Goal: Task Accomplishment & Management: Use online tool/utility

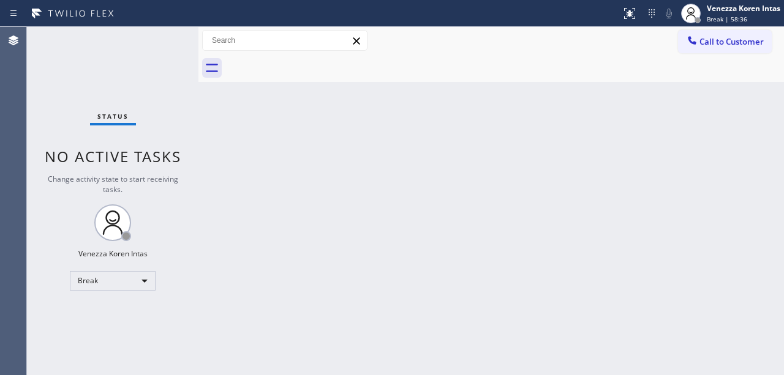
click at [381, 146] on div "Back to Dashboard Change Sender ID Customers Technicians Select a contact Outbo…" at bounding box center [490, 201] width 585 height 348
click at [326, 219] on div "Back to Dashboard Change Sender ID Customers Technicians Select a contact Outbo…" at bounding box center [490, 201] width 585 height 348
click at [762, 13] on div "Venezza Koren Intas" at bounding box center [743, 8] width 73 height 10
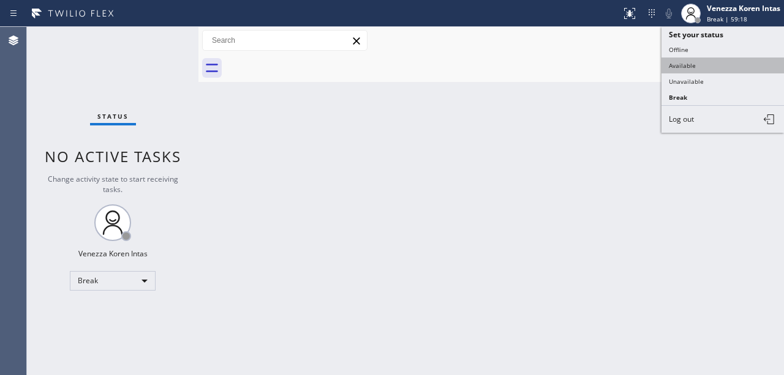
click at [720, 64] on button "Available" at bounding box center [722, 66] width 122 height 16
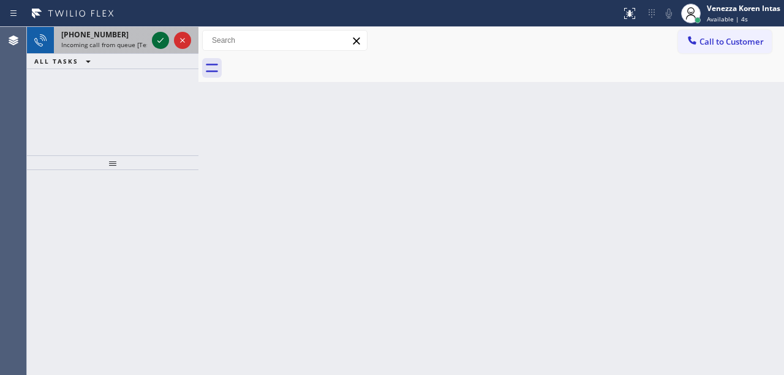
click at [161, 42] on icon at bounding box center [160, 40] width 15 height 15
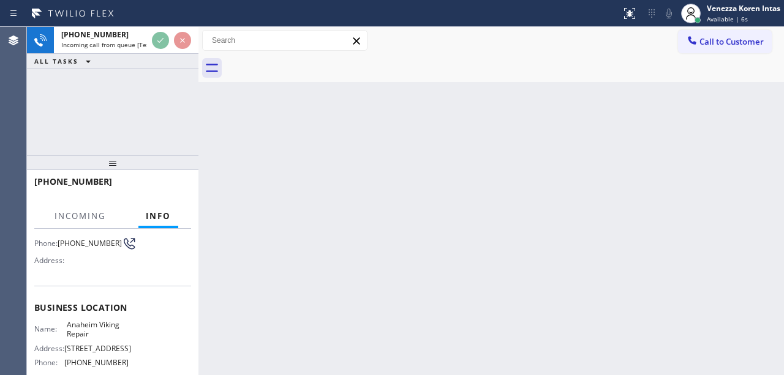
scroll to position [163, 0]
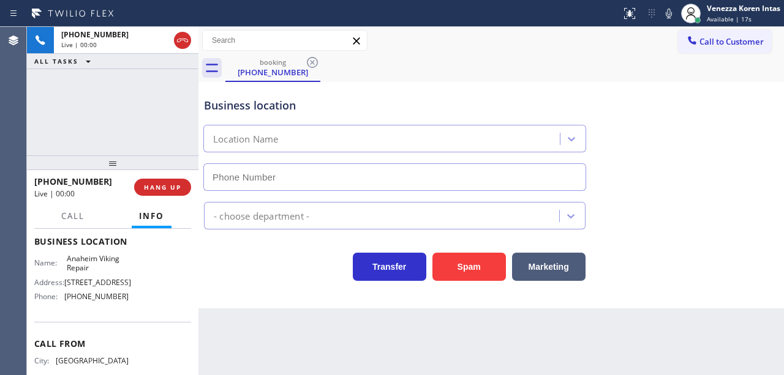
type input "[PHONE_NUMBER]"
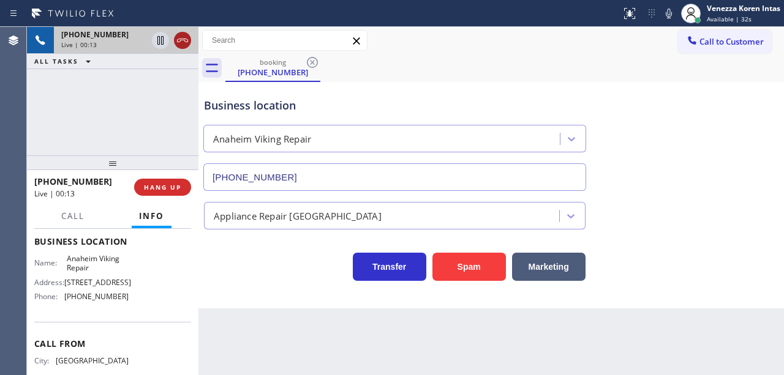
click at [187, 38] on icon at bounding box center [182, 40] width 15 height 15
click at [151, 189] on span "HANG UP" at bounding box center [162, 187] width 37 height 9
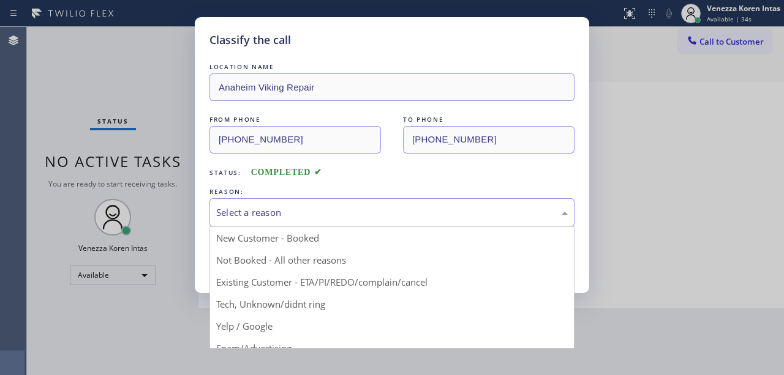
click at [331, 220] on div "Select a reason" at bounding box center [391, 213] width 351 height 14
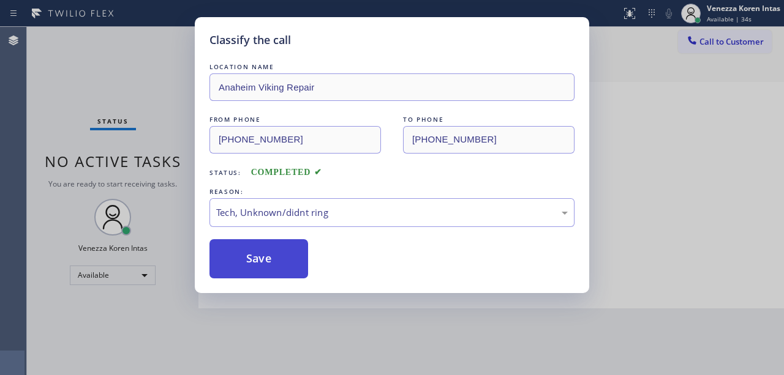
click at [287, 268] on button "Save" at bounding box center [258, 258] width 99 height 39
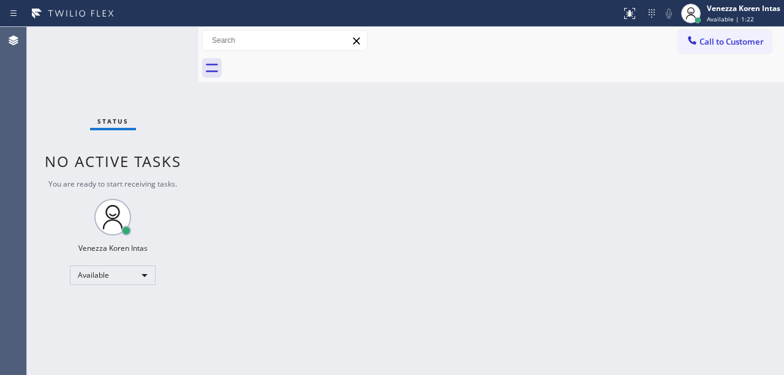
click at [340, 102] on div "Back to Dashboard Change Sender ID Customers Technicians Select a contact Outbo…" at bounding box center [490, 201] width 585 height 348
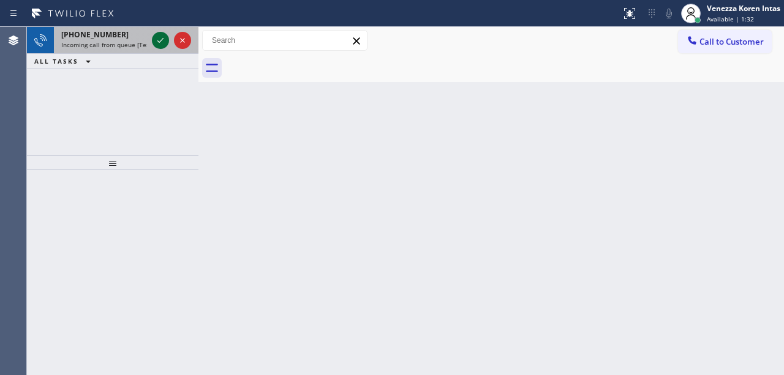
click at [158, 40] on icon at bounding box center [160, 40] width 15 height 15
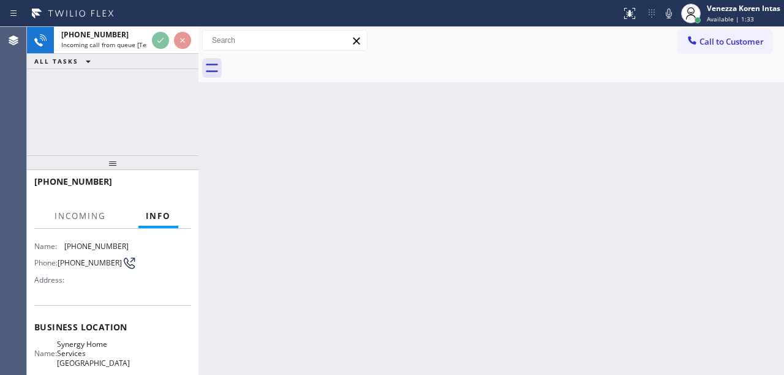
scroll to position [163, 0]
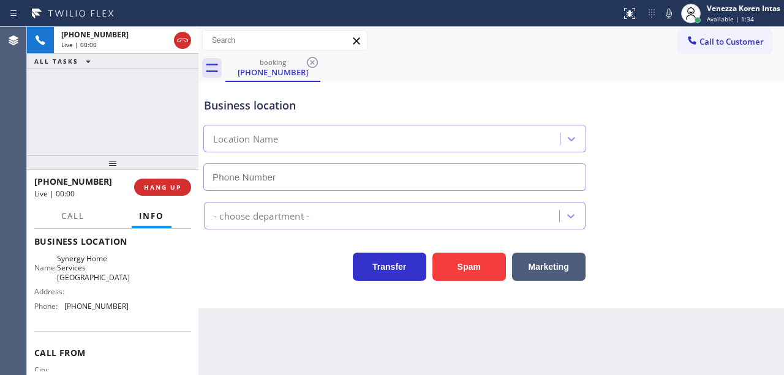
type input "[PHONE_NUMBER]"
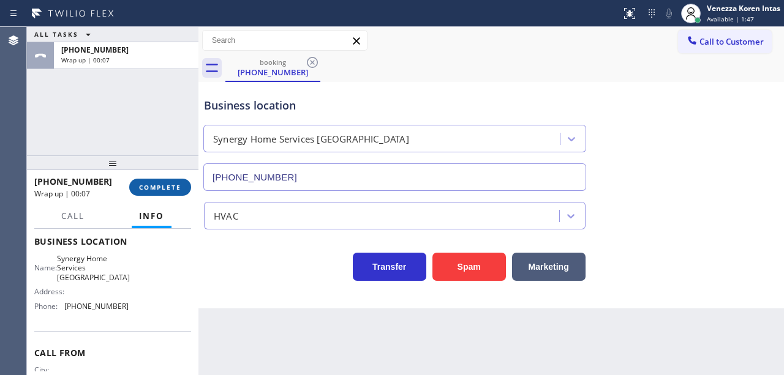
click at [163, 184] on span "COMPLETE" at bounding box center [160, 187] width 42 height 9
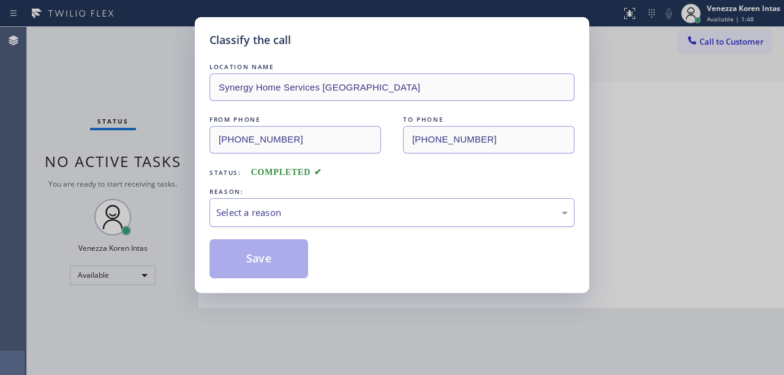
click at [348, 212] on div "Select a reason" at bounding box center [391, 213] width 351 height 14
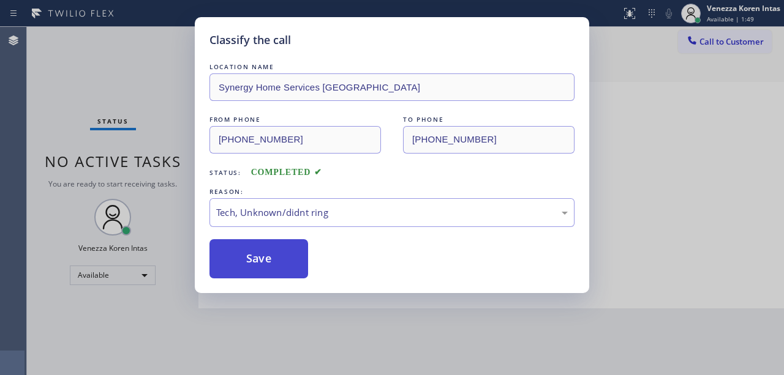
click at [287, 260] on button "Save" at bounding box center [258, 258] width 99 height 39
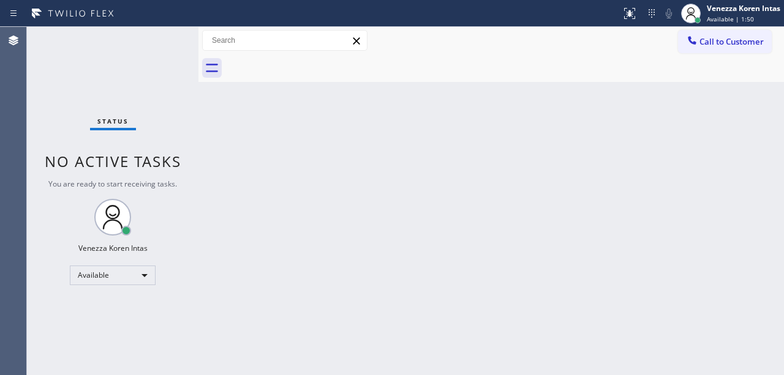
click at [124, 75] on div "Status No active tasks You are ready to start receiving tasks. Venezza Koren In…" at bounding box center [112, 201] width 171 height 348
click at [395, 189] on div "Back to Dashboard Change Sender ID Customers Technicians Select a contact Outbo…" at bounding box center [490, 201] width 585 height 348
drag, startPoint x: 377, startPoint y: 59, endPoint x: 361, endPoint y: 160, distance: 102.4
click at [377, 59] on div at bounding box center [504, 68] width 558 height 28
click at [381, 72] on div at bounding box center [504, 68] width 558 height 28
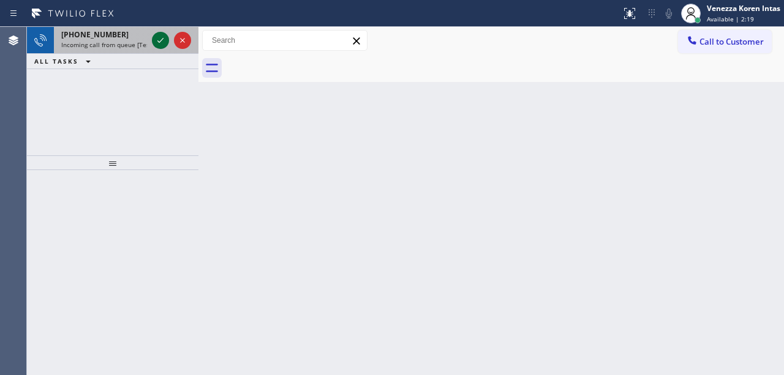
click at [164, 39] on icon at bounding box center [160, 40] width 15 height 15
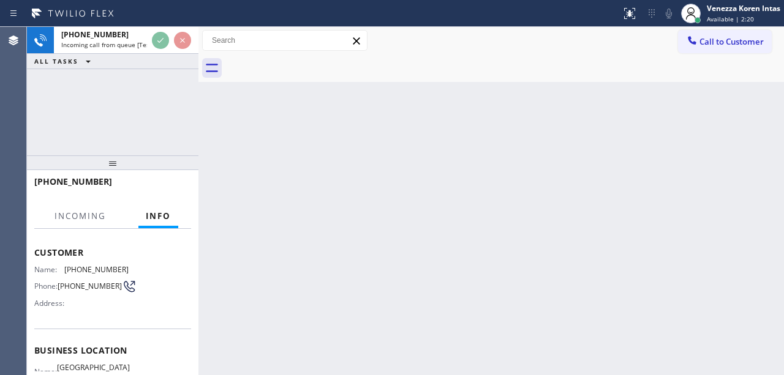
scroll to position [163, 0]
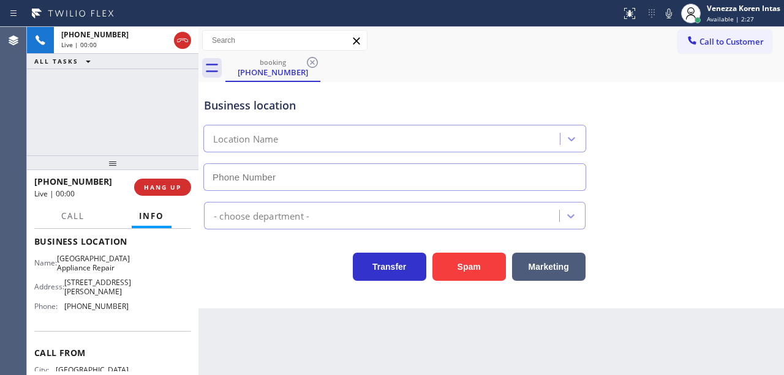
type input "[PHONE_NUMBER]"
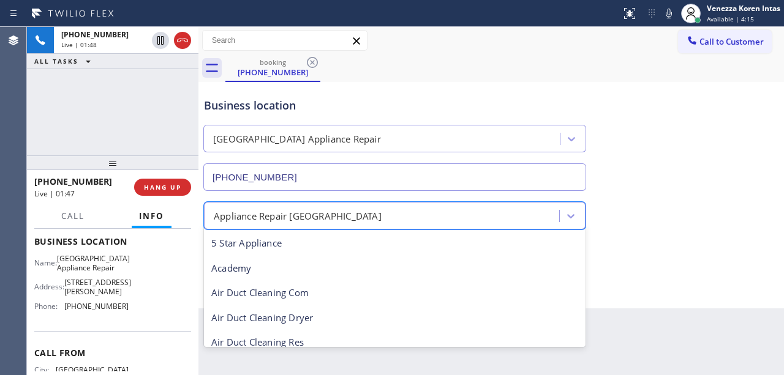
click at [337, 208] on div "Appliance Repair [GEOGRAPHIC_DATA]" at bounding box center [383, 215] width 351 height 21
click at [541, 114] on div "Business location [GEOGRAPHIC_DATA] Appliance Repair [PHONE_NUMBER]" at bounding box center [394, 138] width 386 height 106
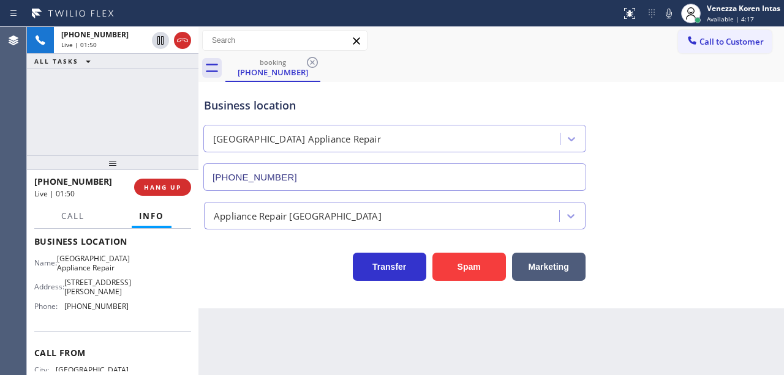
drag, startPoint x: 484, startPoint y: 349, endPoint x: 410, endPoint y: 349, distance: 74.1
click at [484, 349] on div "Back to Dashboard Change Sender ID Customers Technicians Select a contact Outbo…" at bounding box center [490, 201] width 585 height 348
drag, startPoint x: 64, startPoint y: 254, endPoint x: 124, endPoint y: 271, distance: 62.4
click at [124, 271] on div "Name: [GEOGRAPHIC_DATA] Appliance Repair" at bounding box center [81, 263] width 94 height 19
copy span "[GEOGRAPHIC_DATA] Appliance Repair"
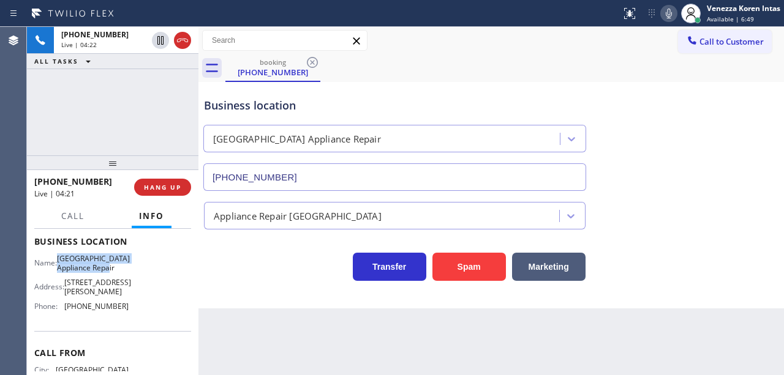
click at [669, 11] on icon at bounding box center [669, 14] width 6 height 10
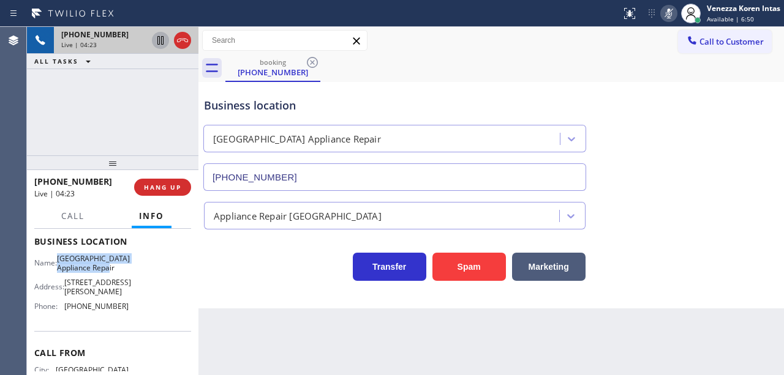
click at [160, 40] on icon at bounding box center [160, 40] width 15 height 15
click at [477, 44] on div "Call to Customer Outbound call Location [GEOGRAPHIC_DATA] Electric Your caller …" at bounding box center [490, 40] width 585 height 21
click at [669, 17] on icon at bounding box center [669, 14] width 6 height 10
click at [158, 41] on icon at bounding box center [160, 40] width 15 height 15
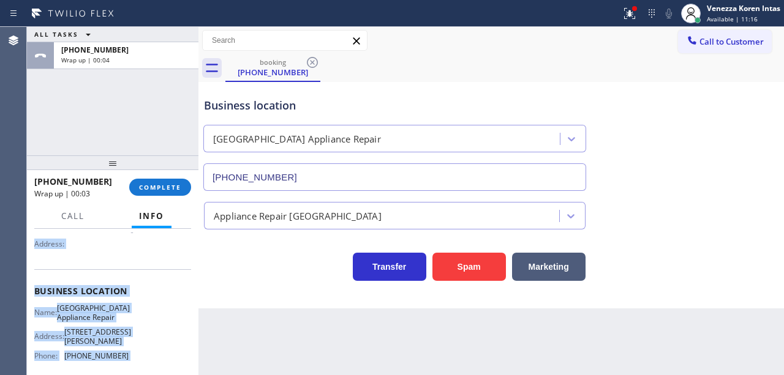
scroll to position [215, 0]
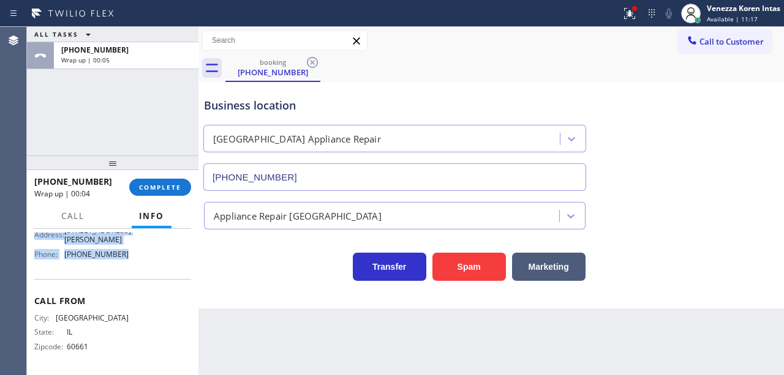
drag, startPoint x: 36, startPoint y: 302, endPoint x: 148, endPoint y: 275, distance: 116.0
click at [148, 275] on div "Context Queue: [Test] All Priority: 2 Customer Name: [PHONE_NUMBER] Phone: [PHO…" at bounding box center [112, 195] width 157 height 355
copy div "Customer Name: [PHONE_NUMBER] Phone: [PHONE_NUMBER] Address: Business location …"
drag, startPoint x: 161, startPoint y: 184, endPoint x: 168, endPoint y: 188, distance: 7.7
click at [161, 184] on span "COMPLETE" at bounding box center [160, 187] width 42 height 9
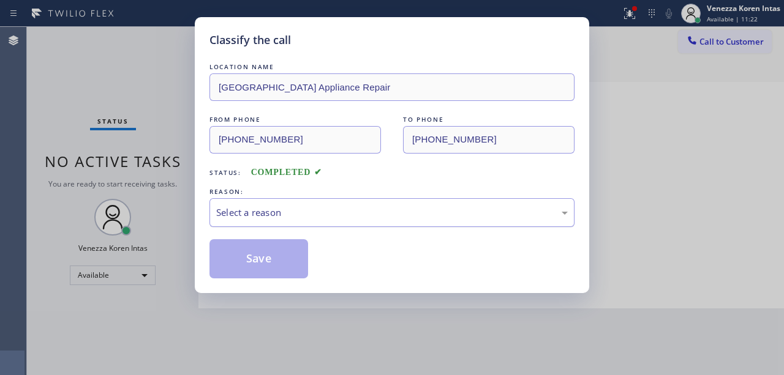
click at [290, 218] on div "Select a reason" at bounding box center [391, 213] width 351 height 14
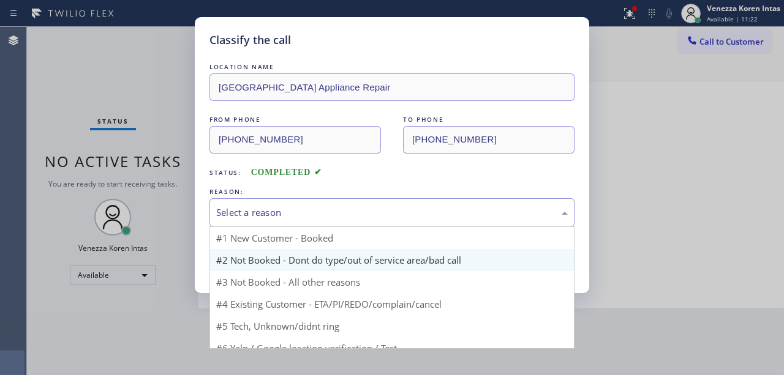
click at [279, 262] on button "Save" at bounding box center [258, 258] width 99 height 39
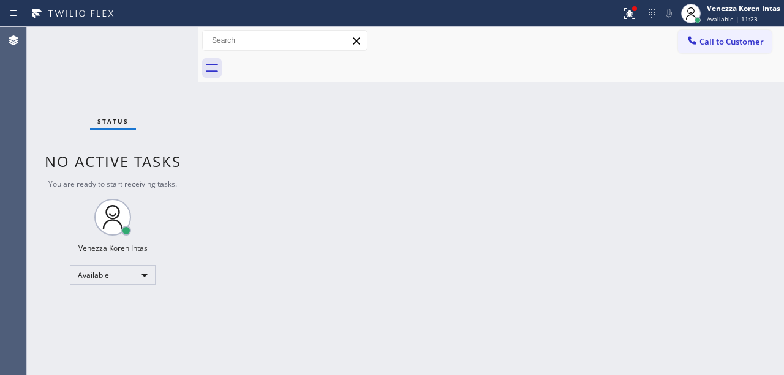
click at [746, 20] on span "Available | 11:23" at bounding box center [732, 19] width 51 height 9
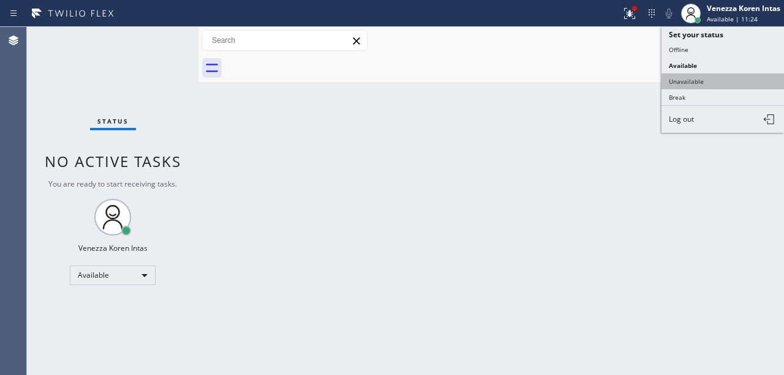
click at [716, 73] on button "Unavailable" at bounding box center [722, 81] width 122 height 16
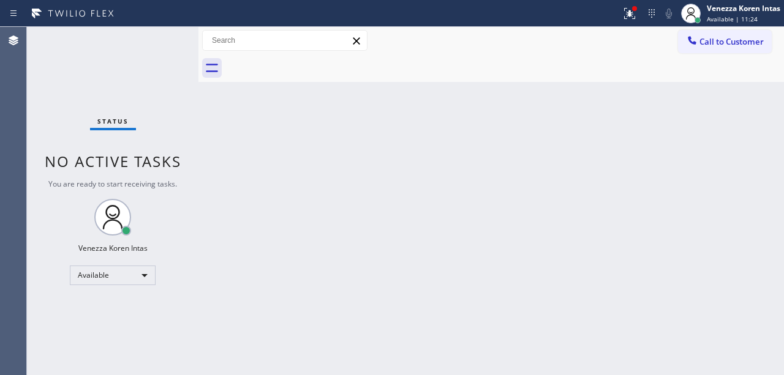
drag, startPoint x: 650, startPoint y: 32, endPoint x: 639, endPoint y: 20, distance: 16.5
click at [650, 32] on div "Call to Customer Outbound call Location [GEOGRAPHIC_DATA] Electric Your caller …" at bounding box center [490, 40] width 585 height 21
click at [639, 20] on div at bounding box center [629, 13] width 27 height 15
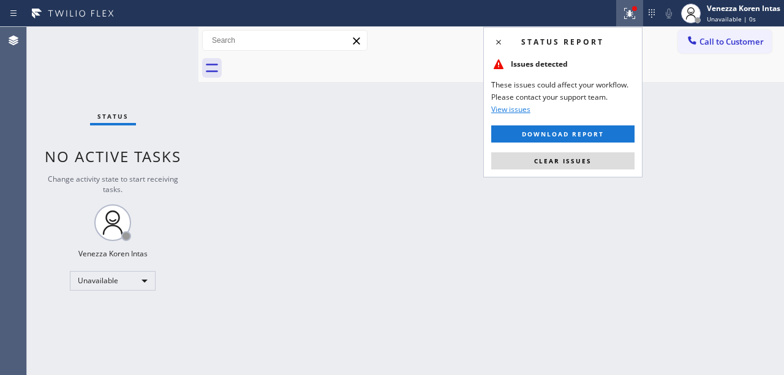
drag, startPoint x: 587, startPoint y: 156, endPoint x: 617, endPoint y: 132, distance: 38.8
click at [587, 159] on span "Clear issues" at bounding box center [563, 161] width 58 height 9
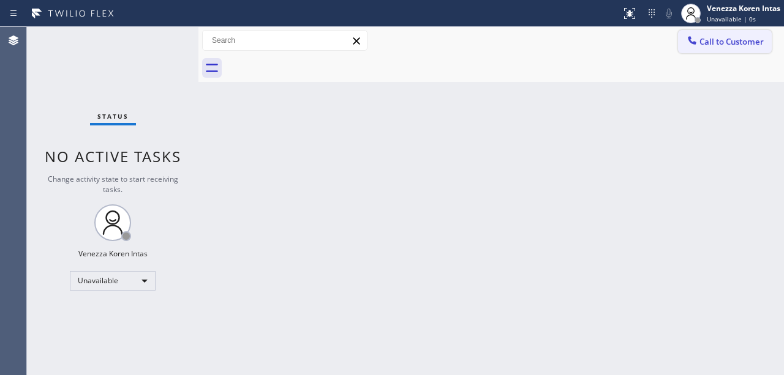
click at [697, 47] on div at bounding box center [692, 41] width 15 height 15
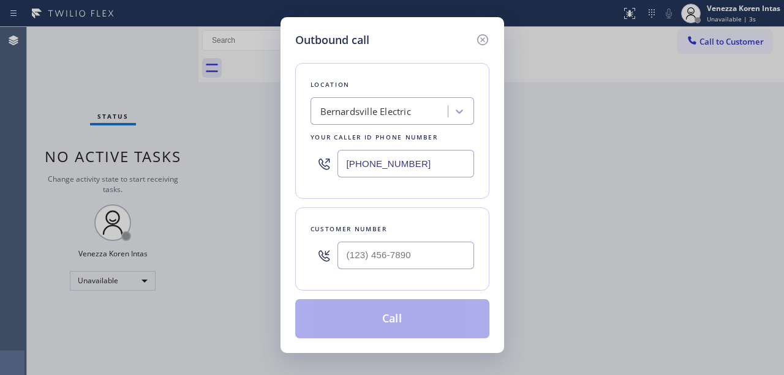
drag, startPoint x: 415, startPoint y: 170, endPoint x: 331, endPoint y: 165, distance: 84.6
click at [310, 163] on div "[PHONE_NUMBER]" at bounding box center [391, 164] width 163 height 40
paste input "773) 830-4668"
type input "[PHONE_NUMBER]"
click at [406, 267] on input "(___) ___-____" at bounding box center [405, 256] width 137 height 28
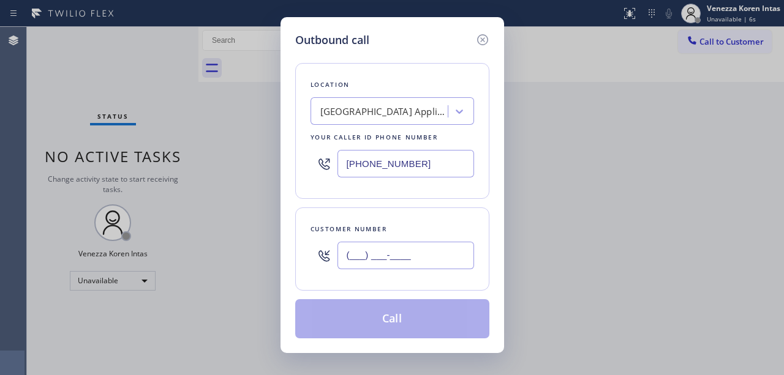
paste input "312) 478-4731"
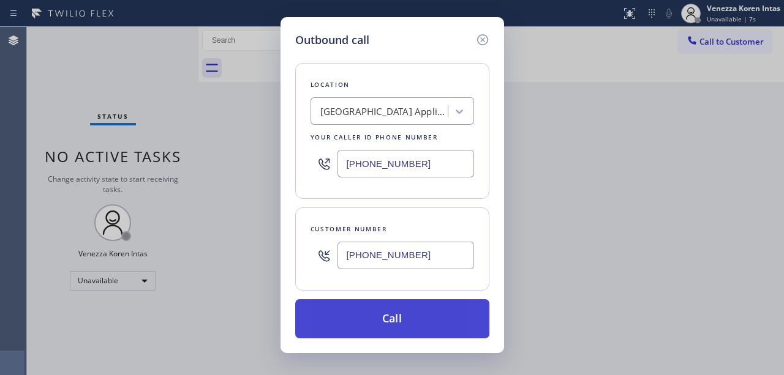
type input "[PHONE_NUMBER]"
click at [395, 315] on button "Call" at bounding box center [392, 318] width 194 height 39
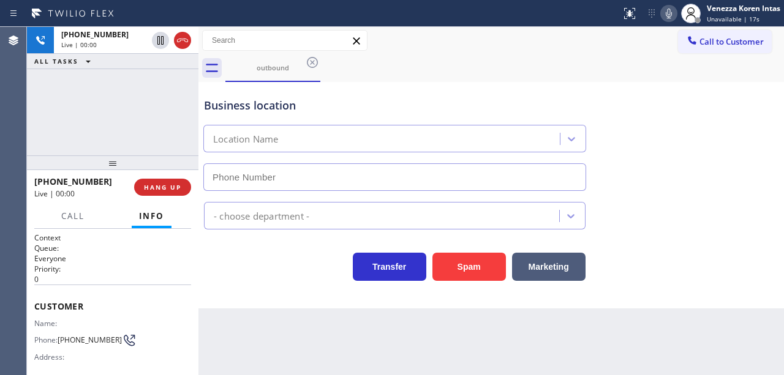
type input "[PHONE_NUMBER]"
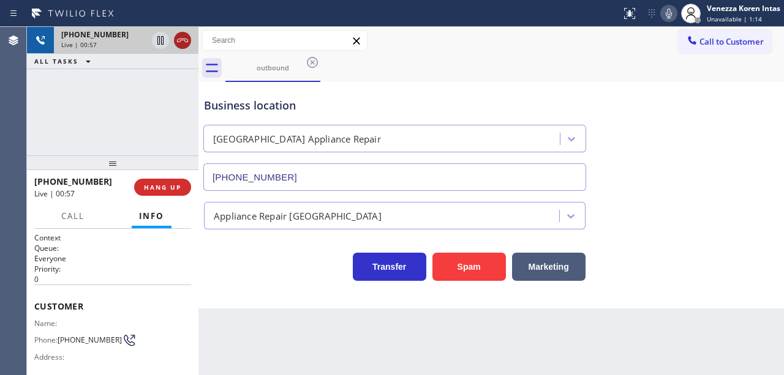
click at [185, 43] on icon at bounding box center [182, 40] width 15 height 15
click at [166, 185] on span "HANG UP" at bounding box center [162, 187] width 37 height 9
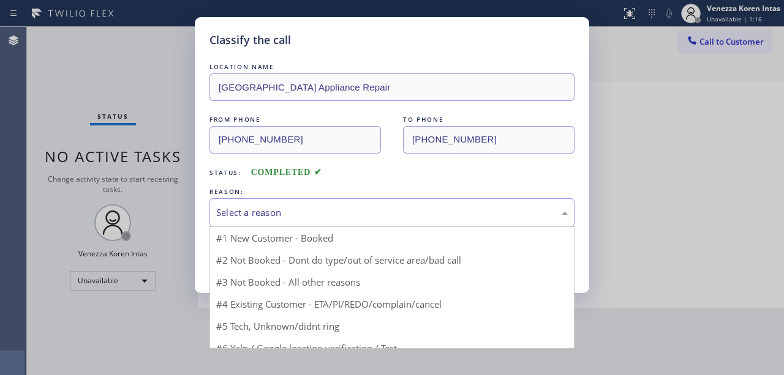
click at [281, 219] on div "Select a reason" at bounding box center [391, 213] width 351 height 14
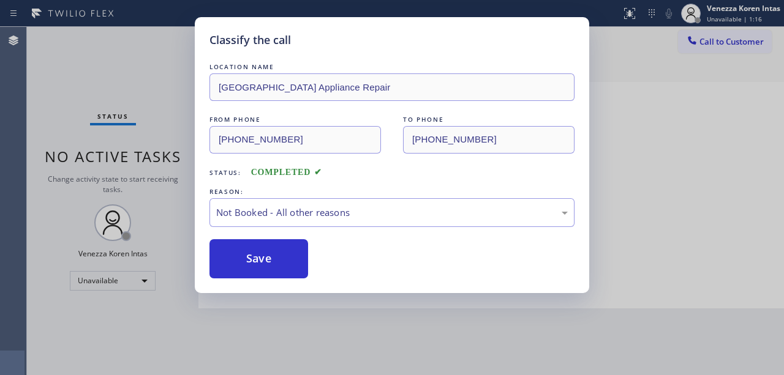
click at [281, 261] on button "Save" at bounding box center [258, 258] width 99 height 39
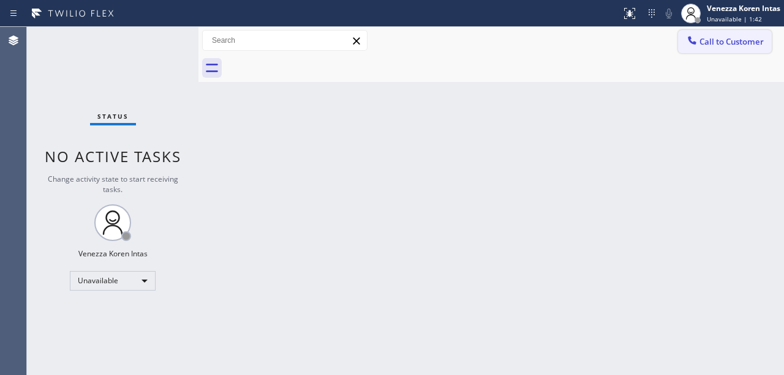
click at [709, 38] on span "Call to Customer" at bounding box center [731, 41] width 64 height 11
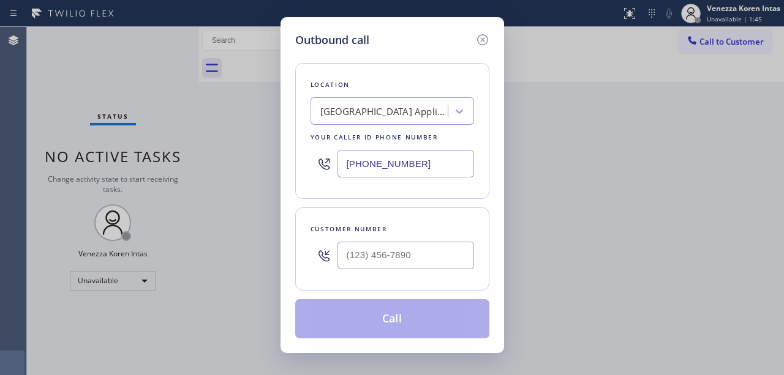
click at [391, 274] on div at bounding box center [405, 256] width 137 height 40
click at [397, 258] on input "(___) ___-____" at bounding box center [405, 256] width 137 height 28
paste input "312) 478-4731"
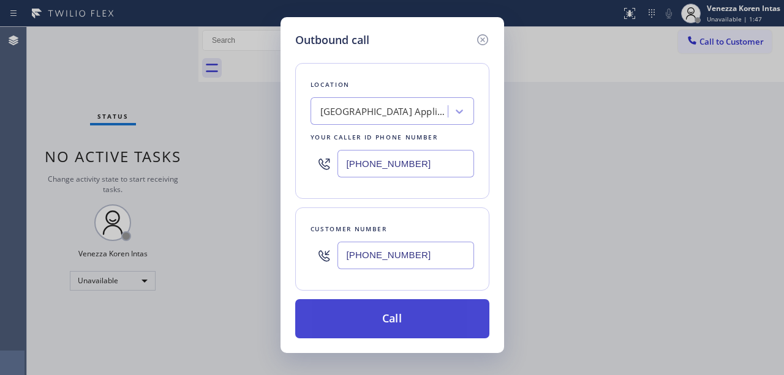
type input "[PHONE_NUMBER]"
click at [399, 315] on button "Call" at bounding box center [392, 318] width 194 height 39
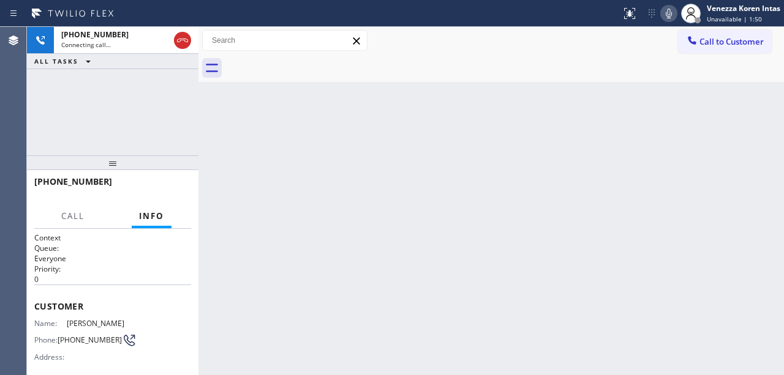
click at [404, 201] on div "Back to Dashboard Change Sender ID Customers Technicians Select a contact Outbo…" at bounding box center [490, 201] width 585 height 348
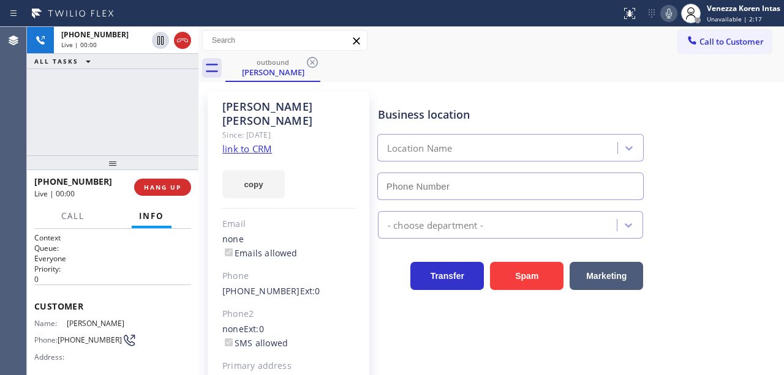
type input "[PHONE_NUMBER]"
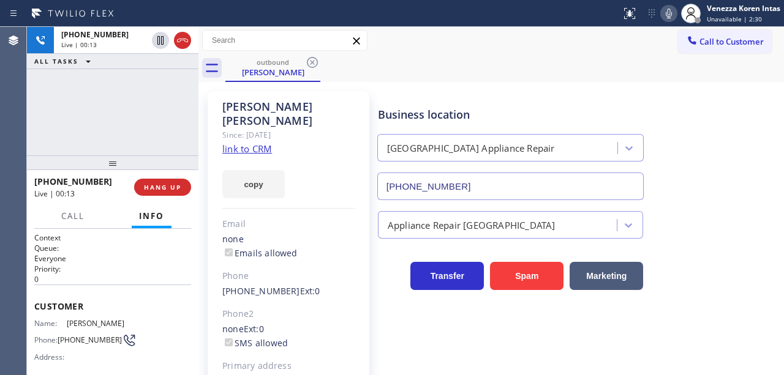
click at [309, 156] on div "copy" at bounding box center [288, 177] width 133 height 42
click at [424, 82] on div "[PERSON_NAME] Since: [DATE] link to CRM copy Email none Emails allowed Phone [P…" at bounding box center [490, 287] width 585 height 411
click at [485, 37] on div "Call to Customer Outbound call Location [GEOGRAPHIC_DATA] Appliance Repair Your…" at bounding box center [490, 40] width 585 height 21
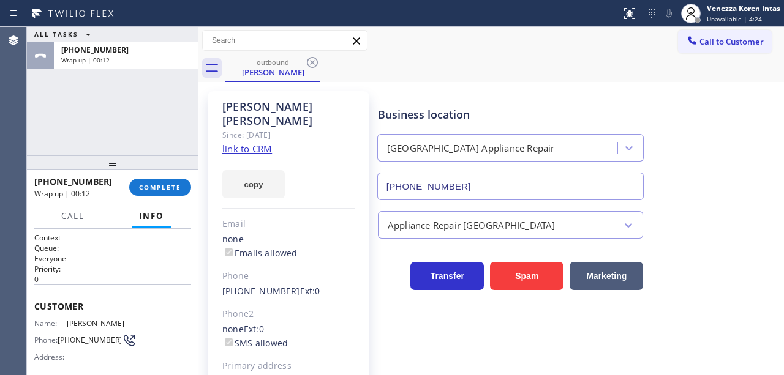
click at [173, 201] on div "[PHONE_NUMBER] Wrap up | 00:12 COMPLETE" at bounding box center [112, 187] width 157 height 32
click at [173, 193] on button "COMPLETE" at bounding box center [160, 187] width 62 height 17
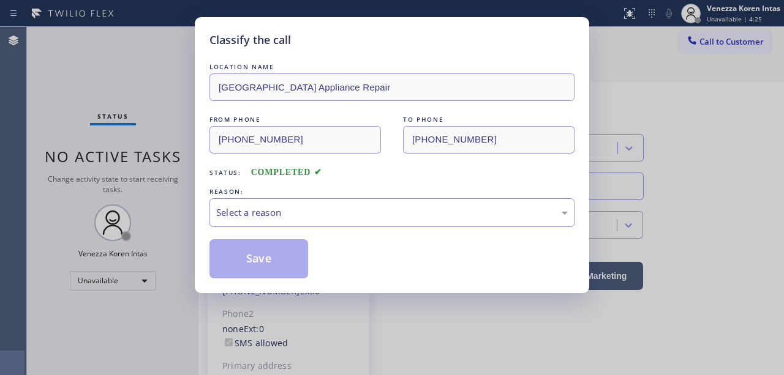
click at [335, 229] on div "LOCATION NAME [GEOGRAPHIC_DATA] Appliance Repair FROM PHONE [PHONE_NUMBER] TO P…" at bounding box center [391, 170] width 365 height 218
click at [339, 216] on div "Select a reason" at bounding box center [391, 213] width 351 height 14
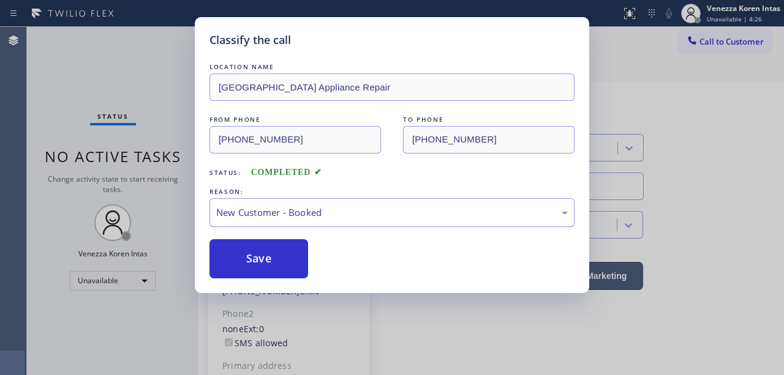
click at [283, 217] on div "New Customer - Booked" at bounding box center [391, 213] width 351 height 14
click at [271, 266] on button "Save" at bounding box center [258, 258] width 99 height 39
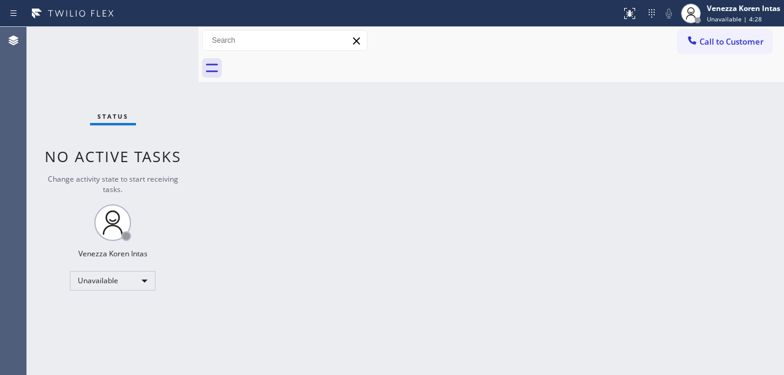
click at [740, 16] on span "Unavailable | 4:28" at bounding box center [734, 19] width 55 height 9
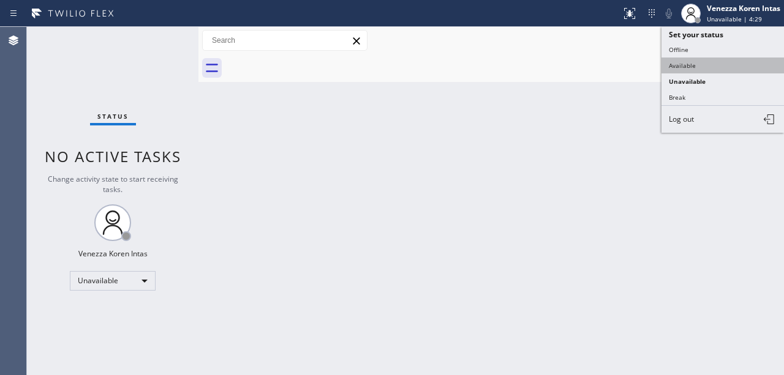
click at [718, 68] on button "Available" at bounding box center [722, 66] width 122 height 16
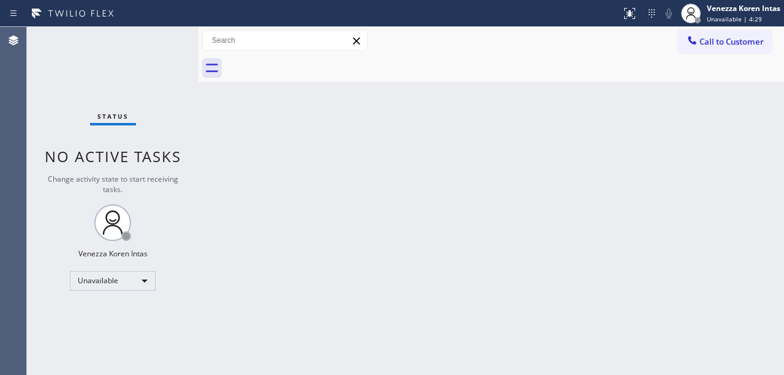
drag, startPoint x: 443, startPoint y: 164, endPoint x: 211, endPoint y: 169, distance: 231.5
click at [442, 165] on div "Back to Dashboard Change Sender ID Customers Technicians Select a contact Outbo…" at bounding box center [490, 201] width 585 height 348
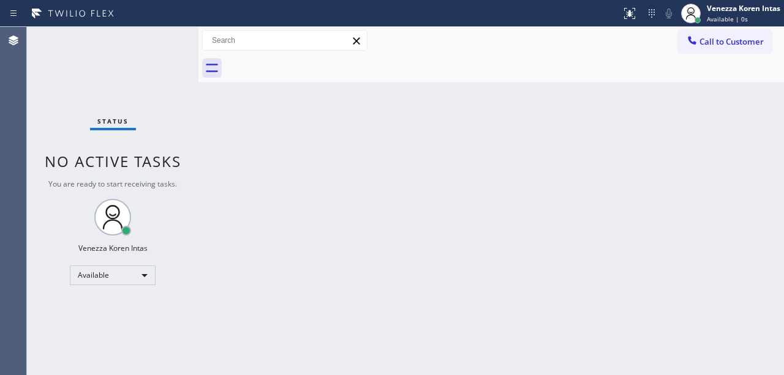
click at [135, 53] on div "Status No active tasks You are ready to start receiving tasks. Venezza Koren In…" at bounding box center [112, 201] width 171 height 348
click at [234, 235] on div "Back to Dashboard Change Sender ID Customers Technicians Select a contact Outbo…" at bounding box center [490, 201] width 585 height 348
click at [375, 197] on div "Back to Dashboard Change Sender ID Customers Technicians Select a contact Outbo…" at bounding box center [490, 201] width 585 height 348
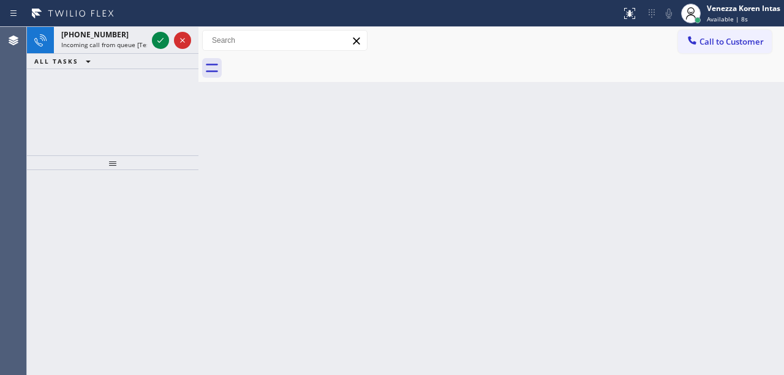
click at [322, 127] on div "Back to Dashboard Change Sender ID Customers Technicians Select a contact Outbo…" at bounding box center [490, 201] width 585 height 348
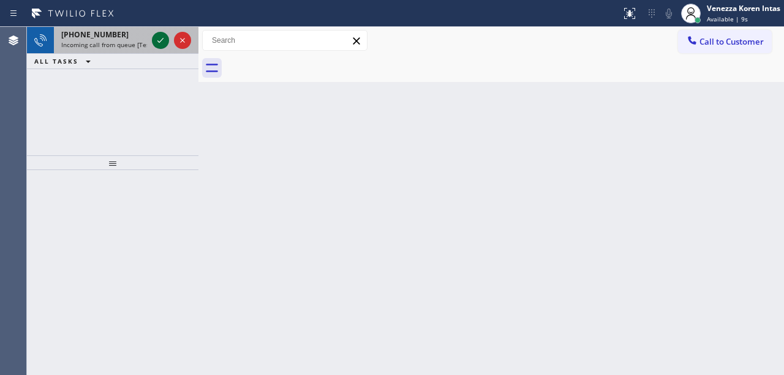
click at [165, 43] on icon at bounding box center [160, 40] width 15 height 15
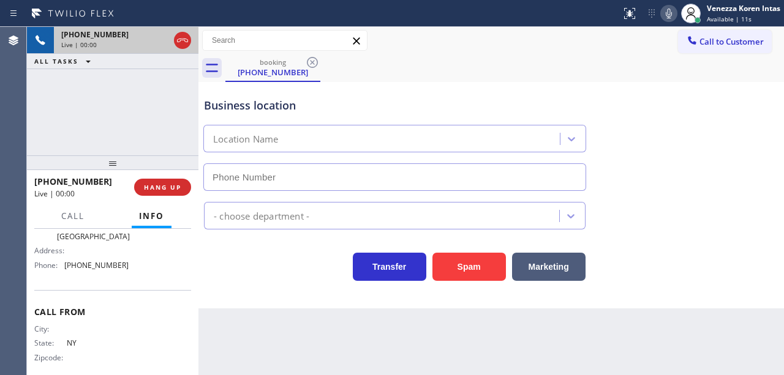
type input "[PHONE_NUMBER]"
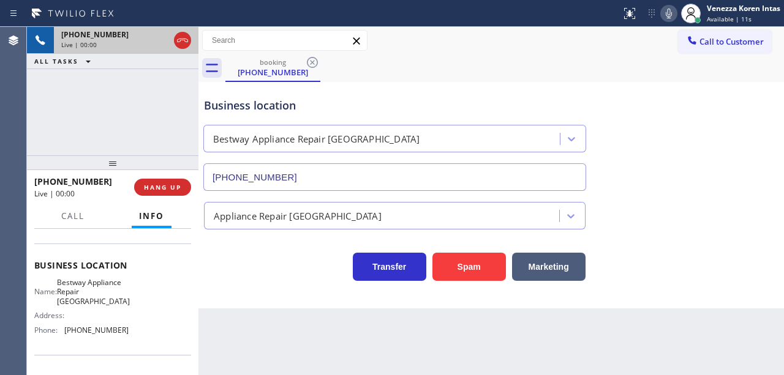
scroll to position [122, 0]
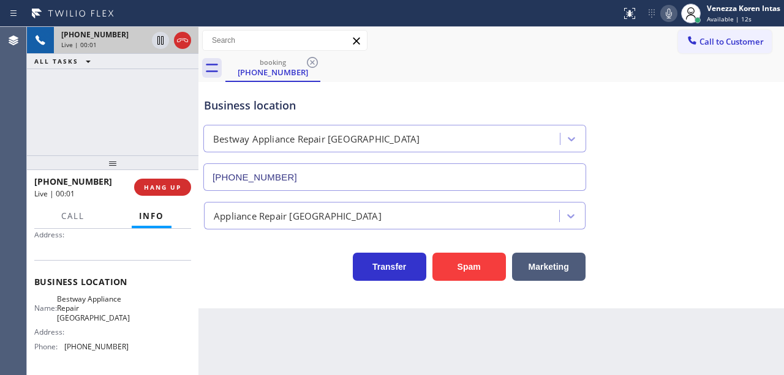
click at [109, 117] on div "[PHONE_NUMBER] Live | 00:01 ALL TASKS ALL TASKS ACTIVE TASKS TASKS IN WRAP UP" at bounding box center [112, 91] width 171 height 129
click at [309, 290] on div "Business location Bestway Appliance Repair [GEOGRAPHIC_DATA] [PHONE_NUMBER] App…" at bounding box center [490, 195] width 585 height 227
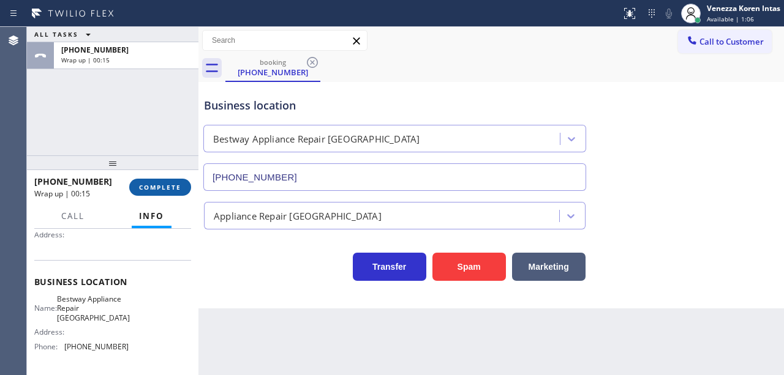
click at [151, 184] on span "COMPLETE" at bounding box center [160, 187] width 42 height 9
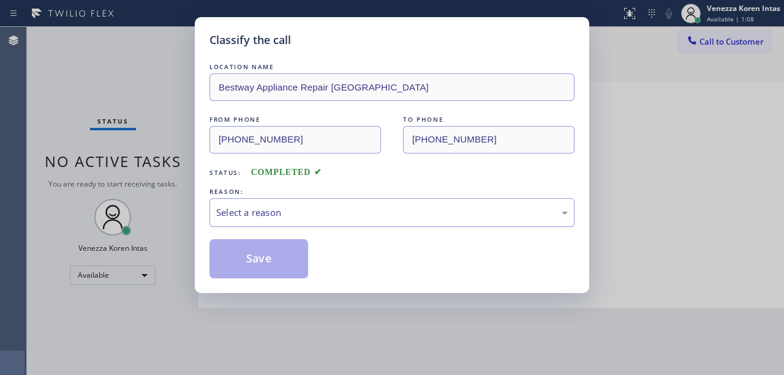
click at [321, 212] on div "Select a reason" at bounding box center [391, 213] width 351 height 14
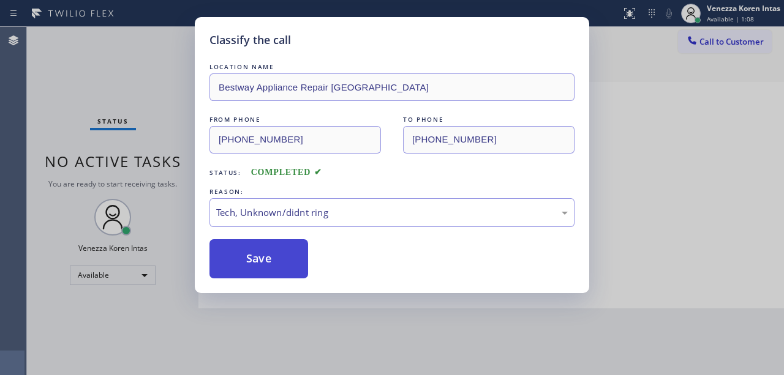
click at [274, 262] on button "Save" at bounding box center [258, 258] width 99 height 39
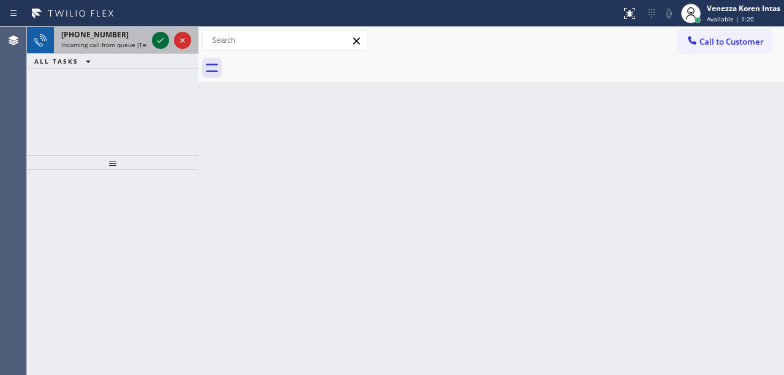
click at [154, 39] on icon at bounding box center [160, 40] width 15 height 15
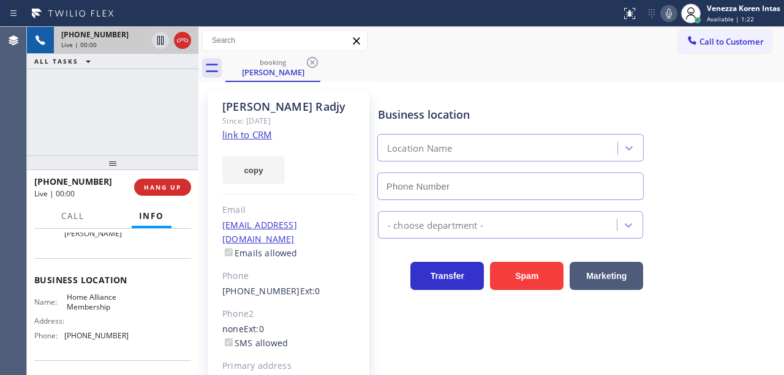
scroll to position [122, 0]
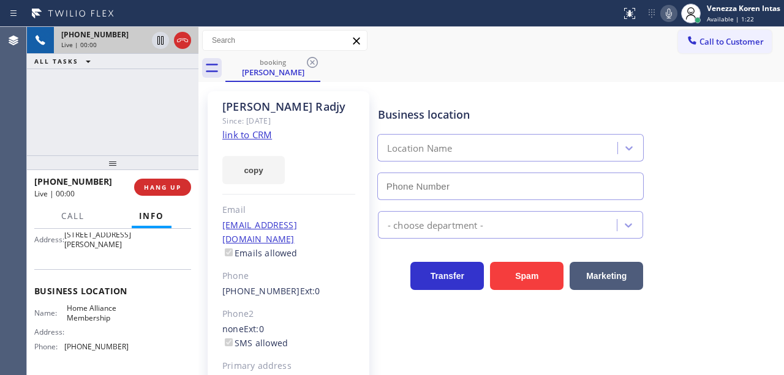
type input "[PHONE_NUMBER]"
click at [102, 127] on div "[PHONE_NUMBER] Live | 00:00 ALL TASKS ALL TASKS ACTIVE TASKS TASKS IN WRAP UP" at bounding box center [112, 91] width 171 height 129
click at [92, 107] on div "[PHONE_NUMBER] Live | 00:01 ALL TASKS ALL TASKS ACTIVE TASKS TASKS IN WRAP UP" at bounding box center [112, 91] width 171 height 129
click at [261, 126] on div "Since: [DATE]" at bounding box center [288, 121] width 133 height 14
click at [261, 130] on link "link to CRM" at bounding box center [247, 135] width 50 height 12
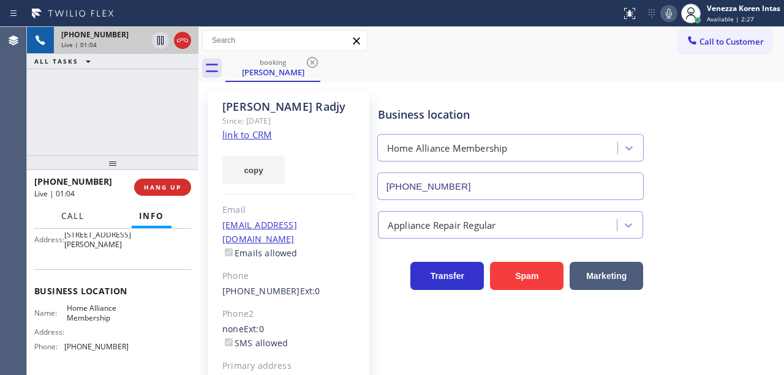
click at [68, 218] on span "Call" at bounding box center [72, 216] width 23 height 11
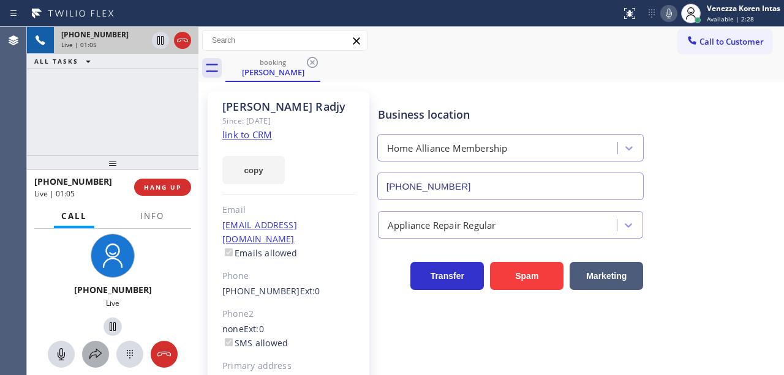
click at [92, 353] on icon at bounding box center [95, 354] width 12 height 10
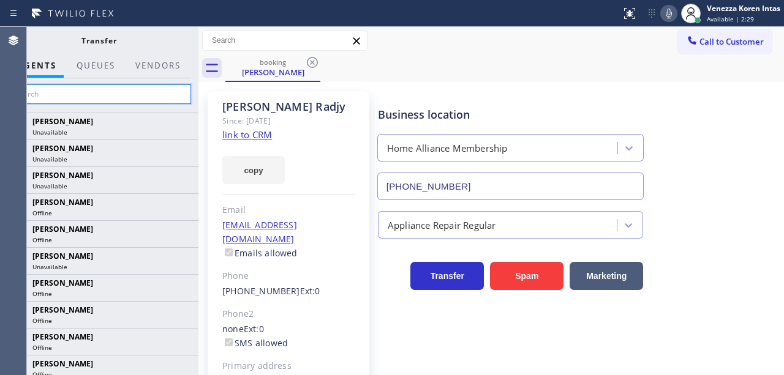
click at [159, 97] on input "text" at bounding box center [99, 94] width 184 height 20
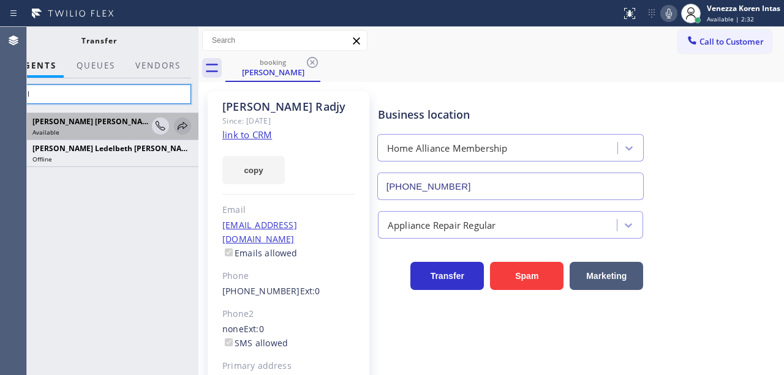
type input "edel"
click at [182, 122] on icon at bounding box center [183, 126] width 10 height 8
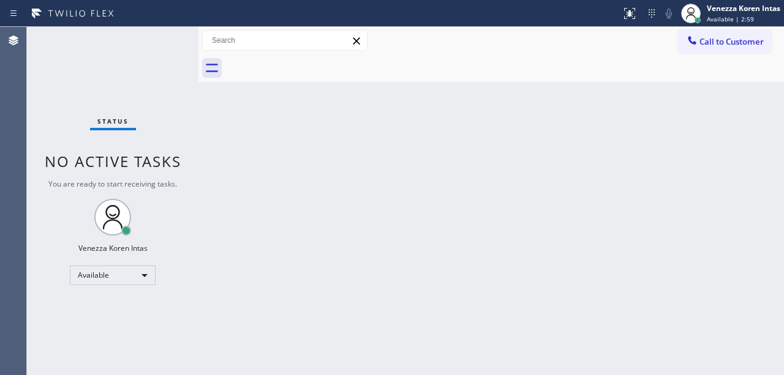
click at [221, 218] on div "Back to Dashboard Change Sender ID Customers Technicians Select a contact Outbo…" at bounding box center [490, 201] width 585 height 348
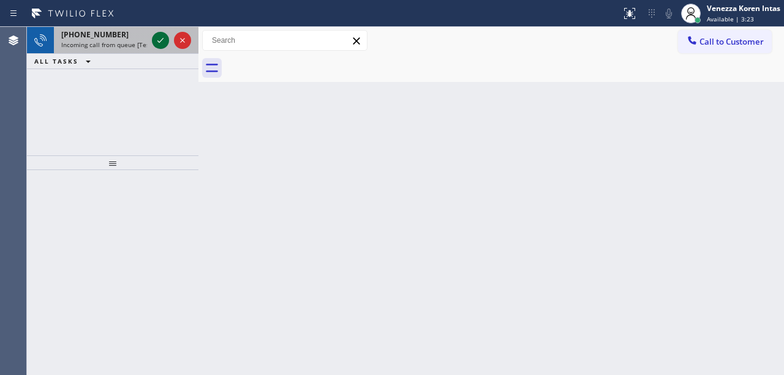
click at [162, 39] on icon at bounding box center [160, 40] width 6 height 5
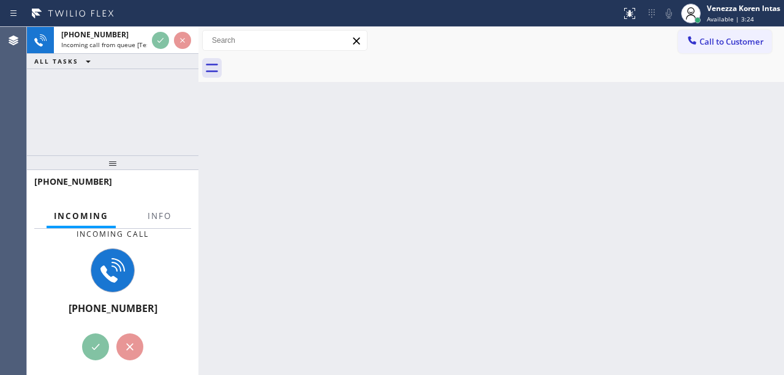
click at [173, 203] on div "[PHONE_NUMBER]" at bounding box center [112, 187] width 171 height 34
click at [171, 214] on span "Info" at bounding box center [160, 216] width 24 height 11
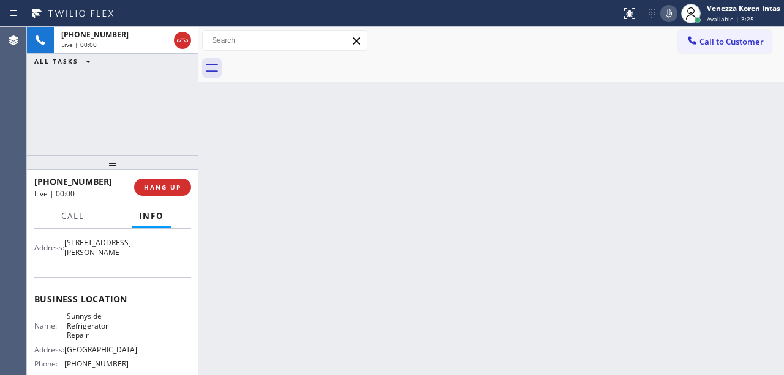
scroll to position [122, 0]
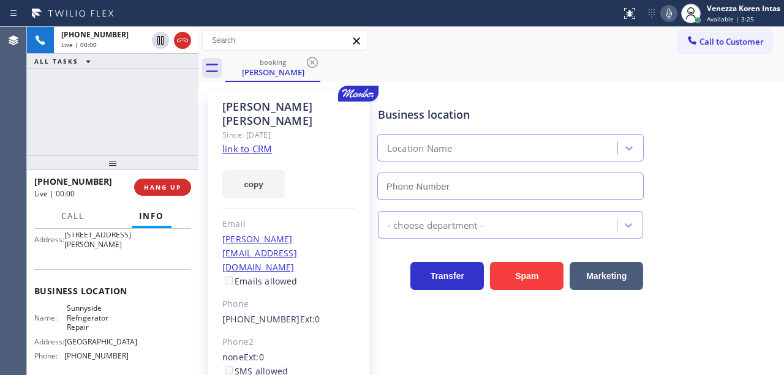
type input "[PHONE_NUMBER]"
click at [252, 143] on link "link to CRM" at bounding box center [247, 149] width 50 height 12
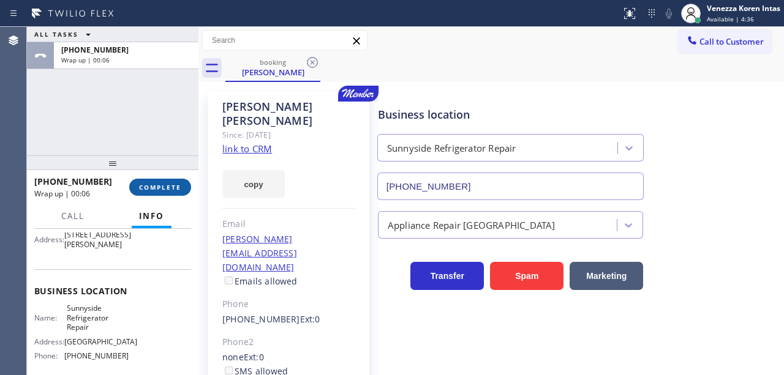
click at [174, 181] on button "COMPLETE" at bounding box center [160, 187] width 62 height 17
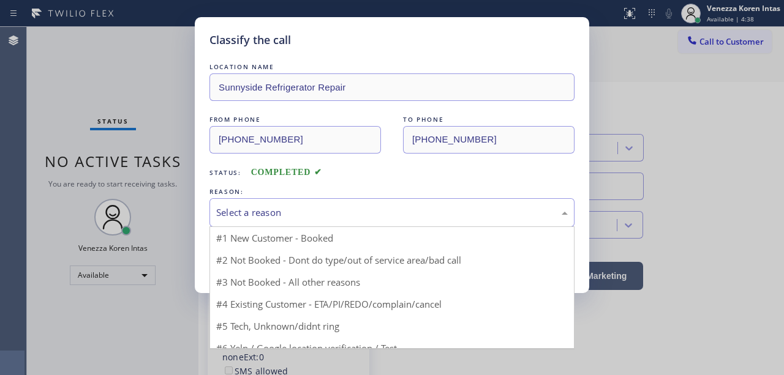
click at [304, 217] on div "Select a reason" at bounding box center [391, 213] width 351 height 14
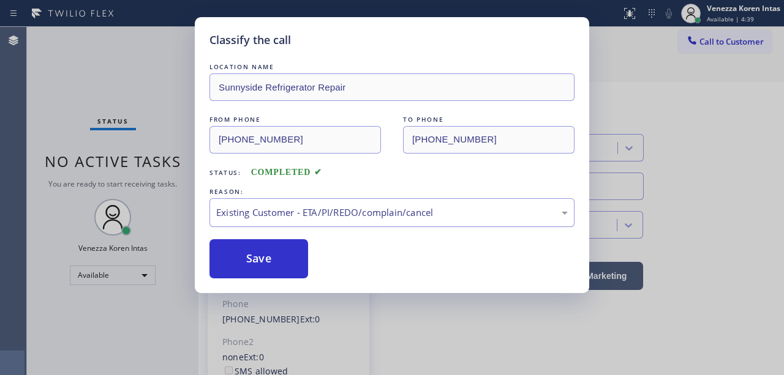
click at [287, 225] on div "Existing Customer - ETA/PI/REDO/complain/cancel" at bounding box center [391, 212] width 365 height 29
click at [288, 252] on button "Save" at bounding box center [258, 258] width 99 height 39
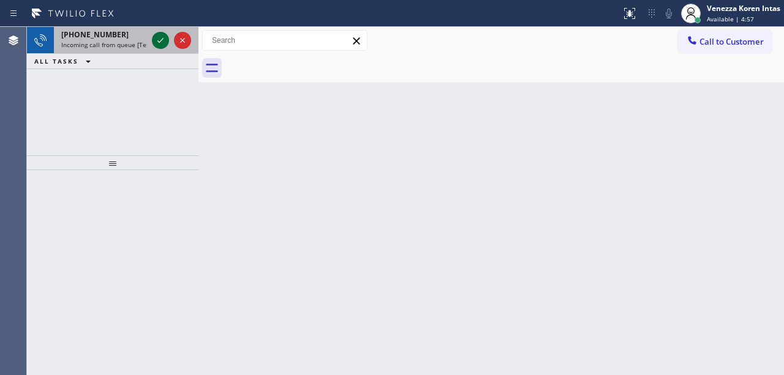
click at [158, 37] on icon at bounding box center [160, 40] width 15 height 15
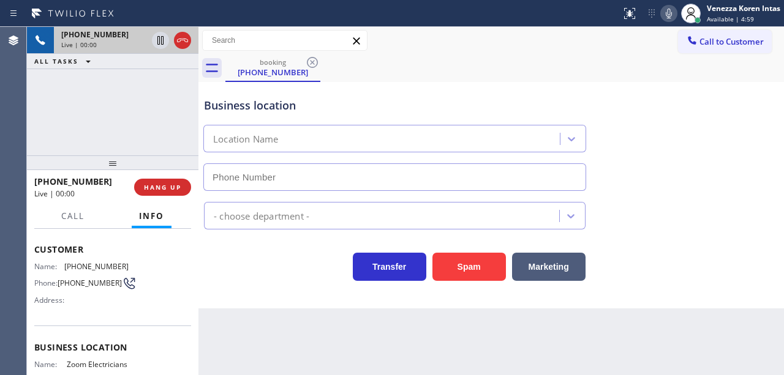
scroll to position [122, 0]
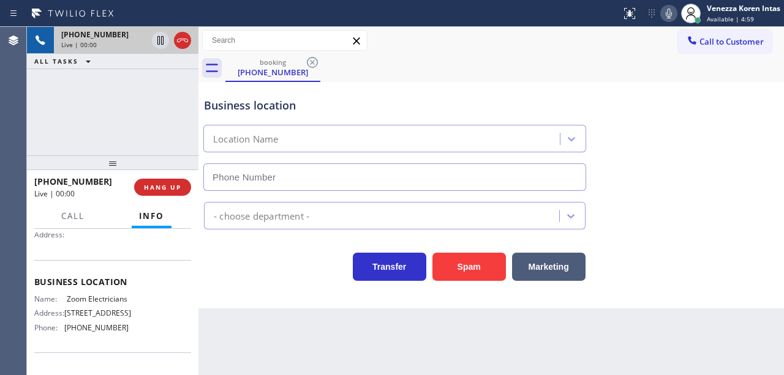
type input "[PHONE_NUMBER]"
click at [415, 104] on div "Business location" at bounding box center [394, 105] width 381 height 17
click at [187, 40] on icon at bounding box center [182, 40] width 15 height 15
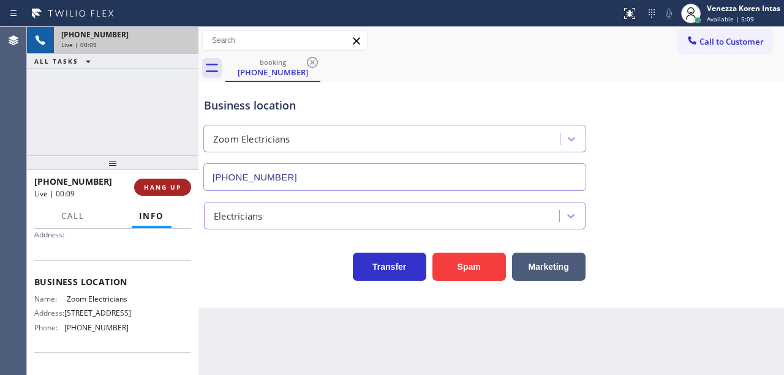
click at [179, 182] on button "HANG UP" at bounding box center [162, 187] width 57 height 17
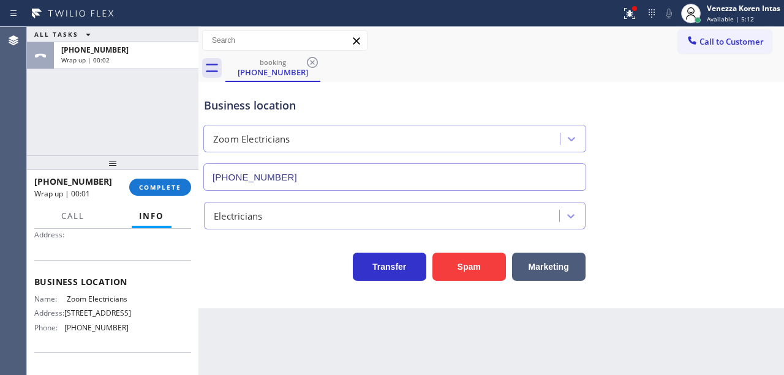
click at [182, 176] on div "[PHONE_NUMBER] Wrap up | 00:01 COMPLETE" at bounding box center [112, 187] width 157 height 32
click at [186, 186] on button "COMPLETE" at bounding box center [160, 187] width 62 height 17
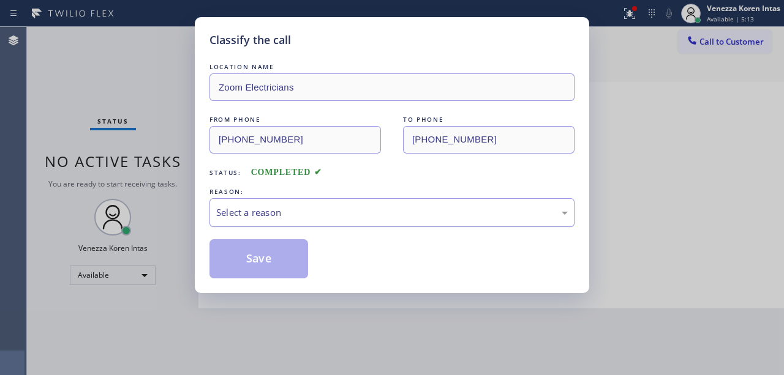
click at [334, 215] on div "Select a reason" at bounding box center [391, 213] width 351 height 14
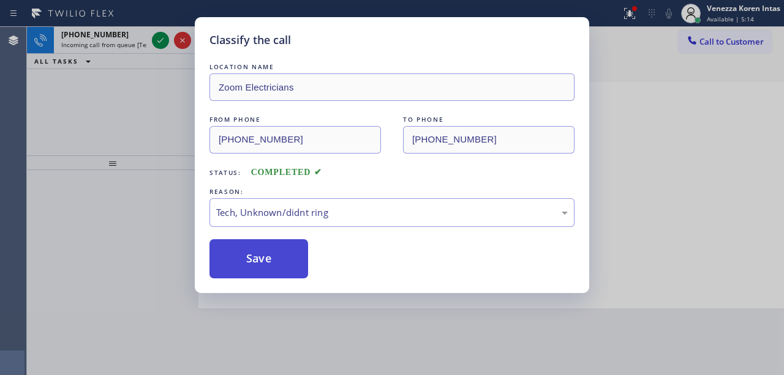
drag, startPoint x: 315, startPoint y: 301, endPoint x: 275, endPoint y: 264, distance: 55.0
click at [274, 258] on button "Save" at bounding box center [258, 258] width 99 height 39
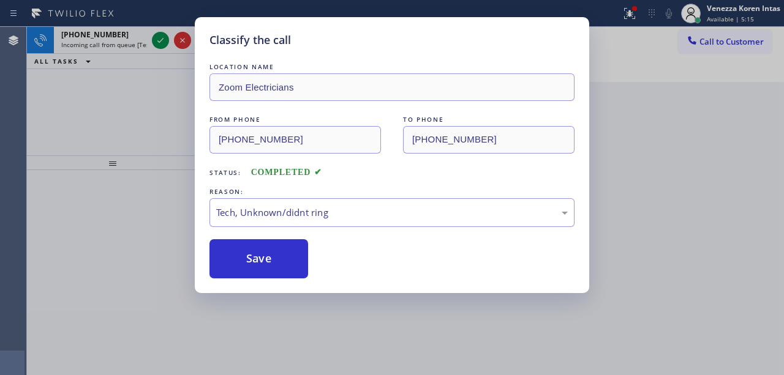
click at [158, 37] on div "Classify the call LOCATION NAME Zoom Electricians FROM PHONE [PHONE_NUMBER] TO …" at bounding box center [392, 187] width 784 height 375
click at [158, 37] on icon at bounding box center [160, 40] width 15 height 15
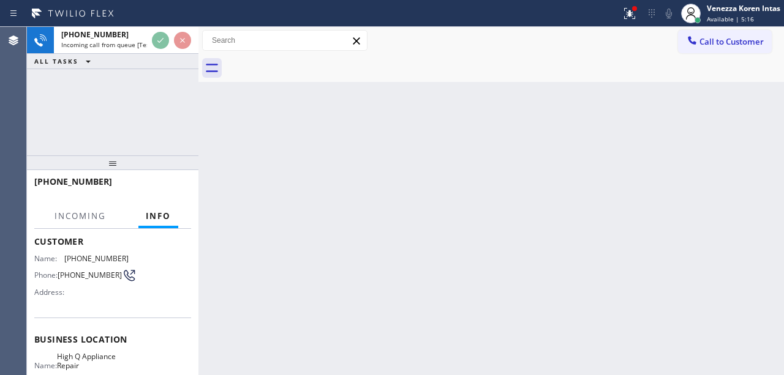
scroll to position [163, 0]
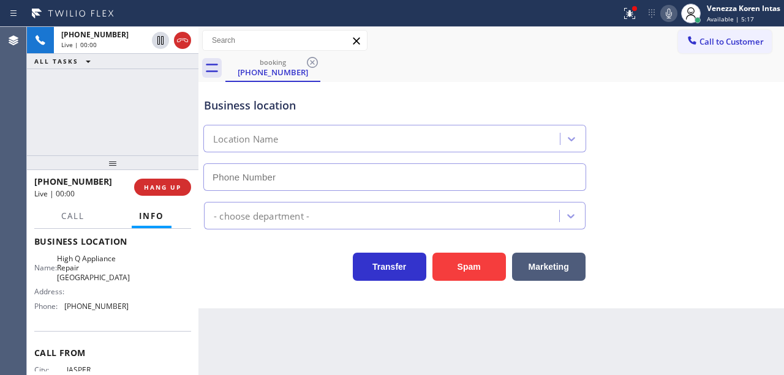
type input "[PHONE_NUMBER]"
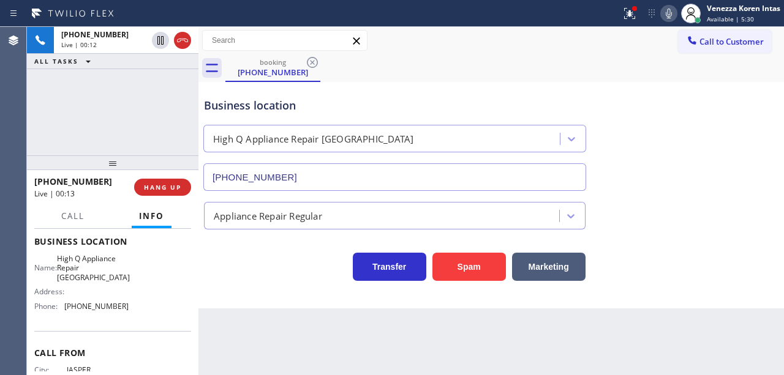
click at [163, 176] on div "[PHONE_NUMBER] Live | 00:13 HANG UP" at bounding box center [112, 187] width 157 height 32
click at [164, 186] on span "HANG UP" at bounding box center [162, 187] width 37 height 9
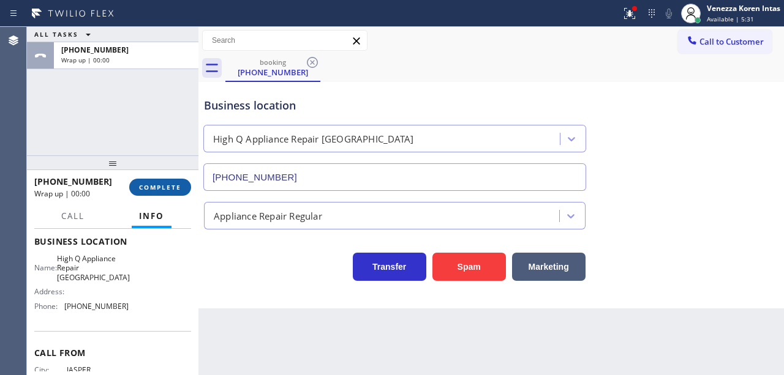
click at [164, 186] on span "COMPLETE" at bounding box center [160, 187] width 42 height 9
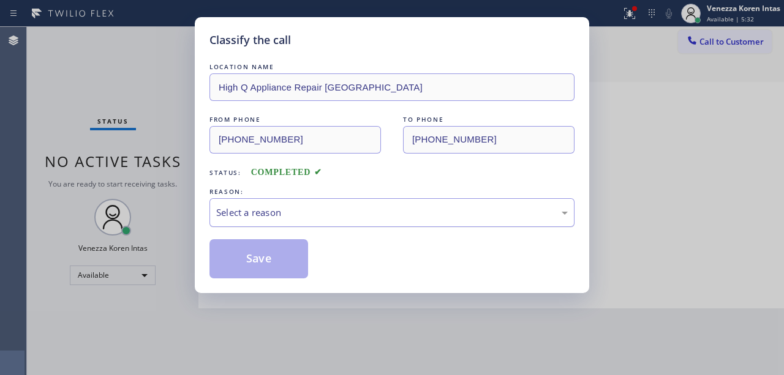
click at [324, 209] on div "Select a reason" at bounding box center [391, 213] width 351 height 14
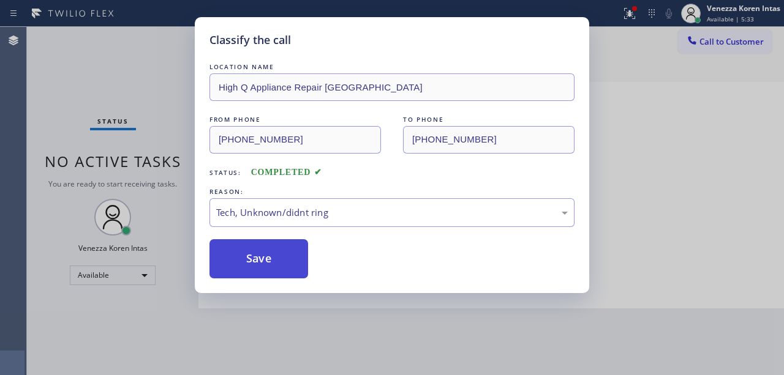
click at [290, 257] on button "Save" at bounding box center [258, 258] width 99 height 39
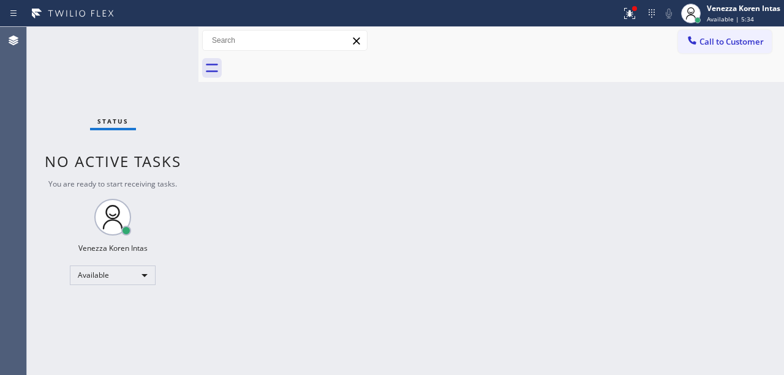
click at [388, 235] on div "Back to Dashboard Change Sender ID Customers Technicians Select a contact Outbo…" at bounding box center [490, 201] width 585 height 348
click at [634, 18] on icon at bounding box center [629, 13] width 15 height 15
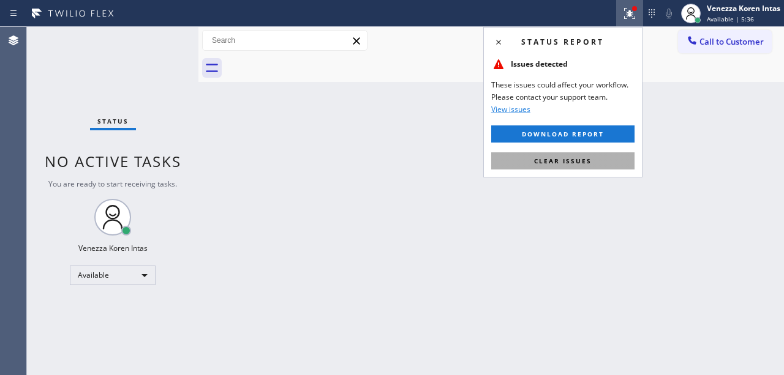
click at [601, 160] on button "Clear issues" at bounding box center [562, 160] width 143 height 17
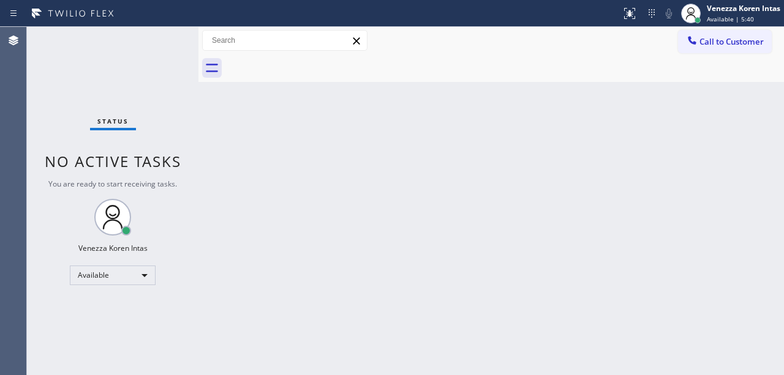
click at [410, 69] on div at bounding box center [504, 68] width 558 height 28
click at [215, 168] on div "Back to Dashboard Change Sender ID Customers Technicians Select a contact Outbo…" at bounding box center [490, 201] width 585 height 348
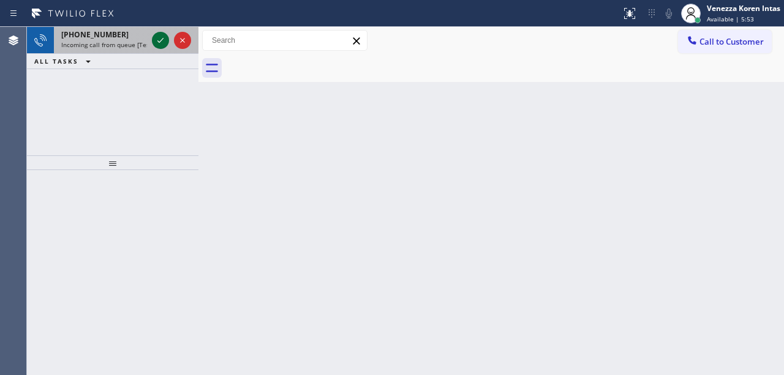
click at [160, 40] on icon at bounding box center [160, 40] width 6 height 5
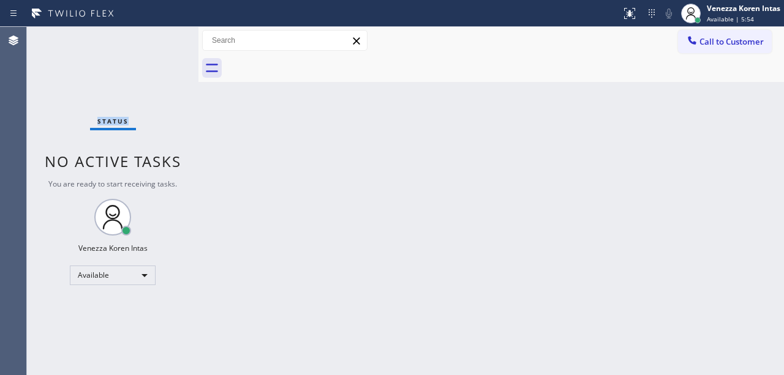
click at [161, 40] on div "Status No active tasks You are ready to start receiving tasks. Venezza Koren In…" at bounding box center [112, 201] width 171 height 348
click at [625, 17] on icon at bounding box center [629, 13] width 15 height 15
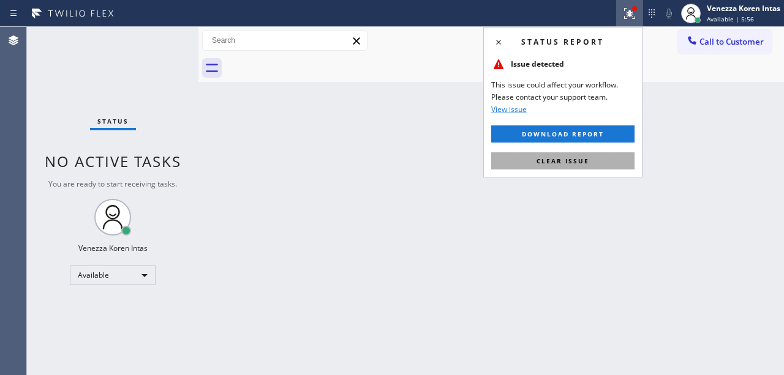
click at [595, 165] on button "Clear issue" at bounding box center [562, 160] width 143 height 17
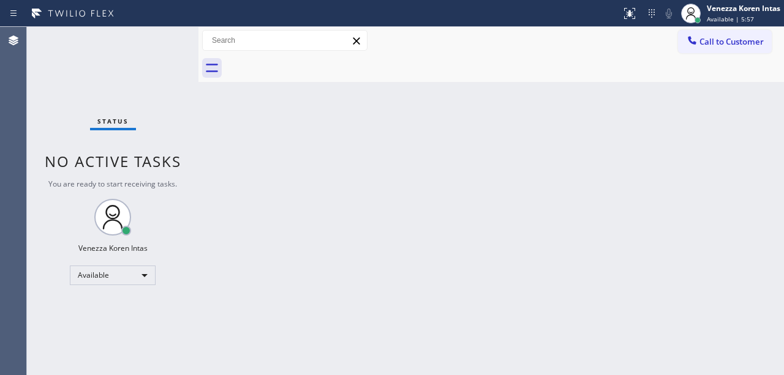
click at [476, 102] on div "Back to Dashboard Change Sender ID Customers Technicians Select a contact Outbo…" at bounding box center [490, 201] width 585 height 348
click at [437, 146] on div "Back to Dashboard Change Sender ID Customers Technicians Select a contact Outbo…" at bounding box center [490, 201] width 585 height 348
click at [116, 73] on div "Status No active tasks You are ready to start receiving tasks. Venezza Koren In…" at bounding box center [112, 201] width 171 height 348
drag, startPoint x: 168, startPoint y: 101, endPoint x: 181, endPoint y: 114, distance: 18.6
click at [169, 101] on div "Status No active tasks You are ready to start receiving tasks. Venezza Koren In…" at bounding box center [112, 201] width 171 height 348
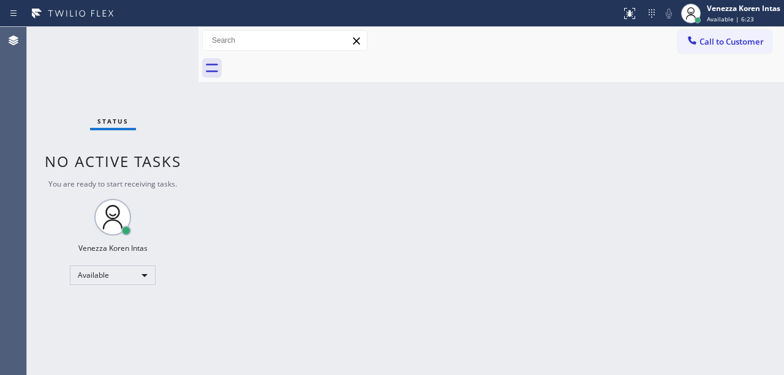
drag, startPoint x: 146, startPoint y: 68, endPoint x: 151, endPoint y: 85, distance: 17.8
click at [146, 68] on div "Status No active tasks You are ready to start receiving tasks. Venezza Koren In…" at bounding box center [112, 201] width 171 height 348
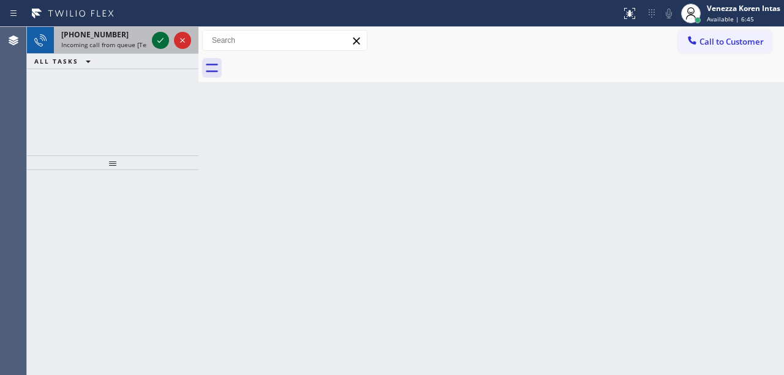
click at [159, 36] on icon at bounding box center [160, 40] width 15 height 15
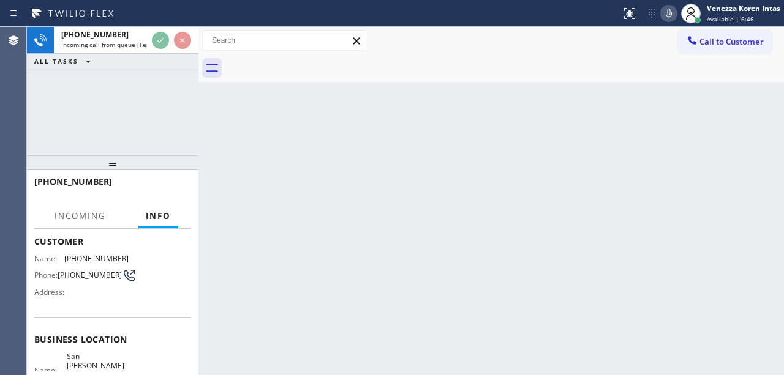
scroll to position [163, 0]
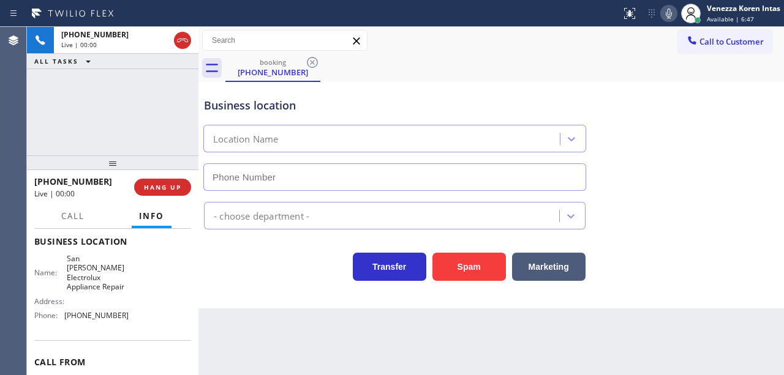
type input "[PHONE_NUMBER]"
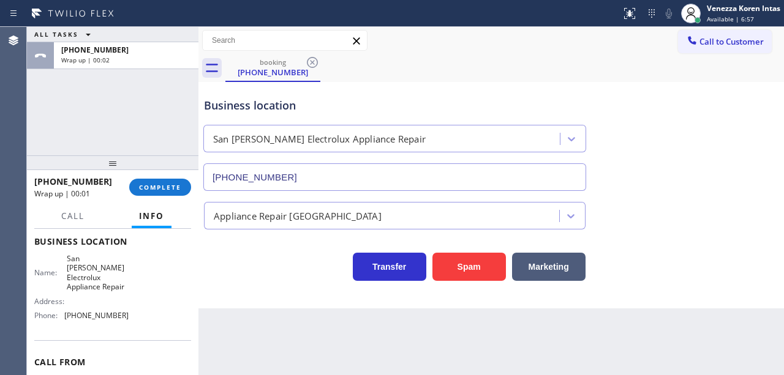
drag, startPoint x: 156, startPoint y: 192, endPoint x: 168, endPoint y: 197, distance: 13.2
click at [156, 192] on button "COMPLETE" at bounding box center [160, 187] width 62 height 17
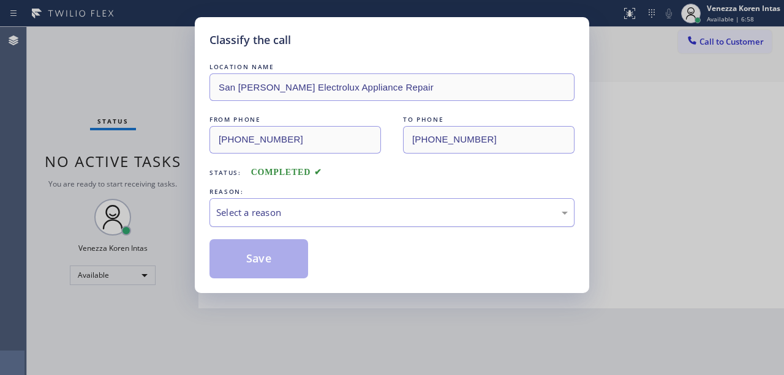
click at [322, 205] on div "Select a reason" at bounding box center [391, 212] width 365 height 29
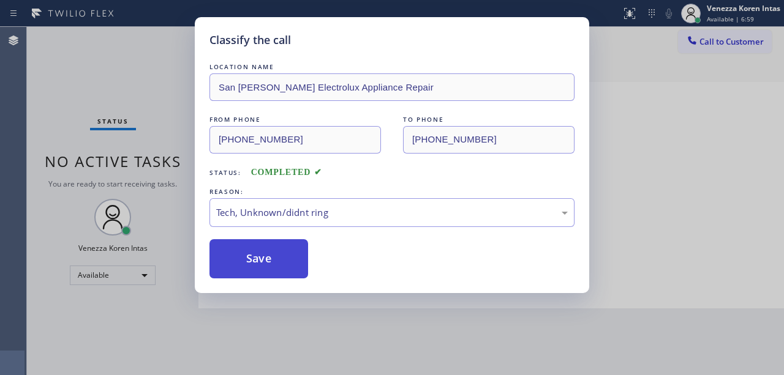
click at [285, 262] on button "Save" at bounding box center [258, 258] width 99 height 39
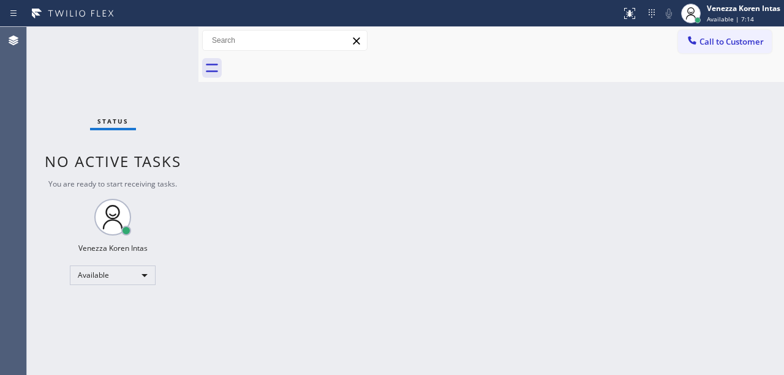
click at [359, 222] on div "Back to Dashboard Change Sender ID Customers Technicians Select a contact Outbo…" at bounding box center [490, 201] width 585 height 348
drag, startPoint x: 273, startPoint y: 186, endPoint x: 347, endPoint y: 178, distance: 74.5
click at [273, 186] on div "Back to Dashboard Change Sender ID Customers Technicians Select a contact Outbo…" at bounding box center [490, 201] width 585 height 348
click at [718, 16] on span "Available | 7:37" at bounding box center [730, 19] width 47 height 9
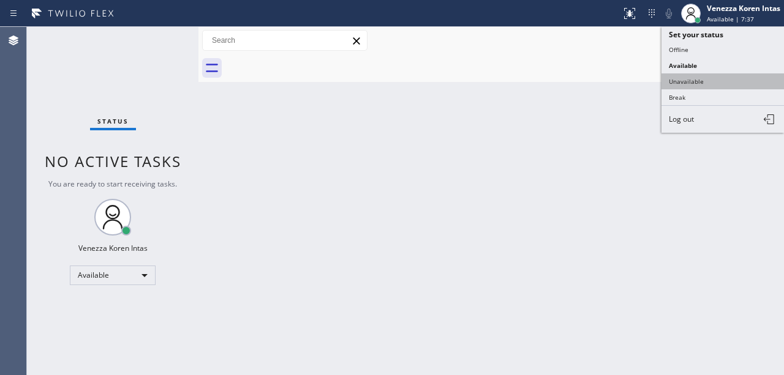
click at [688, 80] on button "Unavailable" at bounding box center [722, 81] width 122 height 16
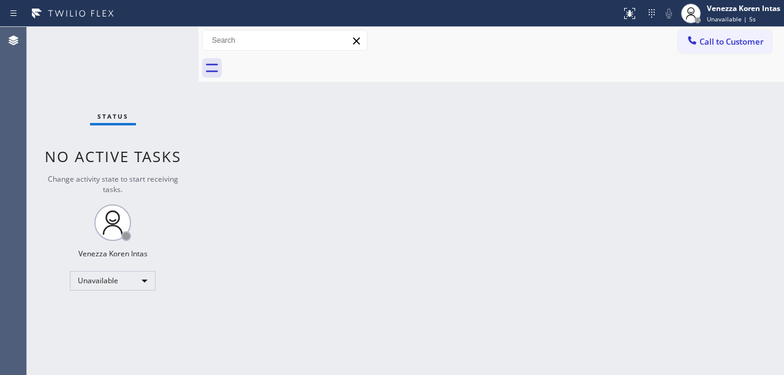
click at [329, 231] on div "Back to Dashboard Change Sender ID Customers Technicians Select a contact Outbo…" at bounding box center [490, 201] width 585 height 348
click at [758, 12] on div "Venezza Koren Intas" at bounding box center [743, 8] width 73 height 10
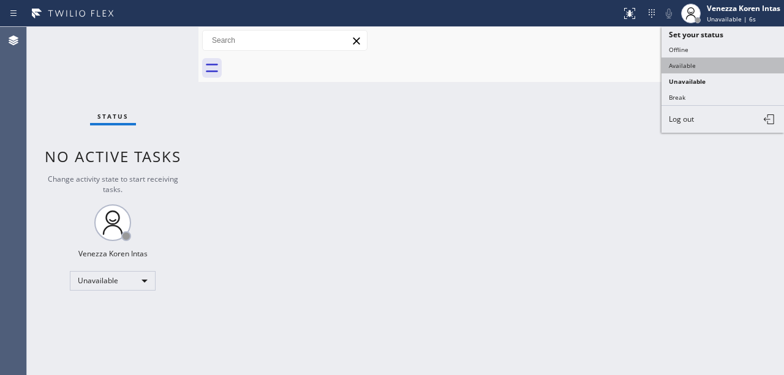
click at [709, 61] on button "Available" at bounding box center [722, 66] width 122 height 16
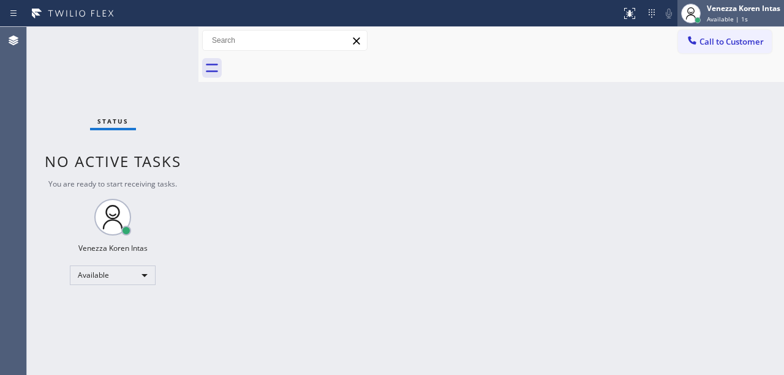
click at [716, 13] on div "Venezza Koren Intas" at bounding box center [743, 8] width 73 height 10
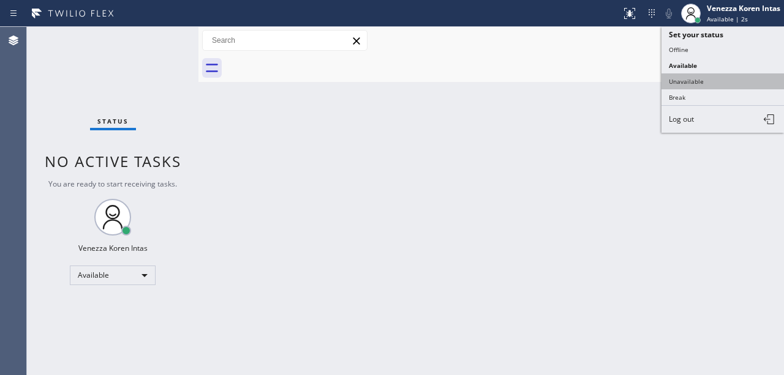
click at [702, 82] on button "Unavailable" at bounding box center [722, 81] width 122 height 16
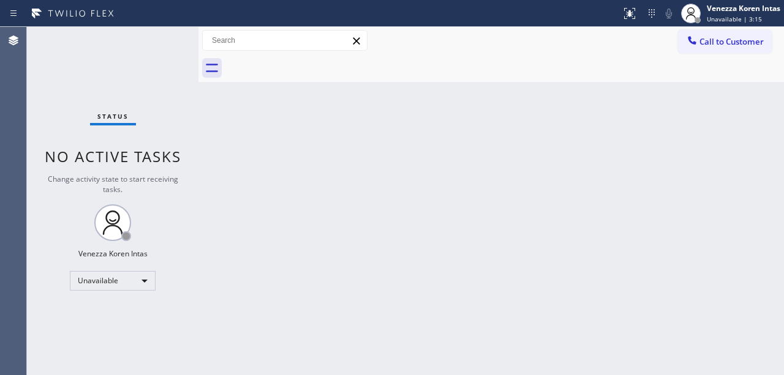
click at [342, 185] on div "Back to Dashboard Change Sender ID Customers Technicians Select a contact Outbo…" at bounding box center [490, 201] width 585 height 348
click at [488, 213] on div "Back to Dashboard Change Sender ID Customers Technicians Select a contact Outbo…" at bounding box center [490, 201] width 585 height 348
click at [110, 282] on div "Unavailable" at bounding box center [113, 281] width 86 height 20
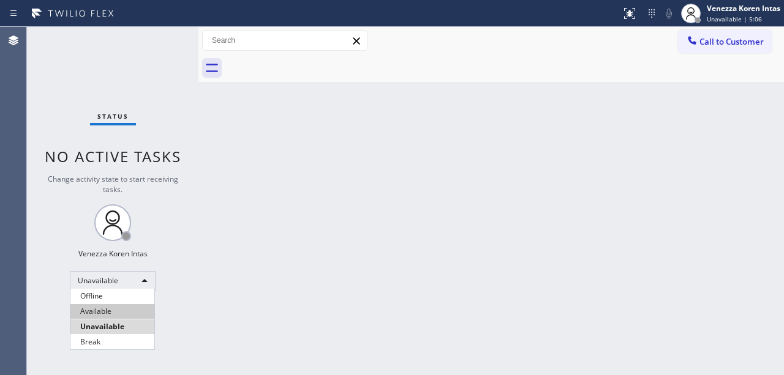
click at [113, 313] on li "Available" at bounding box center [112, 311] width 84 height 15
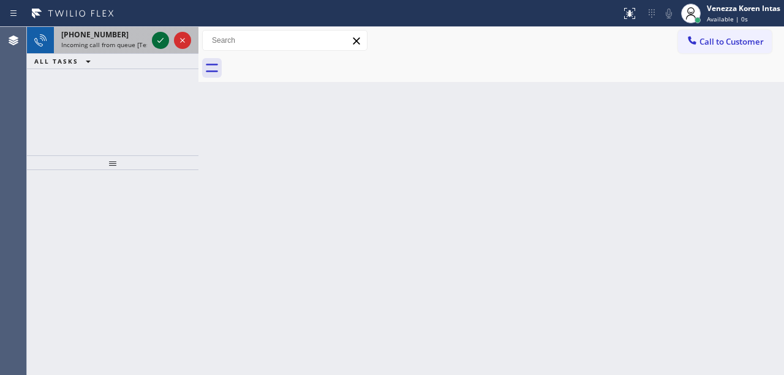
click at [154, 40] on icon at bounding box center [160, 40] width 15 height 15
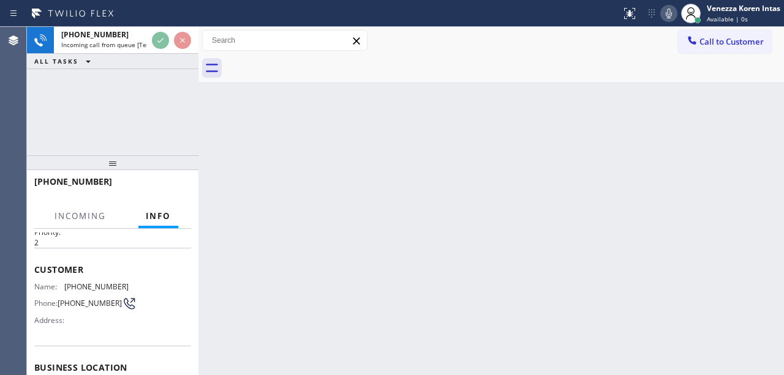
scroll to position [122, 0]
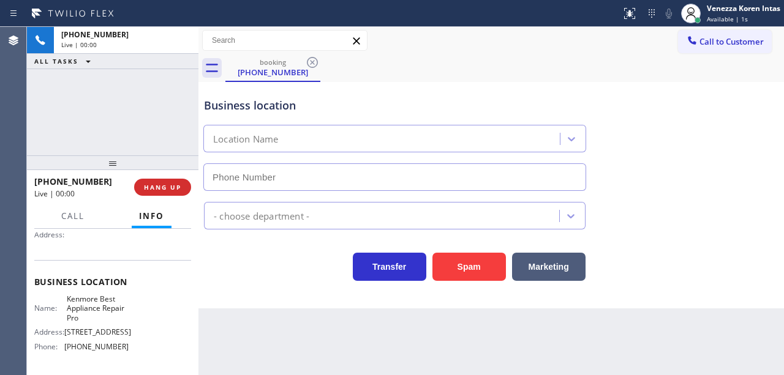
type input "[PHONE_NUMBER]"
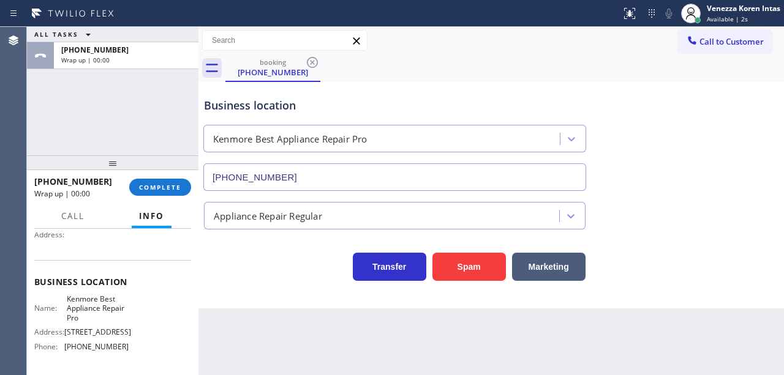
click at [158, 119] on div "ALL TASKS ALL TASKS ACTIVE TASKS TASKS IN WRAP UP [PHONE_NUMBER] Wrap up | 00:00" at bounding box center [112, 91] width 171 height 129
click at [127, 190] on div "[PHONE_NUMBER] Wrap up | 00:48" at bounding box center [81, 187] width 95 height 32
click at [137, 192] on button "COMPLETE" at bounding box center [160, 187] width 62 height 17
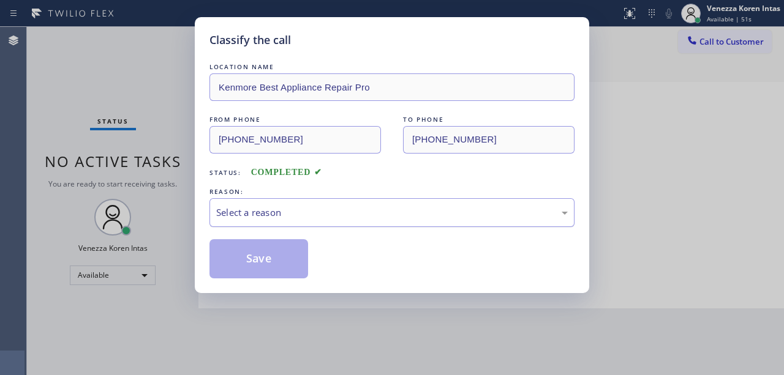
click at [241, 214] on div "Select a reason" at bounding box center [391, 213] width 351 height 14
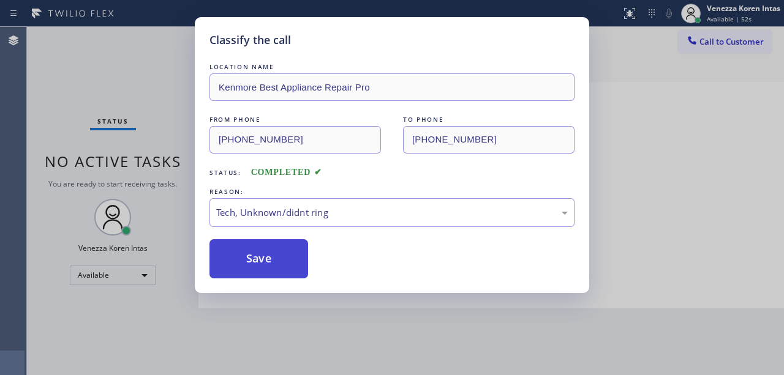
click at [246, 267] on button "Save" at bounding box center [258, 258] width 99 height 39
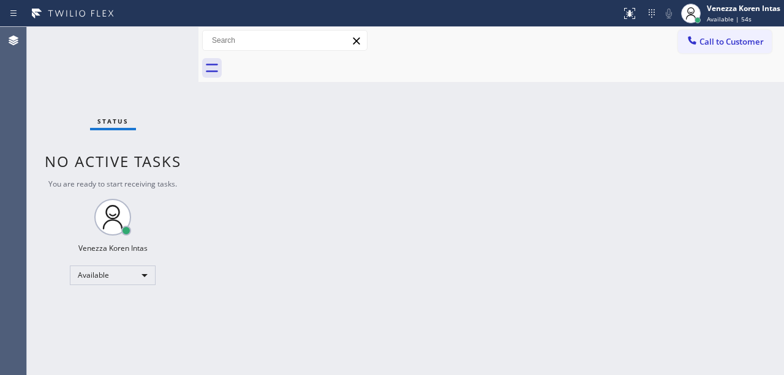
click at [162, 51] on div "Status No active tasks You are ready to start receiving tasks. Venezza Koren In…" at bounding box center [112, 201] width 171 height 348
click at [162, 53] on div "Status No active tasks You are ready to start receiving tasks. Venezza Koren In…" at bounding box center [112, 201] width 171 height 348
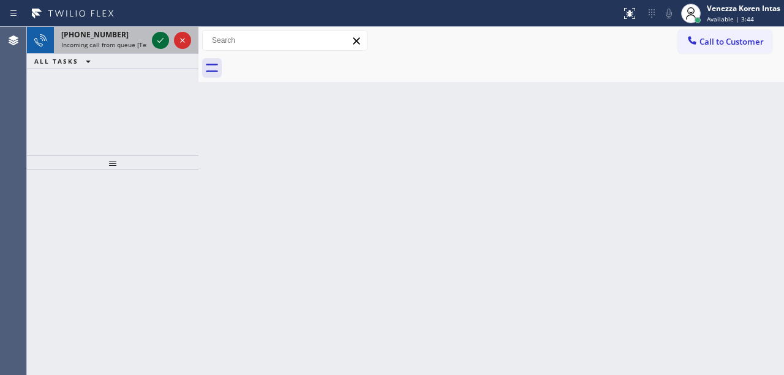
click at [157, 34] on icon at bounding box center [160, 40] width 15 height 15
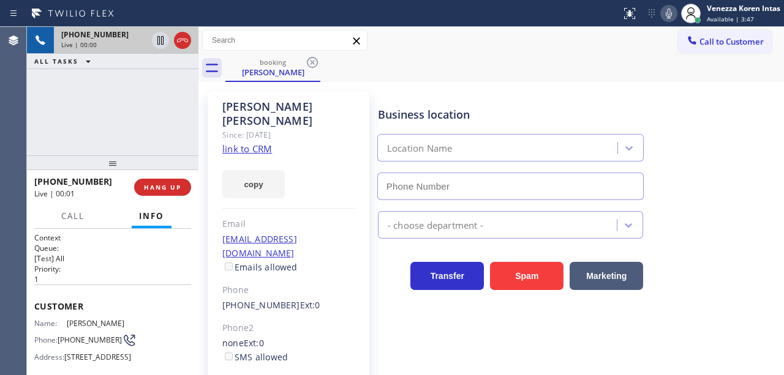
type input "[PHONE_NUMBER]"
click at [239, 143] on link "link to CRM" at bounding box center [247, 149] width 50 height 12
click at [668, 13] on icon at bounding box center [668, 13] width 15 height 15
click at [668, 13] on icon at bounding box center [669, 14] width 6 height 10
click at [182, 92] on div "[PHONE_NUMBER] Live | 00:21 ALL TASKS ALL TASKS ACTIVE TASKS TASKS IN WRAP UP" at bounding box center [112, 91] width 171 height 129
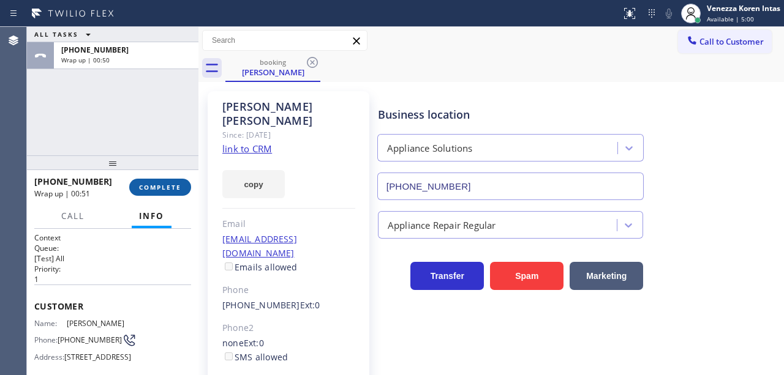
click at [175, 184] on span "COMPLETE" at bounding box center [160, 187] width 42 height 9
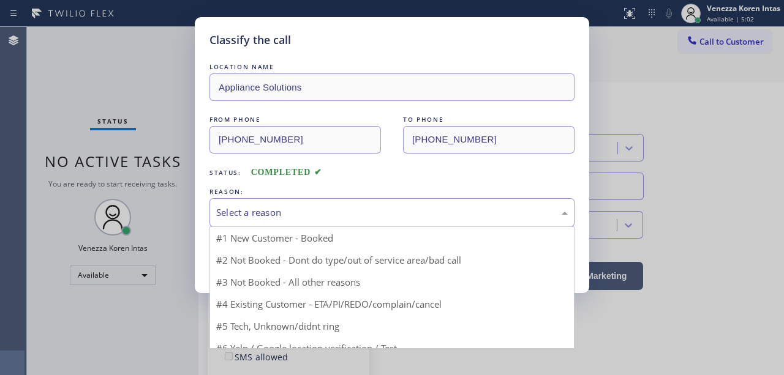
click at [324, 203] on div "Select a reason" at bounding box center [391, 212] width 365 height 29
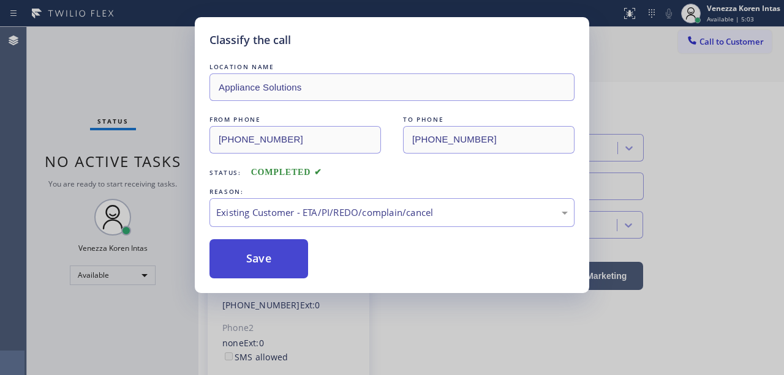
click at [291, 269] on button "Save" at bounding box center [258, 258] width 99 height 39
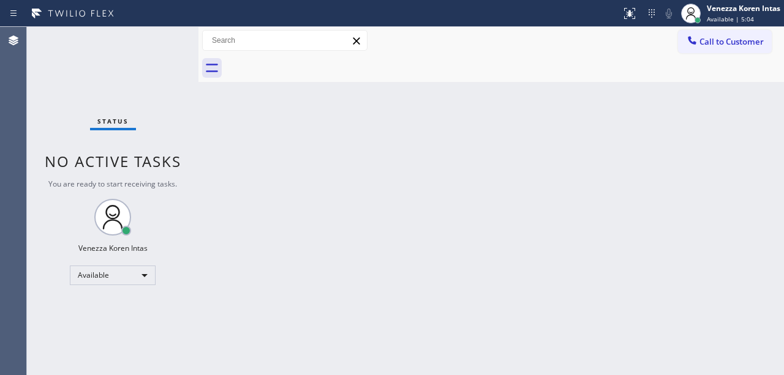
click at [169, 37] on div "Status No active tasks You are ready to start receiving tasks. Venezza Koren In…" at bounding box center [112, 201] width 171 height 348
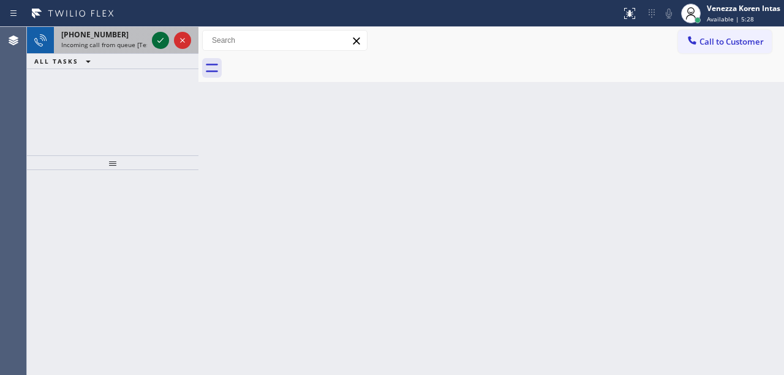
click at [156, 37] on icon at bounding box center [160, 40] width 15 height 15
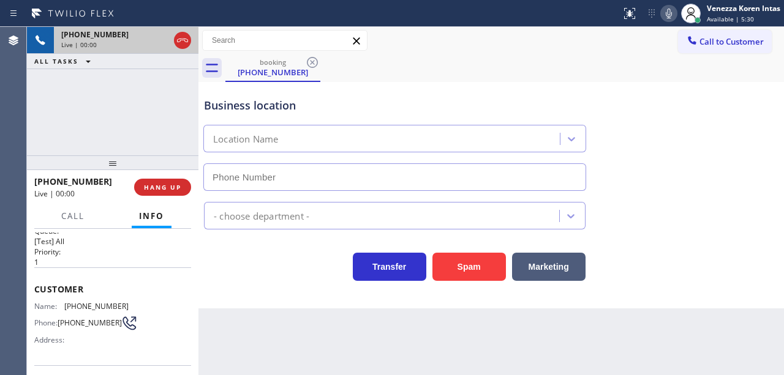
scroll to position [40, 0]
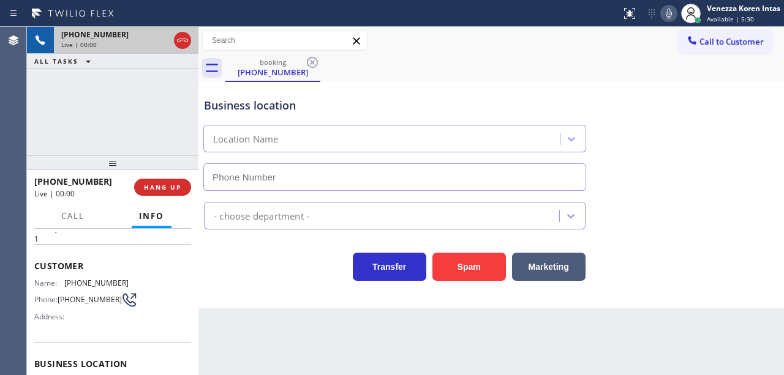
type input "[PHONE_NUMBER]"
click at [372, 113] on div "Business location" at bounding box center [394, 105] width 381 height 17
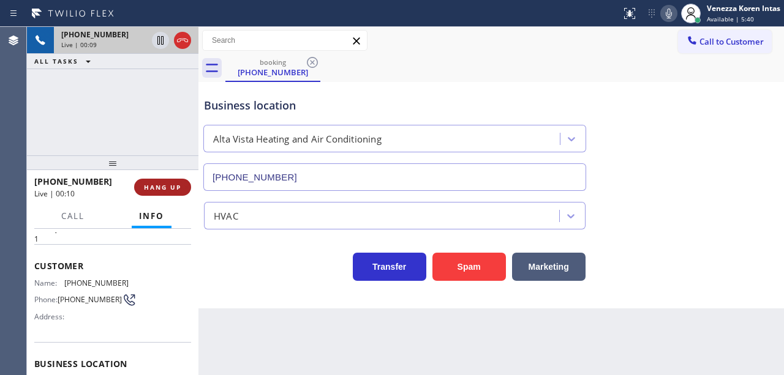
click at [184, 182] on button "HANG UP" at bounding box center [162, 187] width 57 height 17
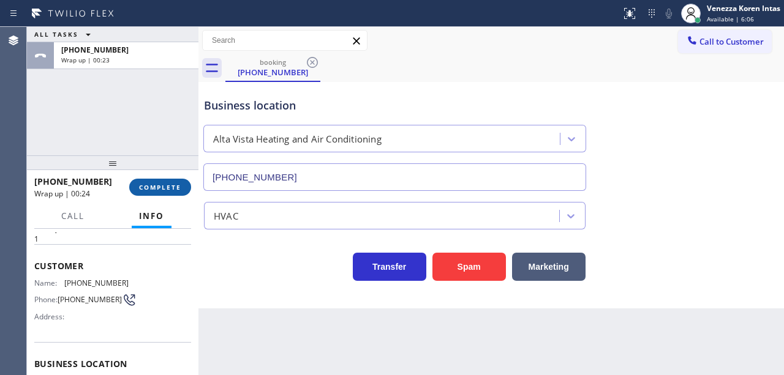
click at [173, 192] on button "COMPLETE" at bounding box center [160, 187] width 62 height 17
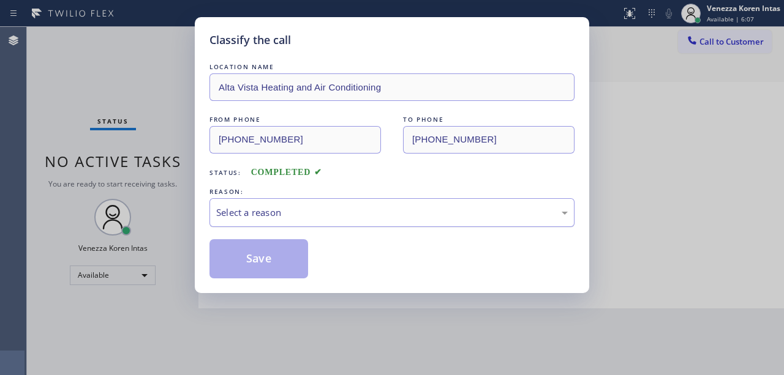
click at [307, 206] on div "Select a reason" at bounding box center [391, 213] width 351 height 14
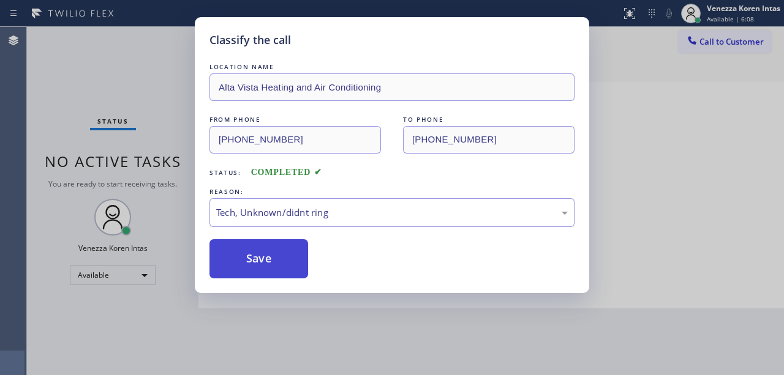
click at [285, 256] on button "Save" at bounding box center [258, 258] width 99 height 39
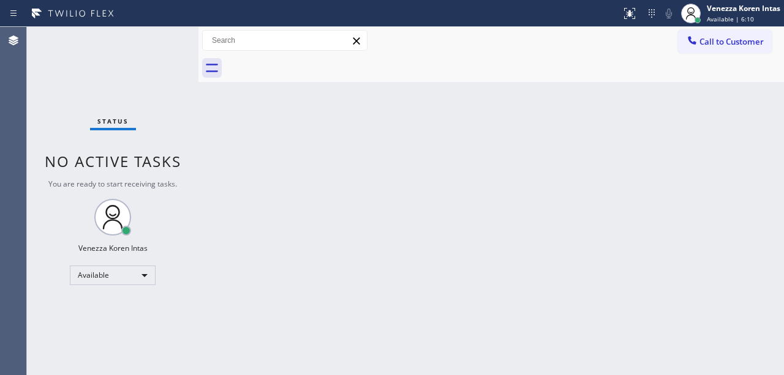
click at [171, 55] on div "Status No active tasks You are ready to start receiving tasks. Venezza Koren In…" at bounding box center [112, 201] width 171 height 348
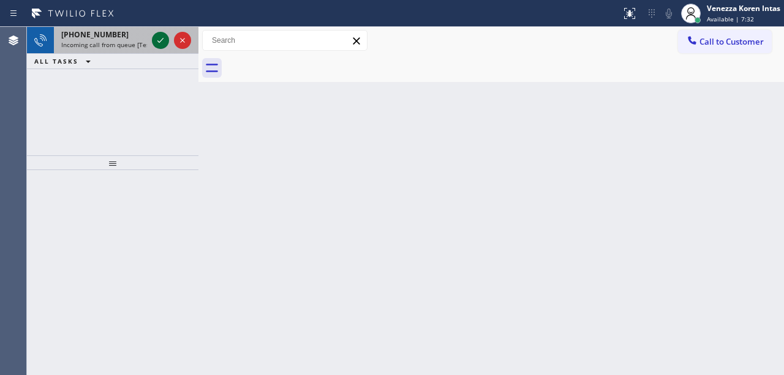
click at [156, 42] on icon at bounding box center [160, 40] width 15 height 15
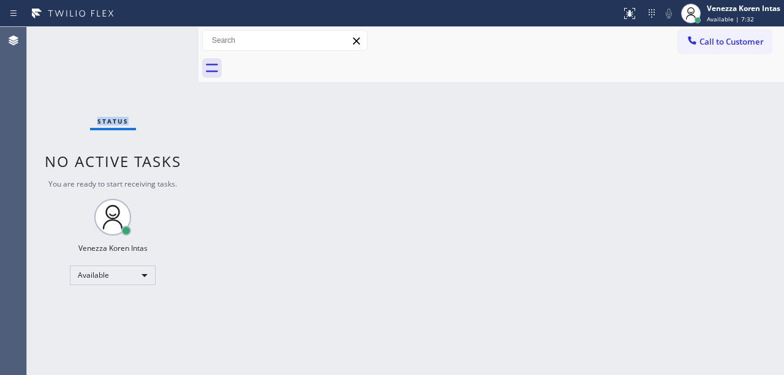
click at [156, 42] on div "Status No active tasks You are ready to start receiving tasks. Venezza Koren In…" at bounding box center [112, 201] width 171 height 348
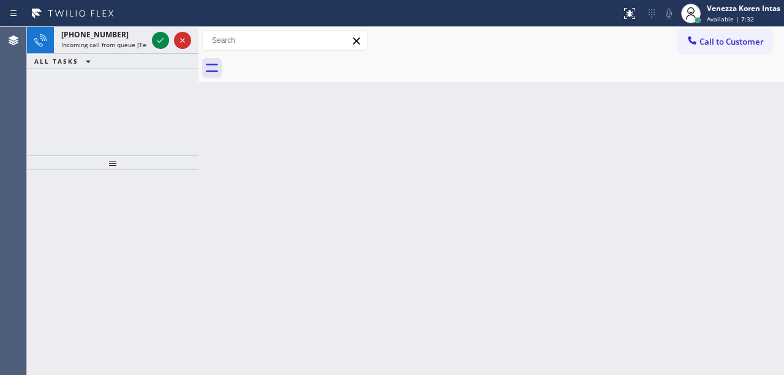
click at [156, 42] on icon at bounding box center [160, 40] width 15 height 15
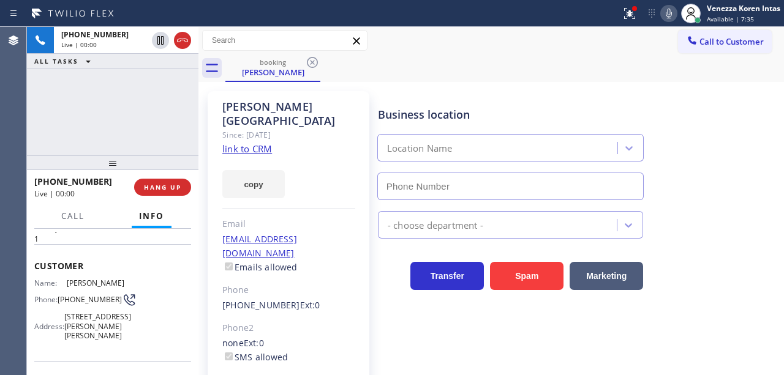
type input "[PHONE_NUMBER]"
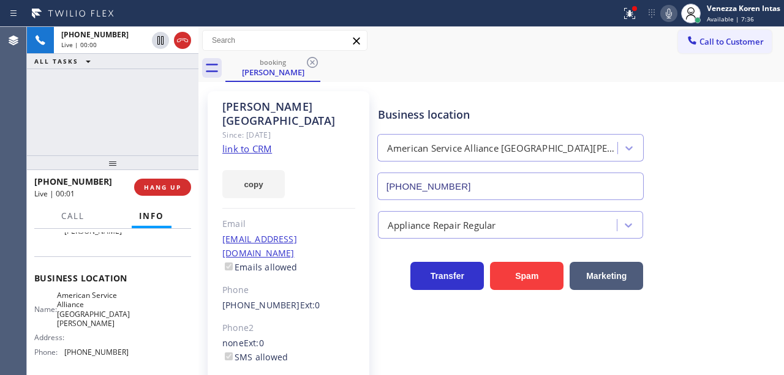
scroll to position [163, 0]
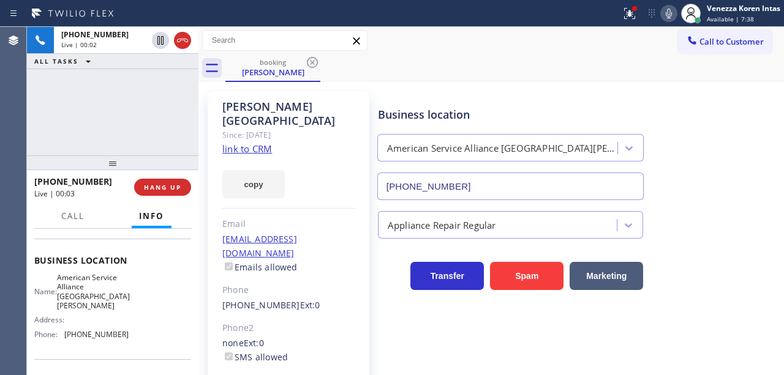
click at [265, 143] on link "link to CRM" at bounding box center [247, 149] width 50 height 12
click at [664, 14] on icon at bounding box center [668, 13] width 15 height 15
click at [631, 21] on button at bounding box center [629, 13] width 27 height 27
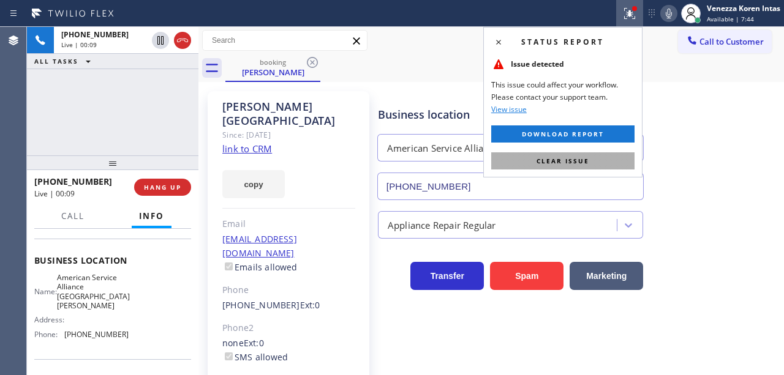
click at [588, 158] on button "Clear issue" at bounding box center [562, 160] width 143 height 17
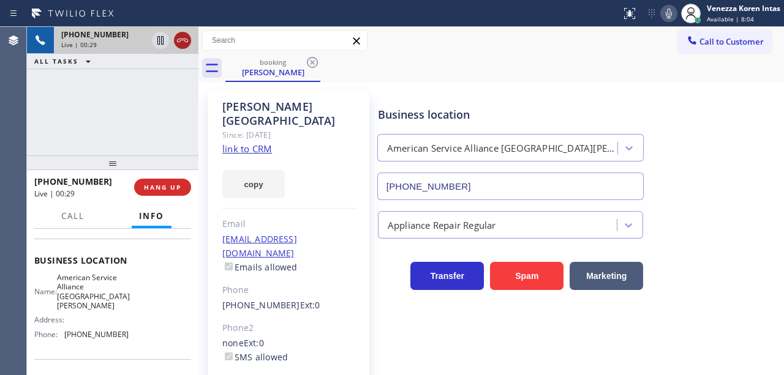
click at [179, 42] on icon at bounding box center [182, 41] width 11 height 4
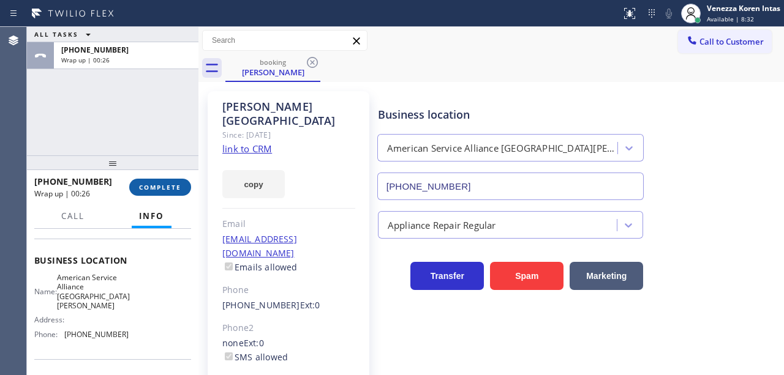
click at [135, 191] on button "COMPLETE" at bounding box center [160, 187] width 62 height 17
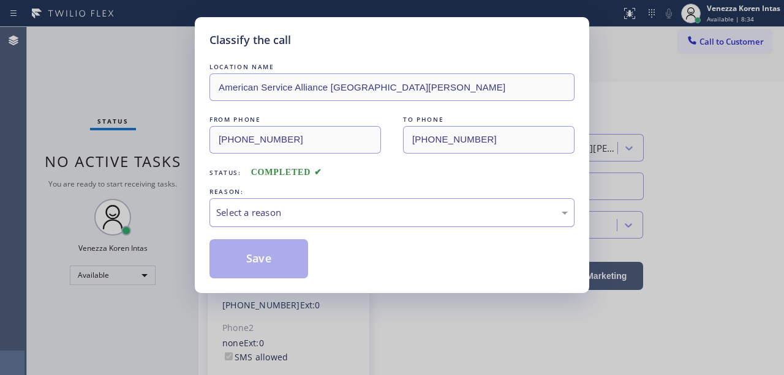
click at [282, 216] on div "Select a reason" at bounding box center [391, 213] width 351 height 14
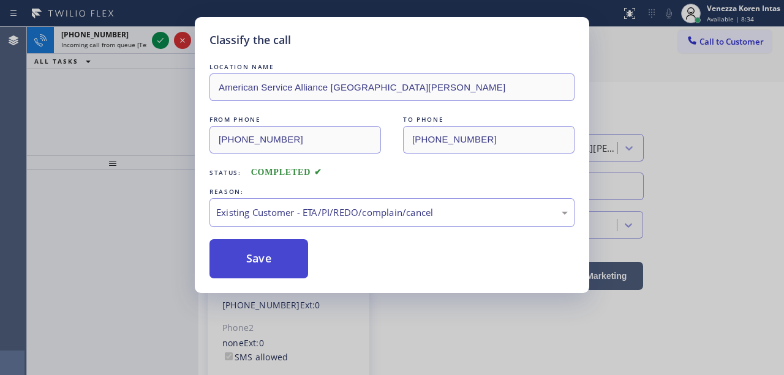
click at [279, 260] on button "Save" at bounding box center [258, 258] width 99 height 39
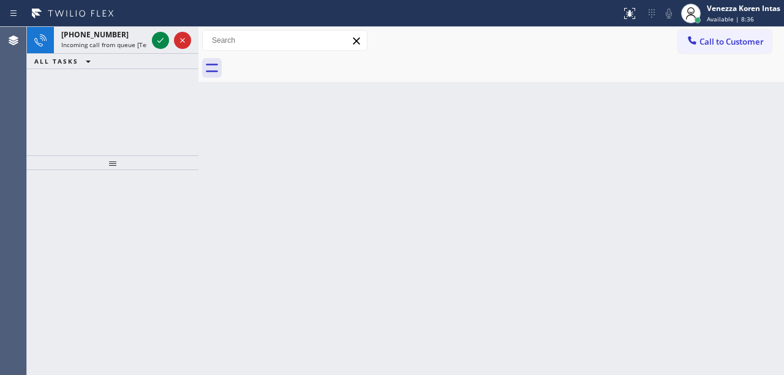
click at [159, 43] on icon at bounding box center [160, 40] width 15 height 15
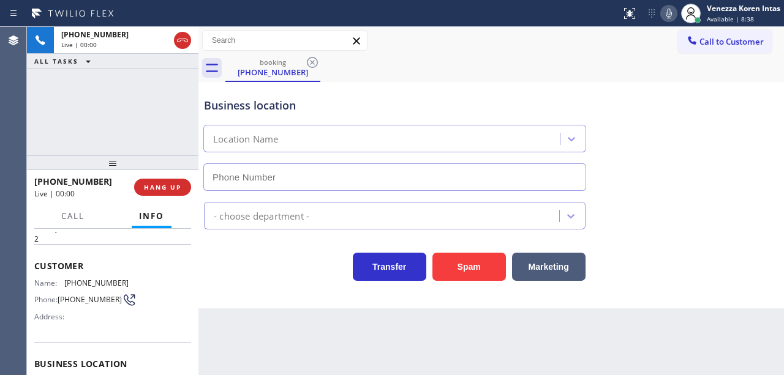
scroll to position [81, 0]
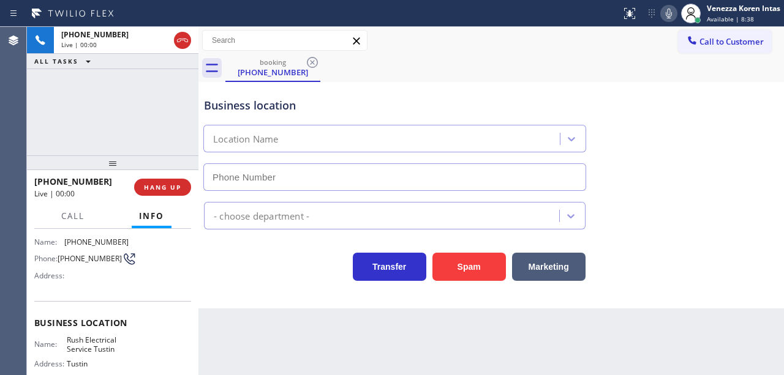
type input "[PHONE_NUMBER]"
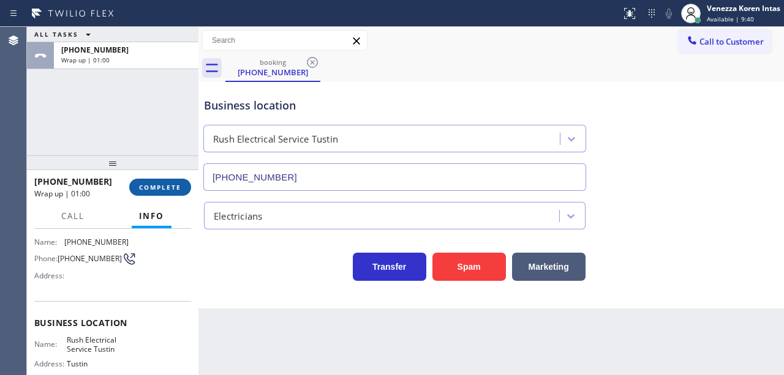
click at [160, 195] on button "COMPLETE" at bounding box center [160, 187] width 62 height 17
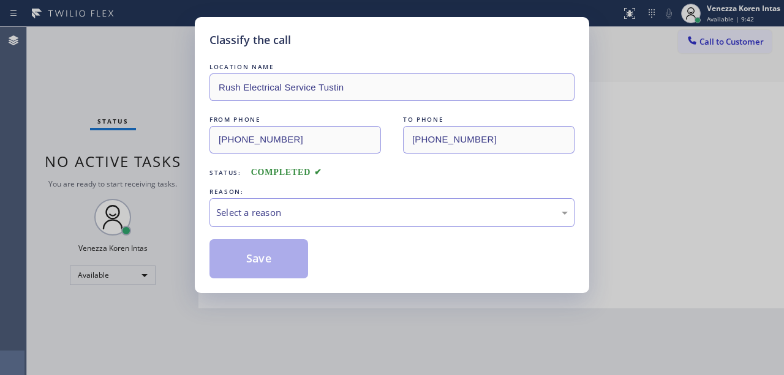
click at [283, 216] on div "Select a reason" at bounding box center [391, 213] width 351 height 14
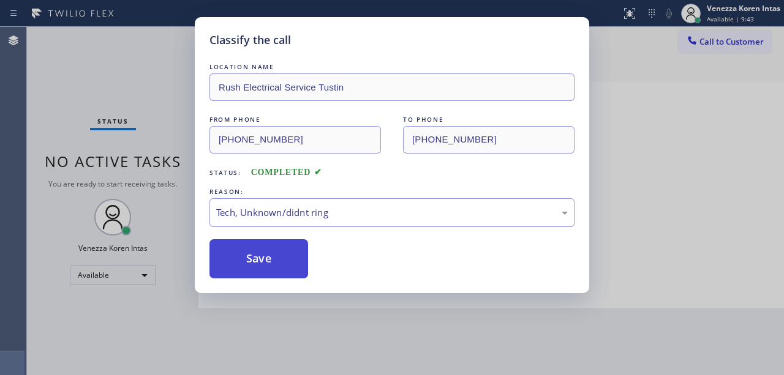
click at [279, 265] on button "Save" at bounding box center [258, 258] width 99 height 39
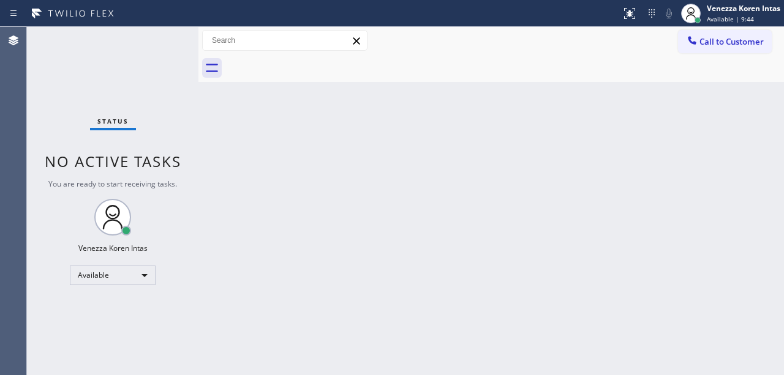
click at [179, 59] on div "Status No active tasks You are ready to start receiving tasks. Venezza Koren In…" at bounding box center [112, 201] width 171 height 348
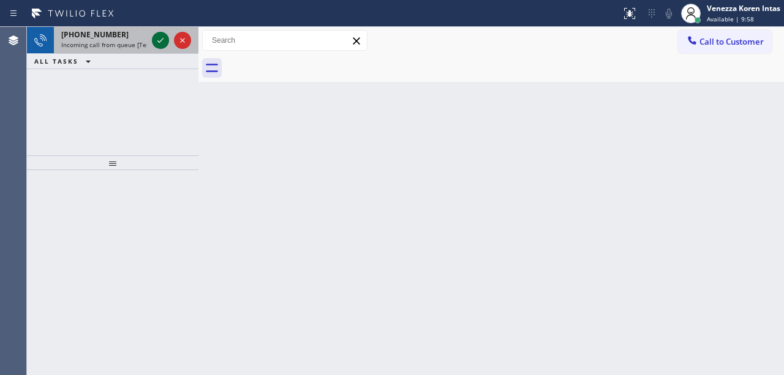
click at [154, 37] on icon at bounding box center [160, 40] width 15 height 15
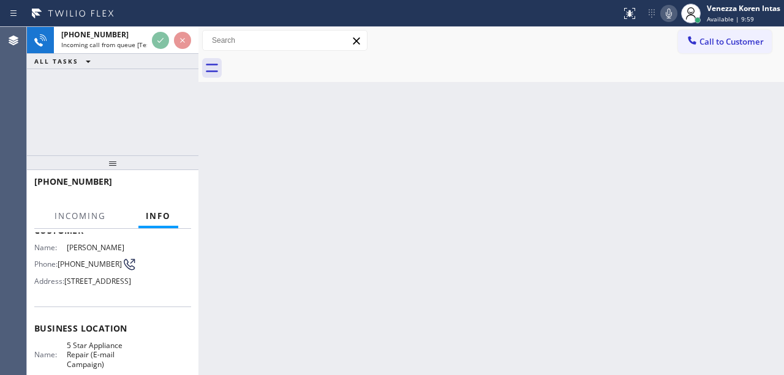
scroll to position [122, 0]
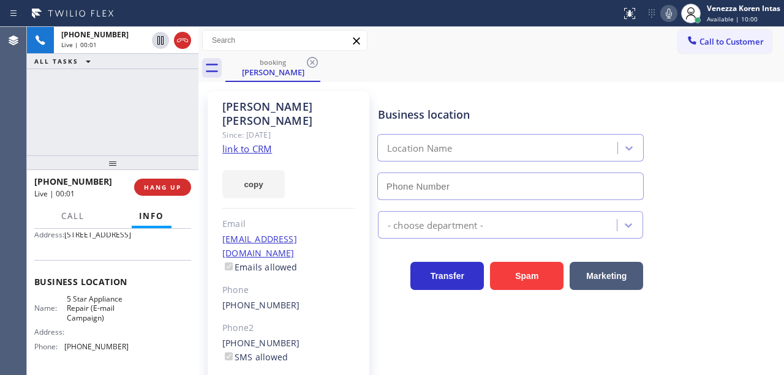
type input "[PHONE_NUMBER]"
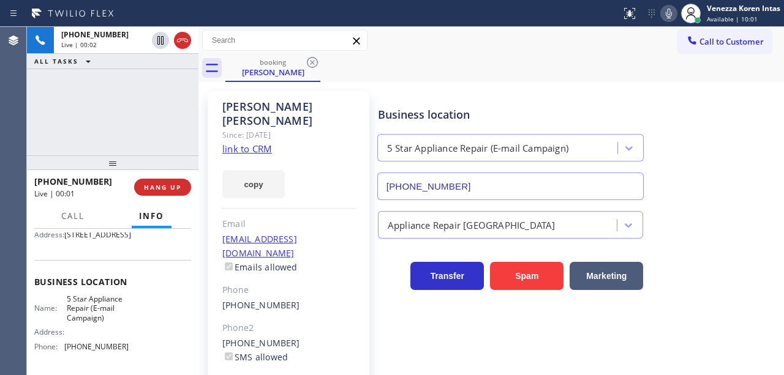
click at [228, 143] on link "link to CRM" at bounding box center [247, 149] width 50 height 12
click at [670, 10] on icon at bounding box center [668, 13] width 15 height 15
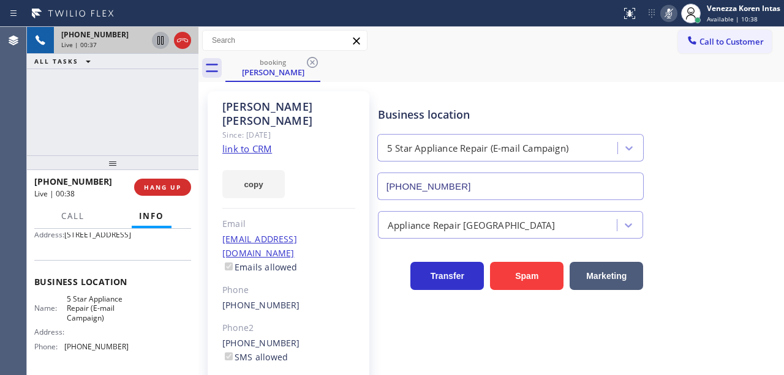
click at [160, 36] on icon at bounding box center [160, 40] width 15 height 15
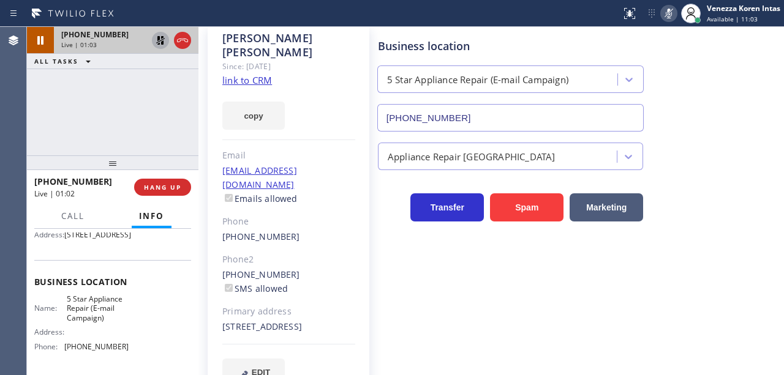
scroll to position [81, 0]
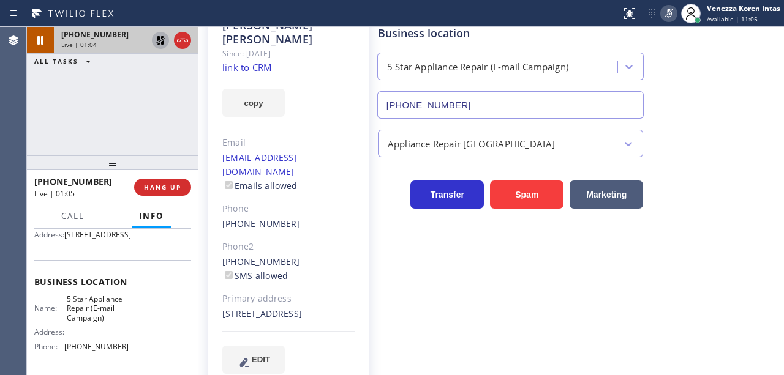
drag, startPoint x: 246, startPoint y: 296, endPoint x: 219, endPoint y: 296, distance: 26.3
click at [219, 296] on div "[PERSON_NAME] Since: [DATE] link to CRM copy Email [EMAIL_ADDRESS][DOMAIN_NAME]…" at bounding box center [289, 199] width 162 height 379
copy div "11557"
click at [345, 86] on div "copy" at bounding box center [288, 96] width 133 height 42
click at [661, 15] on icon at bounding box center [668, 13] width 15 height 15
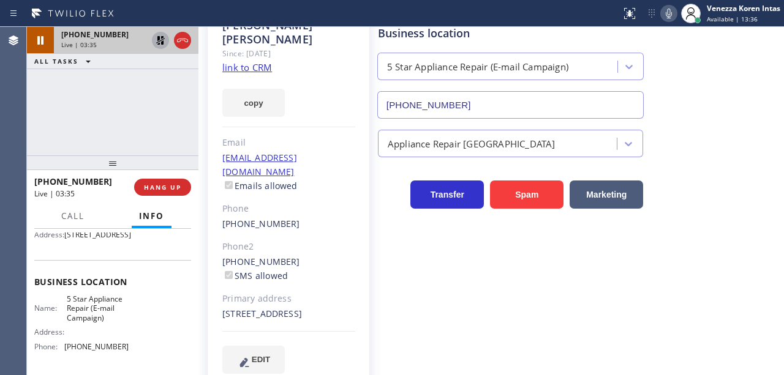
click at [159, 36] on icon at bounding box center [160, 40] width 9 height 9
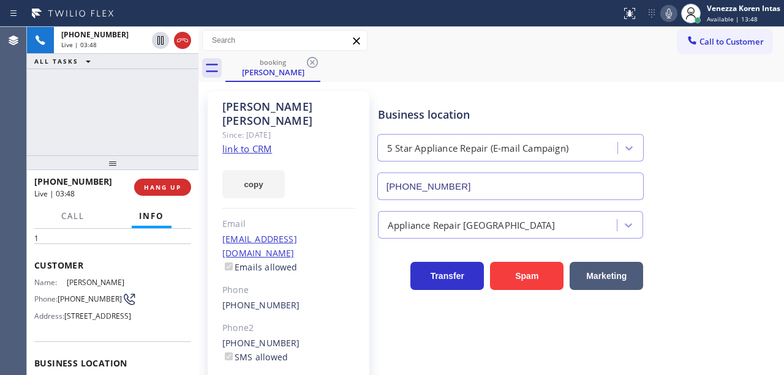
scroll to position [40, 0]
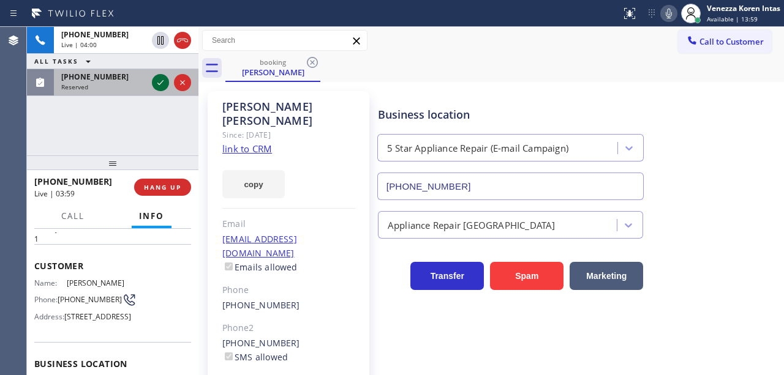
click at [163, 83] on icon at bounding box center [160, 82] width 15 height 15
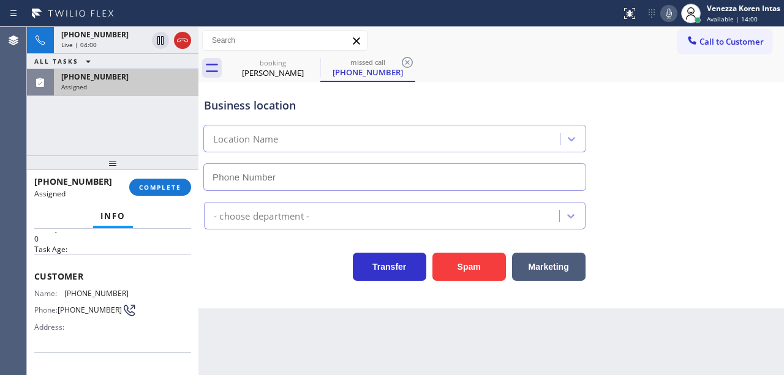
type input "[PHONE_NUMBER]"
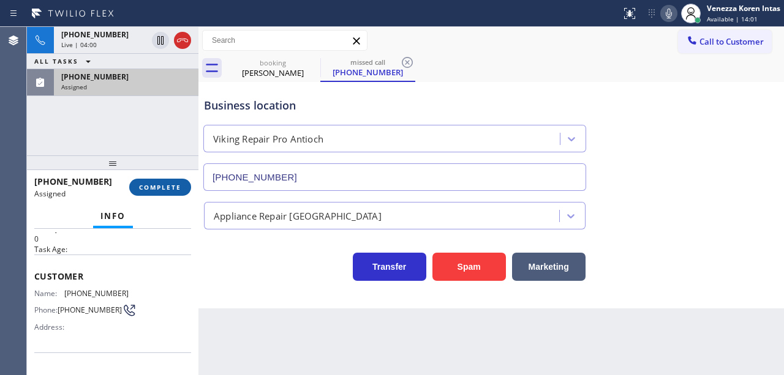
click at [162, 181] on button "COMPLETE" at bounding box center [160, 187] width 62 height 17
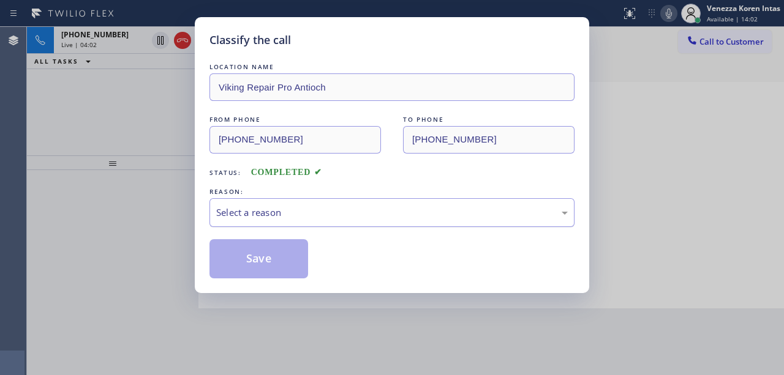
click at [321, 217] on div "Select a reason" at bounding box center [391, 213] width 351 height 14
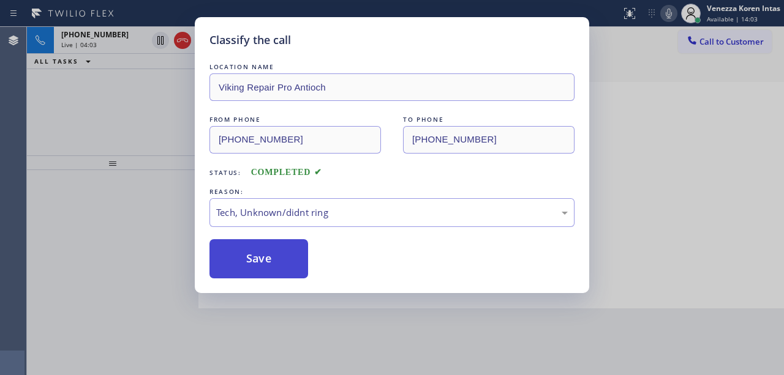
click at [266, 263] on button "Save" at bounding box center [258, 258] width 99 height 39
type input "[PHONE_NUMBER]"
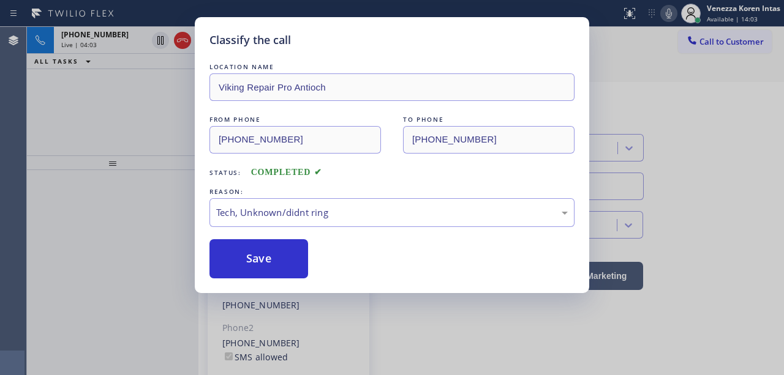
click at [114, 99] on div "Classify the call LOCATION NAME Viking Repair Pro Antioch FROM PHONE [PHONE_NUM…" at bounding box center [392, 187] width 784 height 375
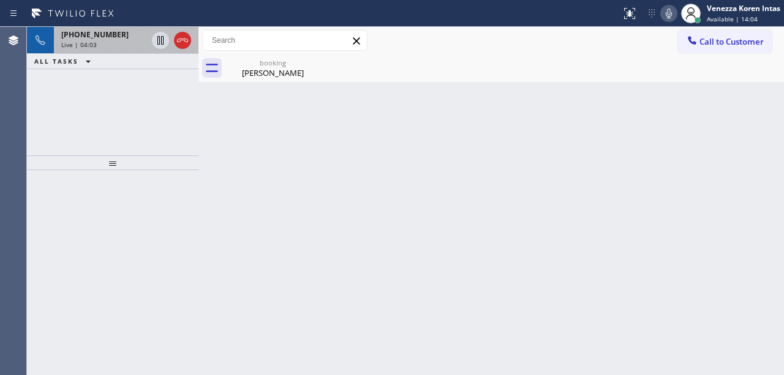
click at [133, 30] on div "[PHONE_NUMBER]" at bounding box center [104, 34] width 86 height 10
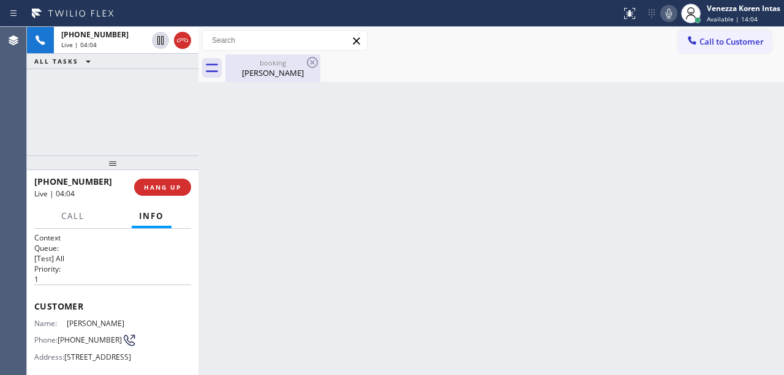
click at [263, 62] on div "booking" at bounding box center [273, 62] width 92 height 9
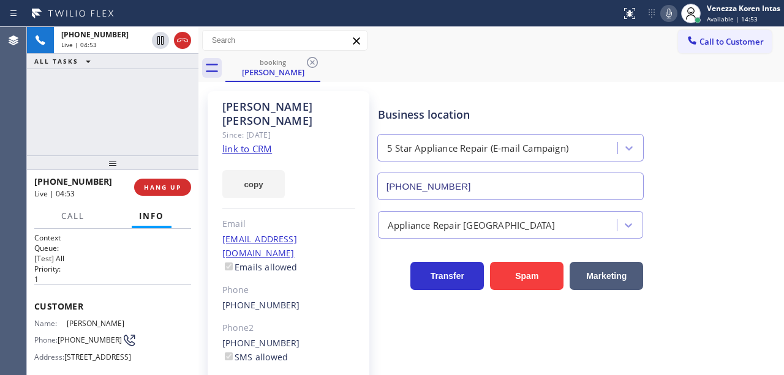
click at [354, 114] on div "[PERSON_NAME] Since: [DATE] link to CRM copy Email [EMAIL_ADDRESS][DOMAIN_NAME]…" at bounding box center [289, 280] width 162 height 379
click at [748, 329] on div "Business location 5 Star Appliance Repair (E-mail Campaign) [PHONE_NUMBER] Appl…" at bounding box center [577, 273] width 405 height 358
click at [484, 94] on div "Business location 5 Star Appliance Repair (E-mail Campaign) [PHONE_NUMBER]" at bounding box center [510, 147] width 270 height 106
click at [400, 33] on div "Call to Customer Outbound call Location [GEOGRAPHIC_DATA] Appliance Repair Your…" at bounding box center [490, 40] width 585 height 21
click at [369, 120] on div "[PERSON_NAME] Since: [DATE] link to CRM copy Email [EMAIL_ADDRESS][DOMAIN_NAME]…" at bounding box center [288, 280] width 174 height 391
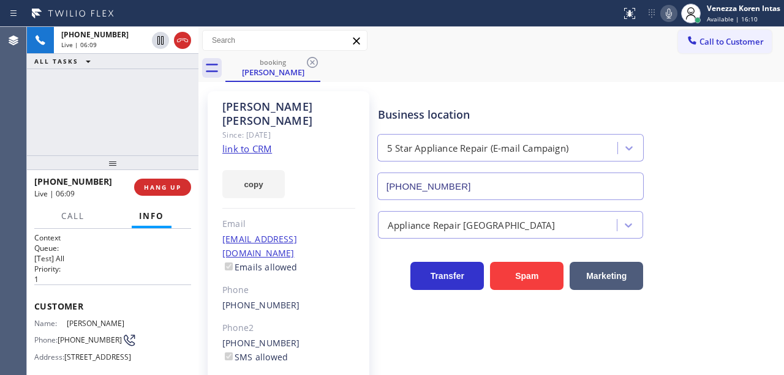
click at [666, 12] on icon at bounding box center [668, 13] width 15 height 15
click at [417, 91] on div "Business location 5 Star Appliance Repair (E-mail Campaign) [PHONE_NUMBER]" at bounding box center [577, 144] width 405 height 111
click at [398, 87] on div "[PERSON_NAME] Since: [DATE] link to CRM copy Email [EMAIL_ADDRESS][DOMAIN_NAME]…" at bounding box center [490, 280] width 579 height 391
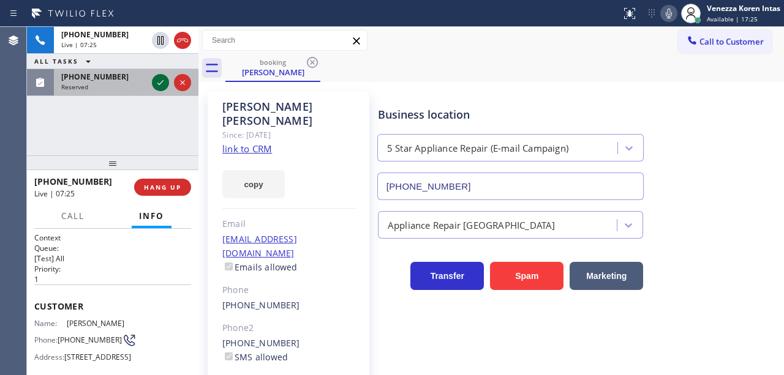
click at [163, 83] on icon at bounding box center [160, 82] width 15 height 15
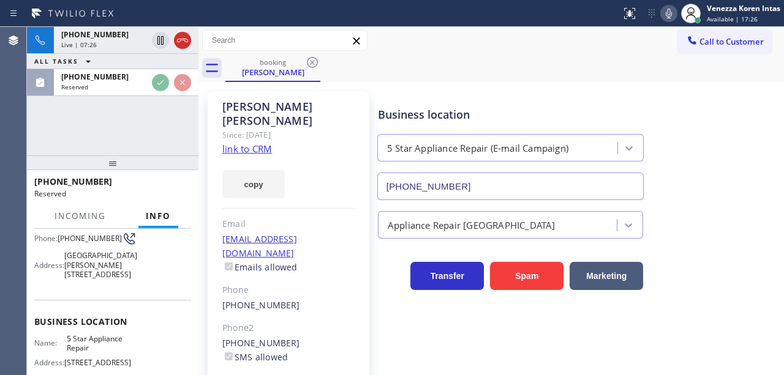
scroll to position [113, 0]
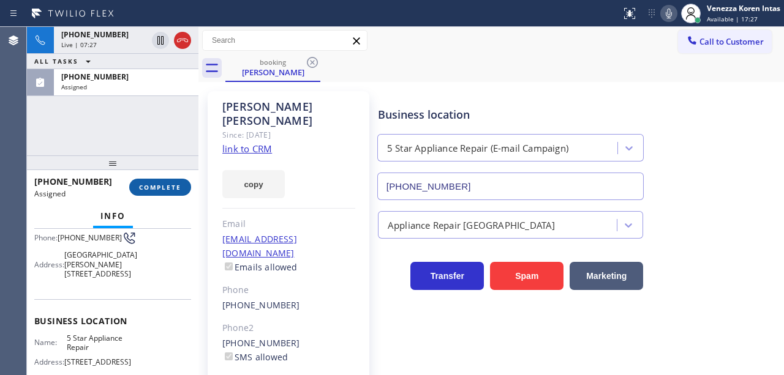
click at [163, 182] on button "COMPLETE" at bounding box center [160, 187] width 62 height 17
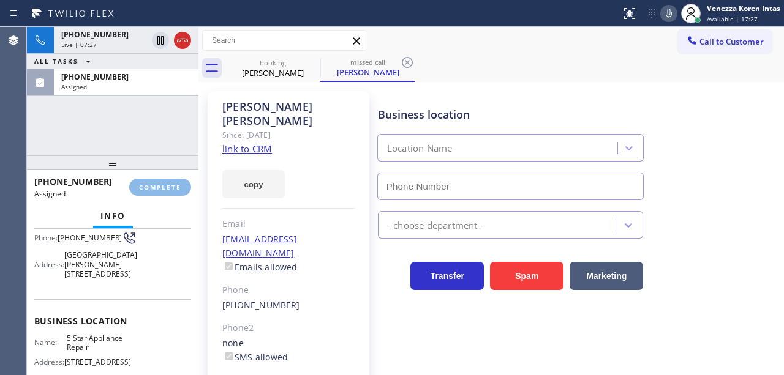
type input "[PHONE_NUMBER]"
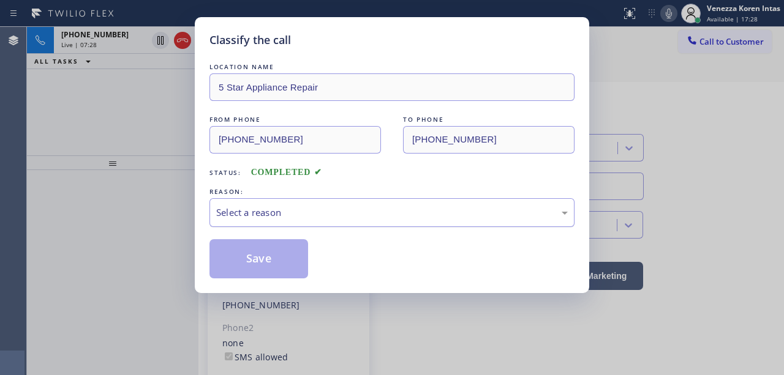
click at [282, 208] on div "Select a reason" at bounding box center [391, 213] width 351 height 14
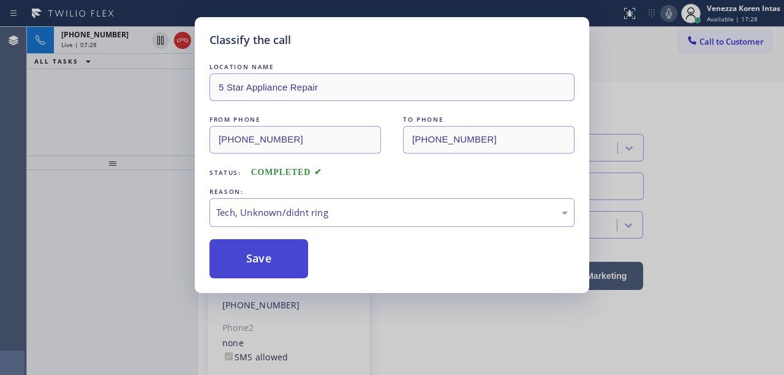
click at [273, 261] on button "Save" at bounding box center [258, 258] width 99 height 39
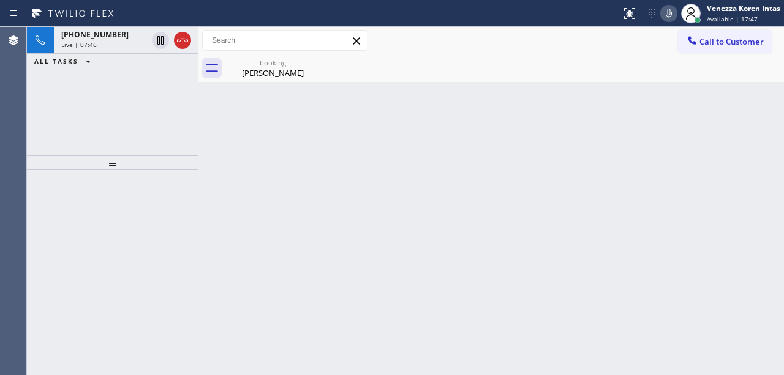
click at [299, 200] on div "Back to Dashboard Change Sender ID Customers Technicians Select a contact Outbo…" at bounding box center [490, 201] width 585 height 348
click at [265, 75] on div "[PERSON_NAME]" at bounding box center [273, 72] width 92 height 11
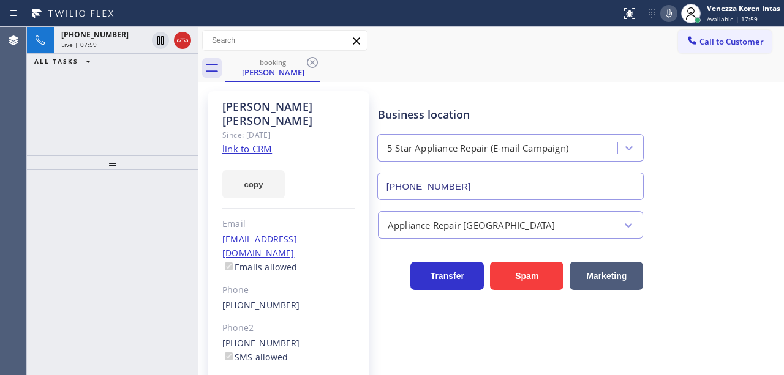
click at [242, 143] on link "link to CRM" at bounding box center [247, 149] width 50 height 12
click at [459, 72] on div "booking [PERSON_NAME]" at bounding box center [504, 68] width 558 height 28
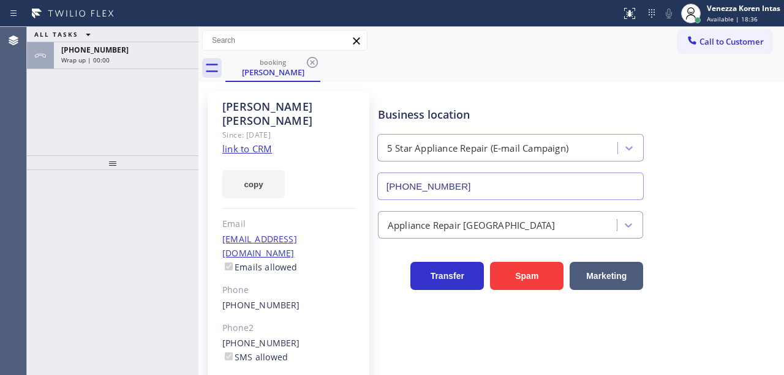
drag, startPoint x: 185, startPoint y: 51, endPoint x: 195, endPoint y: 126, distance: 75.4
click at [185, 54] on div "[PHONE_NUMBER]" at bounding box center [126, 50] width 130 height 10
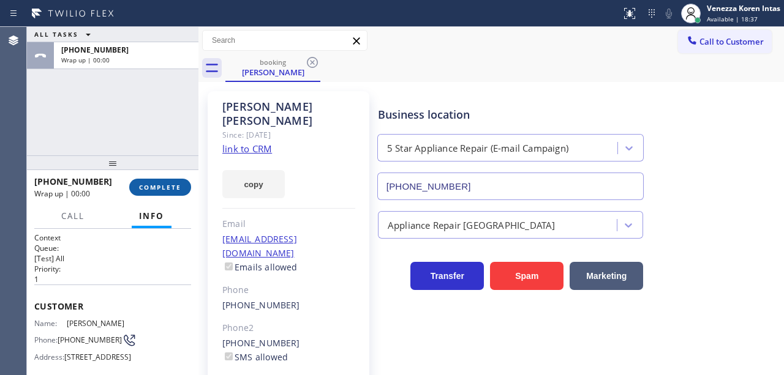
click at [184, 184] on button "COMPLETE" at bounding box center [160, 187] width 62 height 17
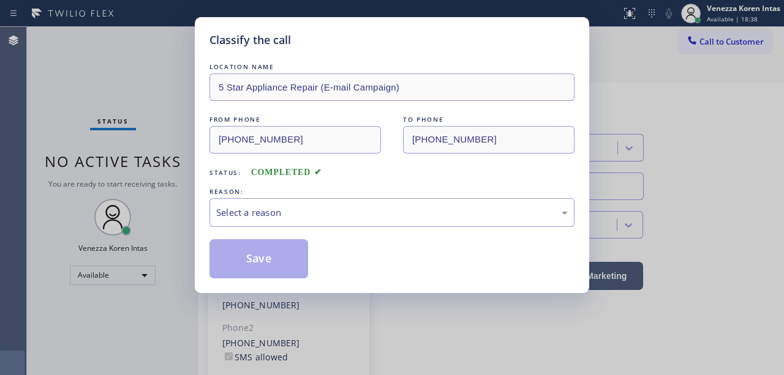
click at [304, 214] on div "Select a reason" at bounding box center [391, 213] width 351 height 14
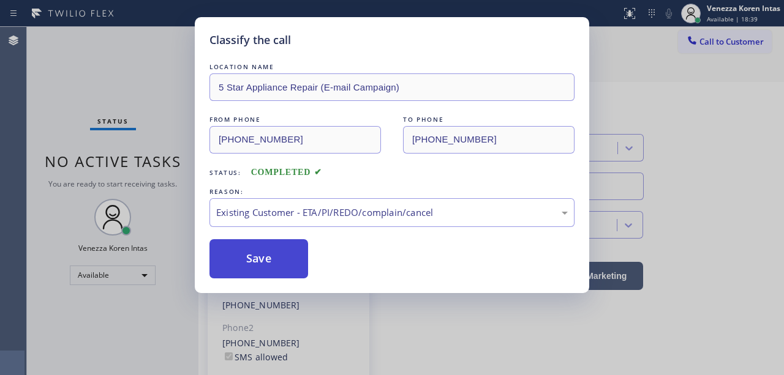
click at [295, 260] on button "Save" at bounding box center [258, 258] width 99 height 39
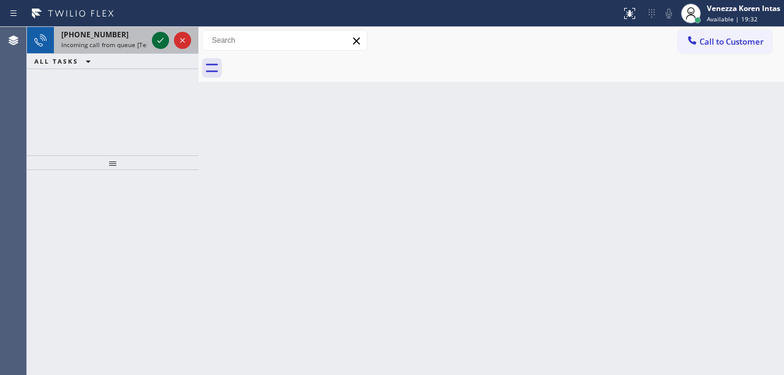
click at [163, 43] on icon at bounding box center [160, 40] width 15 height 15
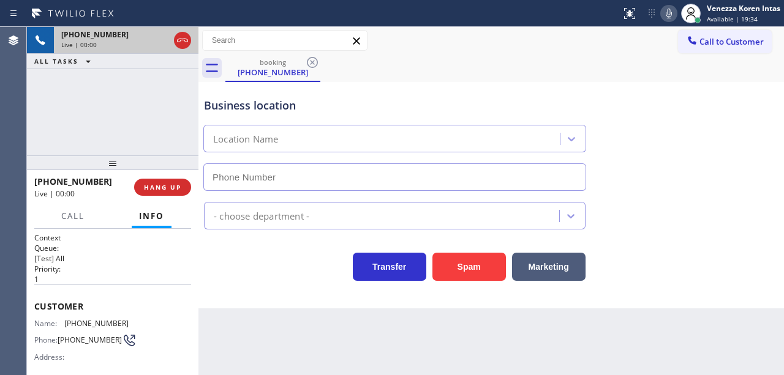
type input "[PHONE_NUMBER]"
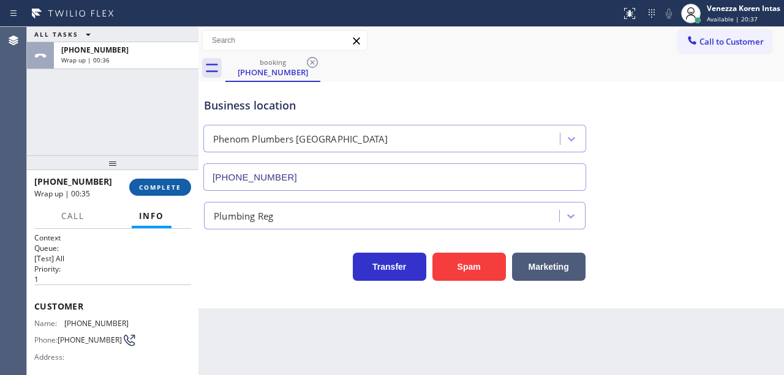
click at [177, 179] on button "COMPLETE" at bounding box center [160, 187] width 62 height 17
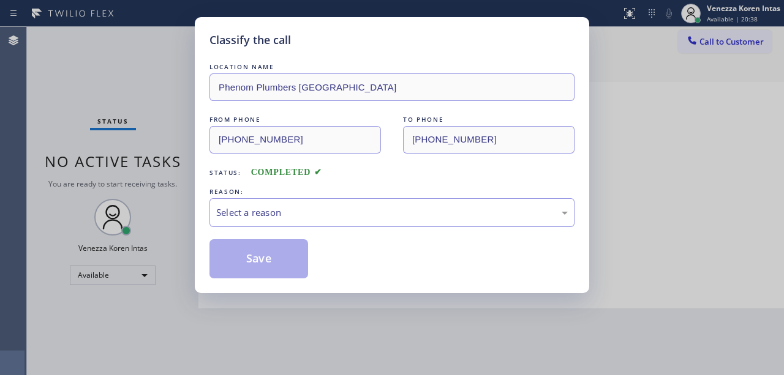
click at [310, 242] on div "Save" at bounding box center [391, 258] width 365 height 39
click at [327, 224] on div "Select a reason" at bounding box center [391, 212] width 365 height 29
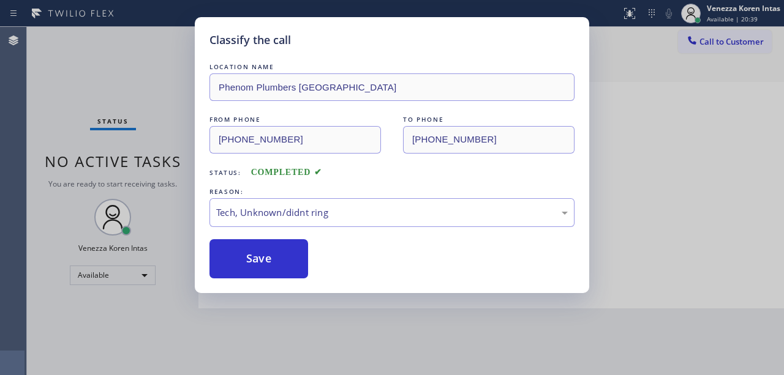
click at [268, 282] on div "Classify the call LOCATION NAME Phenom Plumbers Cathedral City FROM PHONE [PHON…" at bounding box center [392, 155] width 394 height 276
click at [288, 266] on button "Save" at bounding box center [258, 258] width 99 height 39
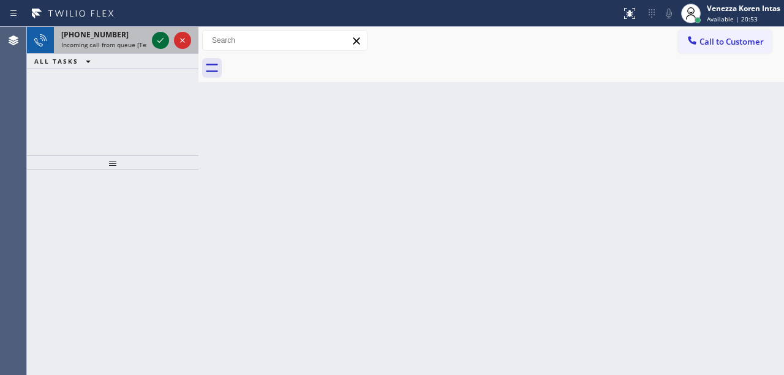
click at [165, 43] on icon at bounding box center [160, 40] width 15 height 15
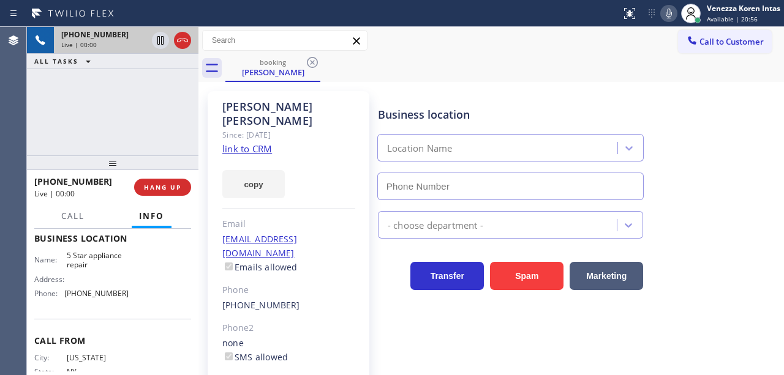
scroll to position [163, 0]
type input "[PHONE_NUMBER]"
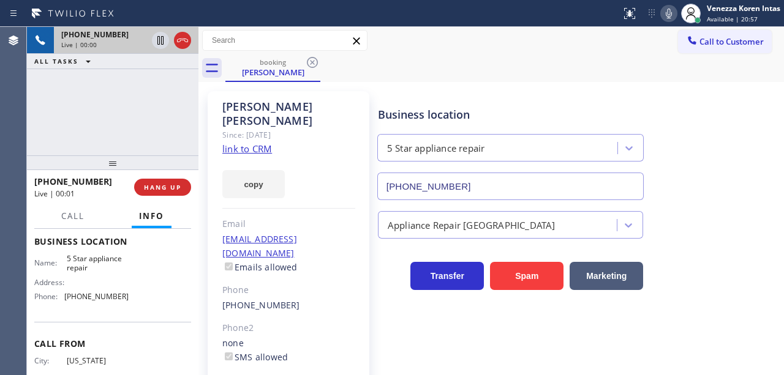
click at [240, 143] on link "link to CRM" at bounding box center [247, 149] width 50 height 12
click at [665, 17] on icon at bounding box center [668, 13] width 15 height 15
click at [665, 11] on icon at bounding box center [668, 13] width 15 height 15
drag, startPoint x: 63, startPoint y: 271, endPoint x: 89, endPoint y: 290, distance: 32.5
click at [89, 290] on div "Business location Name: 5 Star appliance repair Address: Phone: [PHONE_NUMBER]" at bounding box center [112, 271] width 157 height 102
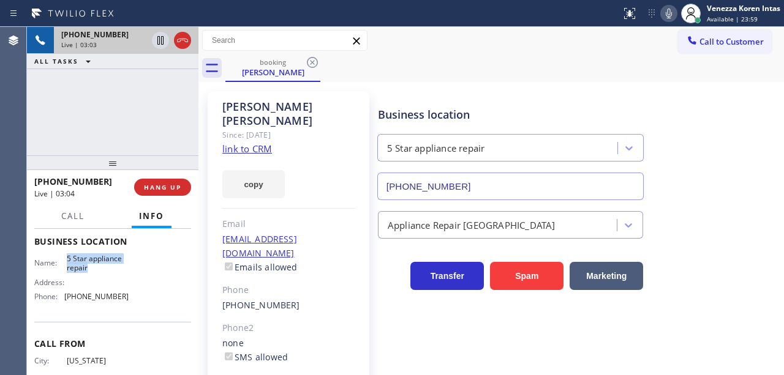
copy span "5 Star appliance repair"
click at [458, 20] on div at bounding box center [310, 14] width 611 height 20
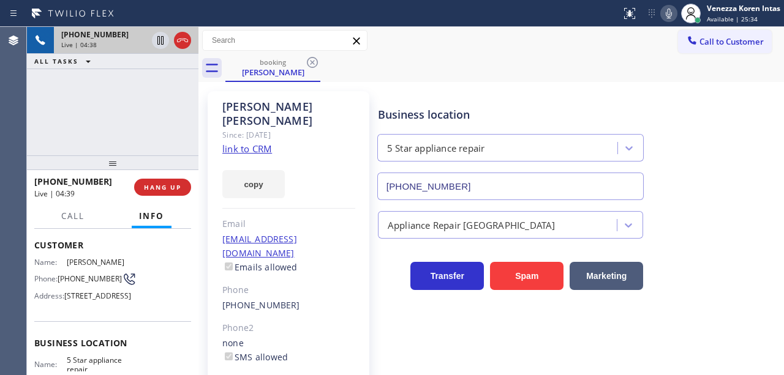
scroll to position [40, 0]
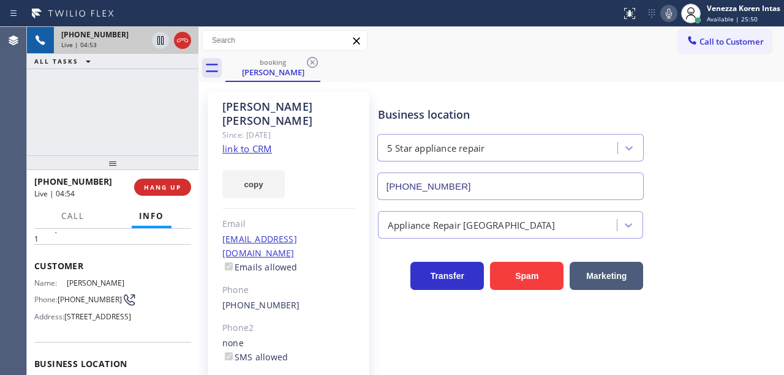
click at [669, 10] on icon at bounding box center [669, 14] width 6 height 10
click at [162, 41] on icon at bounding box center [160, 40] width 15 height 15
click at [160, 42] on icon at bounding box center [160, 40] width 15 height 15
click at [660, 14] on div at bounding box center [668, 13] width 17 height 15
click at [446, 60] on div "booking [PERSON_NAME]" at bounding box center [504, 68] width 558 height 28
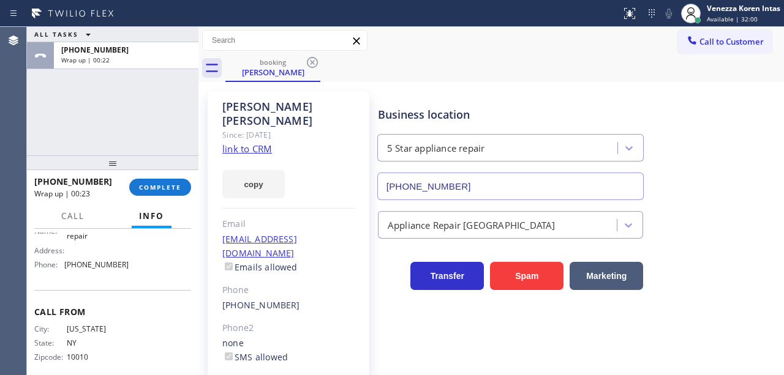
scroll to position [204, 0]
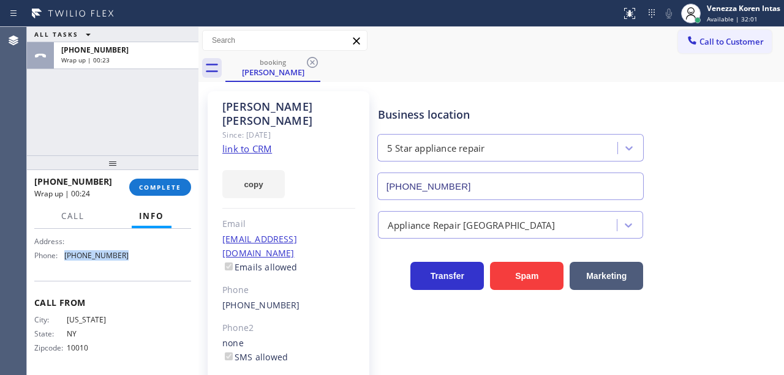
drag, startPoint x: 137, startPoint y: 276, endPoint x: 66, endPoint y: 269, distance: 72.0
click at [65, 266] on div "Name: 5 Star appliance repair Address: Phone: [PHONE_NUMBER]" at bounding box center [112, 239] width 157 height 53
copy div "[PHONE_NUMBER]"
click at [181, 191] on button "COMPLETE" at bounding box center [160, 187] width 62 height 17
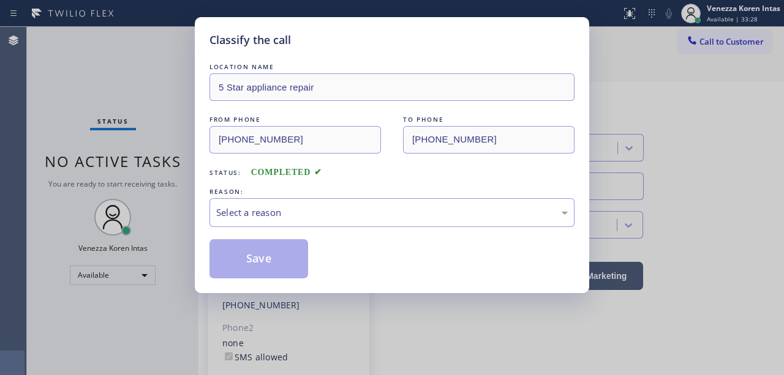
click at [286, 206] on div "Select a reason" at bounding box center [391, 212] width 365 height 29
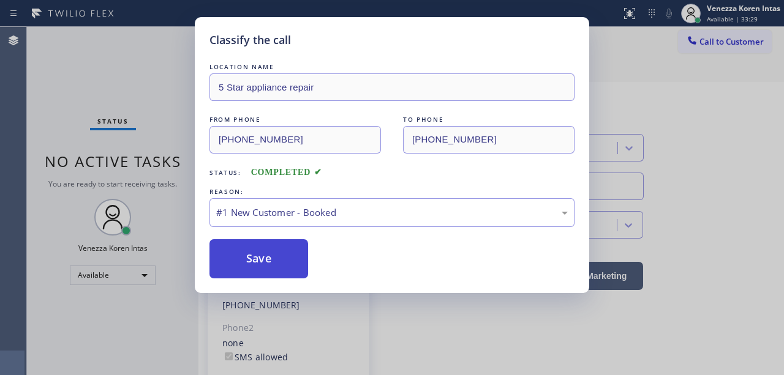
click at [277, 261] on button "Save" at bounding box center [258, 258] width 99 height 39
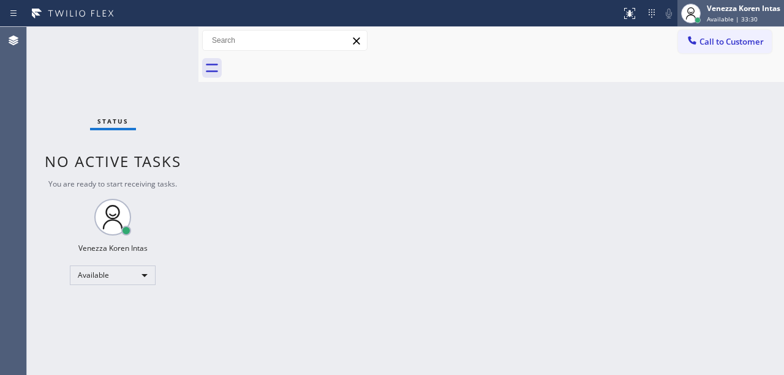
click at [703, 21] on div at bounding box center [690, 13] width 27 height 27
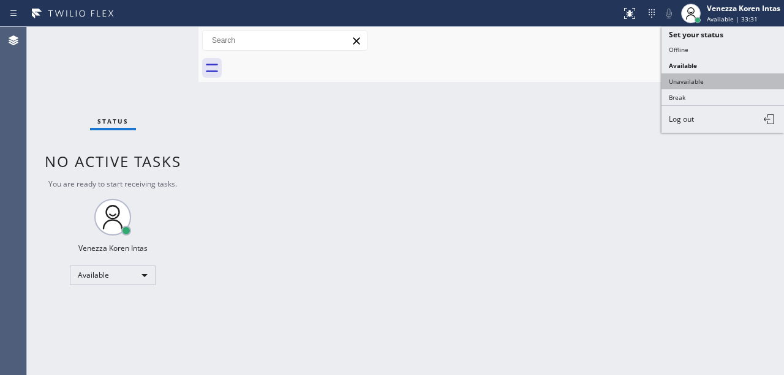
click at [686, 78] on button "Unavailable" at bounding box center [722, 81] width 122 height 16
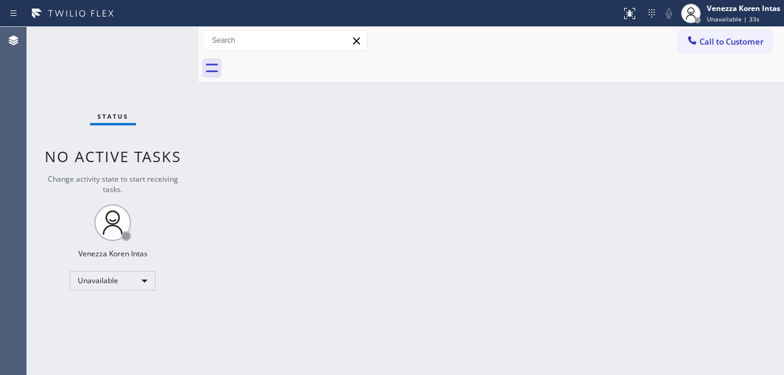
click at [282, 159] on div "Back to Dashboard Change Sender ID Customers Technicians Select a contact Outbo…" at bounding box center [490, 201] width 585 height 348
click at [759, 7] on div "Venezza Koren Intas" at bounding box center [743, 8] width 73 height 10
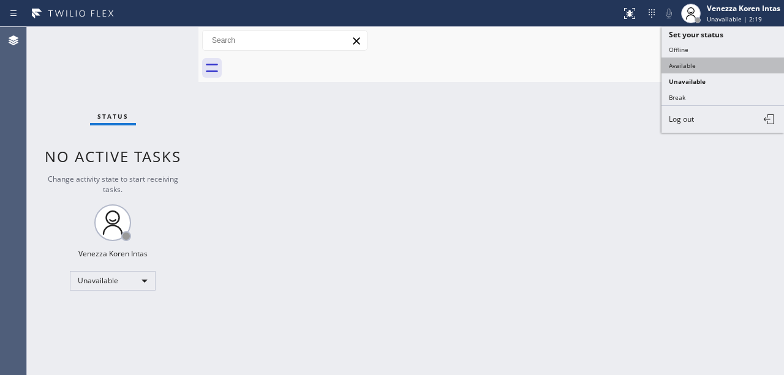
click at [686, 69] on button "Available" at bounding box center [722, 66] width 122 height 16
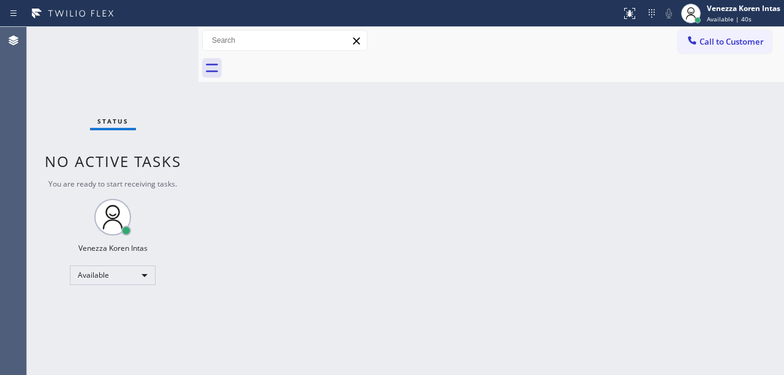
click at [327, 137] on div "Back to Dashboard Change Sender ID Customers Technicians Select a contact Outbo…" at bounding box center [490, 201] width 585 height 348
click at [278, 69] on div at bounding box center [504, 68] width 558 height 28
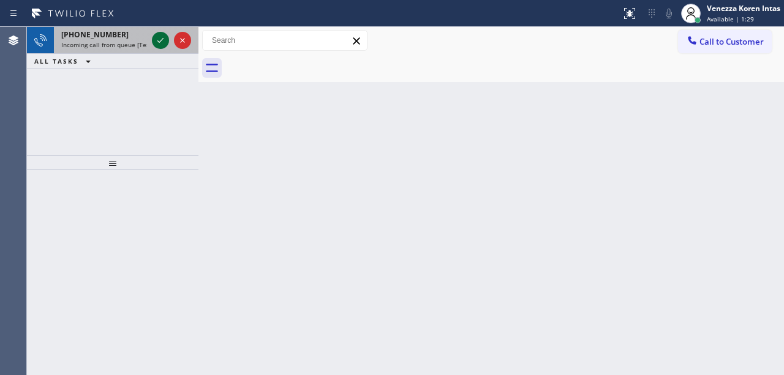
click at [158, 42] on icon at bounding box center [160, 40] width 15 height 15
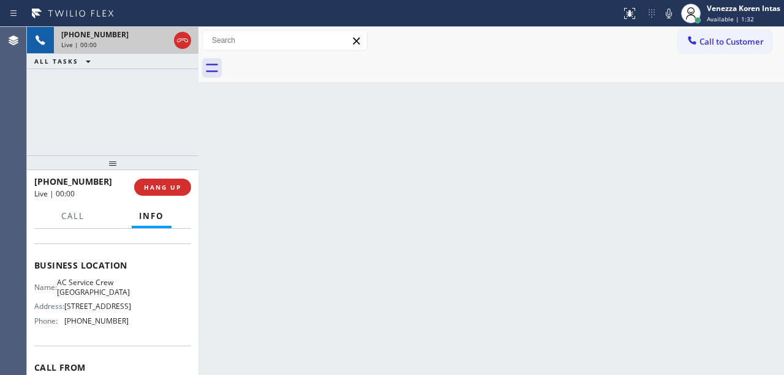
scroll to position [163, 0]
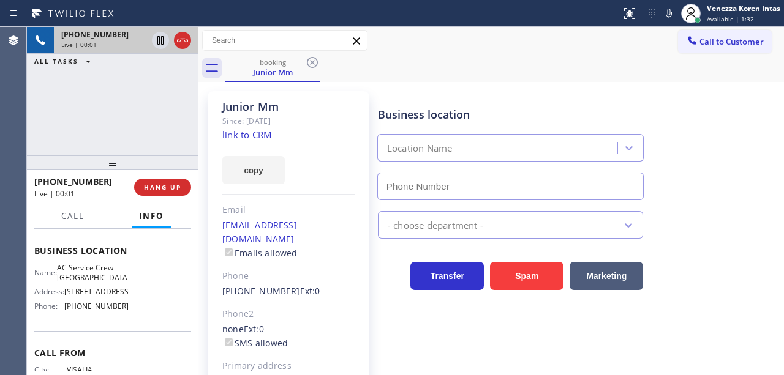
type input "[PHONE_NUMBER]"
click at [251, 134] on link "link to CRM" at bounding box center [247, 135] width 50 height 12
click at [423, 91] on div "Business location AC Service Crew [GEOGRAPHIC_DATA] [PHONE_NUMBER]" at bounding box center [577, 144] width 405 height 111
click at [350, 142] on div "copy" at bounding box center [288, 163] width 133 height 42
click at [666, 12] on icon at bounding box center [668, 13] width 15 height 15
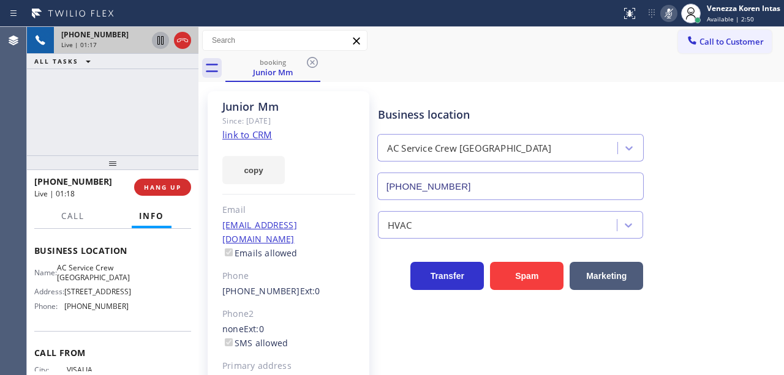
click at [162, 40] on icon at bounding box center [160, 40] width 6 height 9
click at [338, 101] on div "Junior Mm" at bounding box center [288, 107] width 133 height 14
click at [429, 72] on div "booking Junior Mm" at bounding box center [504, 68] width 558 height 28
drag, startPoint x: 664, startPoint y: 17, endPoint x: 652, endPoint y: 27, distance: 16.1
click at [664, 17] on icon at bounding box center [668, 13] width 15 height 15
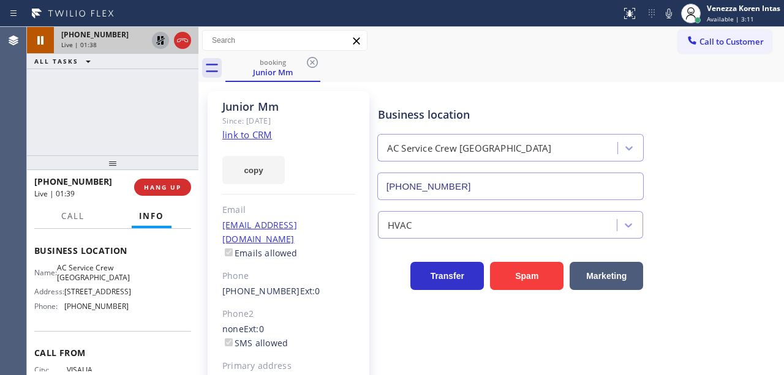
click at [160, 40] on icon at bounding box center [160, 40] width 15 height 15
click at [418, 1] on div "Status report No issues detected If you experience an issue, please download th…" at bounding box center [392, 13] width 784 height 27
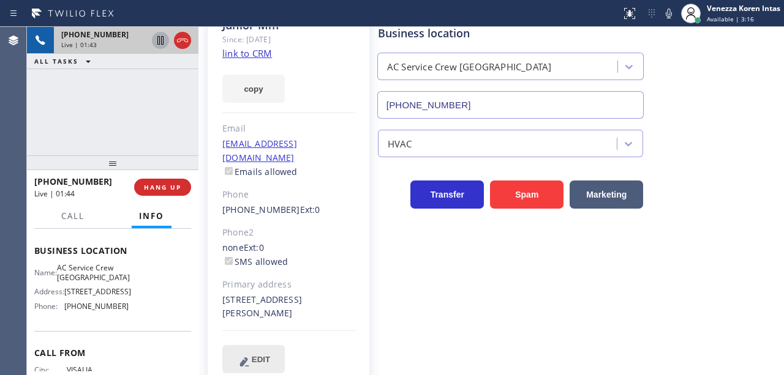
scroll to position [89, 0]
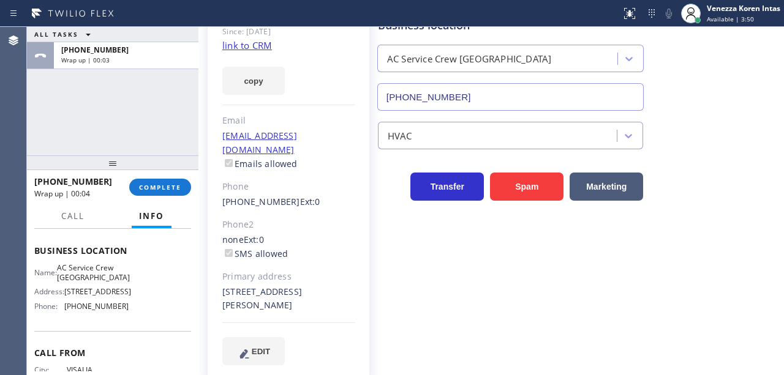
click at [377, 72] on div "AC Service Crew [GEOGRAPHIC_DATA]" at bounding box center [510, 59] width 266 height 28
click at [173, 186] on span "COMPLETE" at bounding box center [160, 187] width 42 height 9
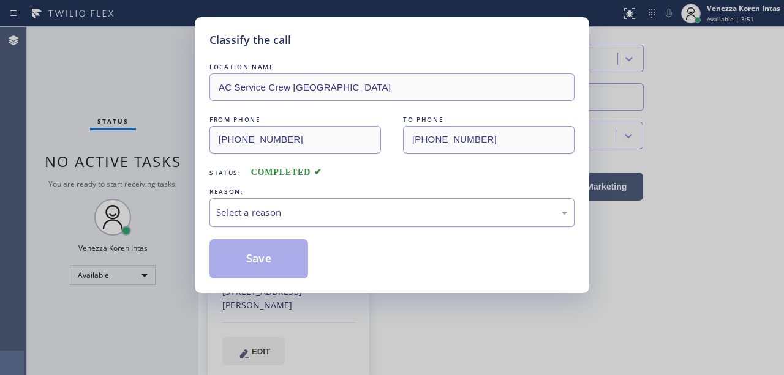
click at [334, 211] on div "Select a reason" at bounding box center [391, 213] width 351 height 14
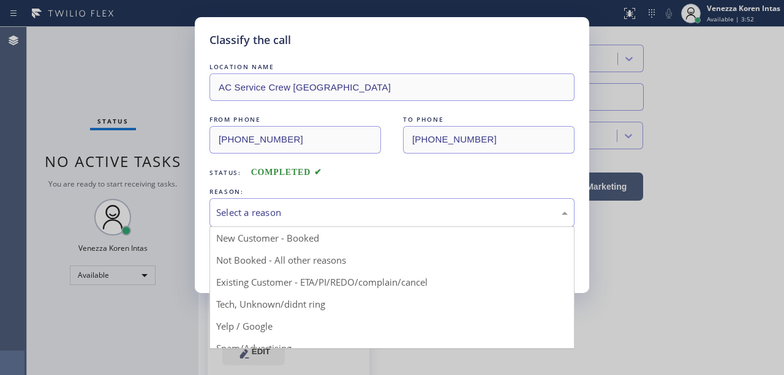
drag, startPoint x: 365, startPoint y: 285, endPoint x: 298, endPoint y: 279, distance: 67.7
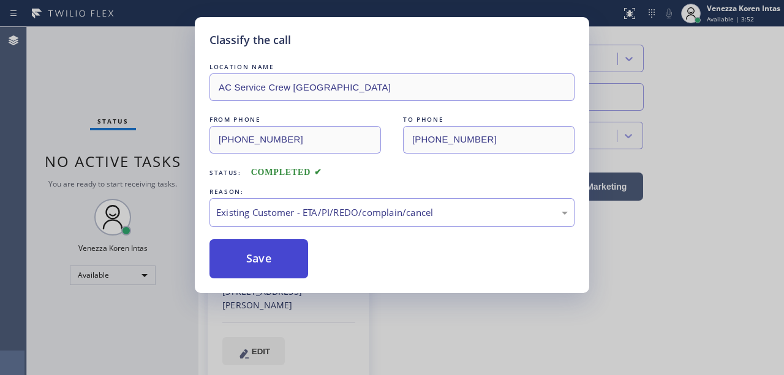
click at [283, 276] on button "Save" at bounding box center [258, 258] width 99 height 39
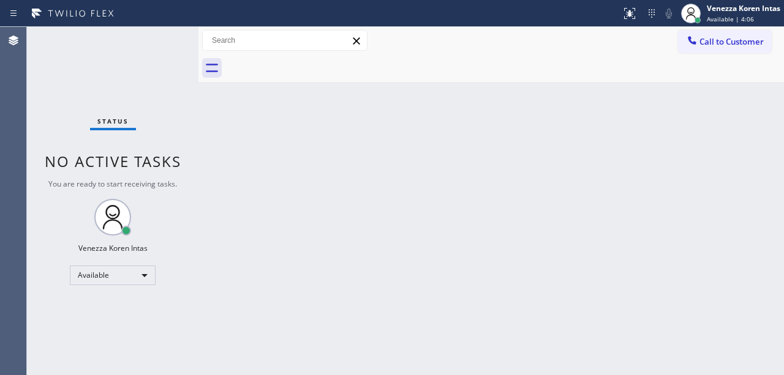
click at [285, 198] on div "Back to Dashboard Change Sender ID Customers Technicians Select a contact Outbo…" at bounding box center [490, 201] width 585 height 348
click at [392, 107] on div "Back to Dashboard Change Sender ID Customers Technicians Select a contact Outbo…" at bounding box center [490, 201] width 585 height 348
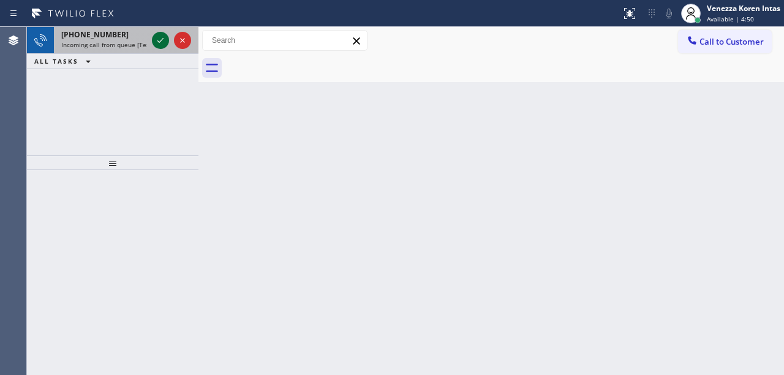
click at [165, 42] on icon at bounding box center [160, 40] width 15 height 15
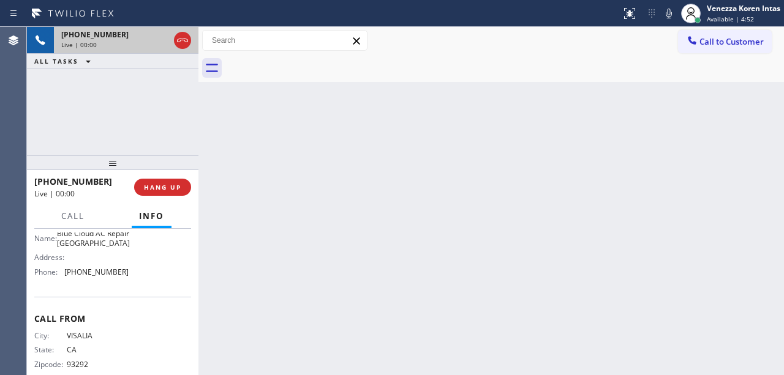
scroll to position [204, 0]
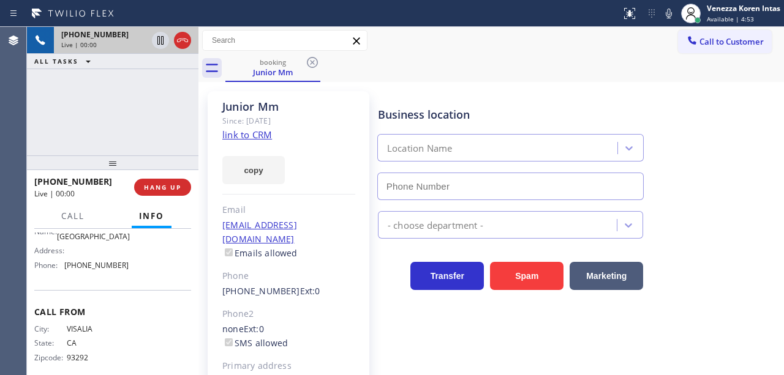
type input "[PHONE_NUMBER]"
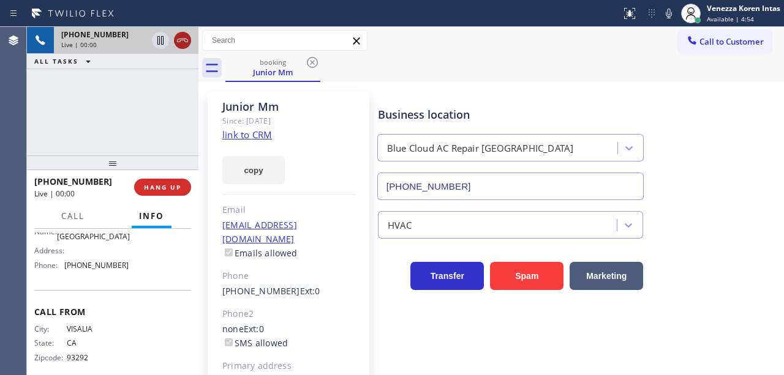
click at [181, 41] on icon at bounding box center [182, 40] width 15 height 15
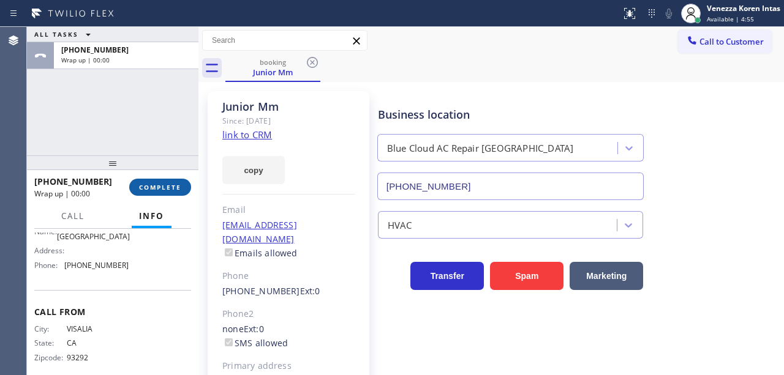
click at [168, 187] on span "COMPLETE" at bounding box center [160, 187] width 42 height 9
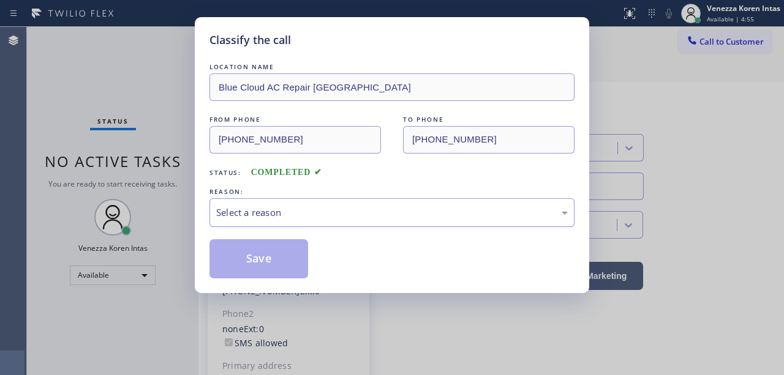
click at [291, 201] on div "Select a reason" at bounding box center [391, 212] width 365 height 29
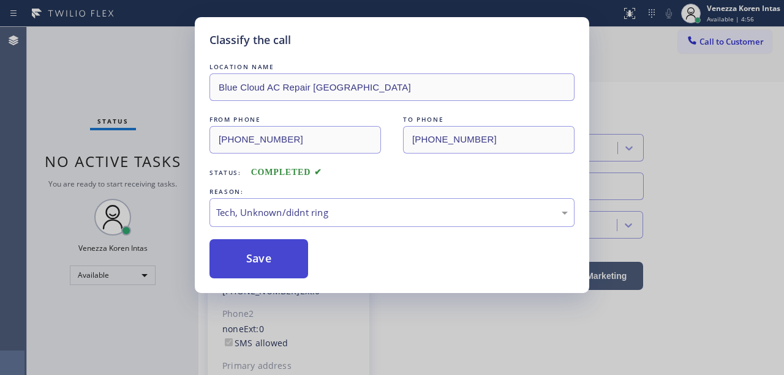
click at [283, 249] on button "Save" at bounding box center [258, 258] width 99 height 39
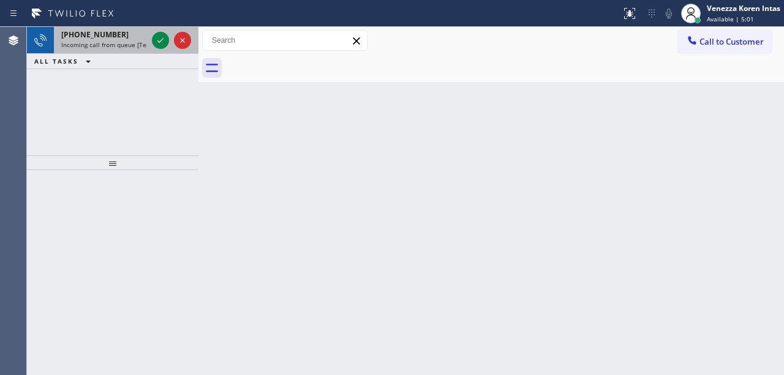
click at [115, 47] on span "Incoming call from queue [Test] All" at bounding box center [112, 44] width 102 height 9
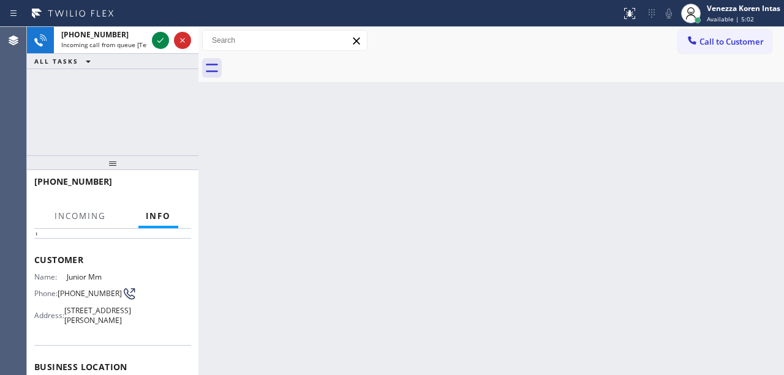
scroll to position [40, 0]
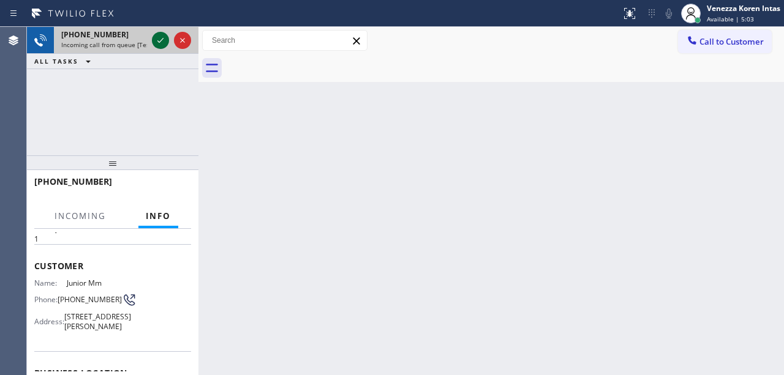
click at [159, 42] on icon at bounding box center [160, 40] width 6 height 5
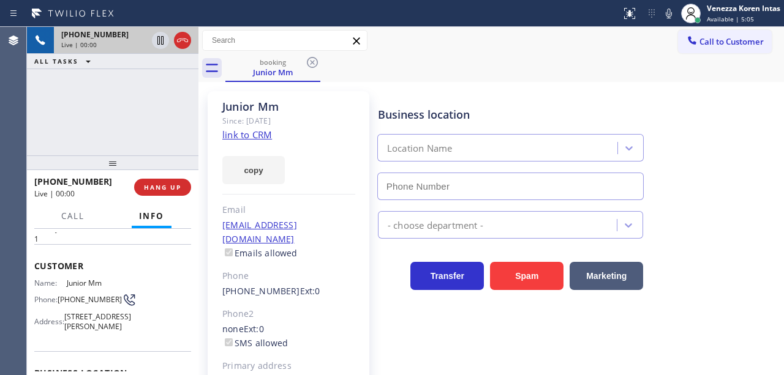
type input "[PHONE_NUMBER]"
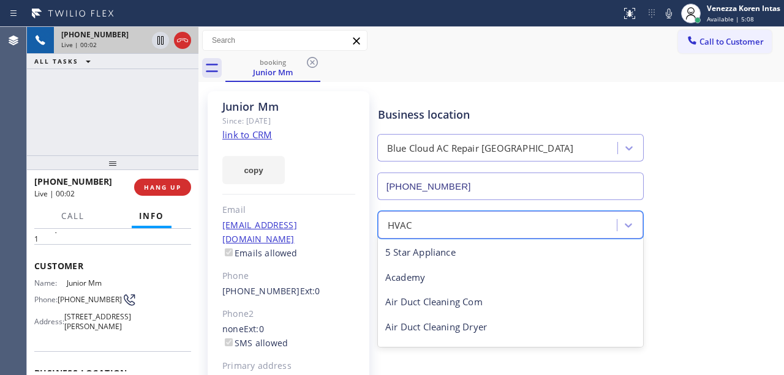
click at [426, 213] on div "HVAC" at bounding box center [510, 225] width 265 height 28
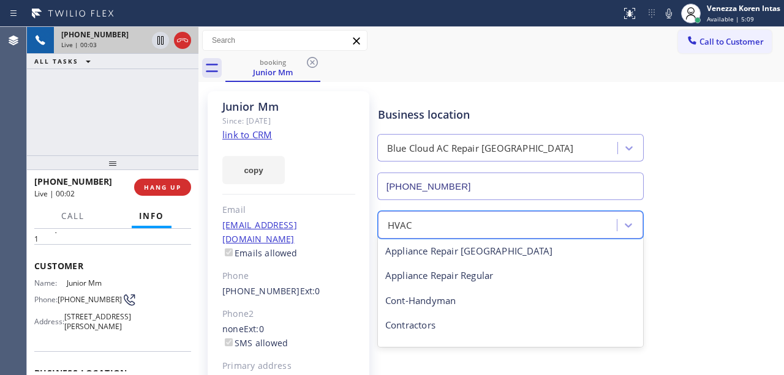
click at [423, 99] on div "Business location Blue Cloud AC Repair [GEOGRAPHIC_DATA] [PHONE_NUMBER]" at bounding box center [510, 147] width 270 height 106
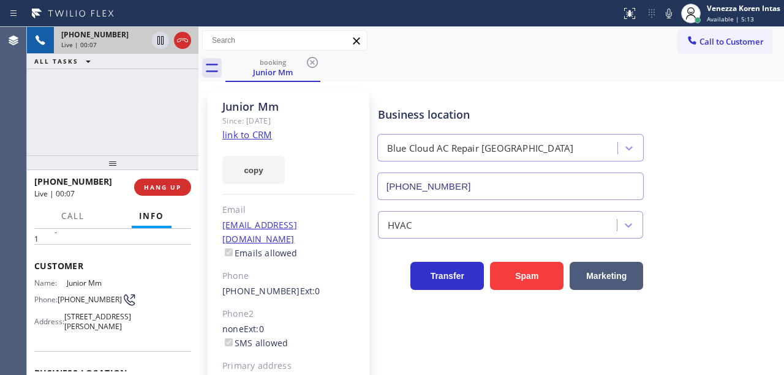
click at [251, 133] on link "link to CRM" at bounding box center [247, 135] width 50 height 12
click at [456, 48] on div "Call to Customer Outbound call Location [GEOGRAPHIC_DATA] Appliance Repair Your…" at bounding box center [490, 40] width 585 height 21
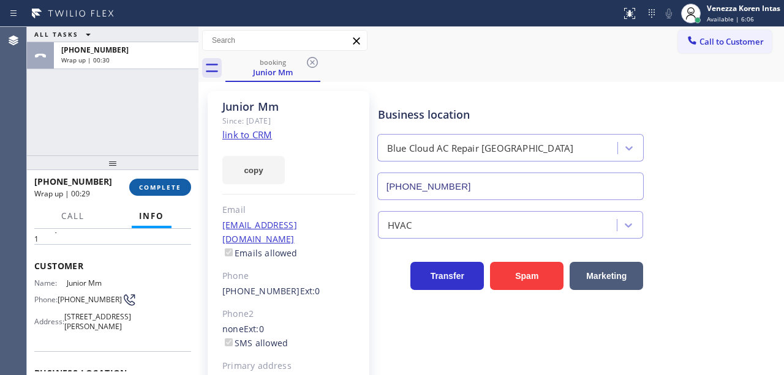
click at [156, 181] on button "COMPLETE" at bounding box center [160, 187] width 62 height 17
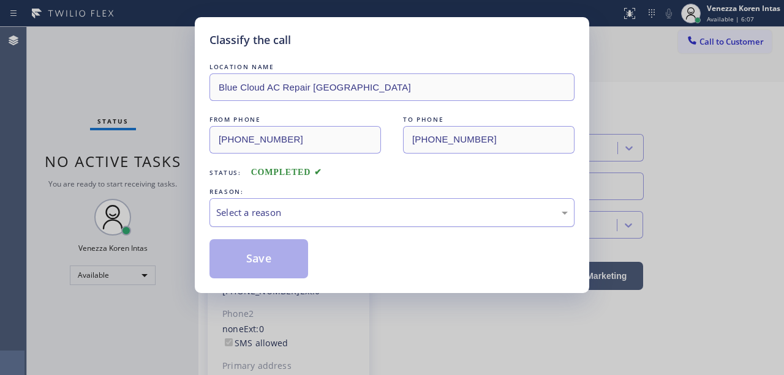
click at [351, 205] on div "Select a reason" at bounding box center [391, 212] width 365 height 29
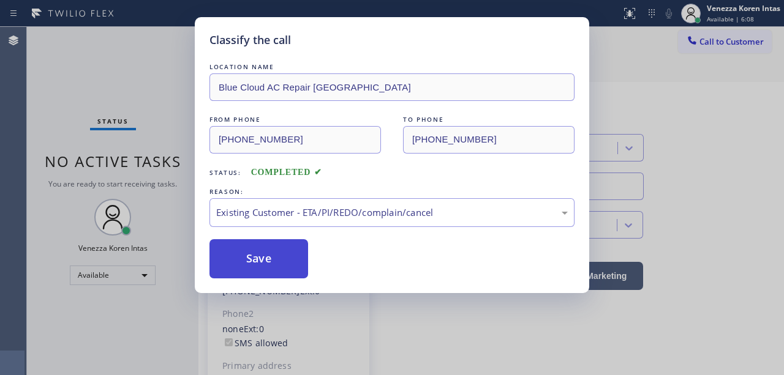
click at [304, 252] on button "Save" at bounding box center [258, 258] width 99 height 39
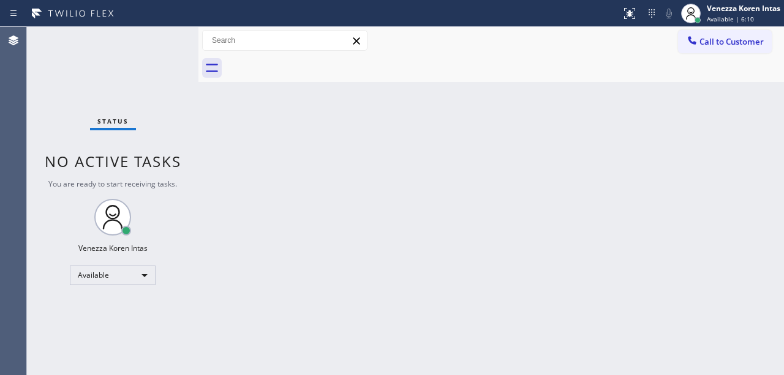
click at [391, 270] on div "Back to Dashboard Change Sender ID Customers Technicians Select a contact Outbo…" at bounding box center [490, 201] width 585 height 348
drag, startPoint x: 385, startPoint y: 102, endPoint x: 406, endPoint y: 173, distance: 74.2
click at [385, 103] on div "Back to Dashboard Change Sender ID Customers Technicians Select a contact Outbo…" at bounding box center [490, 201] width 585 height 348
click at [408, 181] on div "Back to Dashboard Change Sender ID Customers Technicians Select a contact Outbo…" at bounding box center [490, 201] width 585 height 348
drag, startPoint x: 296, startPoint y: 220, endPoint x: 301, endPoint y: 231, distance: 11.8
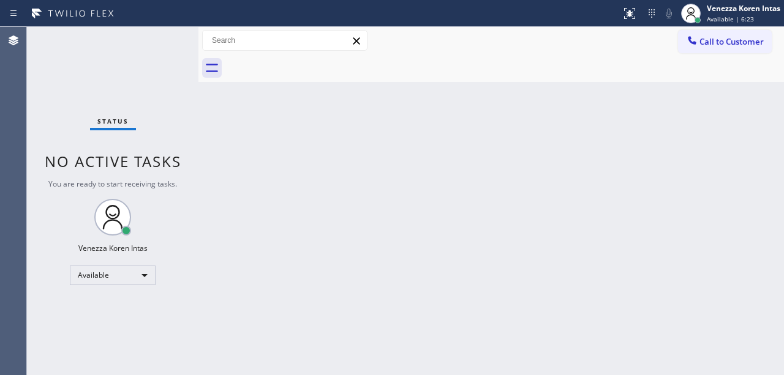
click at [297, 220] on div "Back to Dashboard Change Sender ID Customers Technicians Select a contact Outbo…" at bounding box center [490, 201] width 585 height 348
click at [331, 274] on div "Back to Dashboard Change Sender ID Customers Technicians Select a contact Outbo…" at bounding box center [490, 201] width 585 height 348
click at [102, 138] on div "Status No active tasks You are ready to start receiving tasks. Venezza Koren In…" at bounding box center [112, 201] width 171 height 348
click at [302, 205] on div "Back to Dashboard Change Sender ID Customers Technicians Select a contact Outbo…" at bounding box center [490, 201] width 585 height 348
click at [385, 300] on div "Back to Dashboard Change Sender ID Customers Technicians Select a contact Outbo…" at bounding box center [490, 201] width 585 height 348
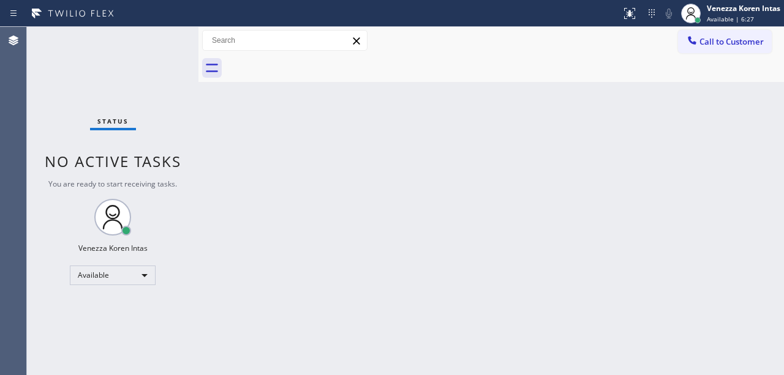
click at [322, 374] on div "Back to Dashboard Change Sender ID Customers Technicians Select a contact Outbo…" at bounding box center [490, 201] width 585 height 348
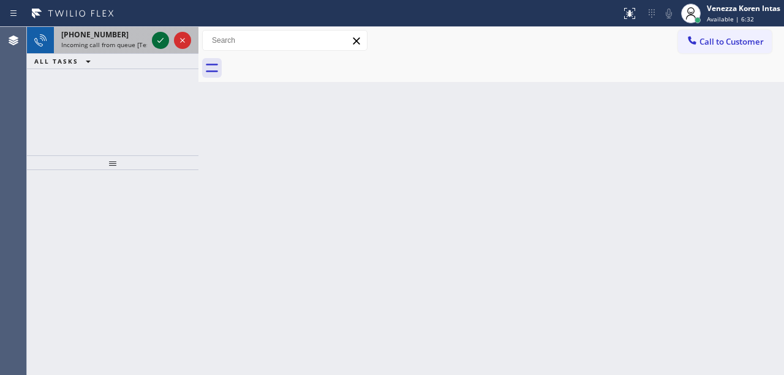
click at [163, 43] on icon at bounding box center [160, 40] width 15 height 15
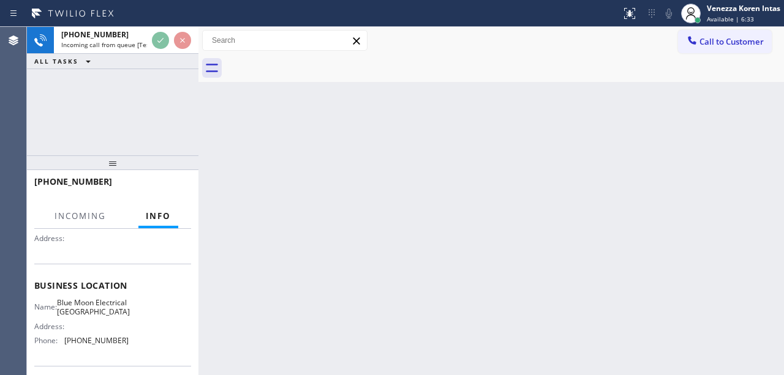
scroll to position [122, 0]
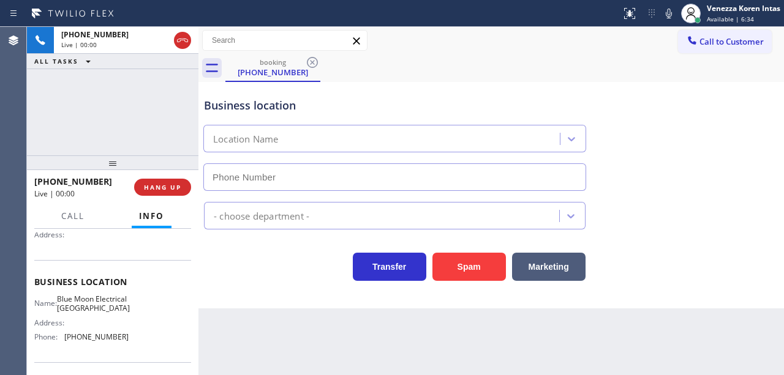
type input "[PHONE_NUMBER]"
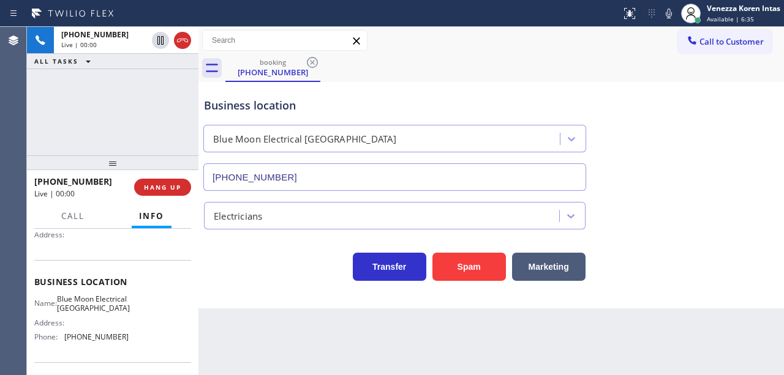
click at [333, 94] on div "Business location [GEOGRAPHIC_DATA] [PHONE_NUMBER]" at bounding box center [394, 138] width 386 height 106
click at [410, 89] on div "Business location [GEOGRAPHIC_DATA] [PHONE_NUMBER]" at bounding box center [394, 138] width 386 height 106
click at [175, 82] on div "[PHONE_NUMBER] Live | 00:01 ALL TASKS ALL TASKS ACTIVE TASKS TASKS IN WRAP UP" at bounding box center [112, 91] width 171 height 129
click at [337, 88] on div "Business location [GEOGRAPHIC_DATA] [PHONE_NUMBER]" at bounding box center [394, 138] width 386 height 106
click at [215, 293] on div "Business location [GEOGRAPHIC_DATA] [PHONE_NUMBER] Electricians Transfer Spam M…" at bounding box center [490, 195] width 585 height 227
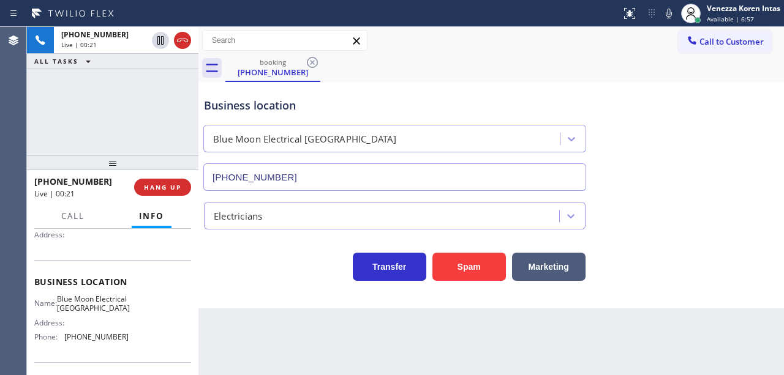
click at [382, 48] on div "Call to Customer Outbound call Location [GEOGRAPHIC_DATA] Appliance Repair Your…" at bounding box center [490, 40] width 585 height 21
click at [106, 78] on div "[PHONE_NUMBER] Live | 00:39 ALL TASKS ALL TASKS ACTIVE TASKS TASKS IN WRAP UP" at bounding box center [112, 91] width 171 height 129
click at [173, 178] on div "[PHONE_NUMBER] Live | 00:55 HANG UP" at bounding box center [112, 187] width 157 height 32
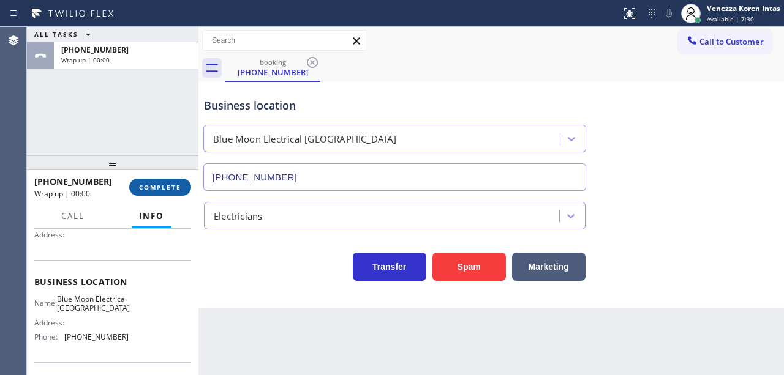
click at [173, 187] on span "COMPLETE" at bounding box center [160, 187] width 42 height 9
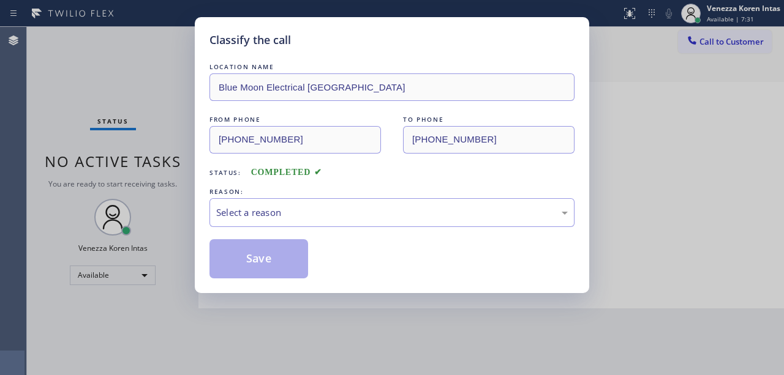
click at [285, 205] on div "Select a reason" at bounding box center [391, 212] width 365 height 29
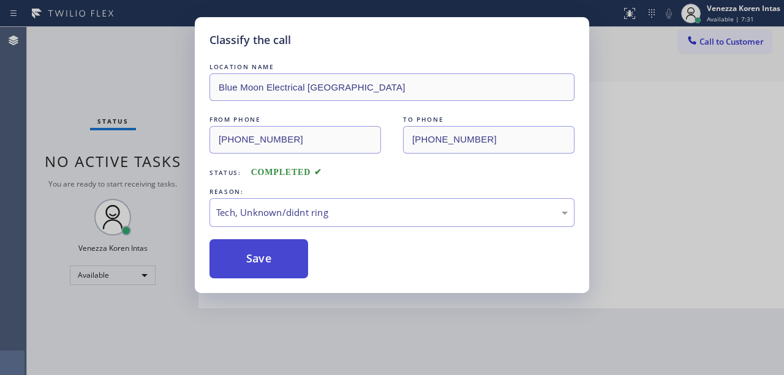
click at [299, 244] on button "Save" at bounding box center [258, 258] width 99 height 39
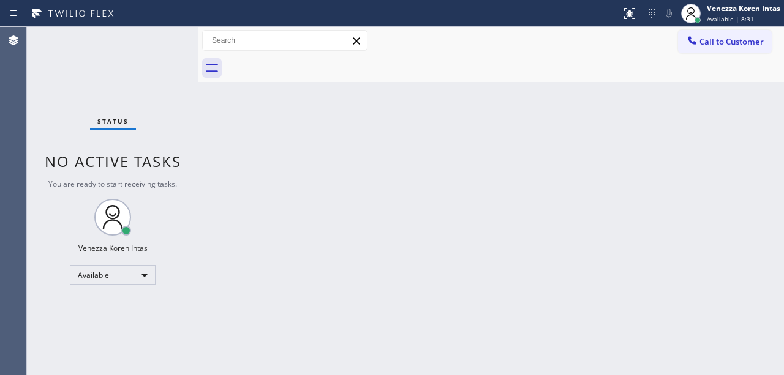
click at [367, 159] on div "Back to Dashboard Change Sender ID Customers Technicians Select a contact Outbo…" at bounding box center [490, 201] width 585 height 348
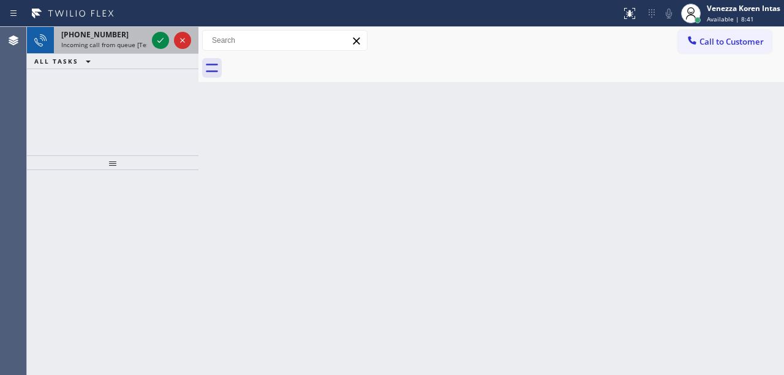
click at [151, 42] on div at bounding box center [171, 40] width 44 height 27
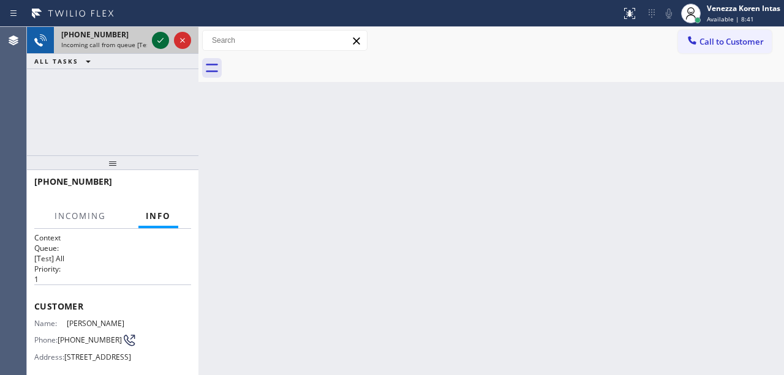
click at [156, 44] on icon at bounding box center [160, 40] width 15 height 15
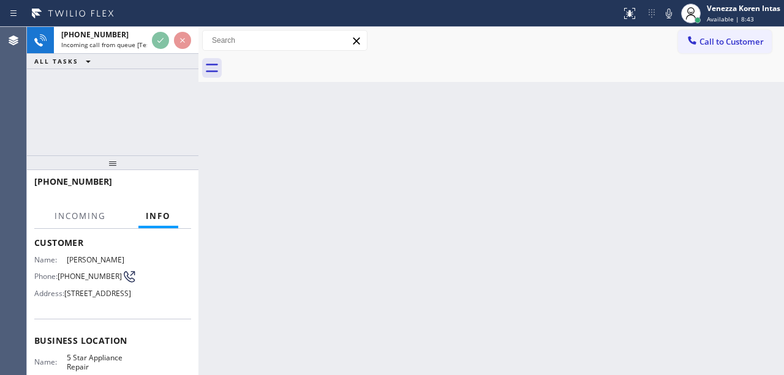
scroll to position [163, 0]
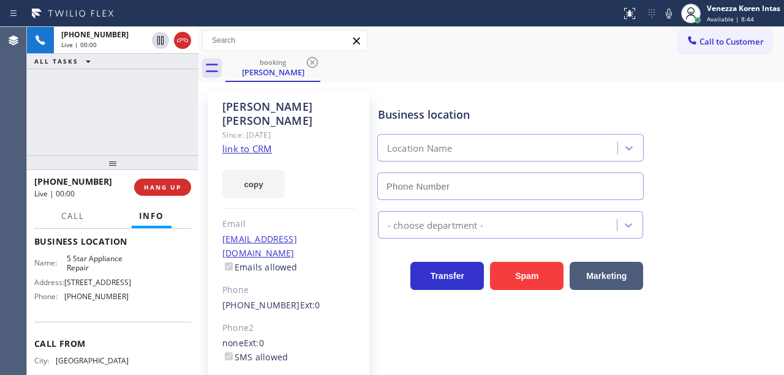
type input "[PHONE_NUMBER]"
click at [267, 143] on link "link to CRM" at bounding box center [247, 149] width 50 height 12
click at [325, 98] on div "[PERSON_NAME] Since: [DATE] link to CRM copy Email [EMAIL_ADDRESS][DOMAIN_NAME]…" at bounding box center [289, 280] width 162 height 379
click at [258, 143] on link "link to CRM" at bounding box center [247, 149] width 50 height 12
click at [422, 21] on div at bounding box center [310, 14] width 611 height 20
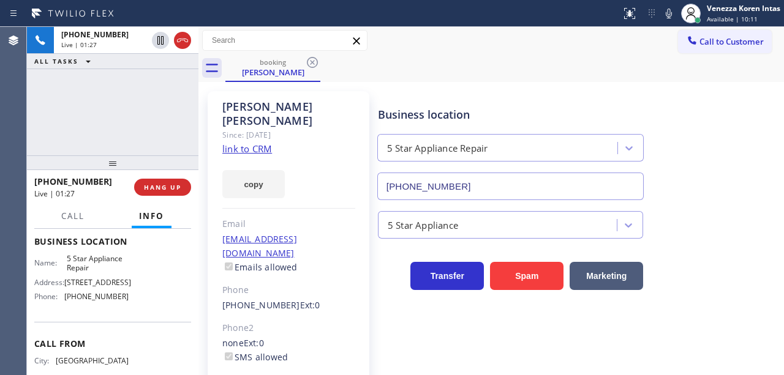
drag, startPoint x: 348, startPoint y: 70, endPoint x: 373, endPoint y: 75, distance: 25.5
click at [348, 70] on div "booking [PERSON_NAME]" at bounding box center [504, 68] width 558 height 28
click at [364, 84] on div "[PERSON_NAME] Since: [DATE] link to CRM copy Email [EMAIL_ADDRESS][DOMAIN_NAME]…" at bounding box center [490, 280] width 585 height 397
click at [666, 18] on icon at bounding box center [668, 13] width 15 height 15
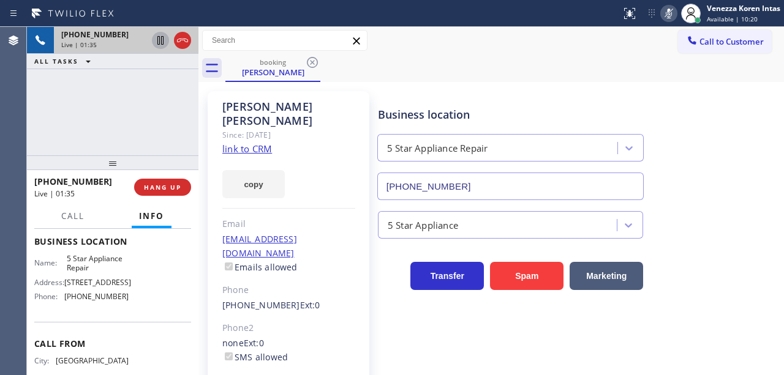
click at [158, 37] on icon at bounding box center [160, 40] width 6 height 9
click at [355, 102] on div "[PERSON_NAME] Since: [DATE] link to CRM copy Email [EMAIL_ADDRESS][DOMAIN_NAME]…" at bounding box center [289, 280] width 162 height 379
click at [350, 64] on div "booking [PERSON_NAME]" at bounding box center [504, 68] width 558 height 28
click at [668, 8] on icon at bounding box center [668, 13] width 15 height 15
click at [163, 39] on icon at bounding box center [160, 40] width 9 height 9
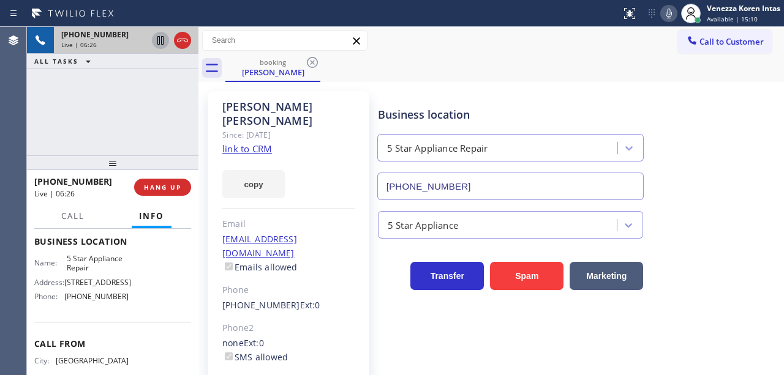
click at [362, 183] on div "[PERSON_NAME] Since: [DATE] link to CRM copy Email [EMAIL_ADDRESS][DOMAIN_NAME]…" at bounding box center [289, 280] width 162 height 379
click at [669, 17] on icon at bounding box center [668, 13] width 15 height 15
click at [665, 11] on icon at bounding box center [668, 13] width 15 height 15
click at [662, 16] on icon at bounding box center [668, 13] width 15 height 15
click at [160, 36] on icon at bounding box center [160, 40] width 15 height 15
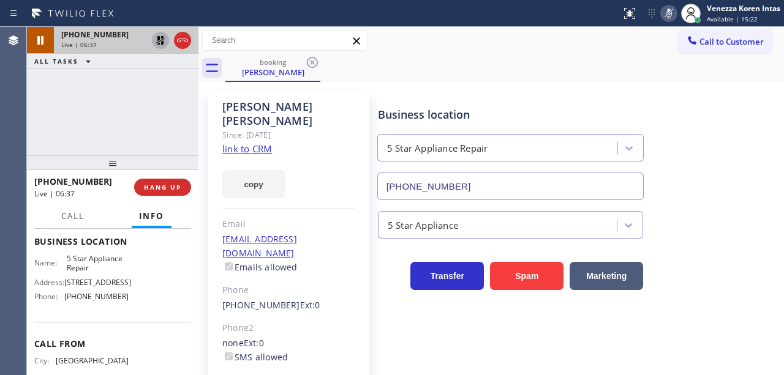
click at [349, 157] on div "copy" at bounding box center [288, 177] width 133 height 42
drag, startPoint x: 344, startPoint y: 141, endPoint x: 373, endPoint y: 135, distance: 30.0
click at [344, 141] on div "[PERSON_NAME] Since: [DATE] link to CRM copy Email [EMAIL_ADDRESS][DOMAIN_NAME]…" at bounding box center [289, 280] width 162 height 379
click at [667, 14] on icon at bounding box center [668, 13] width 15 height 15
click at [156, 41] on div at bounding box center [171, 40] width 44 height 27
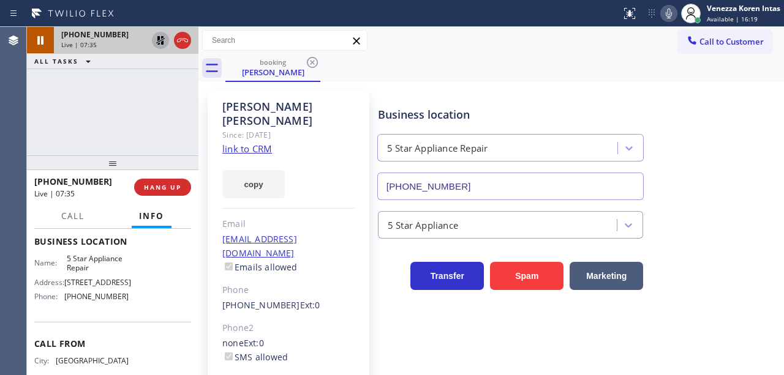
click at [156, 41] on icon at bounding box center [160, 40] width 15 height 15
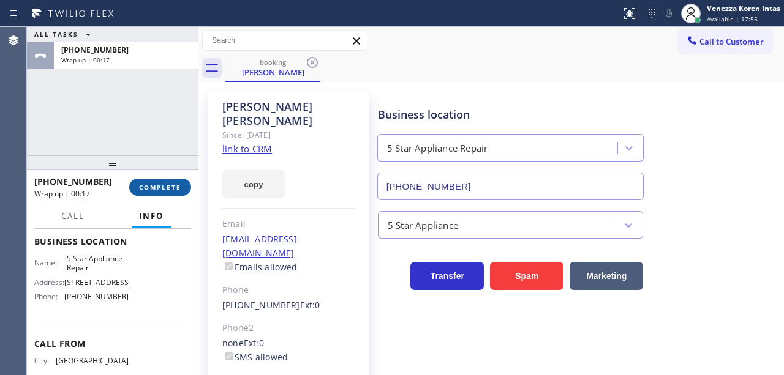
click at [170, 187] on span "COMPLETE" at bounding box center [160, 187] width 42 height 9
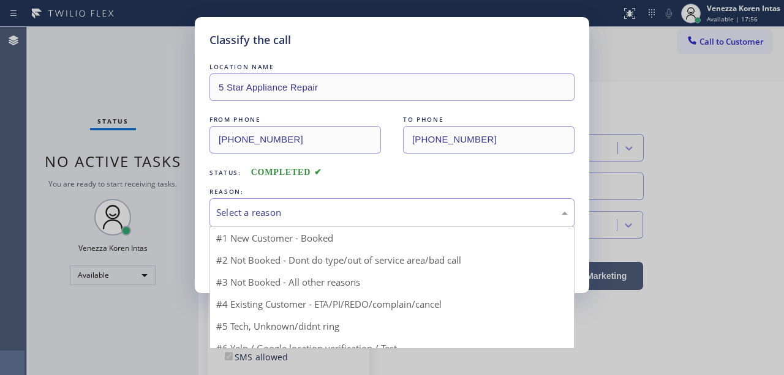
click at [319, 206] on div "Select a reason" at bounding box center [391, 212] width 365 height 29
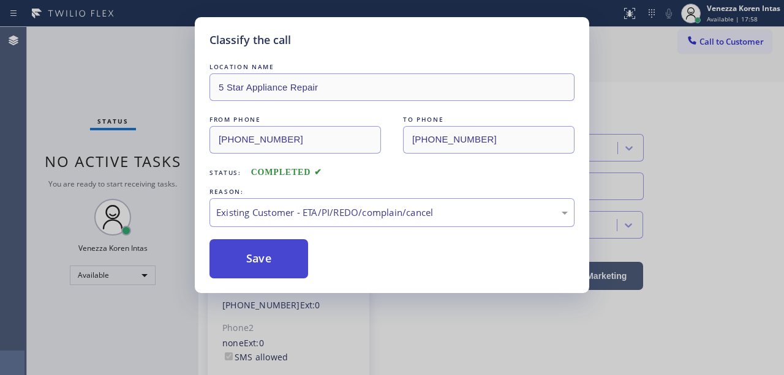
click at [291, 250] on button "Save" at bounding box center [258, 258] width 99 height 39
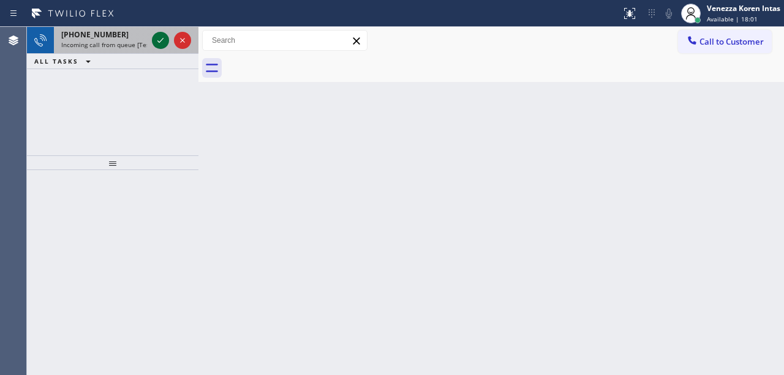
click at [165, 40] on icon at bounding box center [160, 40] width 15 height 15
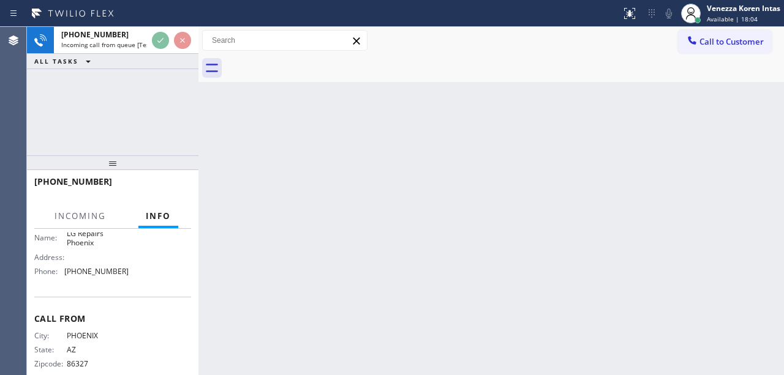
scroll to position [234, 0]
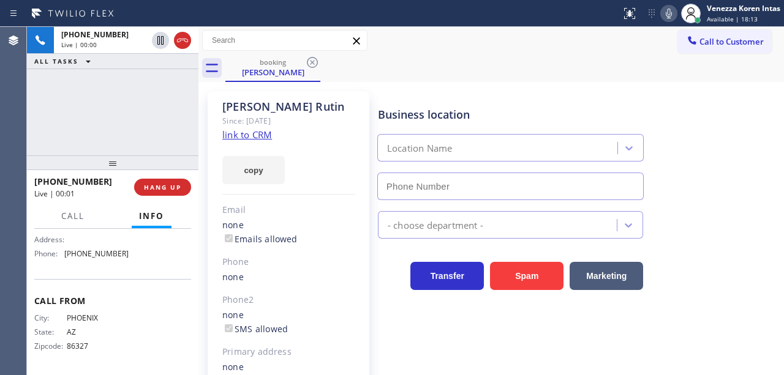
type input "[PHONE_NUMBER]"
click at [250, 133] on link "link to CRM" at bounding box center [247, 135] width 50 height 12
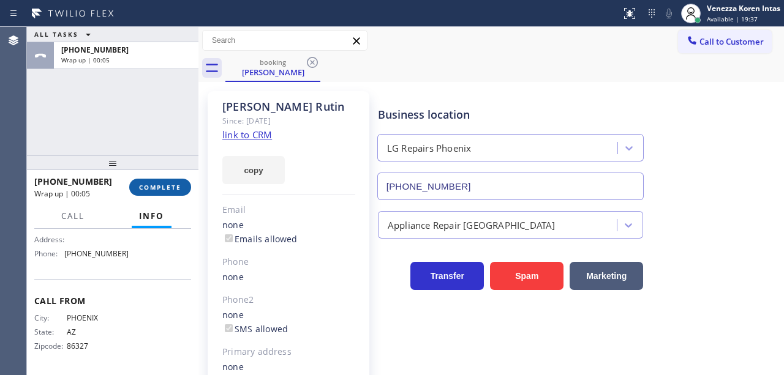
click at [187, 181] on button "COMPLETE" at bounding box center [160, 187] width 62 height 17
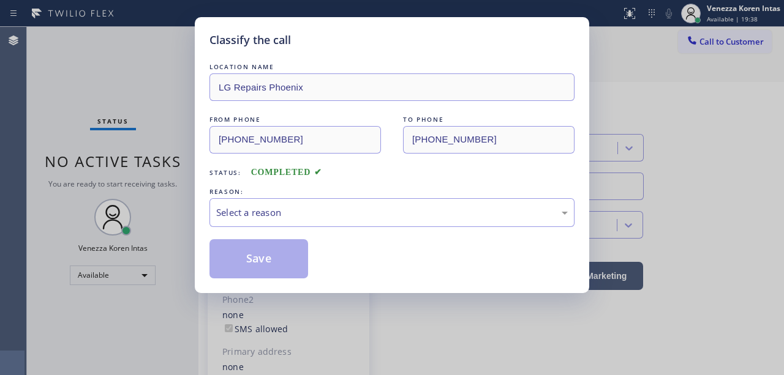
click at [312, 209] on div "Select a reason" at bounding box center [391, 213] width 351 height 14
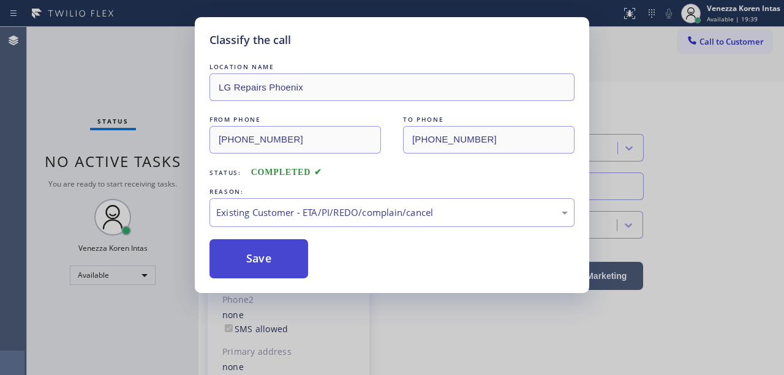
click at [302, 253] on button "Save" at bounding box center [258, 258] width 99 height 39
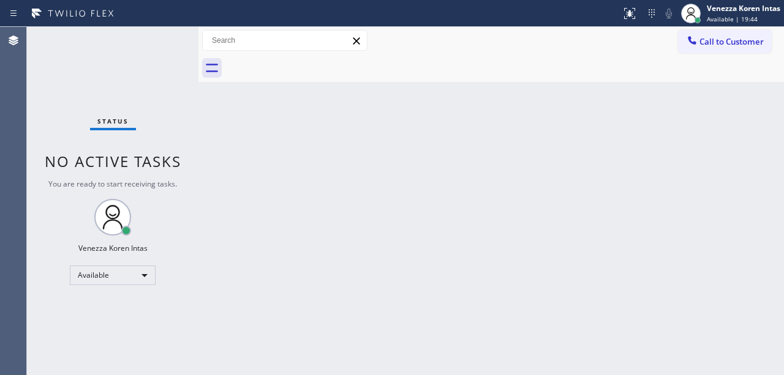
click at [185, 44] on div "Status No active tasks You are ready to start receiving tasks. Venezza Koren In…" at bounding box center [112, 201] width 171 height 348
click at [152, 37] on div "Status No active tasks You are ready to start receiving tasks. Venezza Koren In…" at bounding box center [112, 201] width 171 height 348
click at [152, 38] on div "Status No active tasks You are ready to start receiving tasks. Venezza Koren In…" at bounding box center [112, 201] width 171 height 348
click at [157, 41] on div "Status No active tasks You are ready to start receiving tasks. Venezza Koren In…" at bounding box center [112, 201] width 171 height 348
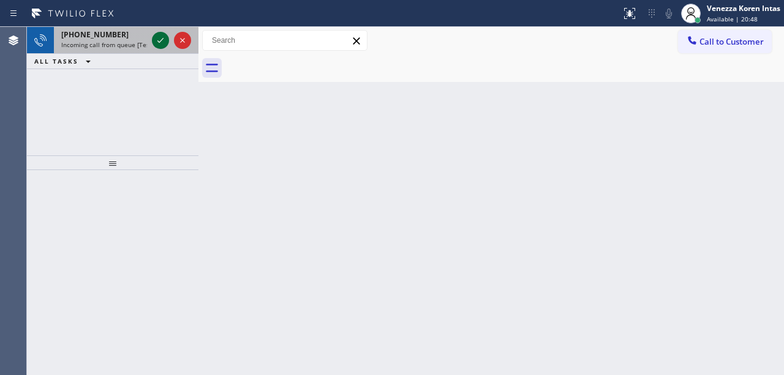
click at [156, 42] on icon at bounding box center [160, 40] width 15 height 15
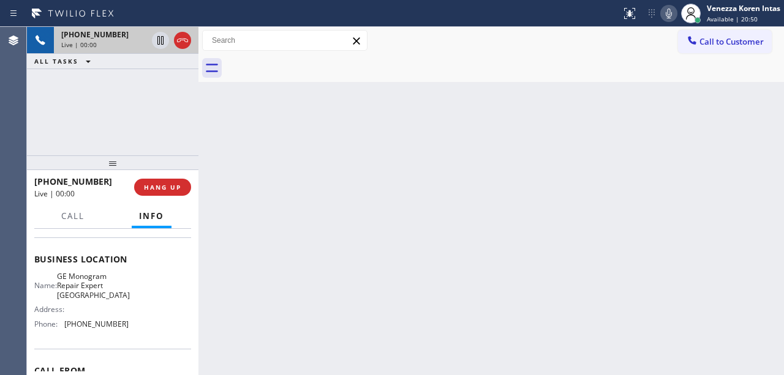
scroll to position [204, 0]
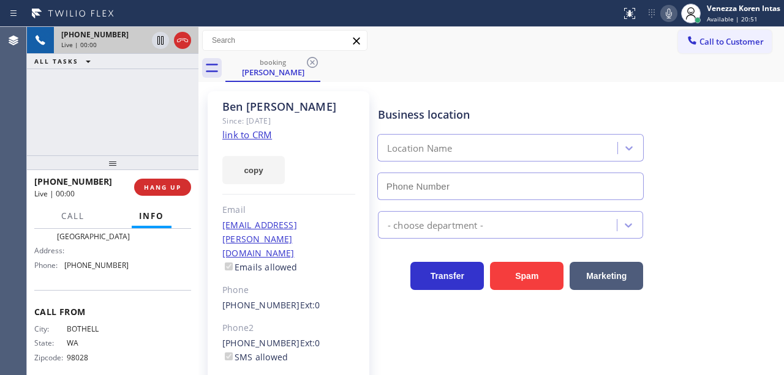
type input "[PHONE_NUMBER]"
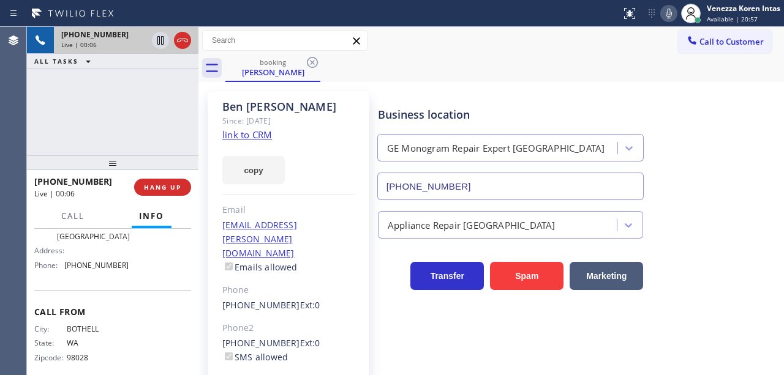
click at [226, 132] on link "link to CRM" at bounding box center [247, 135] width 50 height 12
click at [666, 16] on icon at bounding box center [669, 14] width 6 height 10
click at [162, 41] on icon at bounding box center [160, 40] width 6 height 9
click at [339, 106] on div "[PERSON_NAME]" at bounding box center [288, 107] width 133 height 14
click at [161, 41] on icon at bounding box center [160, 40] width 15 height 15
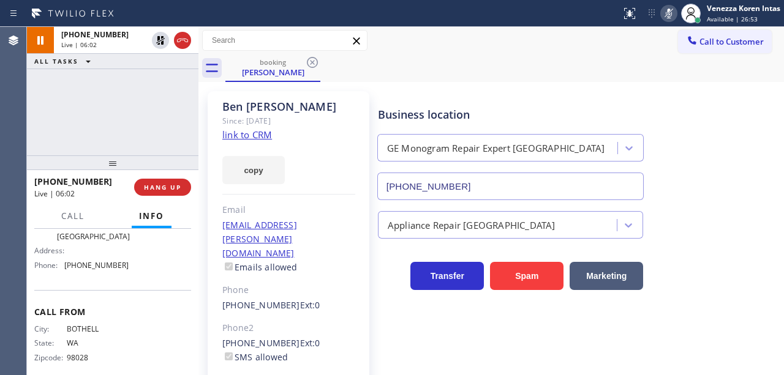
click at [667, 13] on icon at bounding box center [668, 13] width 15 height 15
click at [639, 140] on div "GE Monogram Repair Expert [GEOGRAPHIC_DATA]" at bounding box center [510, 148] width 271 height 28
click at [457, 113] on div "Business location" at bounding box center [510, 115] width 265 height 17
click at [479, 70] on div "booking [PERSON_NAME]" at bounding box center [504, 68] width 558 height 28
click at [396, 1] on div "Status report No issues detected If you experience an issue, please download th…" at bounding box center [392, 13] width 784 height 27
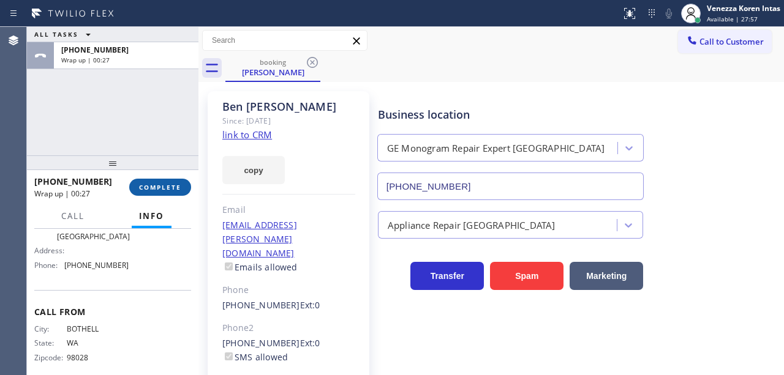
drag, startPoint x: 163, startPoint y: 190, endPoint x: 189, endPoint y: 190, distance: 25.7
click at [162, 190] on span "COMPLETE" at bounding box center [160, 187] width 42 height 9
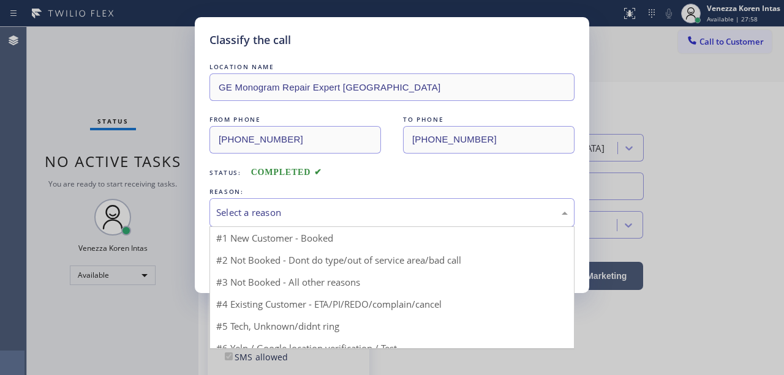
click at [318, 203] on div "Select a reason" at bounding box center [391, 212] width 365 height 29
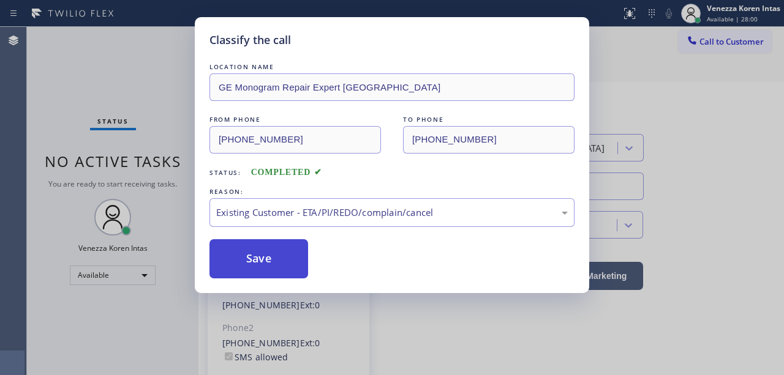
click at [306, 254] on button "Save" at bounding box center [258, 258] width 99 height 39
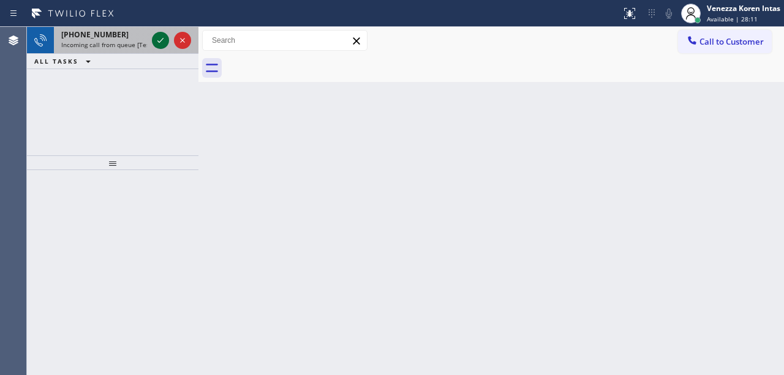
click at [159, 38] on icon at bounding box center [160, 40] width 15 height 15
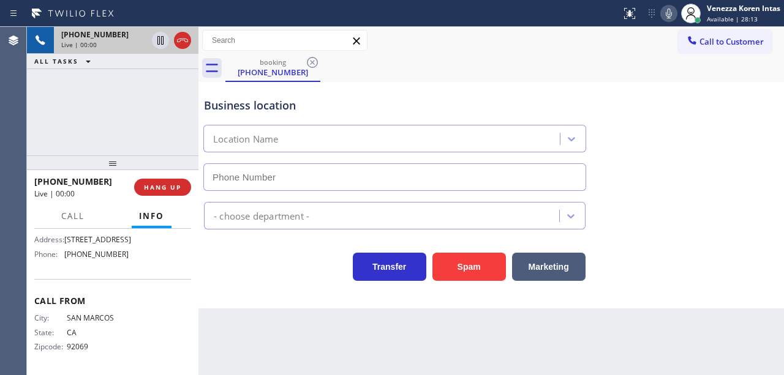
type input "[PHONE_NUMBER]"
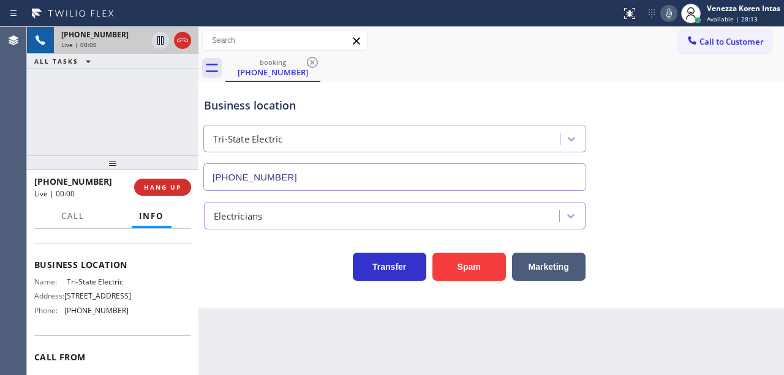
scroll to position [114, 0]
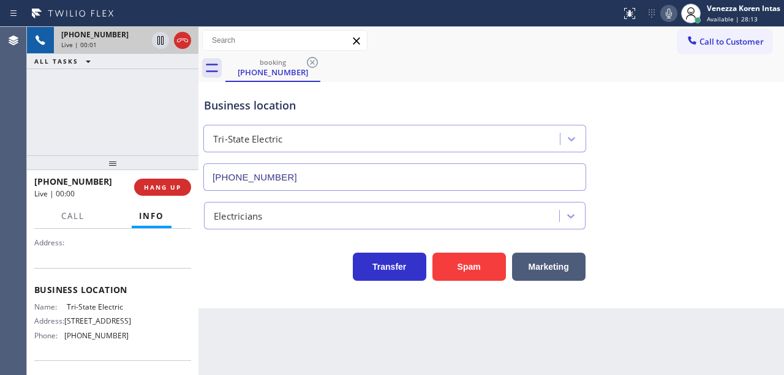
click at [265, 288] on div "Business location Tri-State Electric [PHONE_NUMBER] Electricians Transfer Spam …" at bounding box center [490, 195] width 585 height 227
click at [184, 37] on icon at bounding box center [182, 40] width 15 height 15
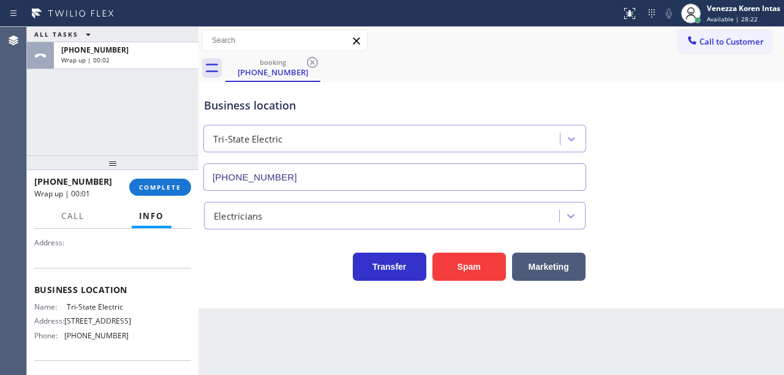
click at [342, 83] on div "Business location Tri-State Electric [PHONE_NUMBER]" at bounding box center [490, 135] width 579 height 111
click at [426, 98] on div "Business location" at bounding box center [394, 105] width 381 height 17
click at [180, 184] on span "COMPLETE" at bounding box center [160, 187] width 42 height 9
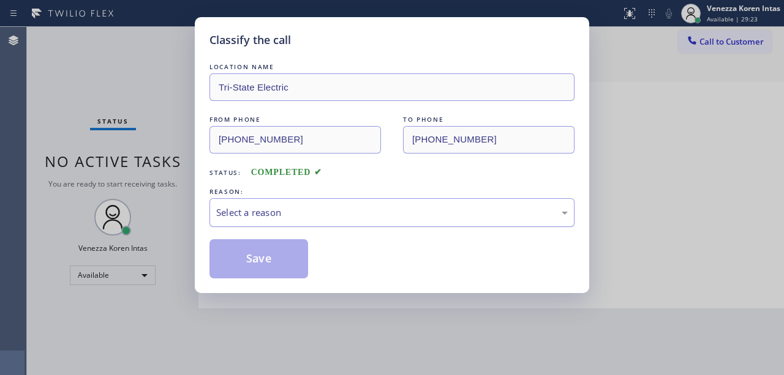
click at [333, 211] on div "Select a reason" at bounding box center [391, 213] width 351 height 14
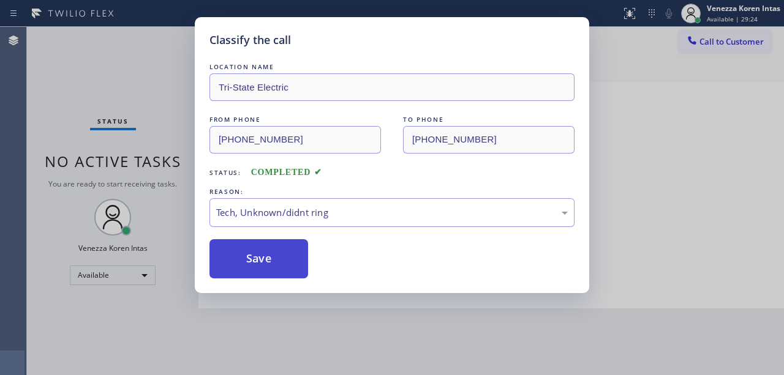
click at [291, 266] on button "Save" at bounding box center [258, 258] width 99 height 39
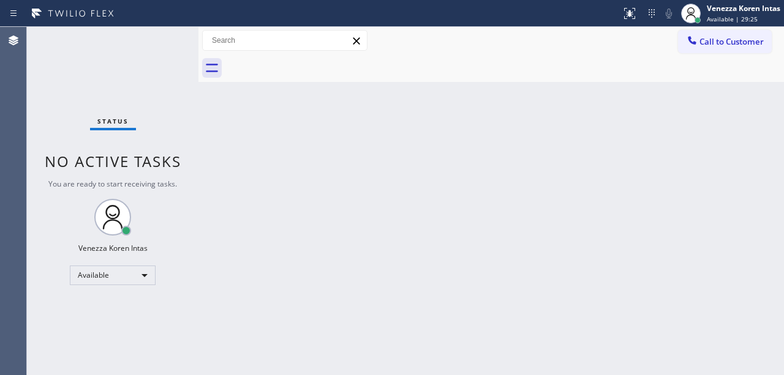
click at [182, 32] on div "Status No active tasks You are ready to start receiving tasks. Venezza Koren In…" at bounding box center [112, 201] width 171 height 348
click at [167, 43] on div "Status No active tasks You are ready to start receiving tasks. Venezza Koren In…" at bounding box center [112, 201] width 171 height 348
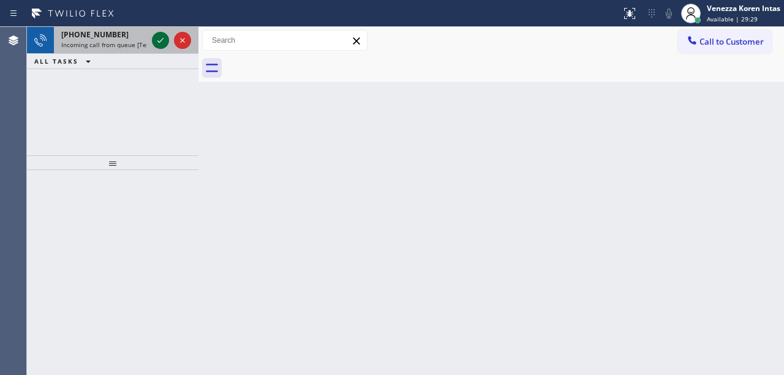
click at [162, 38] on icon at bounding box center [160, 40] width 15 height 15
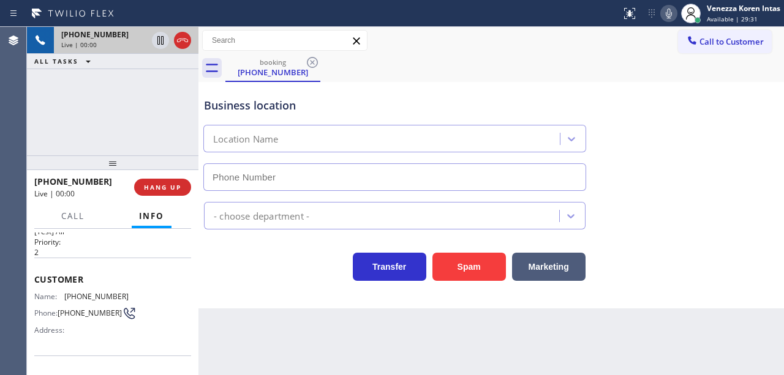
type input "[PHONE_NUMBER]"
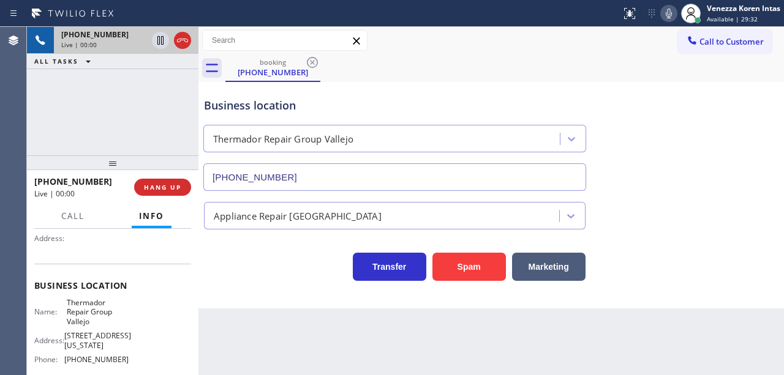
scroll to position [122, 0]
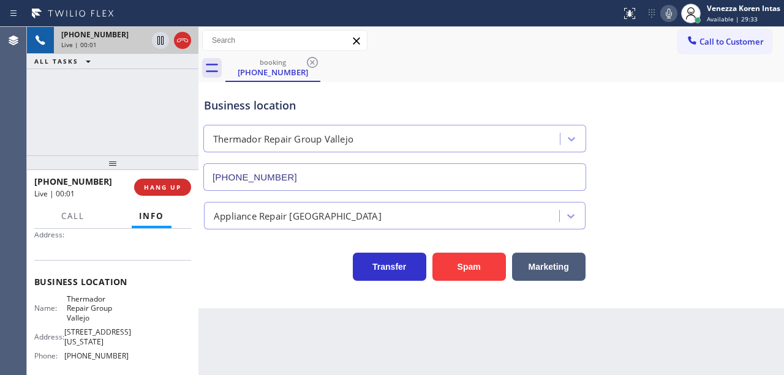
click at [154, 140] on div "[PHONE_NUMBER] Live | 00:01 ALL TASKS ALL TASKS ACTIVE TASKS TASKS IN WRAP UP" at bounding box center [112, 91] width 171 height 129
click at [329, 276] on div "Transfer Spam Marketing" at bounding box center [394, 264] width 386 height 34
click at [588, 66] on div "booking [PHONE_NUMBER]" at bounding box center [504, 68] width 558 height 28
click at [664, 14] on icon at bounding box center [668, 13] width 15 height 15
click at [165, 39] on icon at bounding box center [160, 40] width 15 height 15
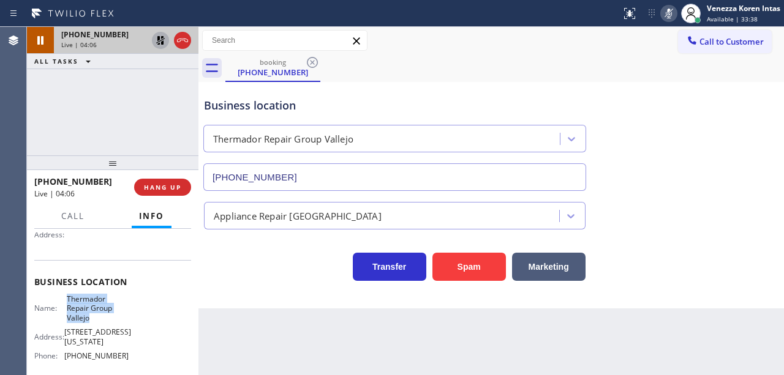
drag, startPoint x: 64, startPoint y: 296, endPoint x: 100, endPoint y: 317, distance: 41.7
click at [100, 317] on div "Name: Thermador Repair Group Vallejo" at bounding box center [81, 309] width 94 height 28
copy span "Thermador Repair Group Vallejo"
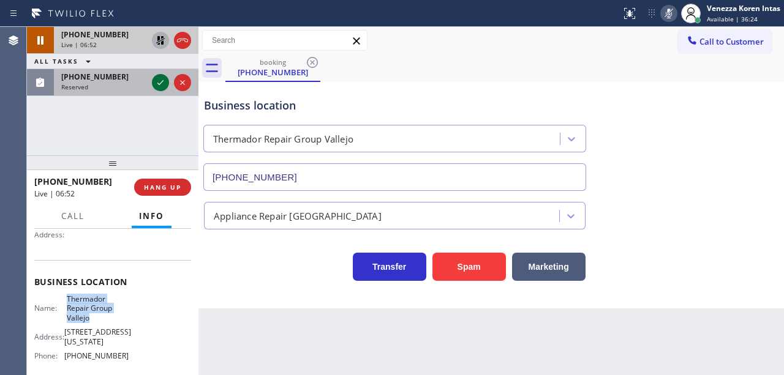
click at [158, 81] on icon at bounding box center [160, 82] width 15 height 15
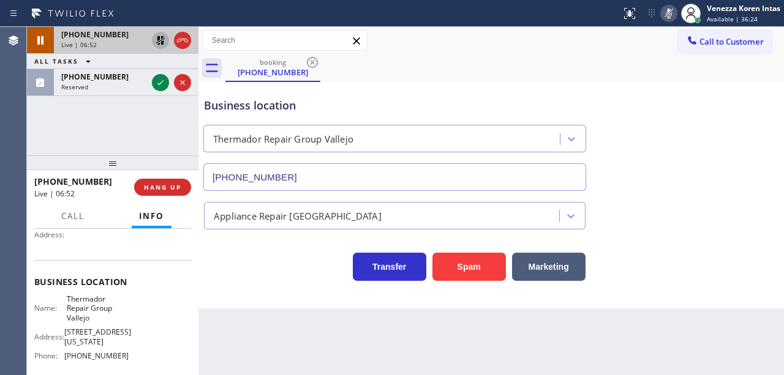
scroll to position [142, 0]
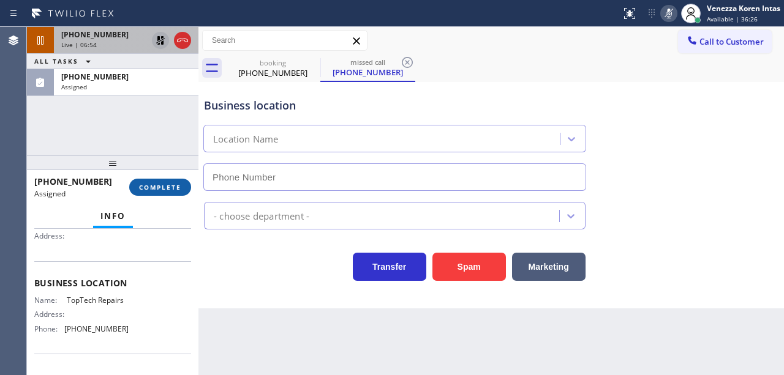
click at [176, 194] on button "COMPLETE" at bounding box center [160, 187] width 62 height 17
type input "[PHONE_NUMBER]"
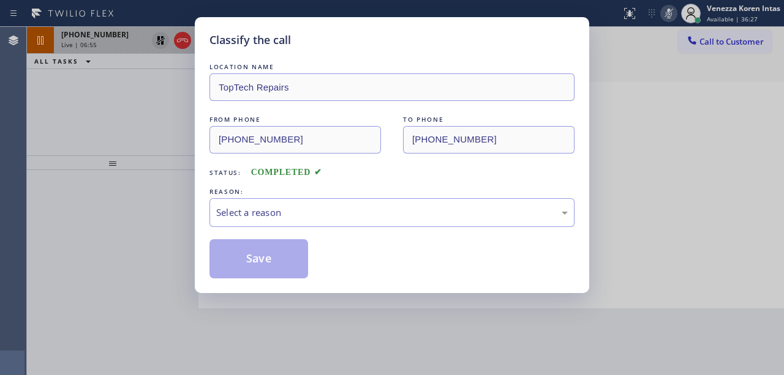
click at [343, 213] on div "Select a reason" at bounding box center [391, 213] width 351 height 14
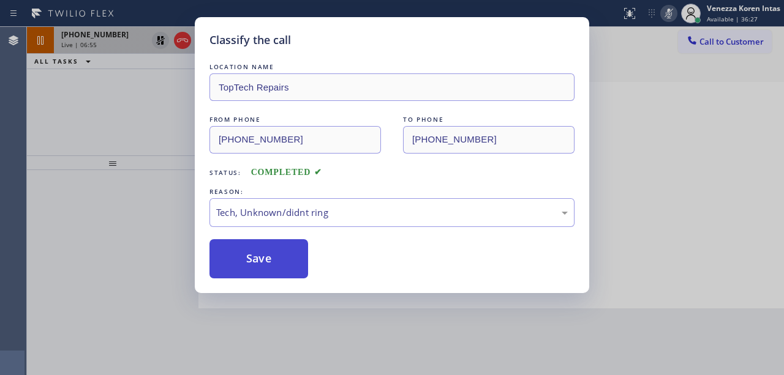
click at [284, 276] on button "Save" at bounding box center [258, 258] width 99 height 39
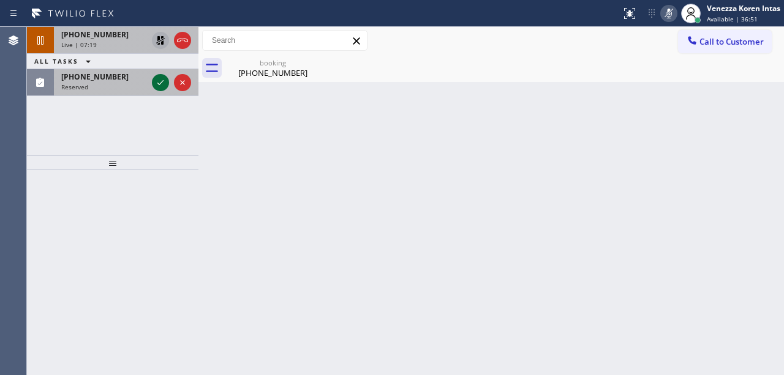
click at [159, 84] on icon at bounding box center [160, 82] width 6 height 5
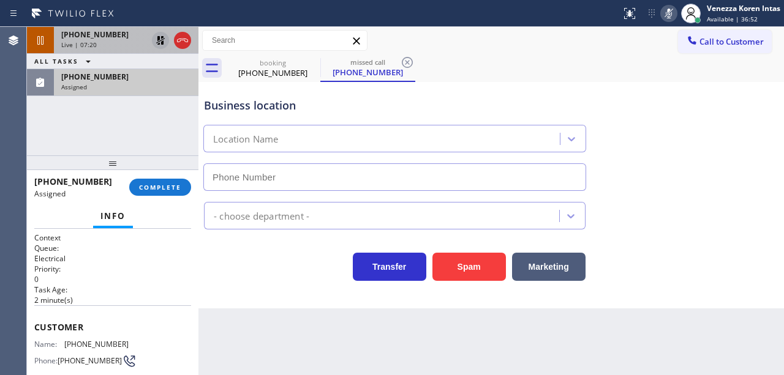
click at [164, 197] on div "[PHONE_NUMBER] Assigned COMPLETE" at bounding box center [112, 187] width 157 height 32
click at [168, 191] on span "COMPLETE" at bounding box center [160, 187] width 42 height 9
type input "[PHONE_NUMBER]"
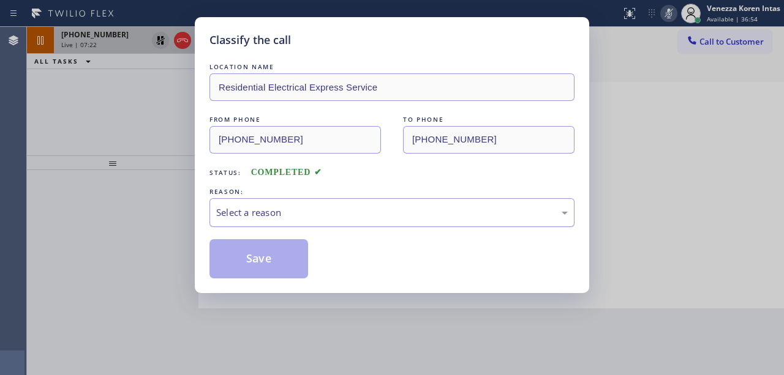
click at [278, 202] on div "Select a reason" at bounding box center [391, 212] width 365 height 29
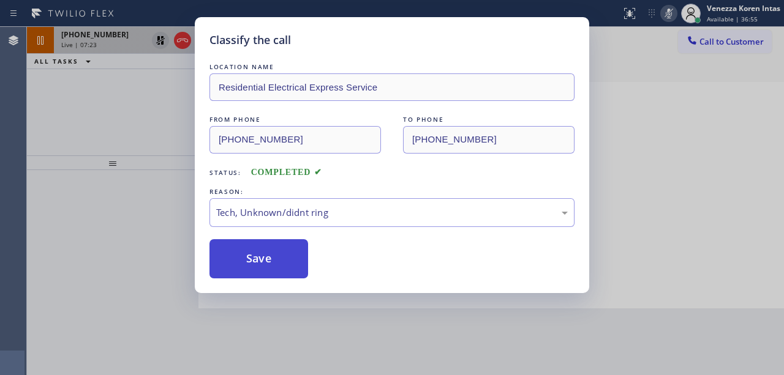
click at [272, 260] on button "Save" at bounding box center [258, 258] width 99 height 39
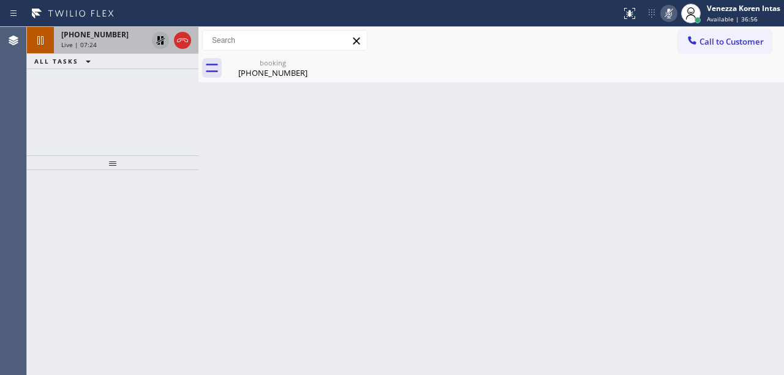
click at [665, 9] on icon at bounding box center [668, 13] width 15 height 15
click at [162, 39] on icon at bounding box center [160, 40] width 15 height 15
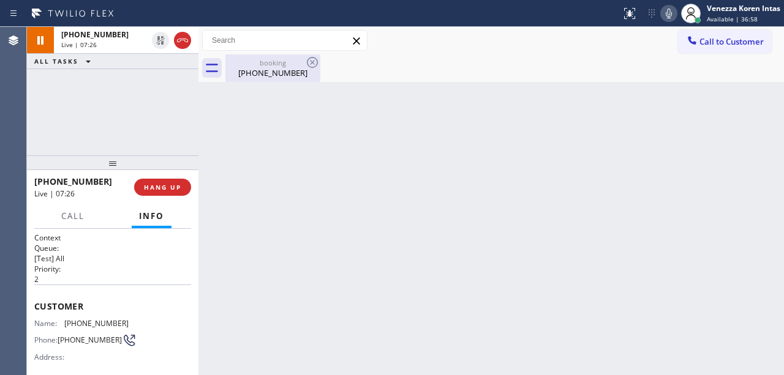
click at [257, 66] on div "booking" at bounding box center [273, 62] width 92 height 9
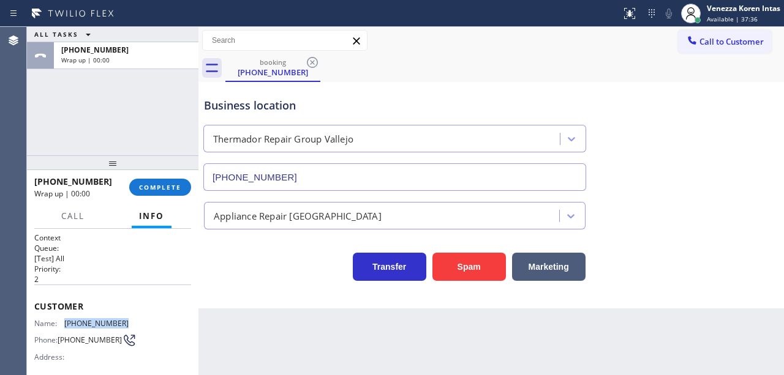
drag, startPoint x: 133, startPoint y: 320, endPoint x: 65, endPoint y: 325, distance: 68.7
click at [65, 325] on div "Name: [PHONE_NUMBER] Phone: [PHONE_NUMBER] Address:" at bounding box center [112, 343] width 157 height 48
copy div "[PHONE_NUMBER]"
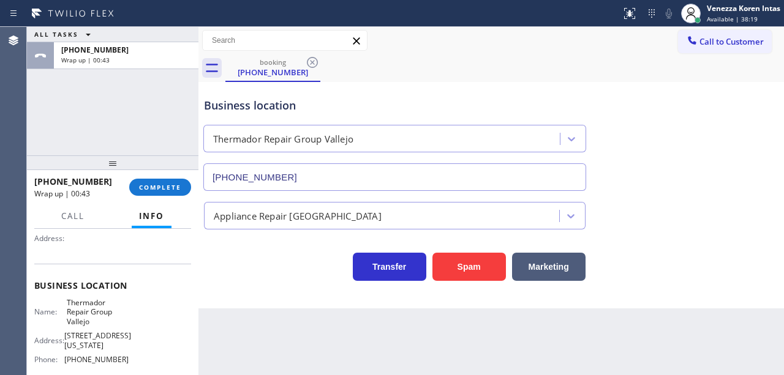
scroll to position [122, 0]
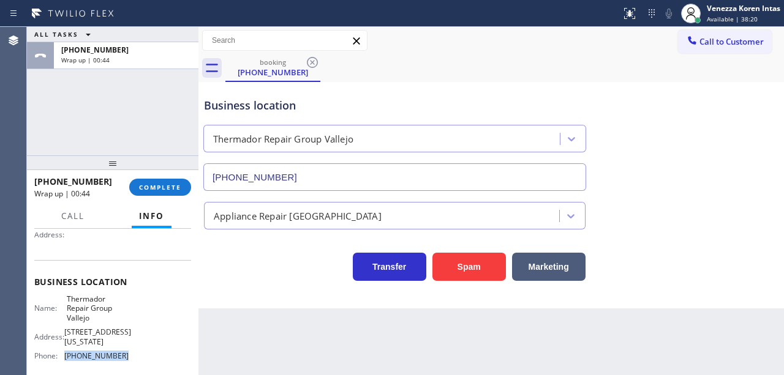
drag, startPoint x: 126, startPoint y: 359, endPoint x: 60, endPoint y: 357, distance: 66.2
click at [60, 357] on div "Name: Thermador Repair Group Vallejo Address: [STREET_ADDRESS][US_STATE] Phone:…" at bounding box center [112, 331] width 157 height 72
copy div "[PHONE_NUMBER]"
click at [185, 178] on div "[PHONE_NUMBER] Wrap up | 01:06 COMPLETE" at bounding box center [112, 187] width 157 height 32
drag, startPoint x: 182, startPoint y: 187, endPoint x: 257, endPoint y: 198, distance: 74.8
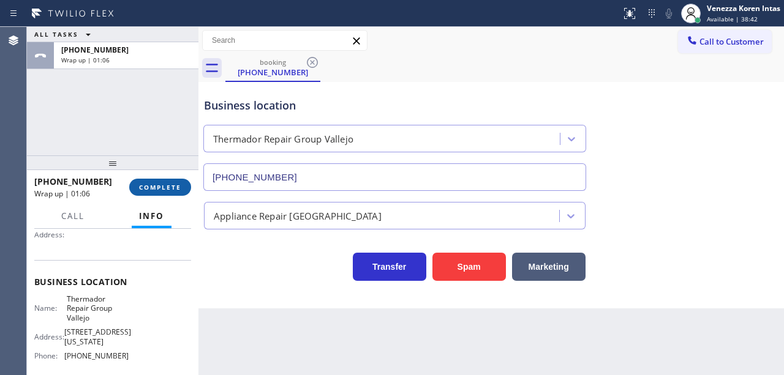
click at [182, 188] on button "COMPLETE" at bounding box center [160, 187] width 62 height 17
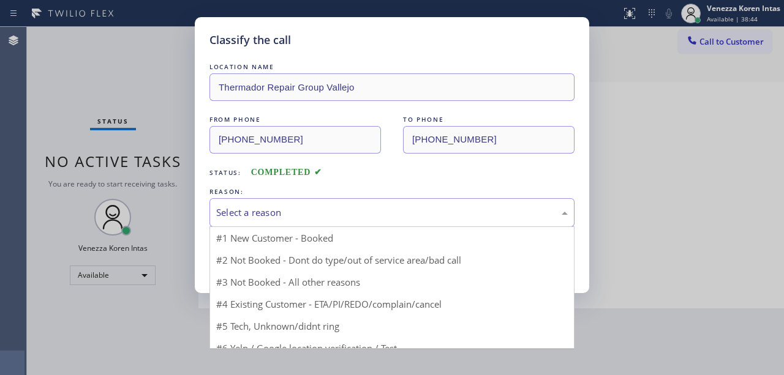
click at [291, 212] on div "Select a reason" at bounding box center [391, 213] width 351 height 14
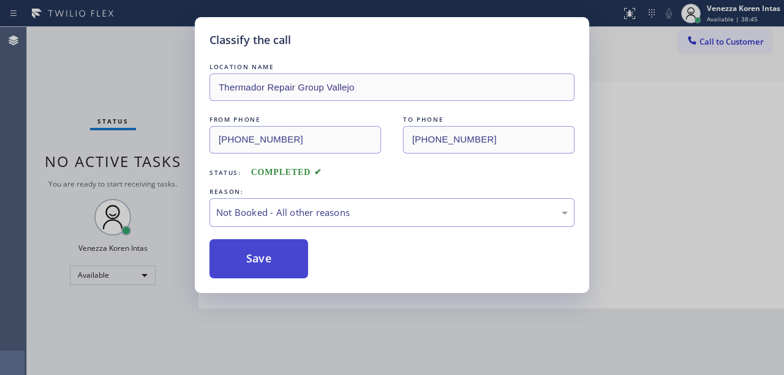
click at [280, 255] on button "Save" at bounding box center [258, 258] width 99 height 39
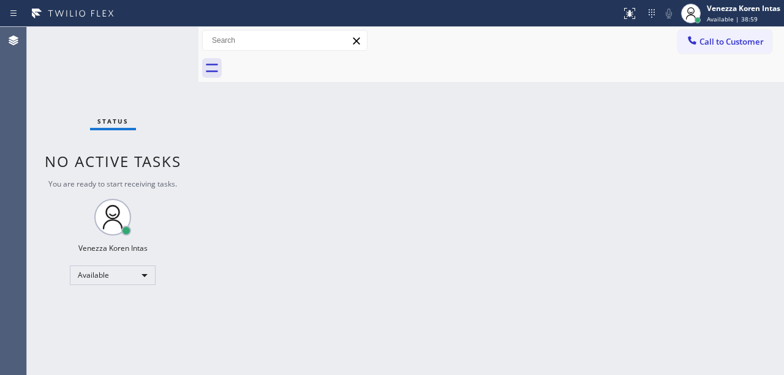
click at [219, 75] on icon at bounding box center [212, 68] width 20 height 20
click at [143, 32] on div "Status No active tasks You are ready to start receiving tasks. Venezza Koren In…" at bounding box center [112, 201] width 171 height 348
click at [169, 45] on div "Status No active tasks You are ready to start receiving tasks. Venezza Koren In…" at bounding box center [112, 201] width 171 height 348
click at [178, 34] on div "Status No active tasks You are ready to start receiving tasks. Venezza Koren In…" at bounding box center [112, 201] width 171 height 348
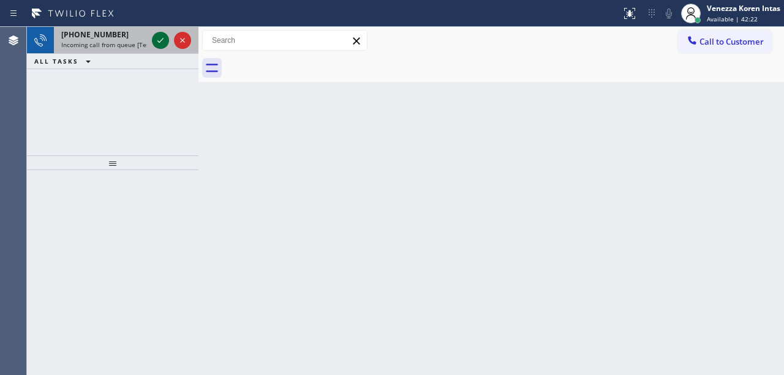
click at [155, 37] on icon at bounding box center [160, 40] width 15 height 15
click at [164, 42] on icon at bounding box center [160, 40] width 15 height 15
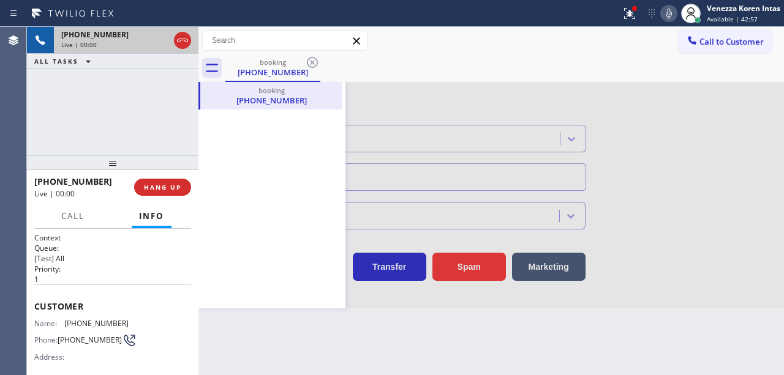
type input "[PHONE_NUMBER]"
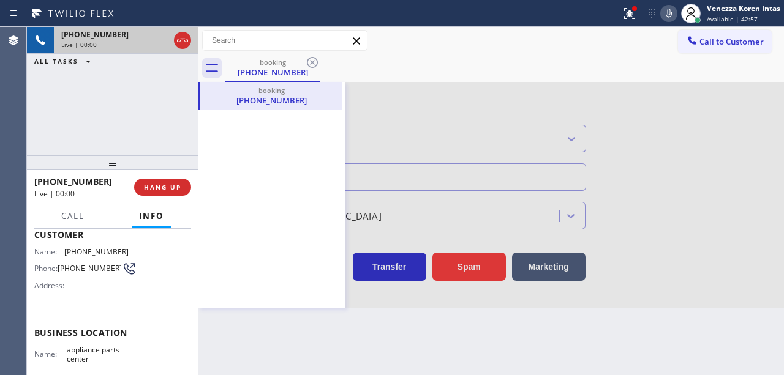
scroll to position [81, 0]
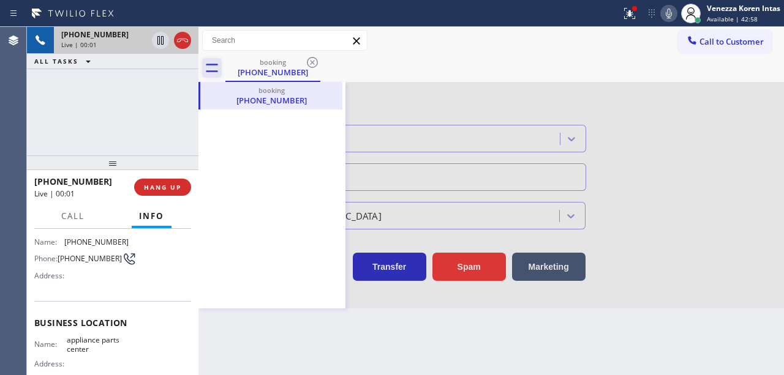
click at [214, 65] on icon at bounding box center [212, 68] width 12 height 9
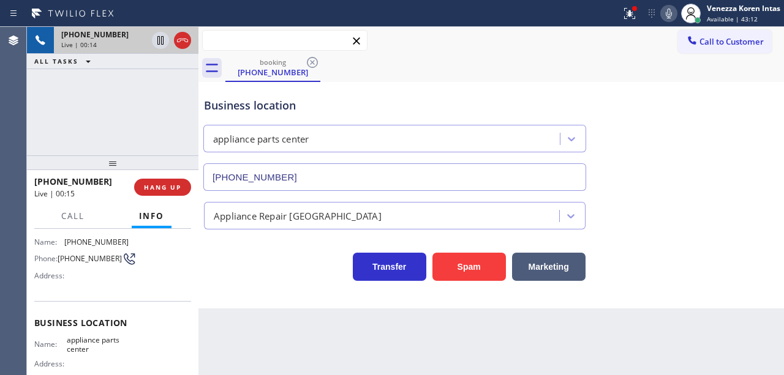
click at [239, 47] on input "text" at bounding box center [285, 41] width 164 height 20
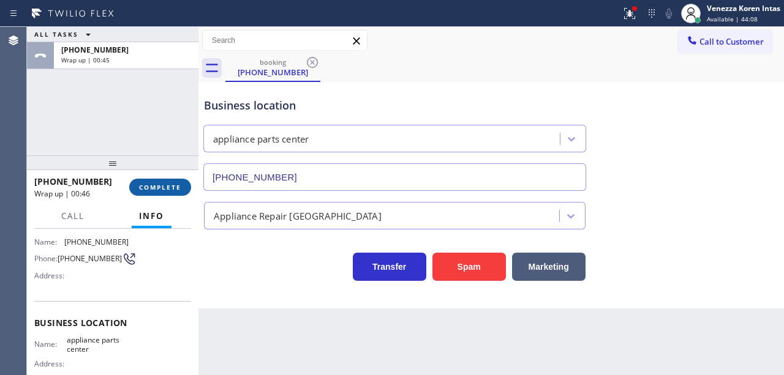
click at [173, 189] on span "COMPLETE" at bounding box center [160, 187] width 42 height 9
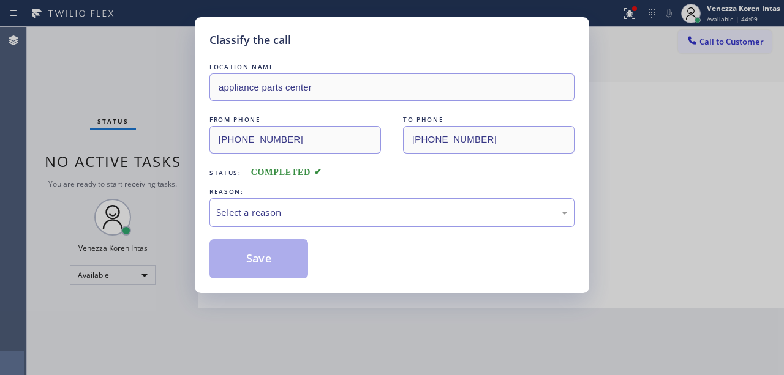
click at [326, 212] on div "Select a reason" at bounding box center [391, 213] width 351 height 14
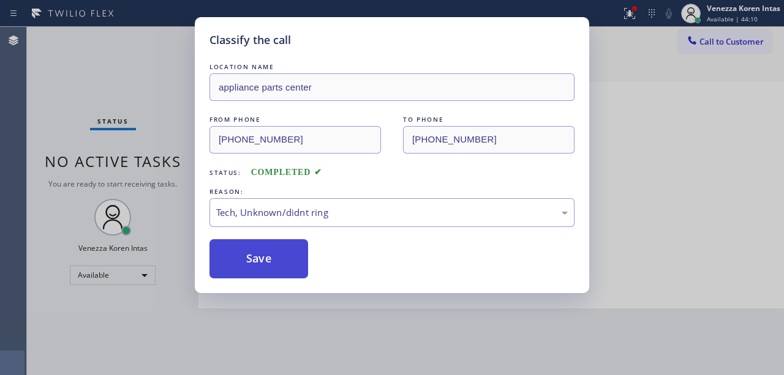
click at [263, 263] on button "Save" at bounding box center [258, 258] width 99 height 39
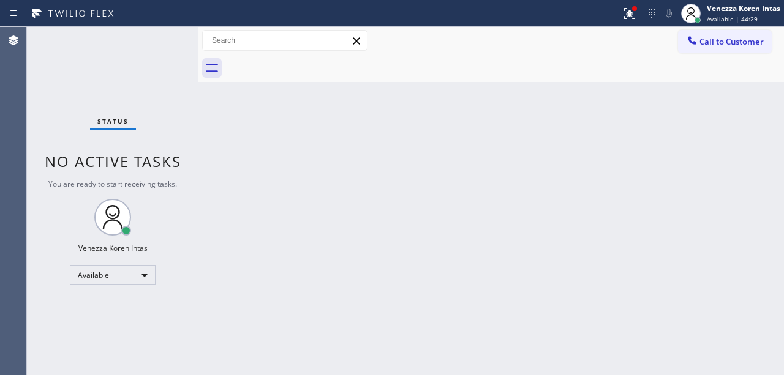
click at [262, 157] on div "Back to Dashboard Change Sender ID Customers Technicians Select a contact Outbo…" at bounding box center [490, 201] width 585 height 348
drag, startPoint x: 214, startPoint y: 107, endPoint x: 195, endPoint y: 62, distance: 48.8
click at [214, 107] on div "Back to Dashboard Change Sender ID Customers Technicians Select a contact Outbo…" at bounding box center [490, 201] width 585 height 348
click at [198, 62] on div at bounding box center [198, 201] width 0 height 348
click at [165, 41] on div "Status No active tasks You are ready to start receiving tasks. Venezza Koren In…" at bounding box center [112, 201] width 171 height 348
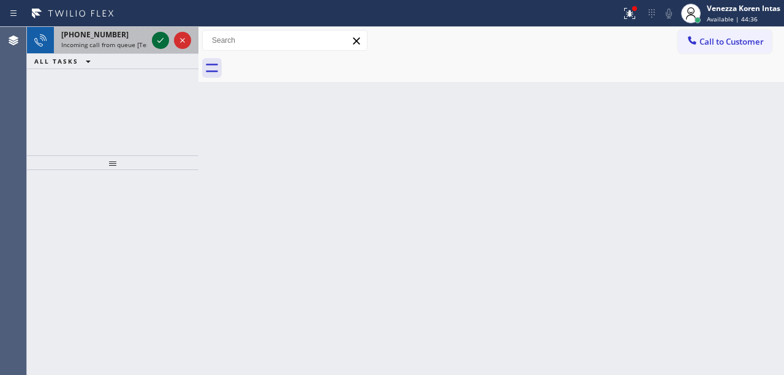
click at [163, 43] on icon at bounding box center [160, 40] width 15 height 15
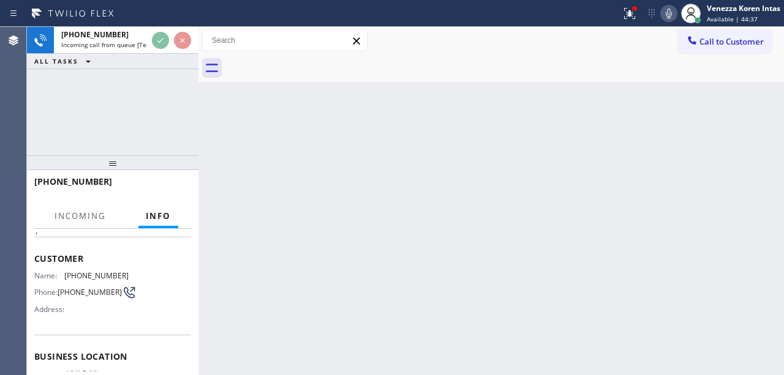
scroll to position [122, 0]
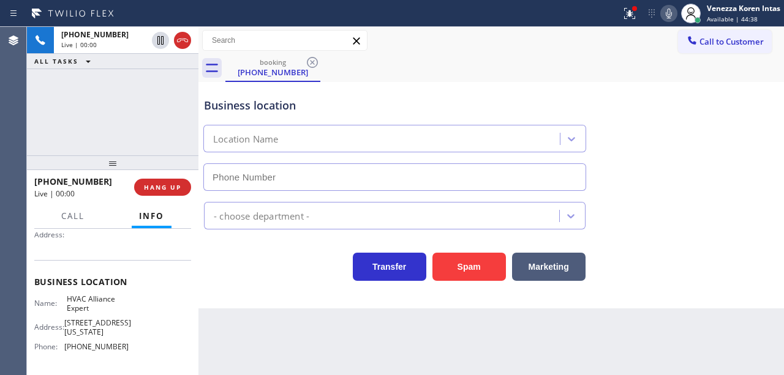
type input "[PHONE_NUMBER]"
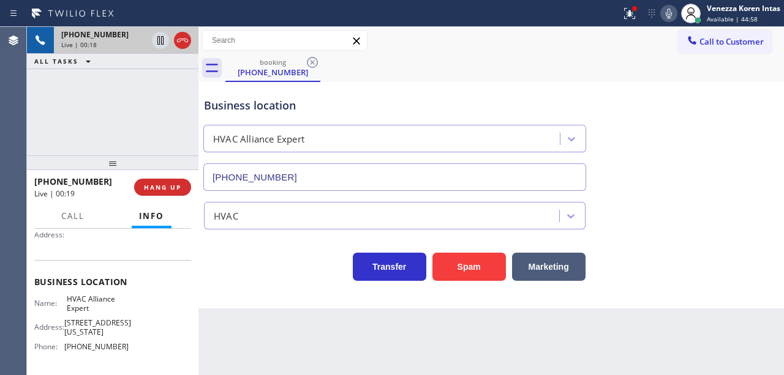
click at [178, 31] on div at bounding box center [171, 40] width 44 height 27
click at [179, 38] on icon at bounding box center [182, 40] width 15 height 15
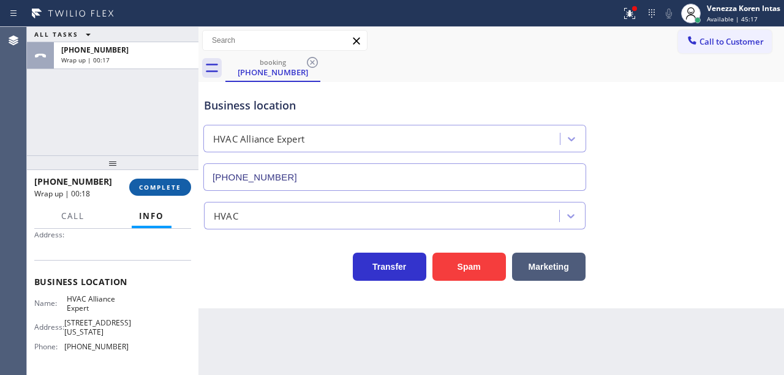
click at [173, 181] on button "COMPLETE" at bounding box center [160, 187] width 62 height 17
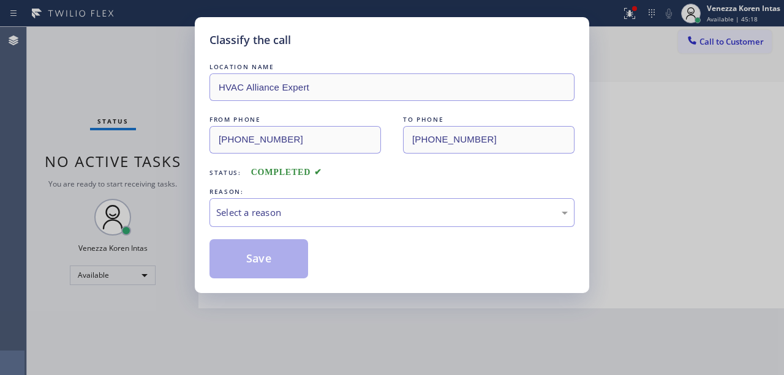
click at [311, 214] on div "Select a reason" at bounding box center [391, 213] width 351 height 14
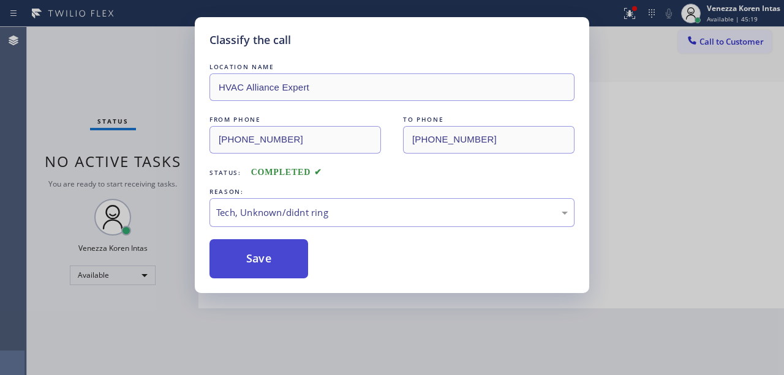
click at [290, 260] on button "Save" at bounding box center [258, 258] width 99 height 39
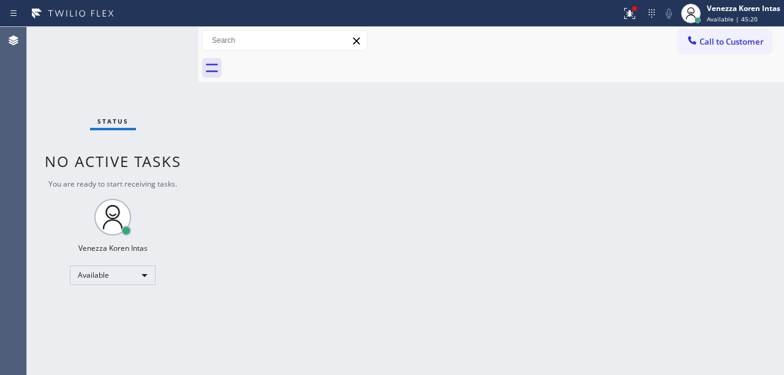
click at [187, 42] on div "Status No active tasks You are ready to start receiving tasks. Venezza Koren In…" at bounding box center [112, 201] width 171 height 348
click at [186, 42] on div "Status No active tasks You are ready to start receiving tasks. Venezza Koren In…" at bounding box center [112, 201] width 171 height 348
click at [186, 45] on div "Status No active tasks You are ready to start receiving tasks. Venezza Koren In…" at bounding box center [112, 201] width 171 height 348
click at [159, 67] on div "Status No active tasks You are ready to start receiving tasks. Venezza Koren In…" at bounding box center [112, 201] width 171 height 348
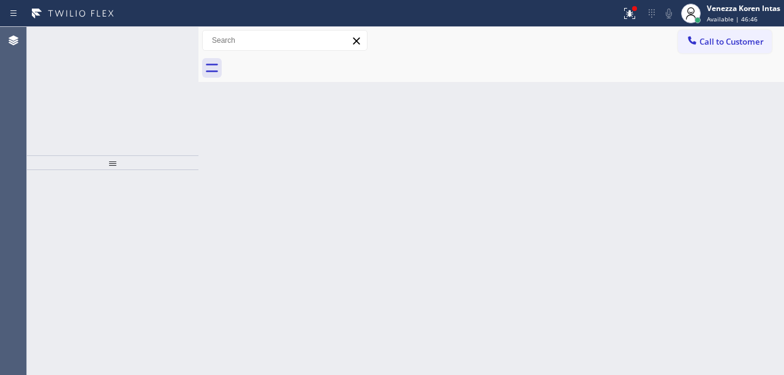
click at [142, 57] on div "ALL TASKS ALL TASKS ACTIVE TASKS TASKS IN WRAP UP" at bounding box center [112, 61] width 171 height 15
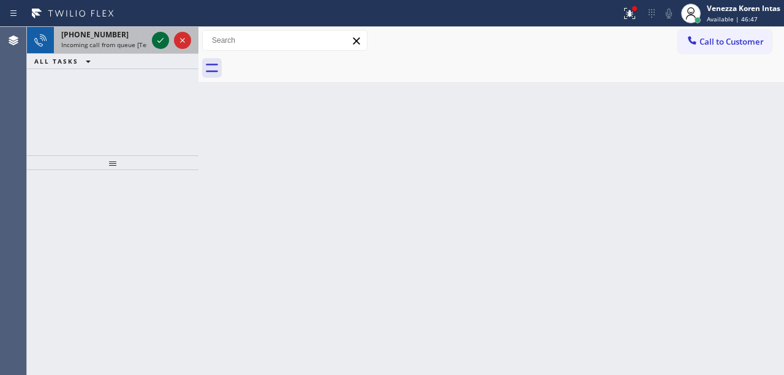
click at [162, 44] on icon at bounding box center [160, 40] width 15 height 15
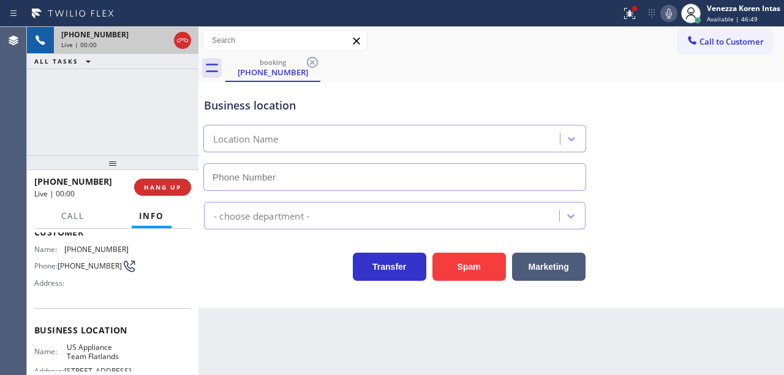
scroll to position [81, 0]
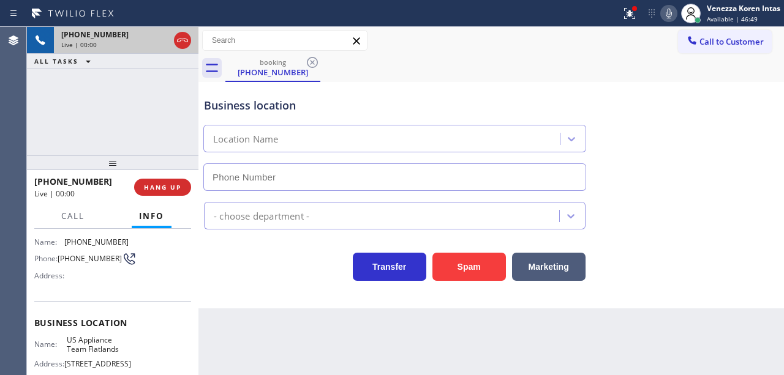
type input "[PHONE_NUMBER]"
click at [410, 68] on div "booking [PHONE_NUMBER]" at bounding box center [504, 68] width 558 height 28
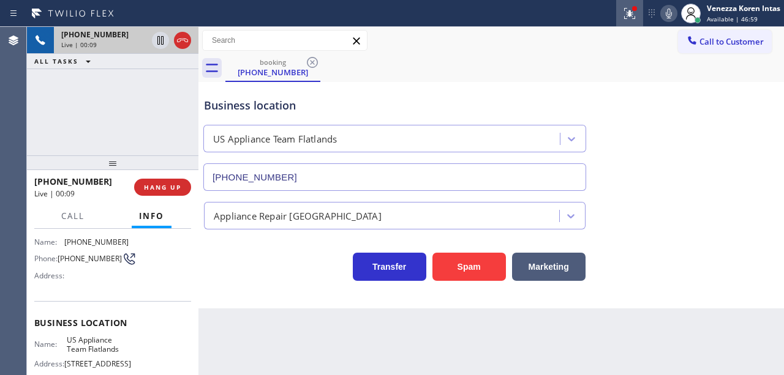
click at [620, 11] on div at bounding box center [629, 13] width 27 height 15
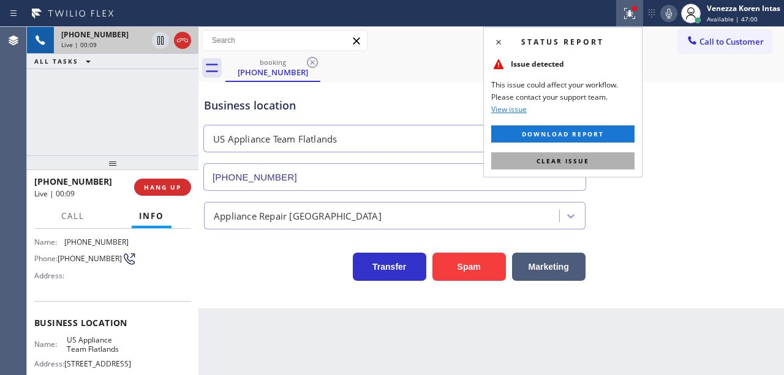
click at [607, 158] on button "Clear issue" at bounding box center [562, 160] width 143 height 17
click at [672, 158] on div "Business location US Appliance Team Flatlands [PHONE_NUMBER]" at bounding box center [490, 135] width 579 height 111
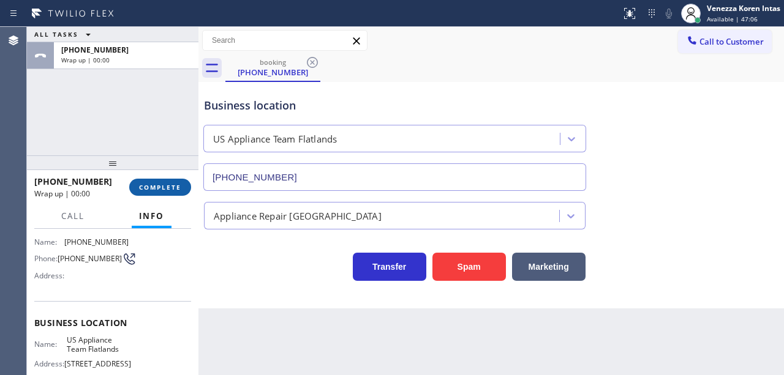
click at [174, 190] on span "COMPLETE" at bounding box center [160, 187] width 42 height 9
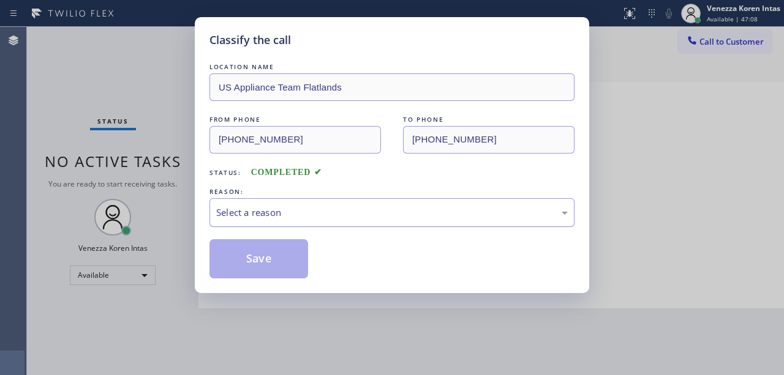
click at [302, 217] on div "Select a reason" at bounding box center [391, 213] width 351 height 14
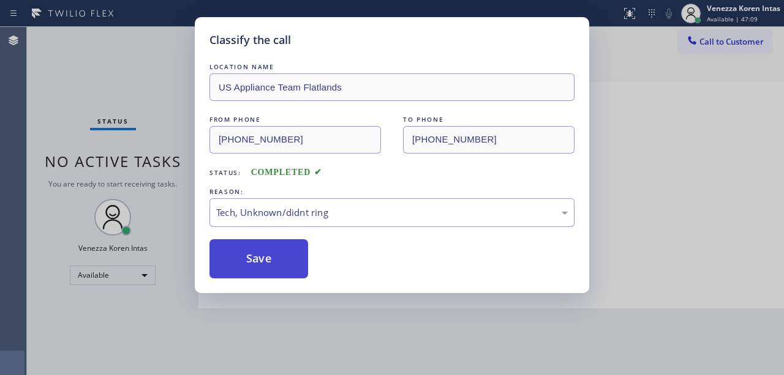
click at [293, 265] on button "Save" at bounding box center [258, 258] width 99 height 39
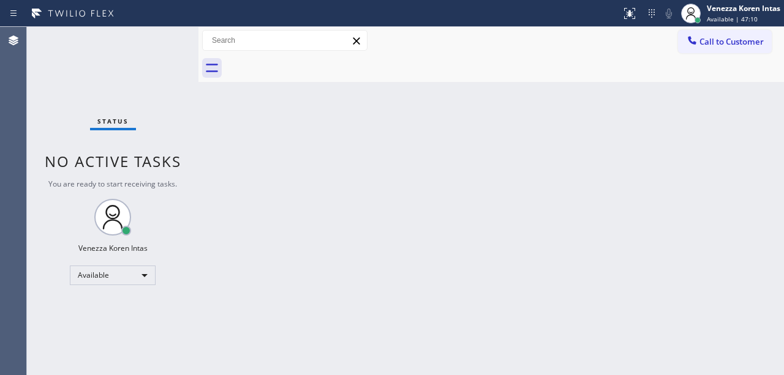
click at [182, 43] on div "Status No active tasks You are ready to start receiving tasks. Venezza Koren In…" at bounding box center [112, 201] width 171 height 348
click at [164, 60] on div "Status No active tasks You are ready to start receiving tasks. Venezza Koren In…" at bounding box center [112, 201] width 171 height 348
click at [178, 45] on div "Status No active tasks You are ready to start receiving tasks. Venezza Koren In…" at bounding box center [112, 201] width 171 height 348
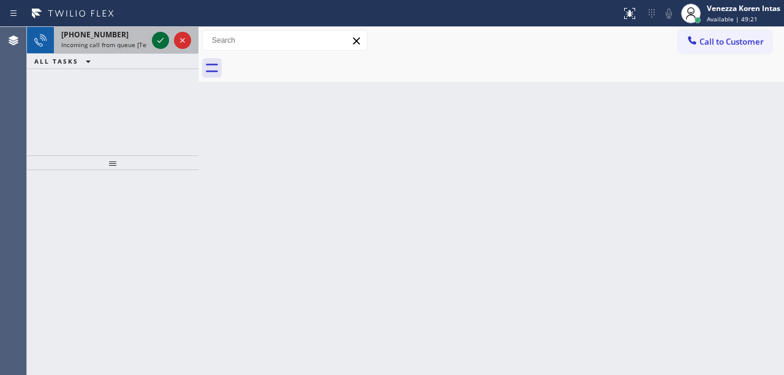
click at [154, 44] on icon at bounding box center [160, 40] width 15 height 15
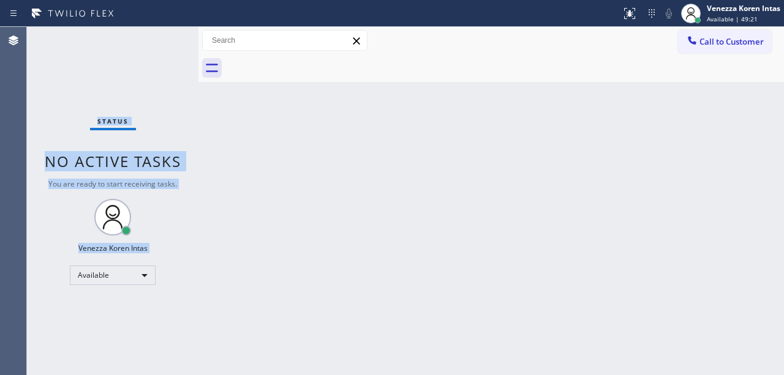
click at [159, 43] on div "Status No active tasks You are ready to start receiving tasks. Venezza Koren In…" at bounding box center [112, 201] width 171 height 348
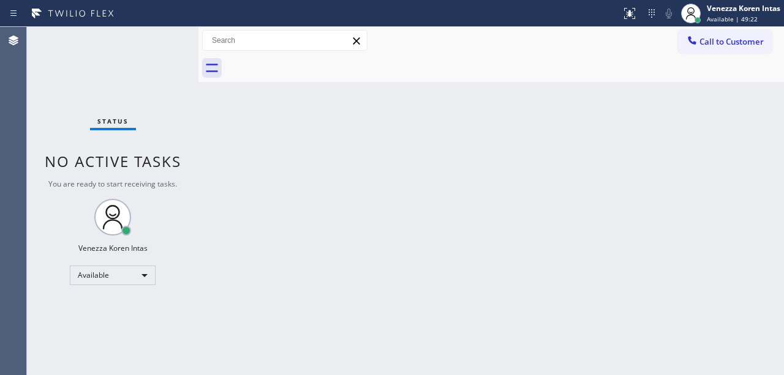
click at [159, 43] on div "Status No active tasks You are ready to start receiving tasks. Venezza Koren In…" at bounding box center [112, 201] width 171 height 348
click at [138, 81] on div "Status No active tasks You are ready to start receiving tasks. Venezza Koren In…" at bounding box center [112, 201] width 171 height 348
click at [151, 55] on div "Status No active tasks You are ready to start receiving tasks. Venezza Koren In…" at bounding box center [112, 201] width 171 height 348
drag, startPoint x: 269, startPoint y: 231, endPoint x: 184, endPoint y: 265, distance: 91.3
click at [268, 231] on div "Back to Dashboard Change Sender ID Customers Technicians Select a contact Outbo…" at bounding box center [490, 201] width 585 height 348
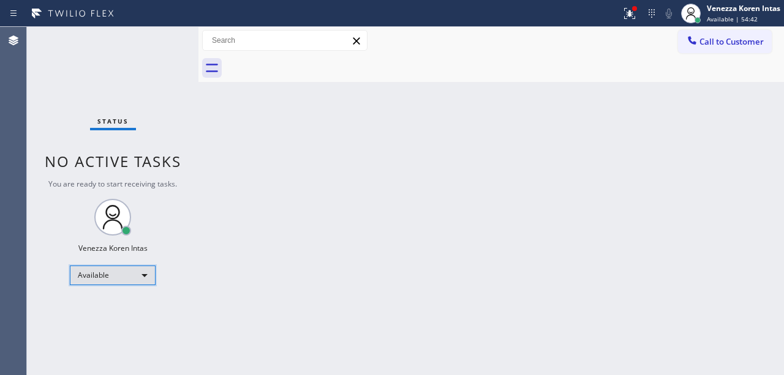
click at [138, 271] on div "Available" at bounding box center [113, 276] width 86 height 20
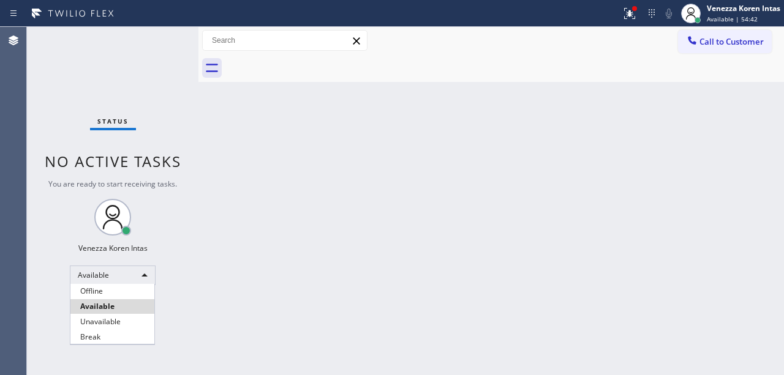
drag, startPoint x: 121, startPoint y: 337, endPoint x: 146, endPoint y: 326, distance: 27.2
click at [120, 338] on li "Break" at bounding box center [112, 337] width 84 height 15
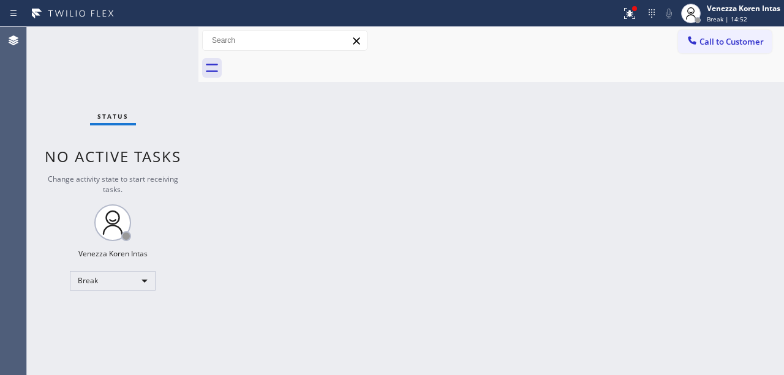
click at [258, 219] on div "Back to Dashboard Change Sender ID Customers Technicians Select a contact Outbo…" at bounding box center [490, 201] width 585 height 348
click at [141, 279] on div "Break" at bounding box center [113, 281] width 86 height 20
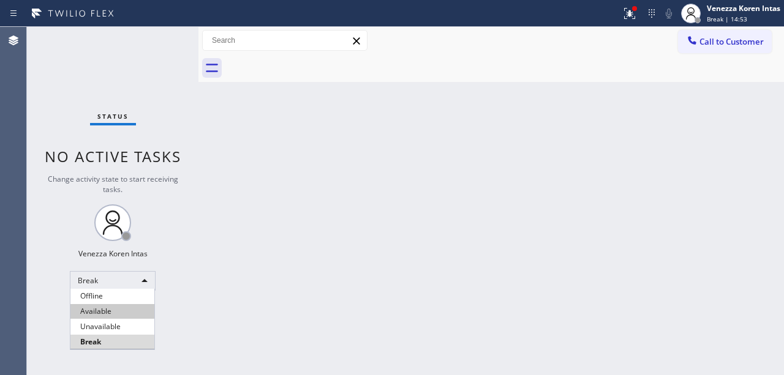
click at [131, 315] on li "Available" at bounding box center [112, 311] width 84 height 15
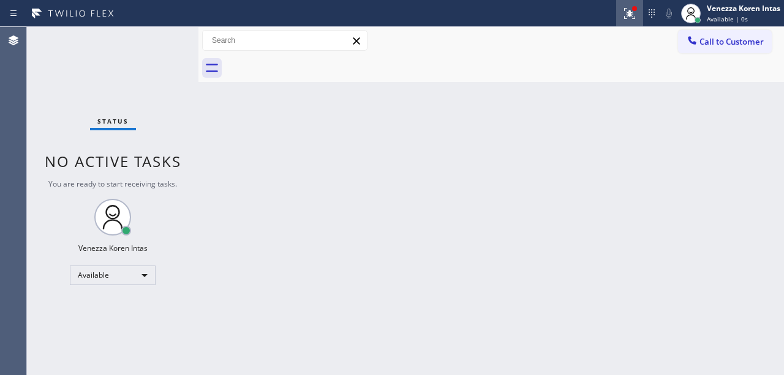
click at [628, 22] on button at bounding box center [629, 13] width 27 height 27
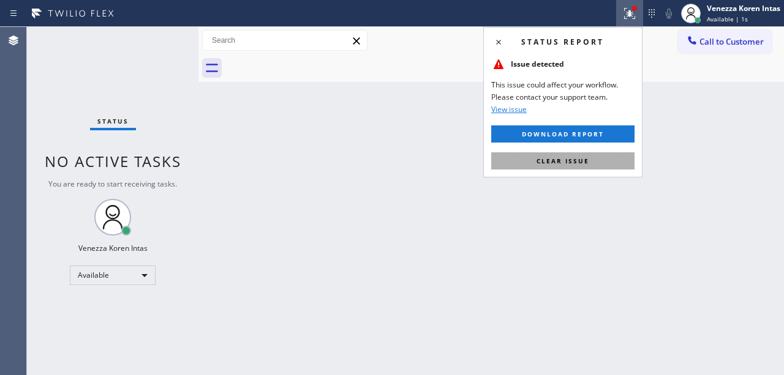
click at [604, 163] on button "Clear issue" at bounding box center [562, 160] width 143 height 17
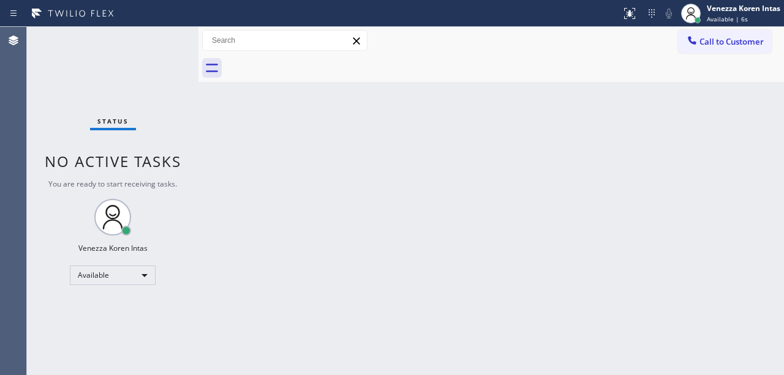
drag, startPoint x: 354, startPoint y: 139, endPoint x: 355, endPoint y: 146, distance: 7.4
click at [354, 140] on div "Back to Dashboard Change Sender ID Customers Technicians Select a contact Outbo…" at bounding box center [490, 201] width 585 height 348
drag, startPoint x: 373, startPoint y: 84, endPoint x: 382, endPoint y: 122, distance: 39.5
click at [373, 87] on div "Back to Dashboard Change Sender ID Customers Technicians Select a contact Outbo…" at bounding box center [490, 201] width 585 height 348
click at [312, 209] on div "Back to Dashboard Change Sender ID Customers Technicians Select a contact Outbo…" at bounding box center [490, 201] width 585 height 348
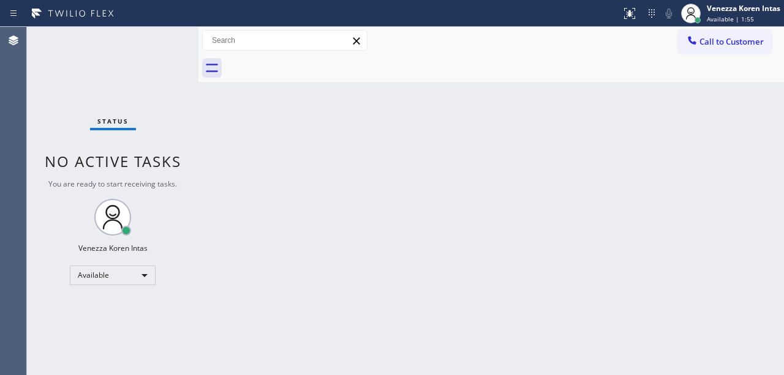
drag, startPoint x: 274, startPoint y: 170, endPoint x: 186, endPoint y: 97, distance: 114.4
click at [272, 167] on div "Back to Dashboard Change Sender ID Customers Technicians Select a contact Outbo…" at bounding box center [490, 201] width 585 height 348
click at [186, 97] on div "Status No active tasks You are ready to start receiving tasks. Venezza Koren In…" at bounding box center [112, 201] width 171 height 348
click at [167, 51] on div "Status No active tasks You are ready to start receiving tasks. Venezza Koren In…" at bounding box center [112, 201] width 171 height 348
click at [154, 13] on div at bounding box center [310, 14] width 611 height 20
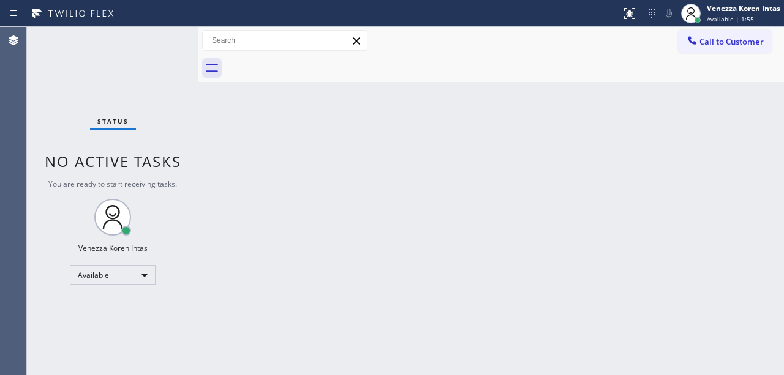
click at [154, 13] on div at bounding box center [310, 14] width 611 height 20
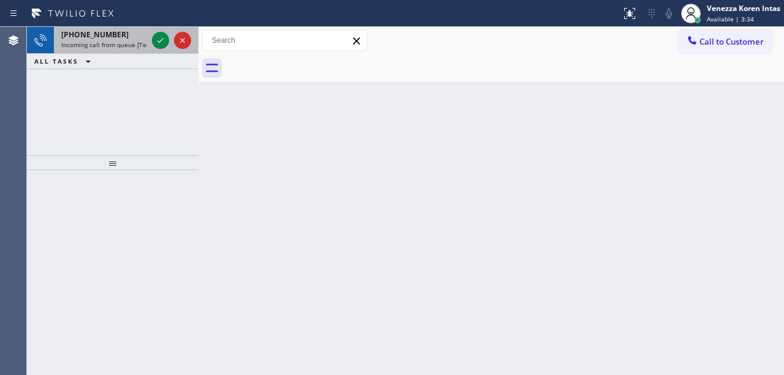
click at [157, 31] on div at bounding box center [171, 40] width 44 height 27
click at [158, 40] on icon at bounding box center [160, 40] width 15 height 15
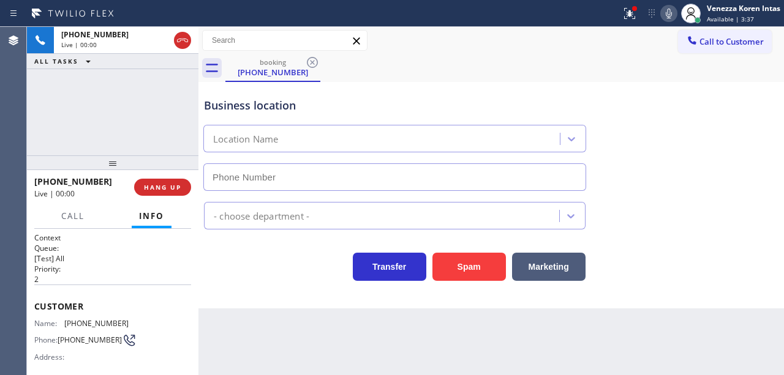
scroll to position [163, 0]
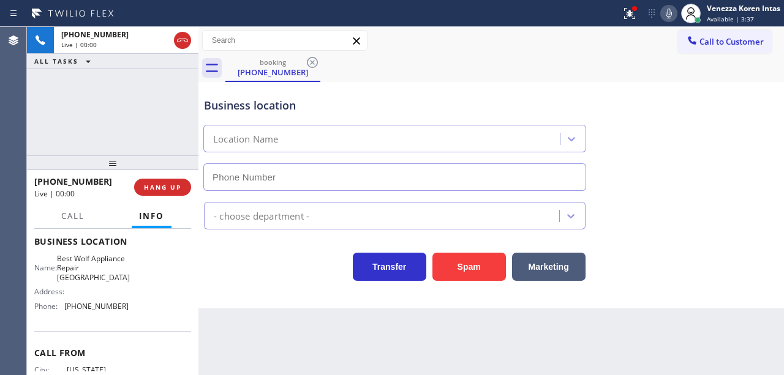
type input "[PHONE_NUMBER]"
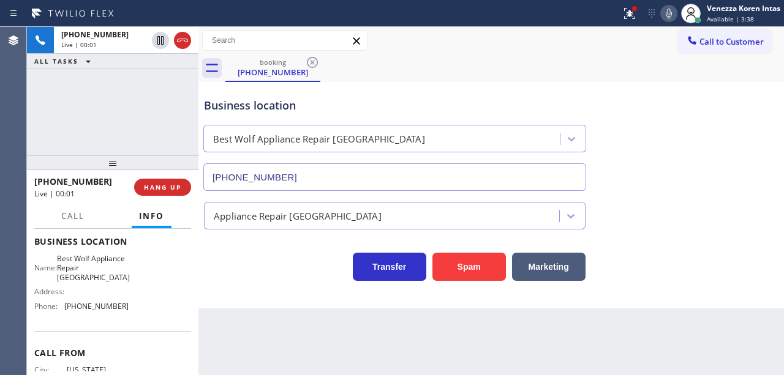
click at [105, 117] on div "[PHONE_NUMBER] Live | 00:01 ALL TASKS ALL TASKS ACTIVE TASKS TASKS IN WRAP UP" at bounding box center [112, 91] width 171 height 129
click at [17, 121] on div "Agent Desktop" at bounding box center [13, 201] width 26 height 348
click at [158, 105] on div "[PHONE_NUMBER] Live | 00:03 ALL TASKS ALL TASKS ACTIVE TASKS TASKS IN WRAP UP" at bounding box center [112, 91] width 171 height 129
click at [626, 7] on icon at bounding box center [629, 13] width 15 height 15
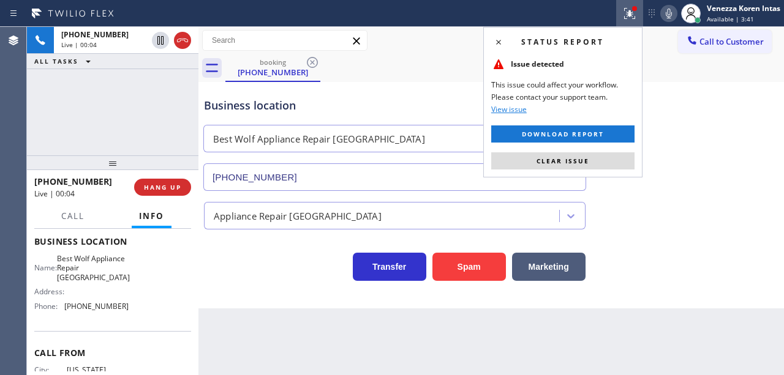
click at [602, 170] on div "Status report Issue detected This issue could affect your workflow. Please cont…" at bounding box center [562, 102] width 159 height 151
click at [600, 164] on button "Clear issue" at bounding box center [562, 160] width 143 height 17
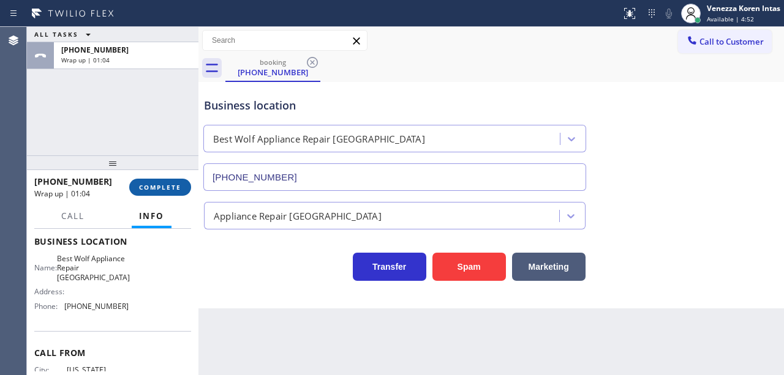
click at [168, 184] on span "COMPLETE" at bounding box center [160, 187] width 42 height 9
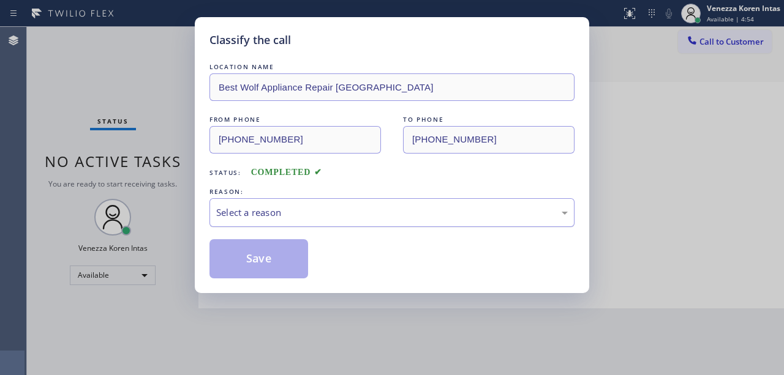
click at [313, 229] on div "LOCATION NAME Best Wolf Appliance Repair [GEOGRAPHIC_DATA] FROM PHONE [PHONE_NU…" at bounding box center [391, 170] width 365 height 218
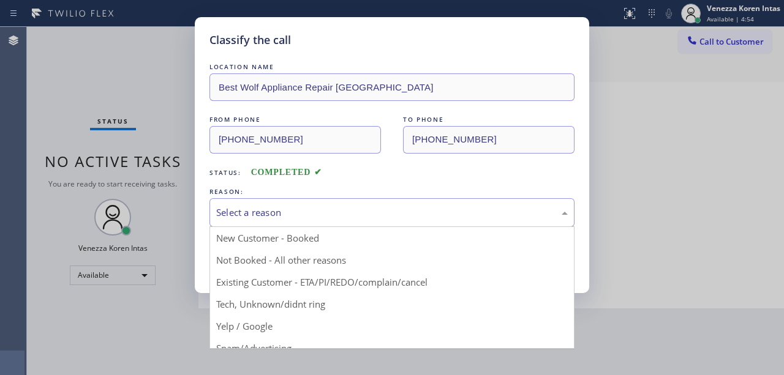
click at [316, 227] on div "Select a reason" at bounding box center [391, 212] width 365 height 29
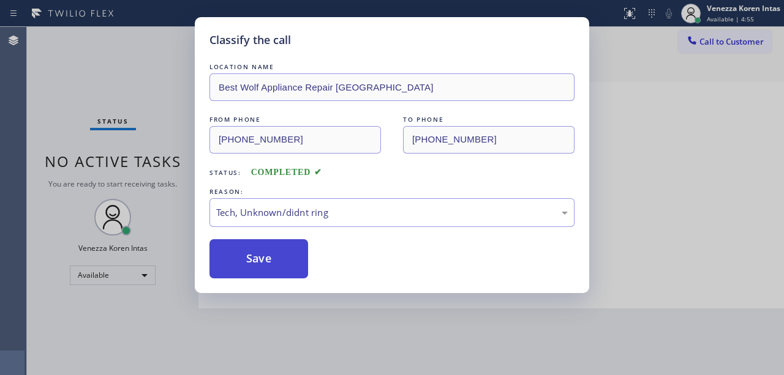
click at [301, 256] on button "Save" at bounding box center [258, 258] width 99 height 39
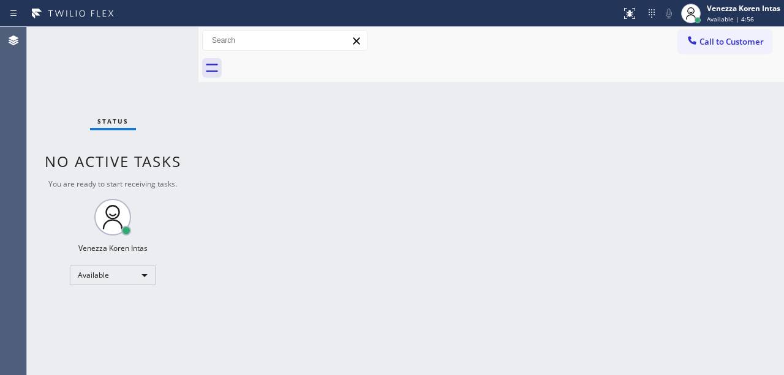
click at [164, 39] on div "Status No active tasks You are ready to start receiving tasks. Venezza Koren In…" at bounding box center [112, 201] width 171 height 348
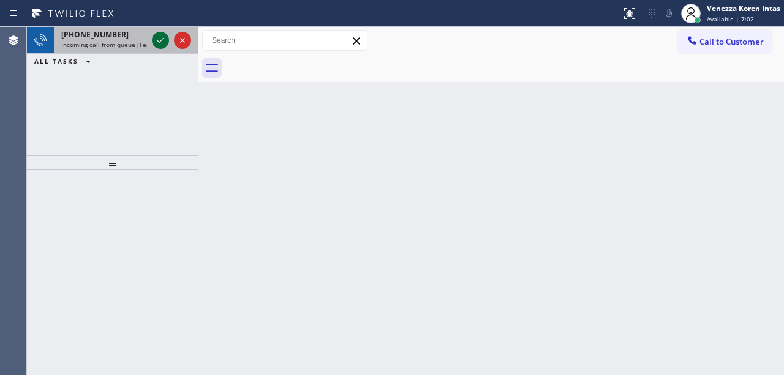
click at [164, 40] on icon at bounding box center [160, 40] width 15 height 15
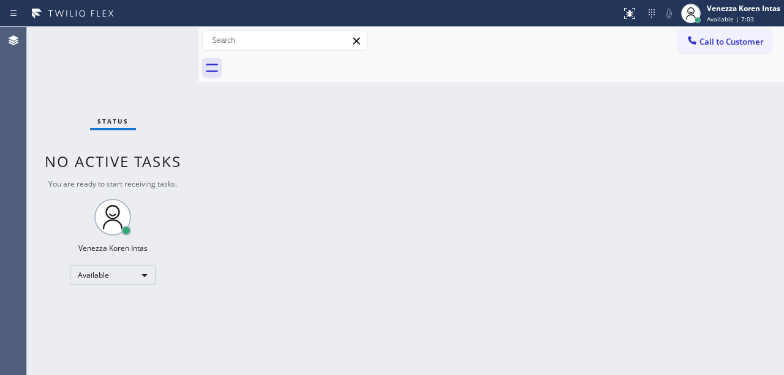
click at [164, 42] on div "Status No active tasks You are ready to start receiving tasks. Venezza Koren In…" at bounding box center [112, 201] width 171 height 348
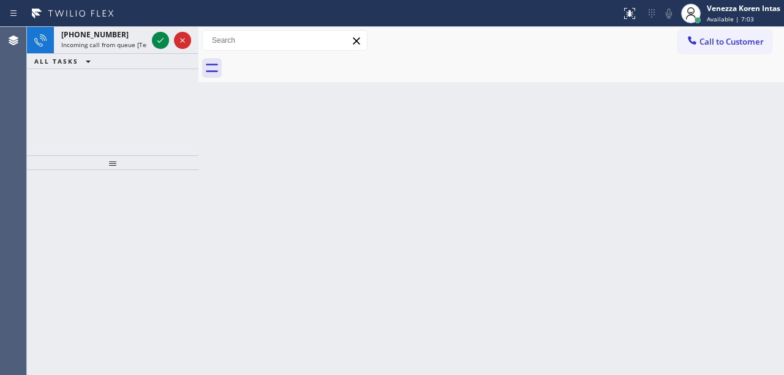
click at [164, 44] on icon at bounding box center [160, 40] width 15 height 15
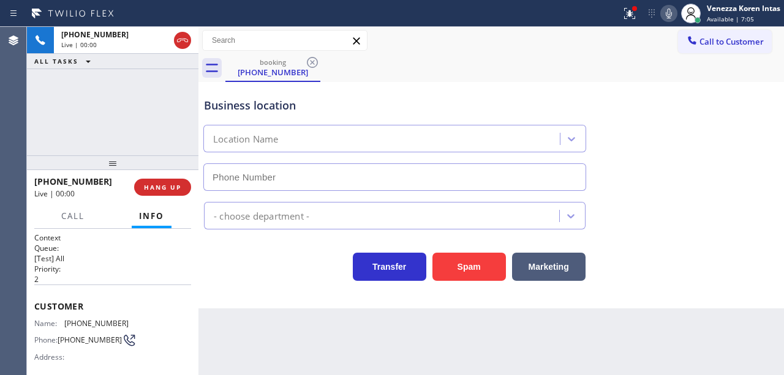
type input "[PHONE_NUMBER]"
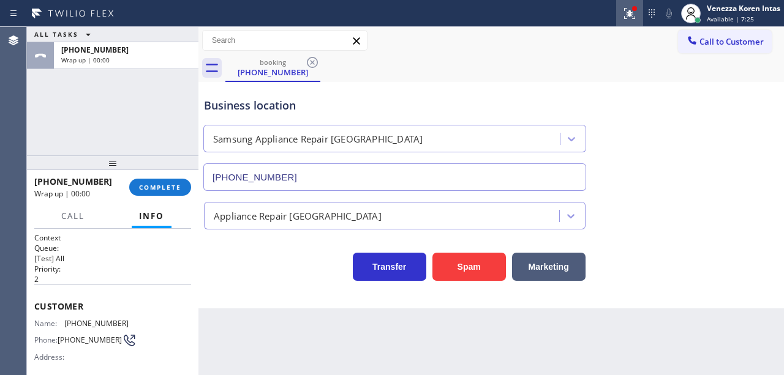
click at [626, 9] on icon at bounding box center [629, 13] width 15 height 15
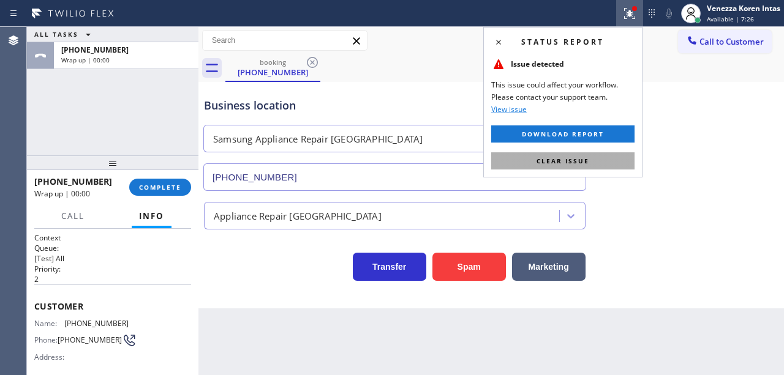
click at [596, 163] on button "Clear issue" at bounding box center [562, 160] width 143 height 17
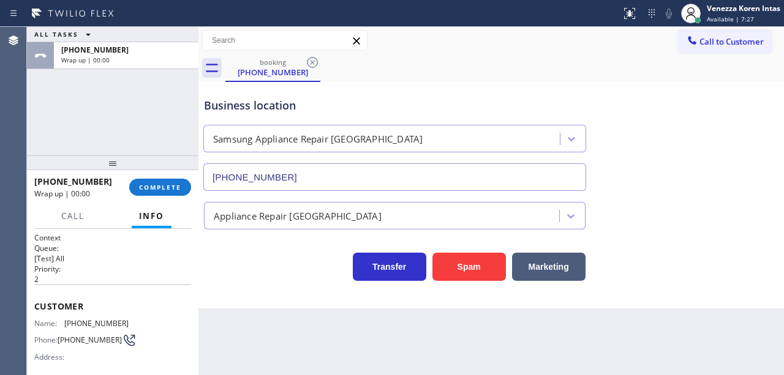
click at [145, 128] on div "ALL TASKS ALL TASKS ACTIVE TASKS TASKS IN WRAP UP [PHONE_NUMBER] Wrap up | 00:00" at bounding box center [112, 91] width 171 height 129
click at [148, 179] on button "COMPLETE" at bounding box center [160, 187] width 62 height 17
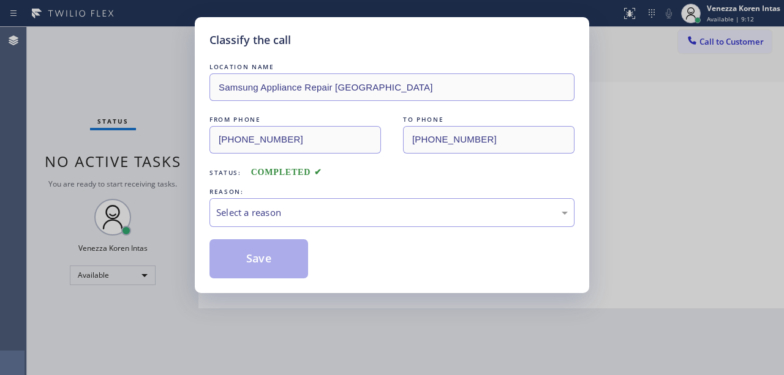
click at [311, 220] on div "Select a reason" at bounding box center [391, 213] width 351 height 14
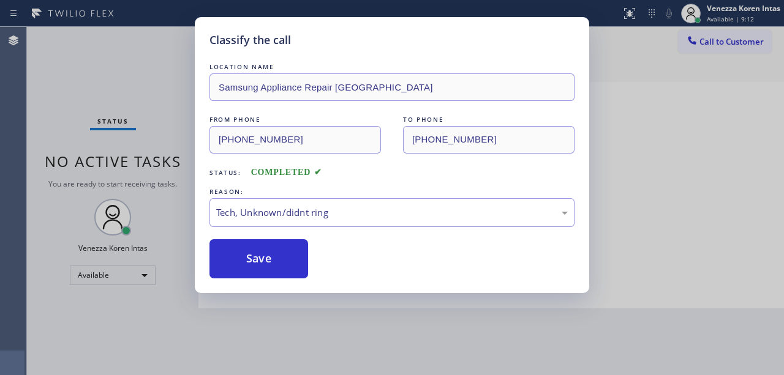
click at [295, 280] on div "Classify the call LOCATION NAME Samsung Appliance Repair Phoenix FROM PHONE [PH…" at bounding box center [392, 155] width 394 height 276
click at [295, 266] on button "Save" at bounding box center [258, 258] width 99 height 39
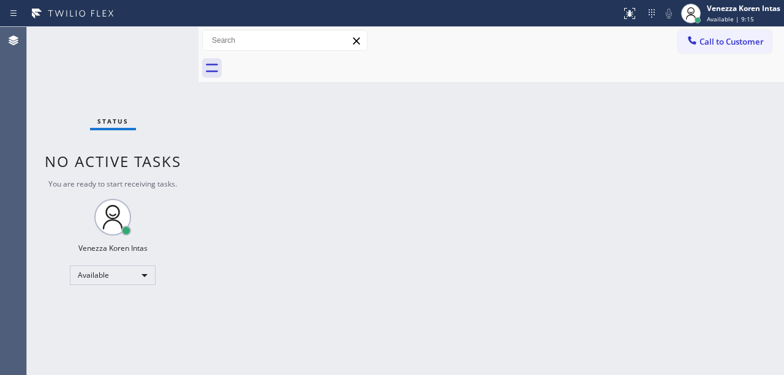
click at [179, 49] on div "Status No active tasks You are ready to start receiving tasks. Venezza Koren In…" at bounding box center [112, 201] width 171 height 348
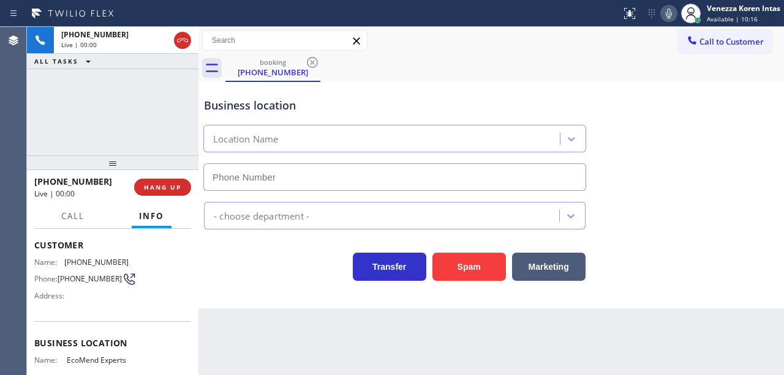
type input "[PHONE_NUMBER]"
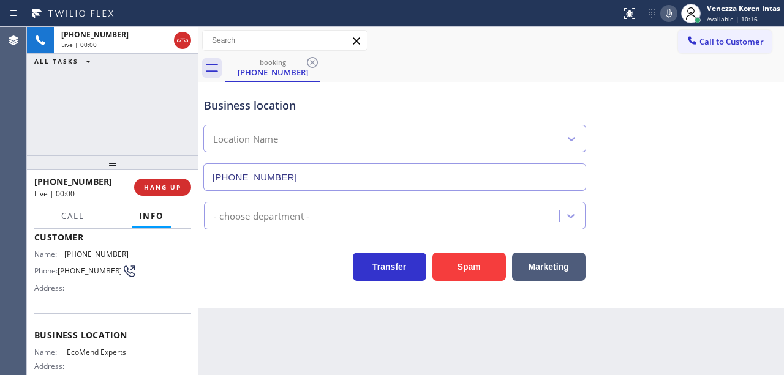
scroll to position [81, 0]
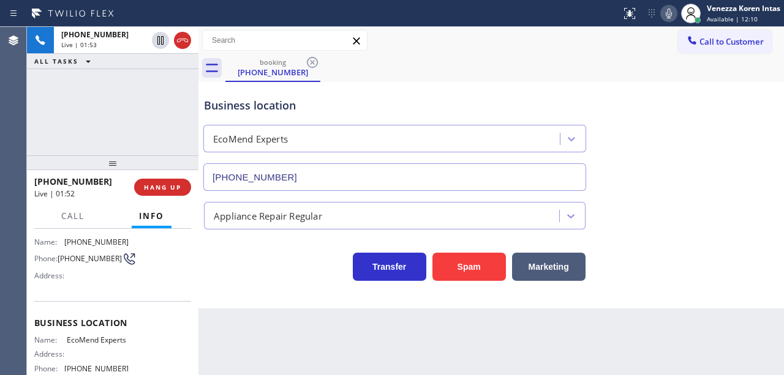
click at [438, 87] on div "Business location EcoMend Experts [PHONE_NUMBER]" at bounding box center [394, 138] width 386 height 106
drag, startPoint x: 65, startPoint y: 337, endPoint x: 97, endPoint y: 348, distance: 34.1
click at [97, 345] on div "Name: EcoMend Experts" at bounding box center [81, 340] width 94 height 9
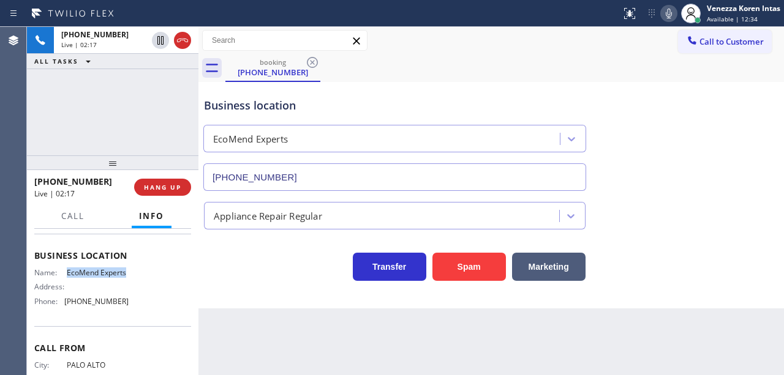
scroll to position [146, 0]
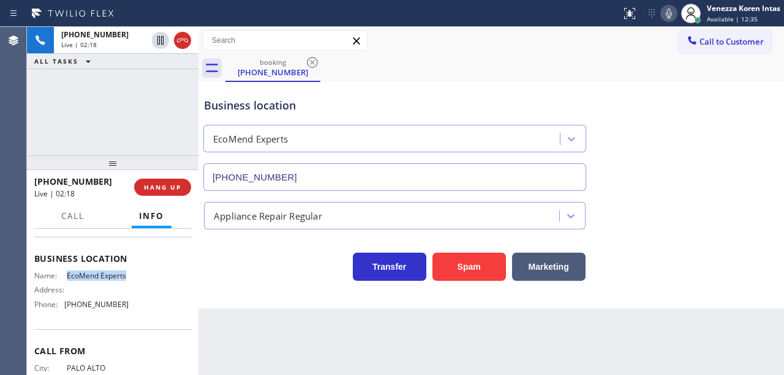
copy span "EcoMend Experts"
click at [436, 38] on div "Call to Customer Outbound call Location [GEOGRAPHIC_DATA] Appliance Repair Your…" at bounding box center [490, 40] width 585 height 21
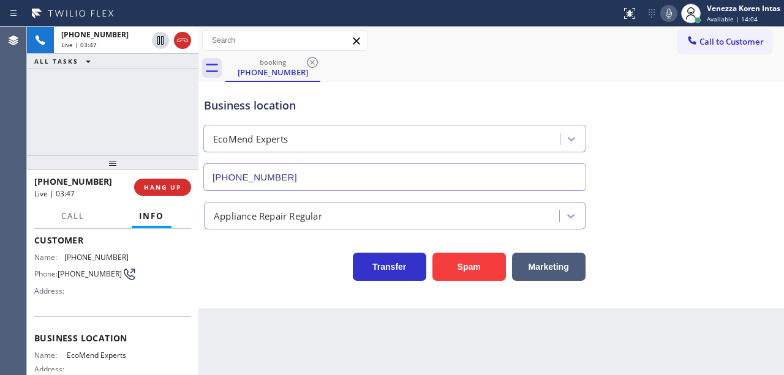
scroll to position [64, 0]
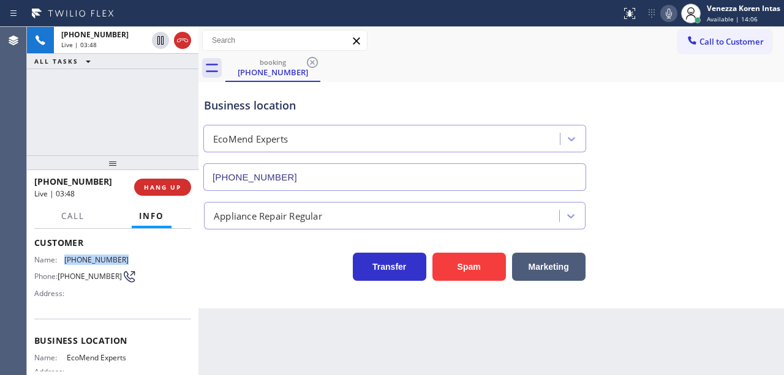
drag, startPoint x: 126, startPoint y: 251, endPoint x: 63, endPoint y: 251, distance: 63.1
click at [63, 255] on div "Name: [PHONE_NUMBER] Phone: [PHONE_NUMBER] Address:" at bounding box center [112, 279] width 157 height 48
copy div "[PHONE_NUMBER]"
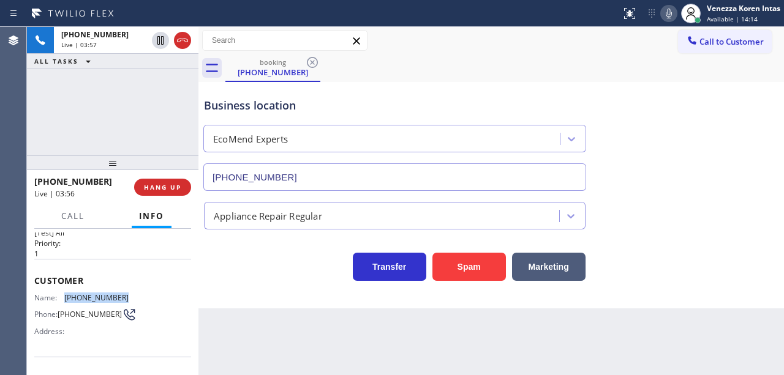
scroll to position [23, 0]
click at [350, 111] on div "Business location" at bounding box center [394, 105] width 381 height 17
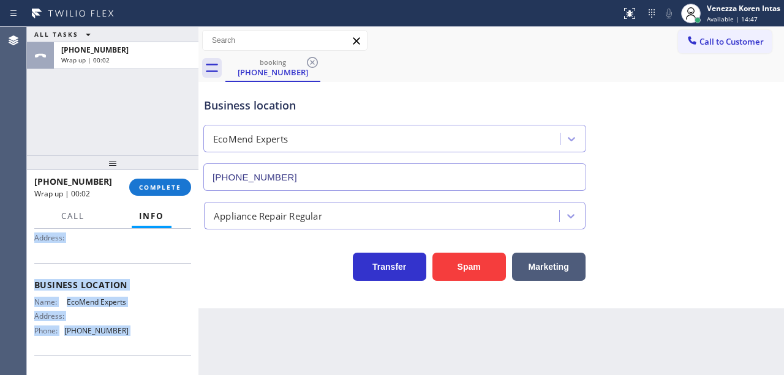
scroll to position [206, 0]
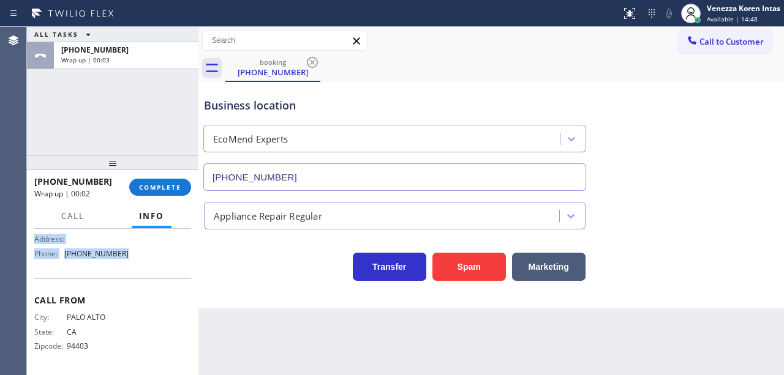
drag, startPoint x: 34, startPoint y: 275, endPoint x: 154, endPoint y: 275, distance: 120.6
click at [154, 275] on div "Context Queue: [Test] All Priority: 1 Customer Name: [PHONE_NUMBER] Phone: [PHO…" at bounding box center [112, 302] width 171 height 146
click at [708, 15] on span "Available | 14:51" at bounding box center [732, 19] width 51 height 9
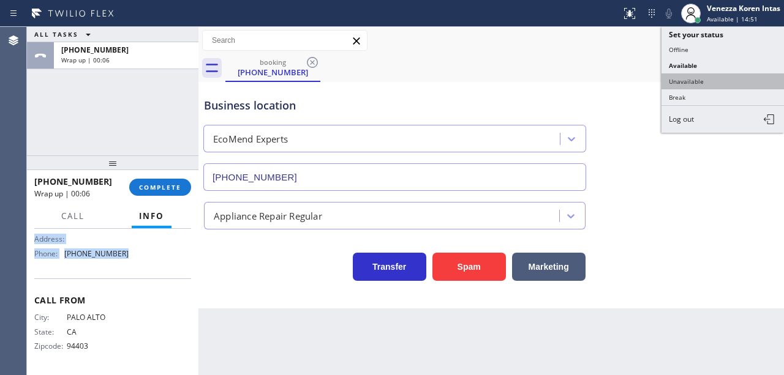
click at [702, 74] on button "Unavailable" at bounding box center [722, 81] width 122 height 16
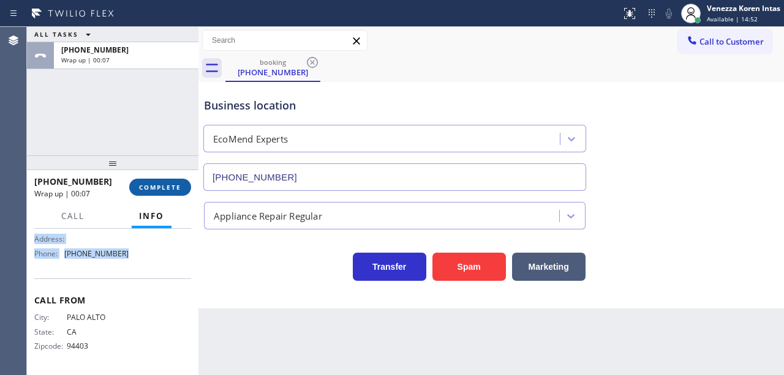
click at [146, 186] on span "COMPLETE" at bounding box center [160, 187] width 42 height 9
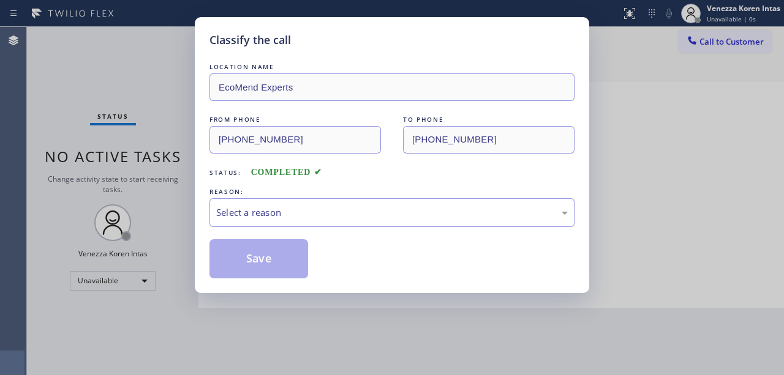
click at [283, 216] on div "Select a reason" at bounding box center [391, 213] width 351 height 14
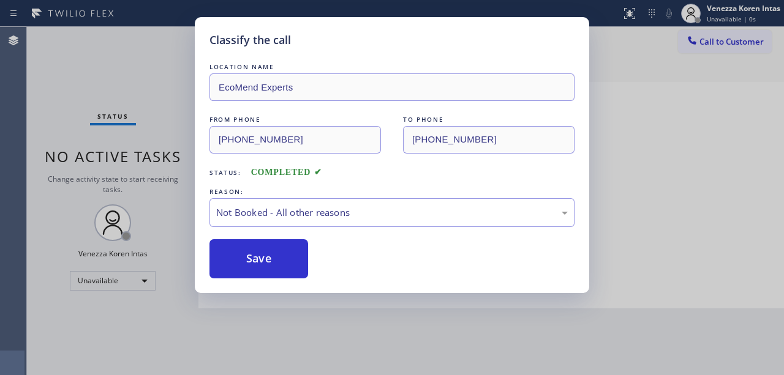
click at [281, 267] on button "Save" at bounding box center [258, 258] width 99 height 39
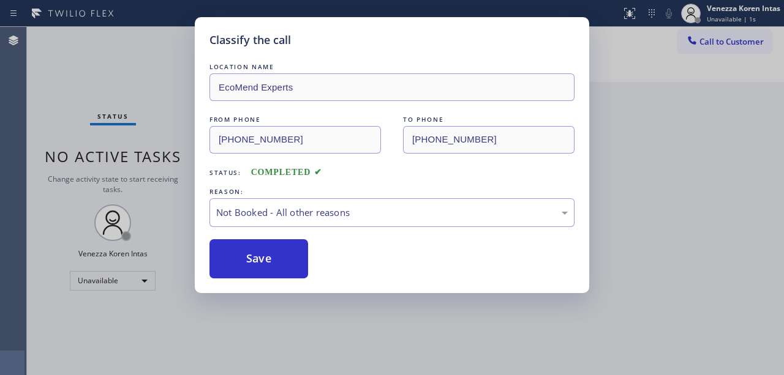
click at [705, 47] on span "Call to Customer" at bounding box center [731, 41] width 64 height 11
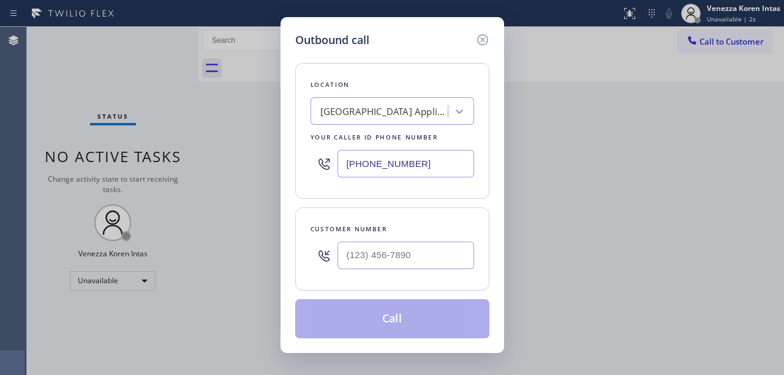
click at [451, 171] on input "[PHONE_NUMBER]" at bounding box center [405, 164] width 137 height 28
drag, startPoint x: 418, startPoint y: 165, endPoint x: 283, endPoint y: 135, distance: 137.5
click at [317, 149] on div "[PHONE_NUMBER]" at bounding box center [391, 164] width 163 height 40
paste input "408) 741-914"
type input "[PHONE_NUMBER]"
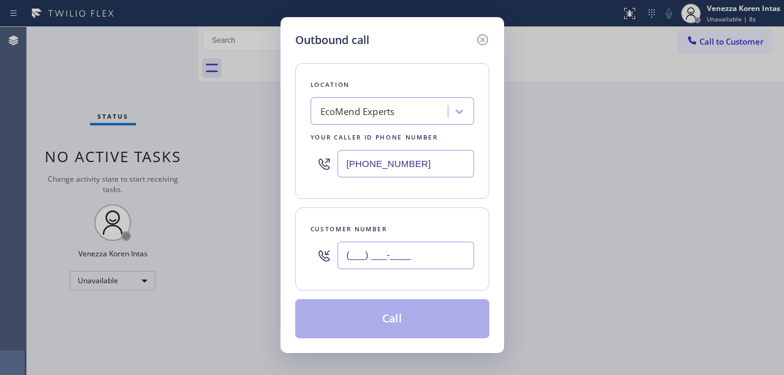
click at [405, 258] on input "(___) ___-____" at bounding box center [405, 256] width 137 height 28
paste input "650) 906-5324"
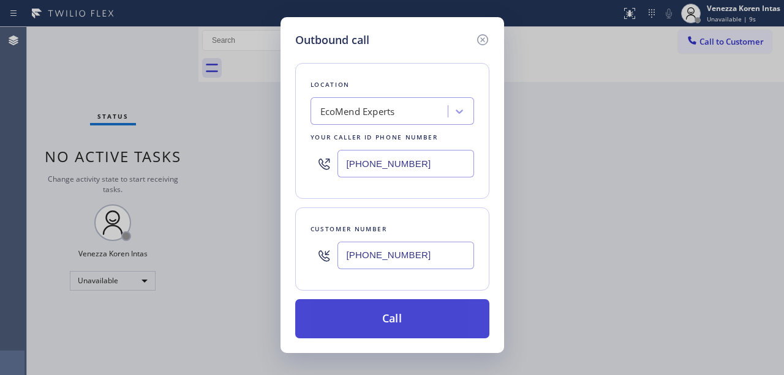
type input "[PHONE_NUMBER]"
click at [386, 316] on button "Call" at bounding box center [392, 318] width 194 height 39
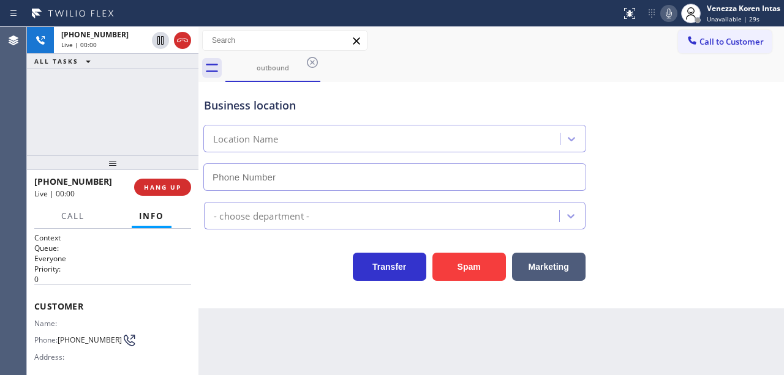
type input "[PHONE_NUMBER]"
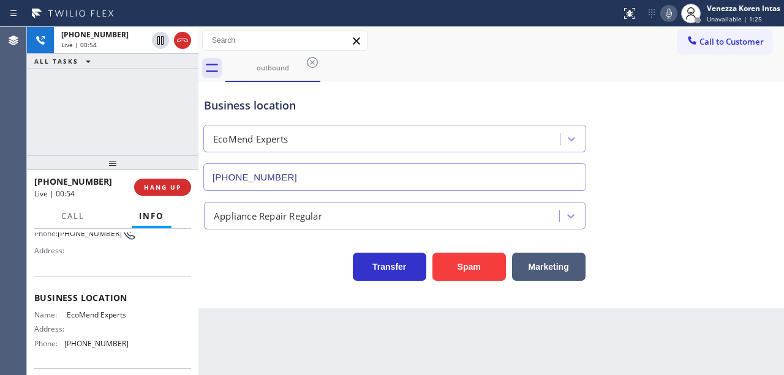
scroll to position [163, 0]
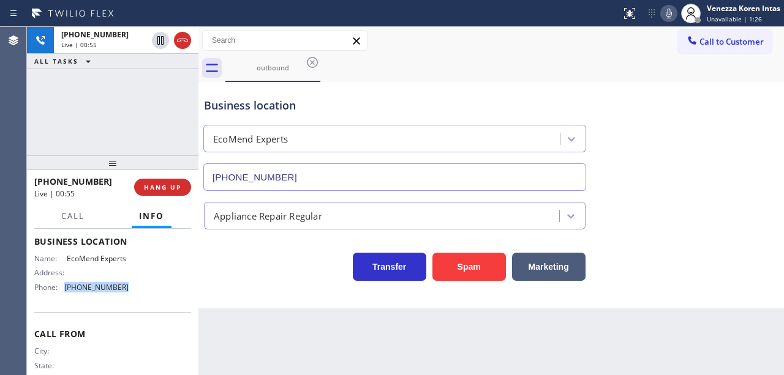
drag, startPoint x: 140, startPoint y: 293, endPoint x: 64, endPoint y: 293, distance: 75.9
click at [65, 293] on div "Name: EcoMend Experts Address: Phone: [PHONE_NUMBER]" at bounding box center [112, 275] width 157 height 43
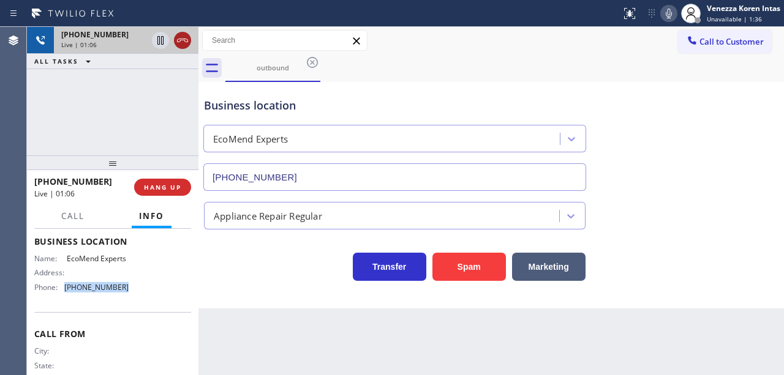
click at [182, 43] on icon at bounding box center [182, 40] width 15 height 15
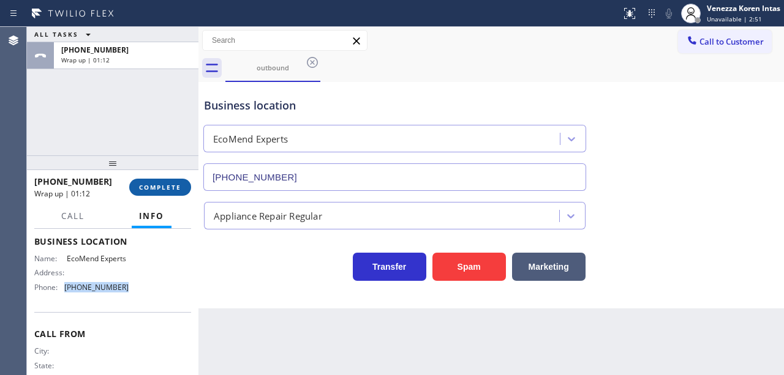
click at [165, 182] on button "COMPLETE" at bounding box center [160, 187] width 62 height 17
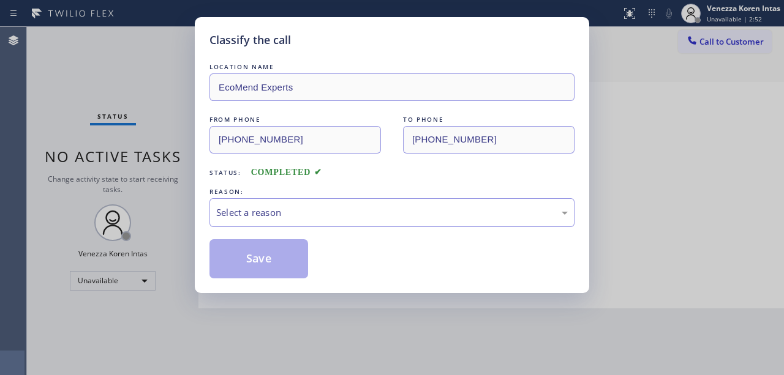
click at [315, 222] on div "Select a reason" at bounding box center [391, 212] width 365 height 29
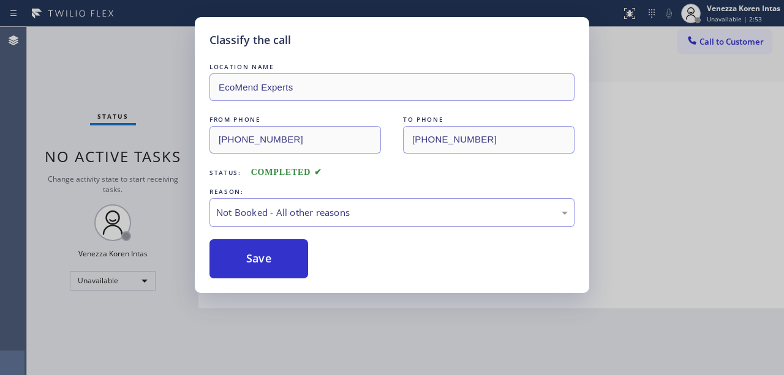
click at [309, 263] on div "Save" at bounding box center [391, 258] width 365 height 39
click at [295, 258] on button "Save" at bounding box center [258, 258] width 99 height 39
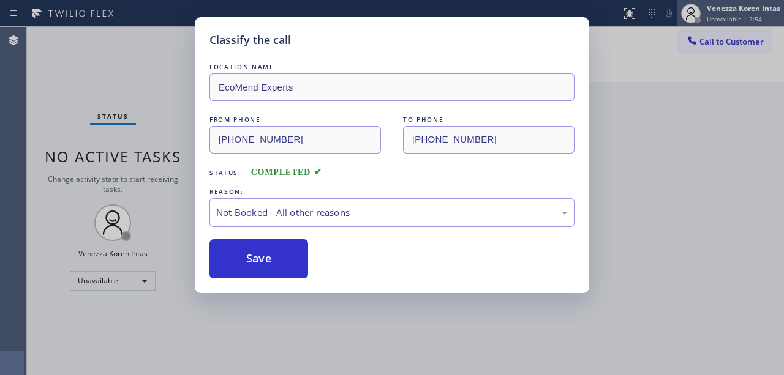
click at [751, 12] on div "Venezza Koren Intas" at bounding box center [743, 8] width 73 height 10
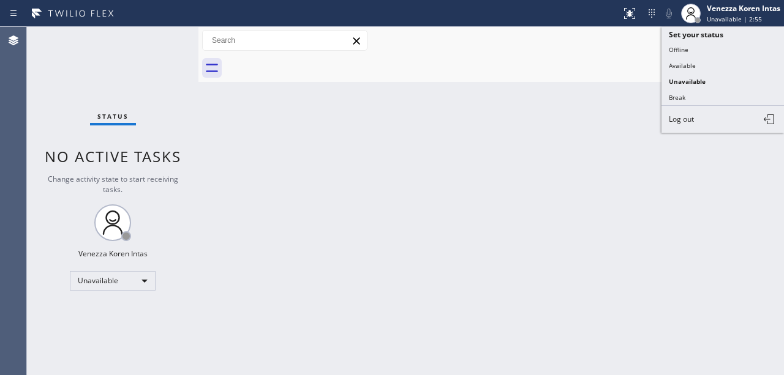
drag, startPoint x: 709, startPoint y: 65, endPoint x: 700, endPoint y: 70, distance: 9.9
click at [709, 66] on button "Available" at bounding box center [722, 66] width 122 height 16
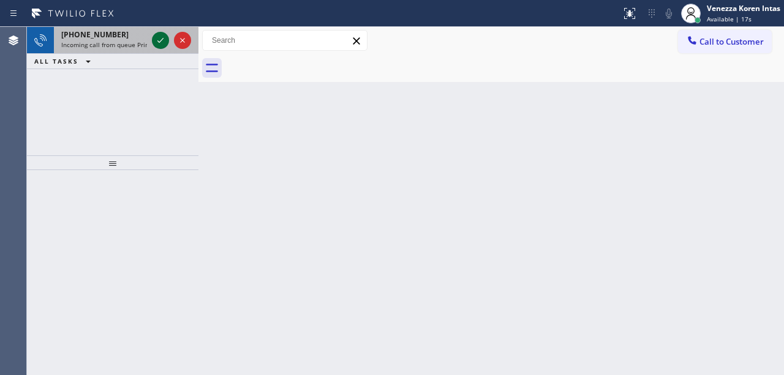
click at [158, 44] on icon at bounding box center [160, 40] width 15 height 15
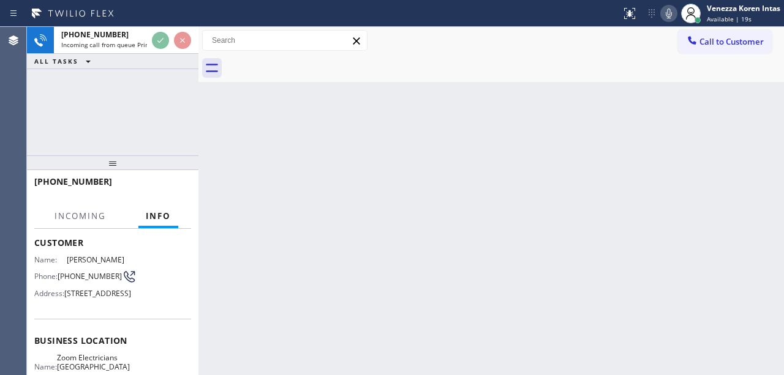
scroll to position [163, 0]
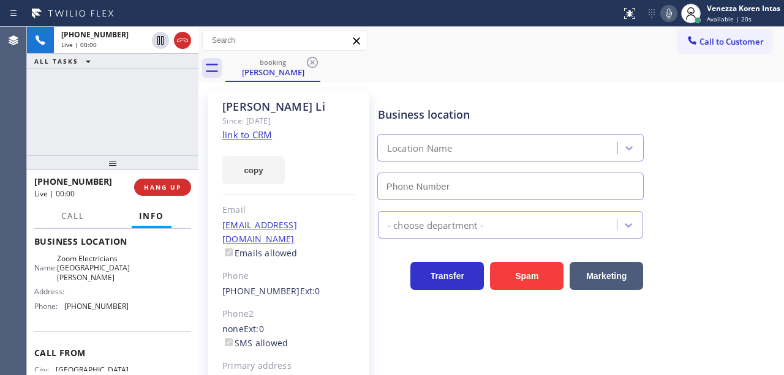
type input "[PHONE_NUMBER]"
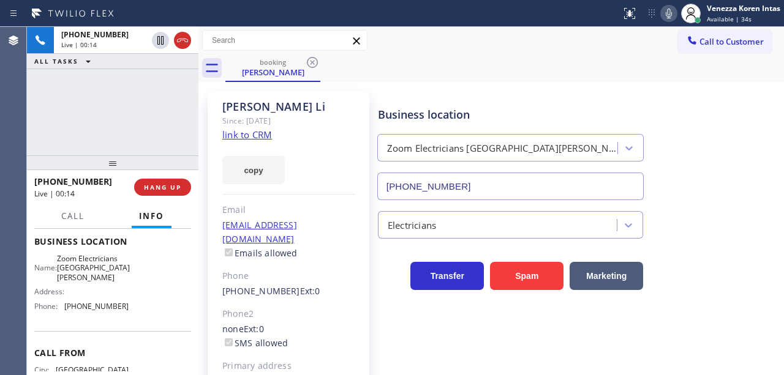
click at [257, 130] on link "link to CRM" at bounding box center [247, 135] width 50 height 12
click at [359, 165] on div "[PERSON_NAME] Since: [DATE] link to CRM copy Email [EMAIL_ADDRESS][DOMAIN_NAME]…" at bounding box center [289, 273] width 162 height 364
click at [443, 73] on div "booking [PERSON_NAME]" at bounding box center [504, 68] width 558 height 28
click at [458, 48] on div "Call to Customer Outbound call Location EcoMend Experts Your caller id phone nu…" at bounding box center [490, 40] width 585 height 21
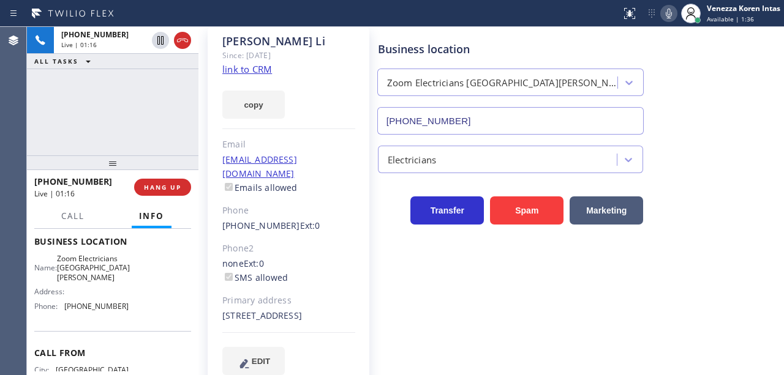
scroll to position [81, 0]
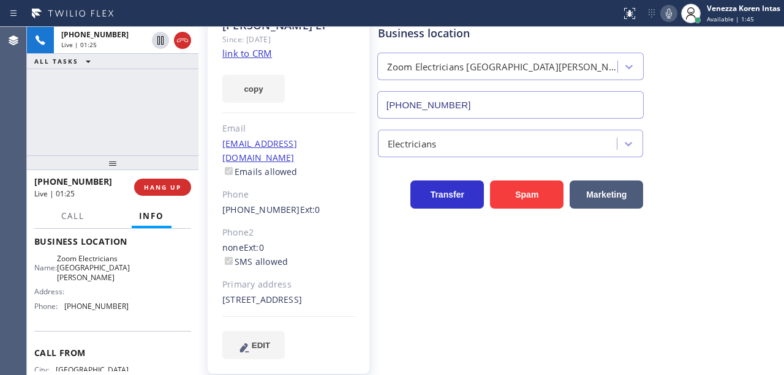
click at [267, 57] on link "link to CRM" at bounding box center [247, 53] width 50 height 12
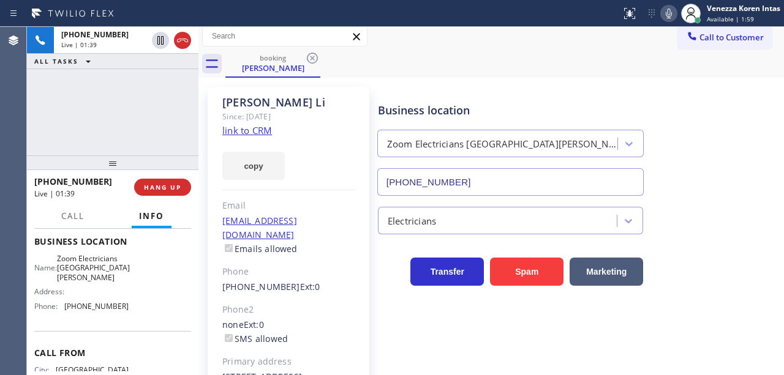
scroll to position [0, 0]
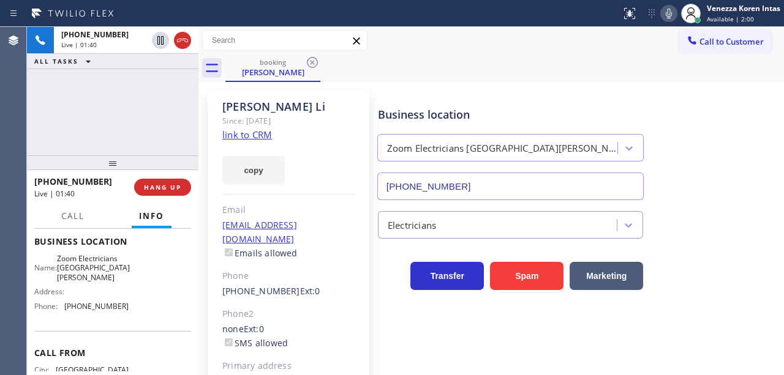
click at [252, 139] on link "link to CRM" at bounding box center [247, 135] width 50 height 12
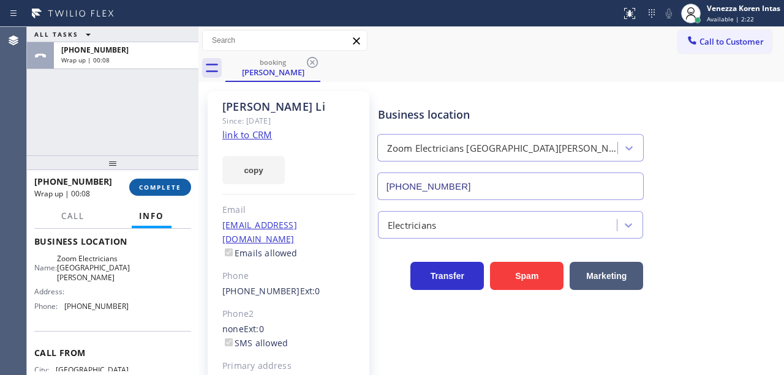
click at [175, 186] on span "COMPLETE" at bounding box center [160, 187] width 42 height 9
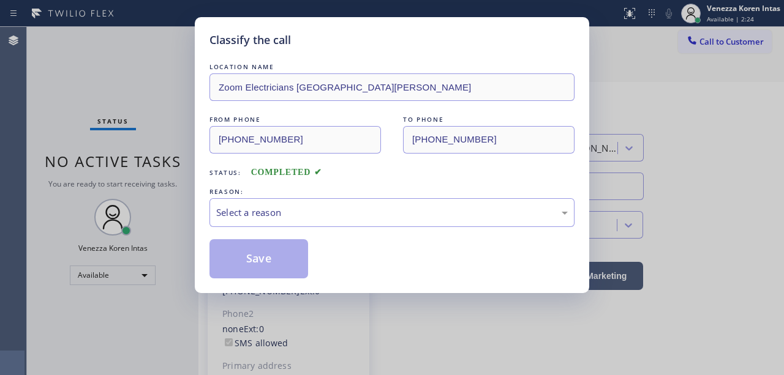
click at [291, 207] on div "Select a reason" at bounding box center [391, 213] width 351 height 14
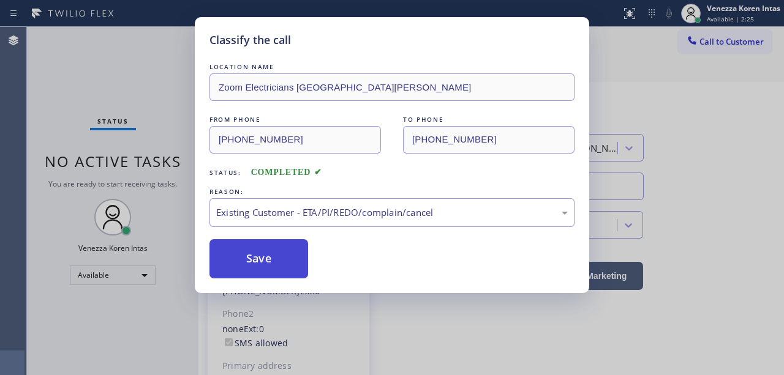
click at [278, 248] on button "Save" at bounding box center [258, 258] width 99 height 39
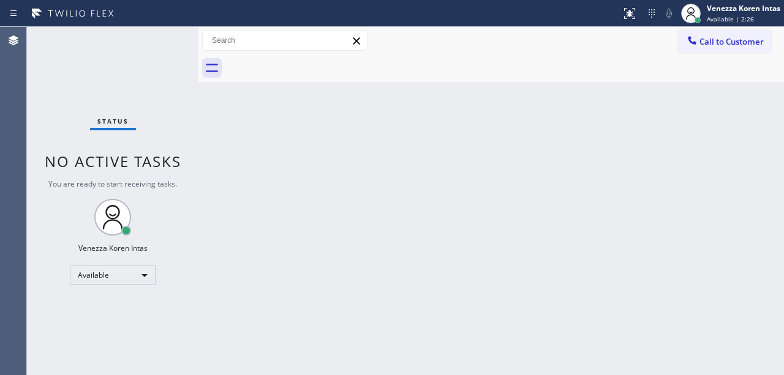
click at [99, 71] on div "Status No active tasks You are ready to start receiving tasks. Venezza Koren In…" at bounding box center [112, 201] width 171 height 348
click at [317, 118] on div "Back to Dashboard Change Sender ID Customers Technicians Select a contact Outbo…" at bounding box center [490, 201] width 585 height 348
click at [146, 41] on div "Status No active tasks You are ready to start receiving tasks. Venezza Koren In…" at bounding box center [112, 201] width 171 height 348
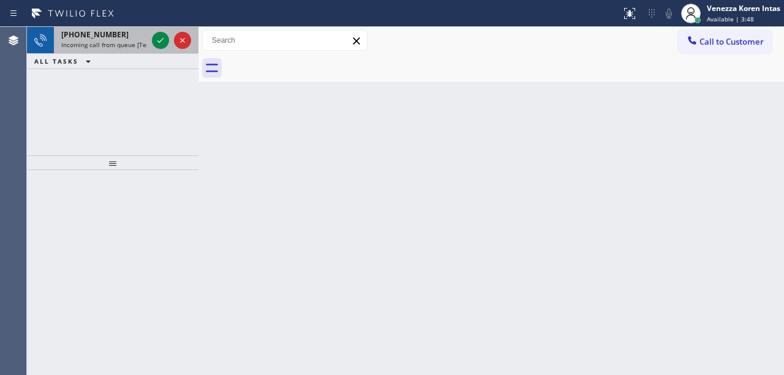
click at [165, 32] on div at bounding box center [171, 40] width 44 height 27
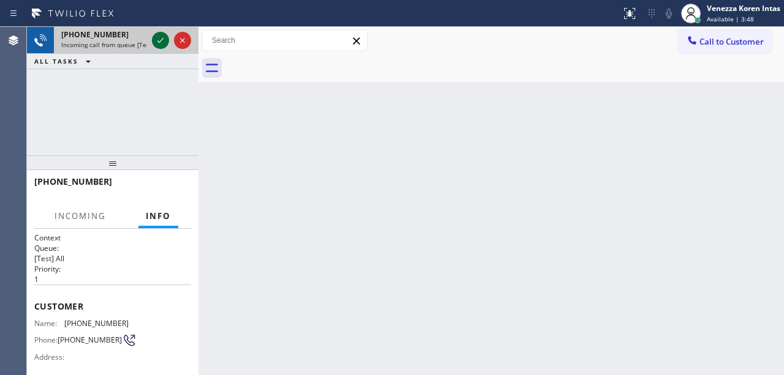
click at [160, 37] on icon at bounding box center [160, 40] width 15 height 15
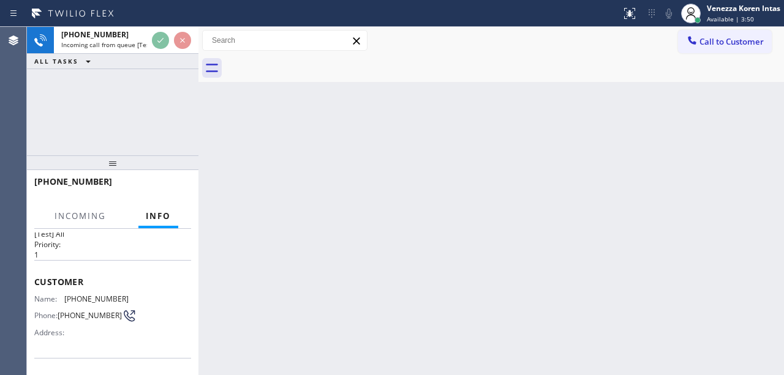
scroll to position [81, 0]
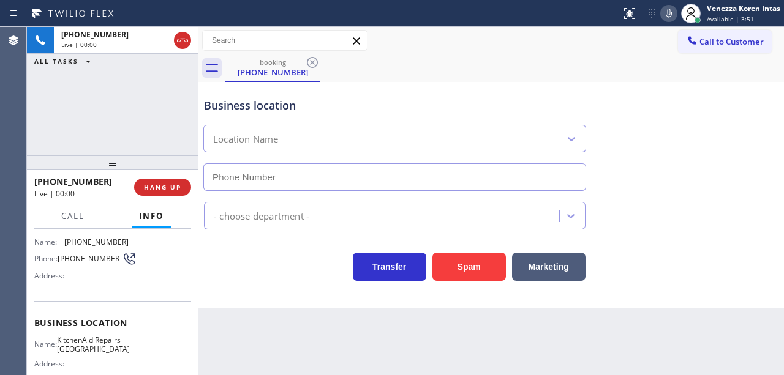
type input "[PHONE_NUMBER]"
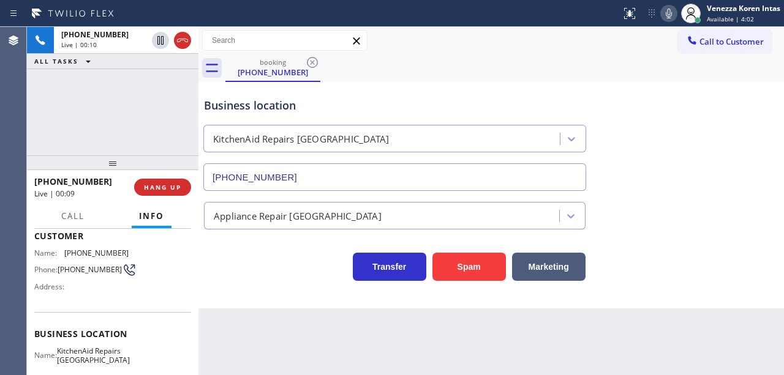
scroll to position [0, 0]
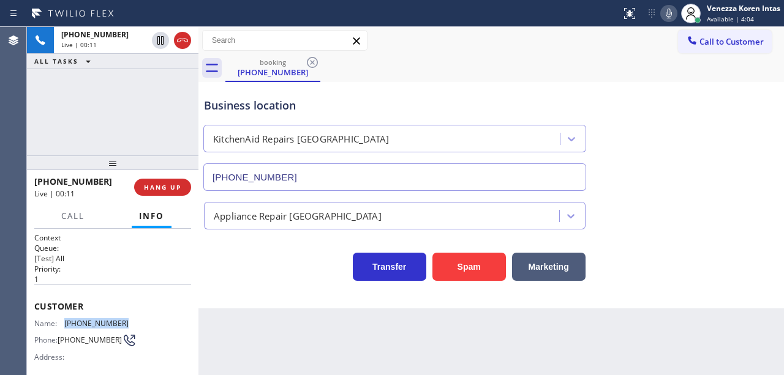
drag, startPoint x: 122, startPoint y: 318, endPoint x: 65, endPoint y: 317, distance: 57.6
click at [65, 319] on div "Name: [PHONE_NUMBER]" at bounding box center [81, 323] width 94 height 9
click at [435, 44] on div "Call to Customer Outbound call Location EcoMend Experts Your caller id phone nu…" at bounding box center [490, 40] width 585 height 21
click at [313, 310] on div "Back to Dashboard Change Sender ID Customers Technicians Select a contact Outbo…" at bounding box center [490, 201] width 585 height 348
click at [517, 36] on div "Call to Customer Outbound call Location EcoMend Experts Your caller id phone nu…" at bounding box center [490, 40] width 585 height 21
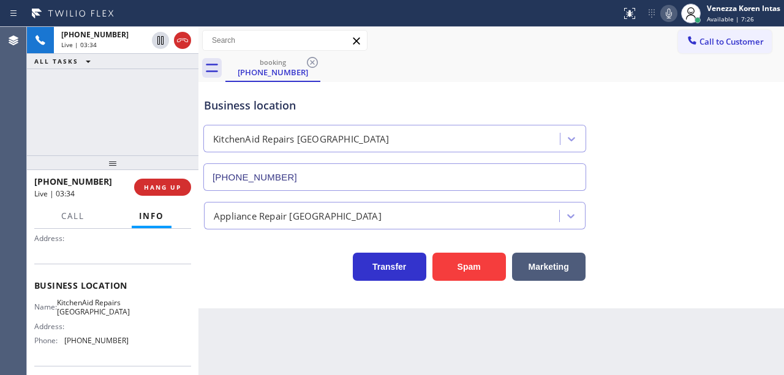
scroll to position [122, 0]
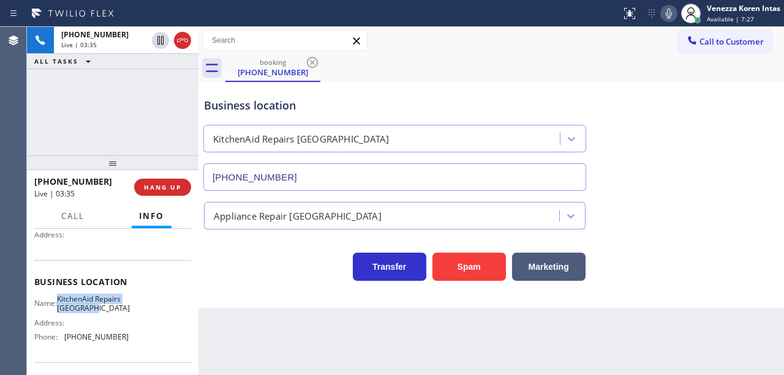
drag, startPoint x: 64, startPoint y: 295, endPoint x: 90, endPoint y: 318, distance: 35.1
click at [90, 313] on div "Name: KitchenAid Repairs [GEOGRAPHIC_DATA]" at bounding box center [81, 304] width 94 height 19
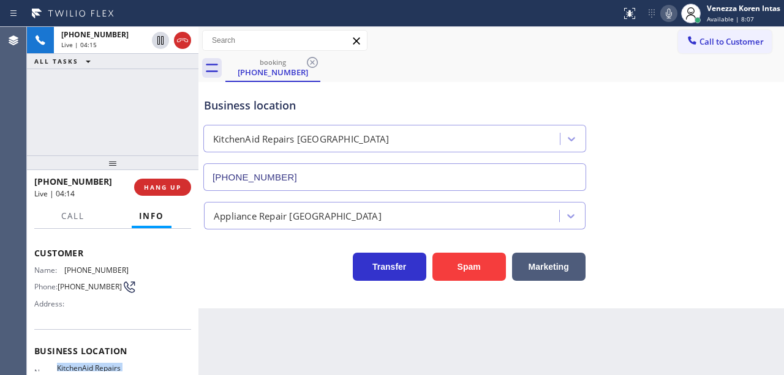
scroll to position [40, 0]
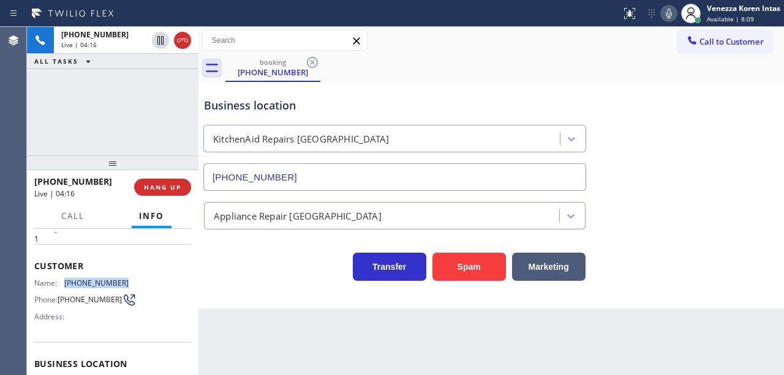
drag, startPoint x: 132, startPoint y: 277, endPoint x: 66, endPoint y: 276, distance: 65.5
click at [66, 279] on div "Name: [PHONE_NUMBER] Phone: [PHONE_NUMBER] Address:" at bounding box center [112, 303] width 157 height 48
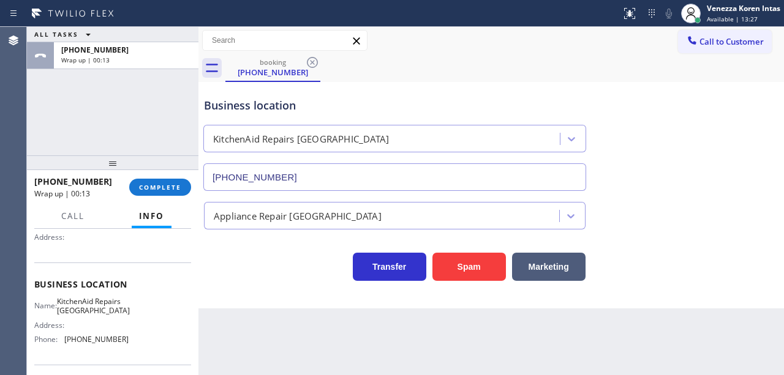
scroll to position [122, 0]
drag, startPoint x: 127, startPoint y: 348, endPoint x: 64, endPoint y: 340, distance: 63.6
click at [64, 340] on div "Name: KitchenAid Repairs [GEOGRAPHIC_DATA] Address: Phone: [PHONE_NUMBER]" at bounding box center [112, 321] width 157 height 53
click at [172, 174] on div "[PHONE_NUMBER] Wrap up | 00:59 COMPLETE" at bounding box center [112, 187] width 157 height 32
click at [176, 178] on div "[PHONE_NUMBER] Wrap up | 01:00 COMPLETE" at bounding box center [112, 187] width 157 height 32
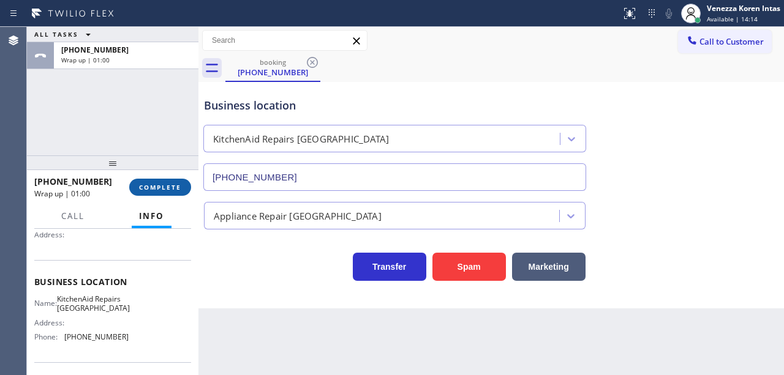
click at [173, 181] on button "COMPLETE" at bounding box center [160, 187] width 62 height 17
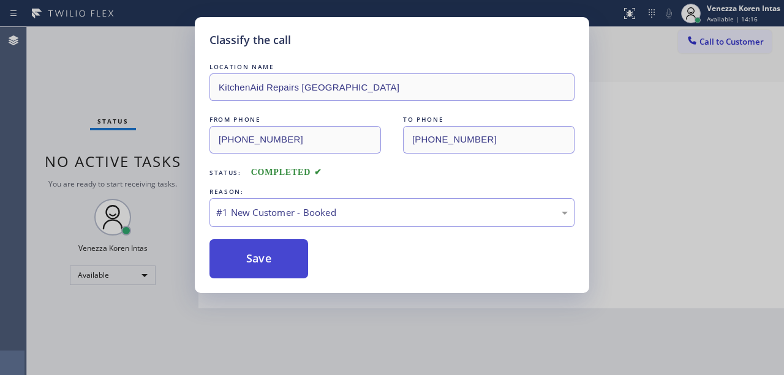
click at [289, 267] on button "Save" at bounding box center [258, 258] width 99 height 39
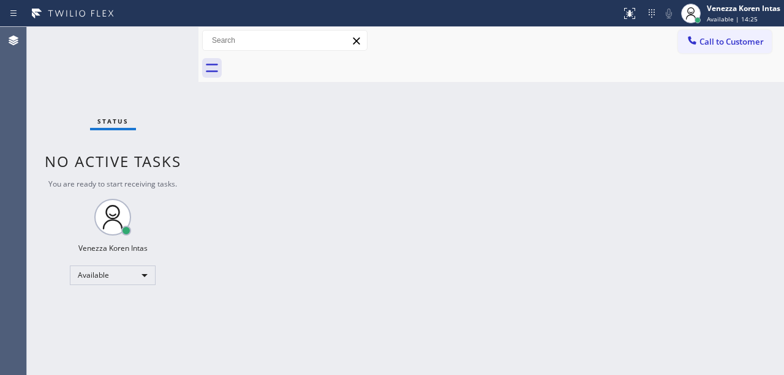
click at [305, 231] on div "Back to Dashboard Change Sender ID Customers Technicians Select a contact Outbo…" at bounding box center [490, 201] width 585 height 348
click at [758, 19] on div "Available | 14:26" at bounding box center [743, 19] width 73 height 9
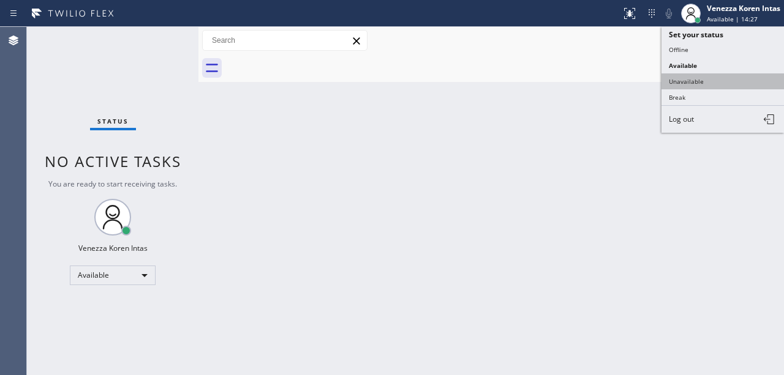
click at [704, 77] on button "Unavailable" at bounding box center [722, 81] width 122 height 16
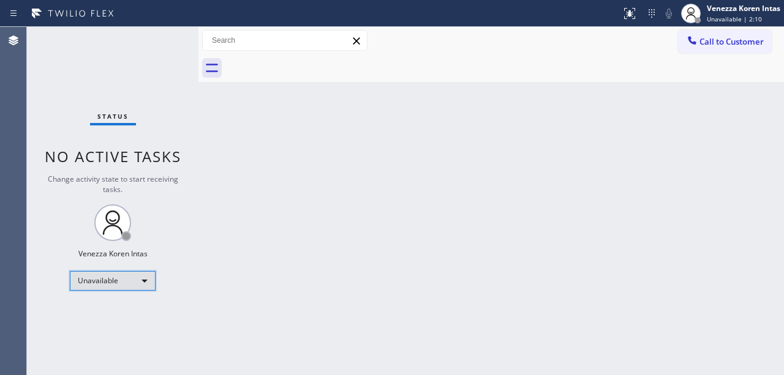
click at [119, 280] on div "Unavailable" at bounding box center [113, 281] width 86 height 20
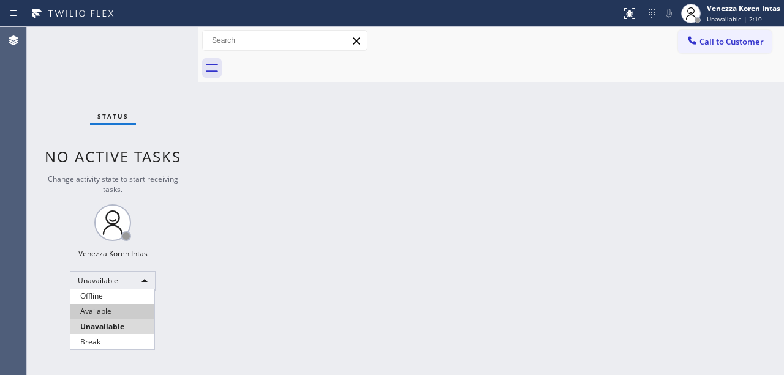
click at [117, 309] on li "Available" at bounding box center [112, 311] width 84 height 15
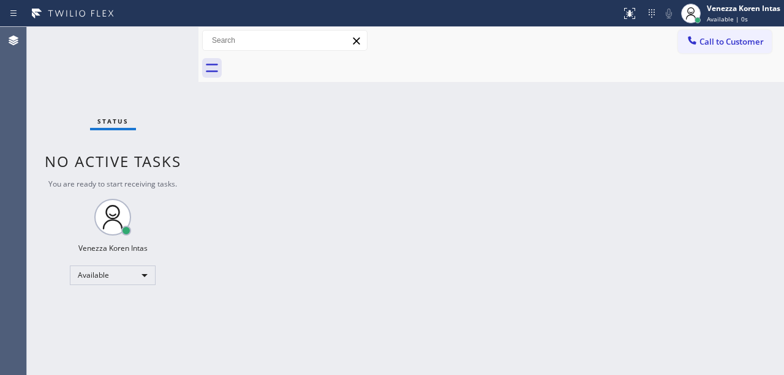
click at [124, 115] on div "Status No active tasks You are ready to start receiving tasks. Venezza Koren In…" at bounding box center [112, 201] width 171 height 348
click at [311, 198] on div "Back to Dashboard Change Sender ID Customers Technicians Select a contact Outbo…" at bounding box center [490, 201] width 585 height 348
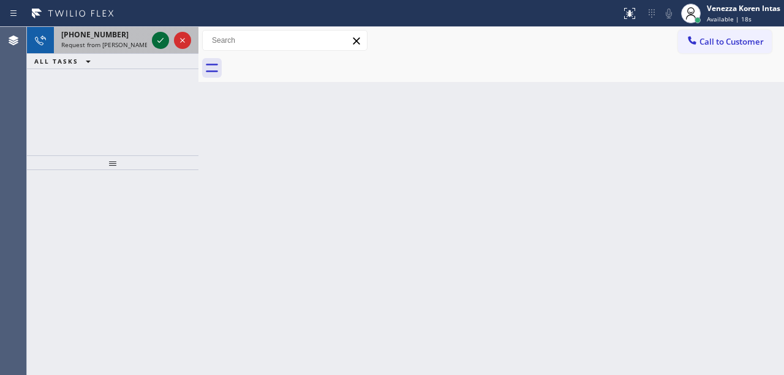
click at [153, 39] on icon at bounding box center [160, 40] width 15 height 15
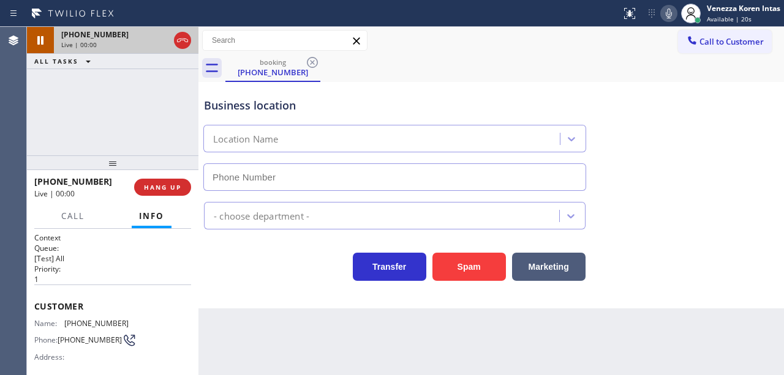
scroll to position [204, 0]
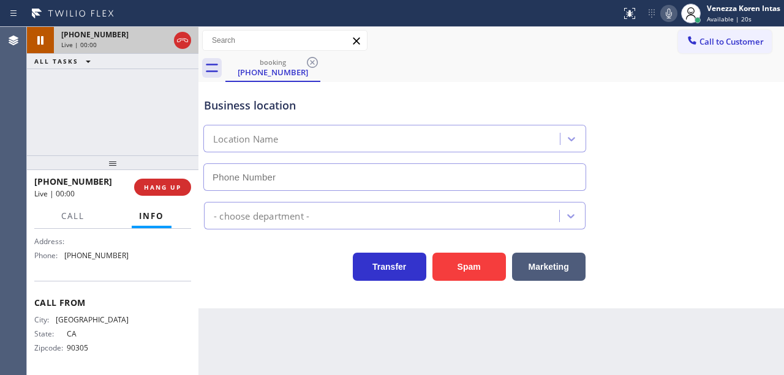
type input "[PHONE_NUMBER]"
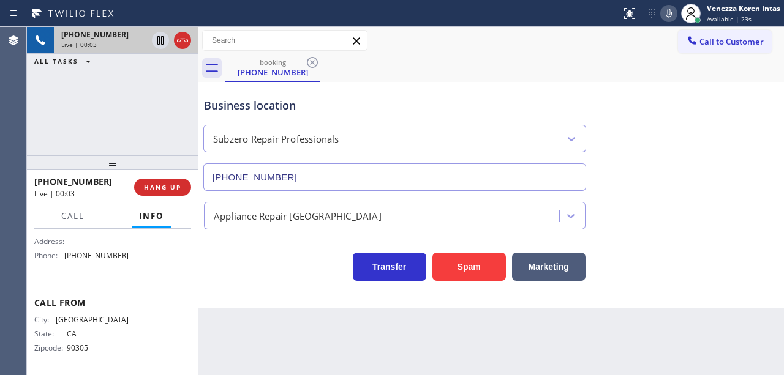
click at [451, 42] on div "Call to Customer Outbound call Location EcoMend Experts Your caller id phone nu…" at bounding box center [490, 40] width 585 height 21
click at [550, 66] on div "booking [PHONE_NUMBER]" at bounding box center [504, 68] width 558 height 28
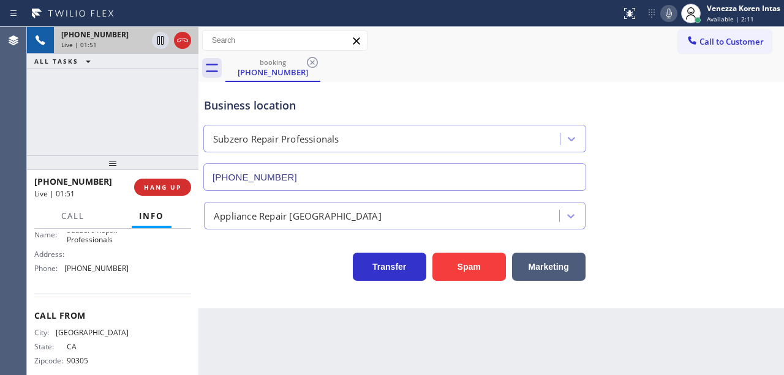
scroll to position [163, 0]
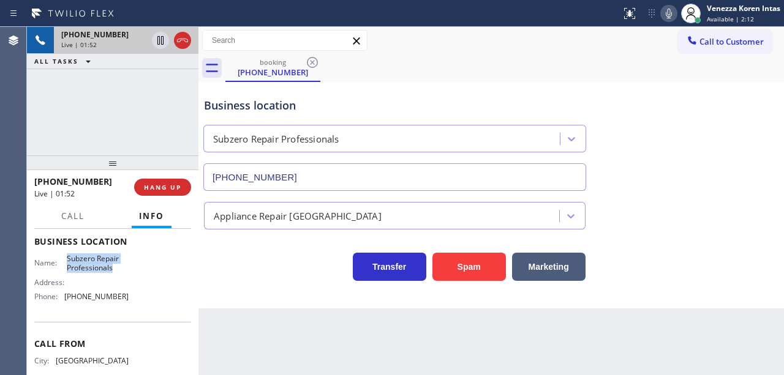
drag, startPoint x: 64, startPoint y: 255, endPoint x: 115, endPoint y: 267, distance: 52.7
click at [115, 267] on div "Name: Subzero Repair Professionals" at bounding box center [81, 263] width 94 height 19
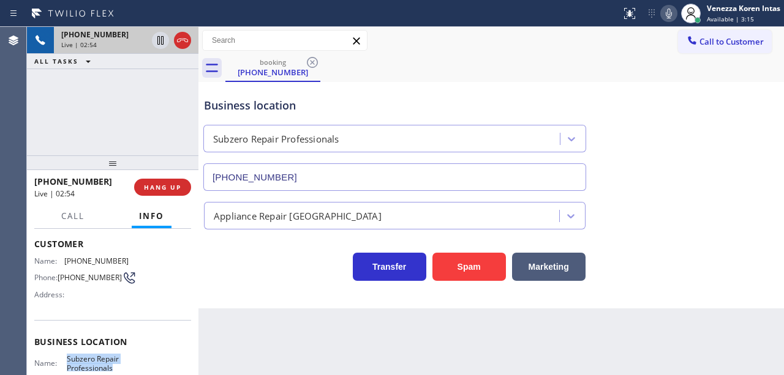
scroll to position [0, 0]
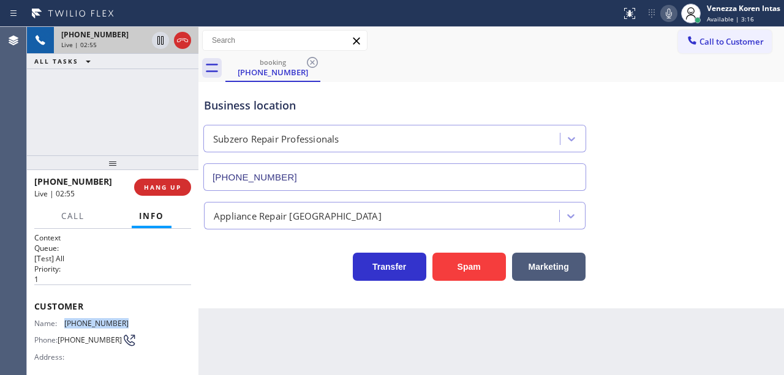
drag, startPoint x: 137, startPoint y: 325, endPoint x: 66, endPoint y: 323, distance: 71.0
click at [66, 323] on div "Name: [PHONE_NUMBER] Phone: [PHONE_NUMBER] Address:" at bounding box center [112, 343] width 157 height 48
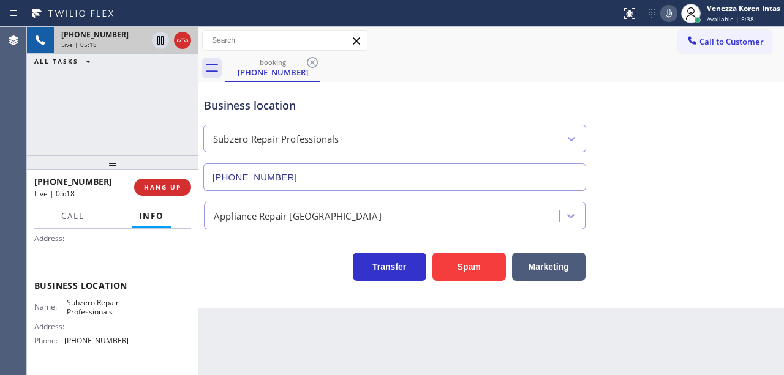
scroll to position [122, 0]
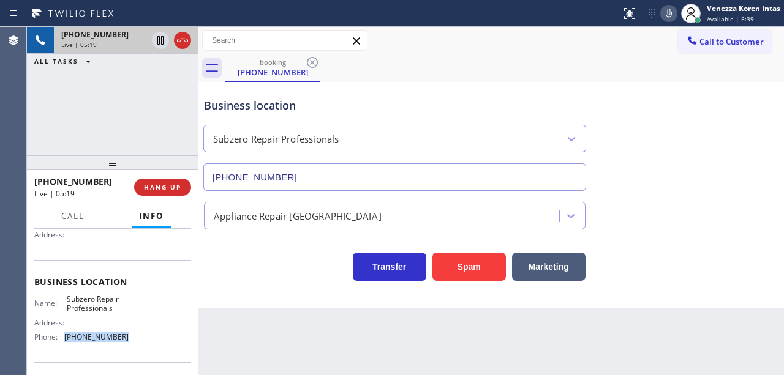
drag, startPoint x: 106, startPoint y: 338, endPoint x: 64, endPoint y: 335, distance: 41.7
click at [64, 335] on div "Name: Subzero Repair Professionals Address: Phone: [PHONE_NUMBER]" at bounding box center [112, 321] width 157 height 53
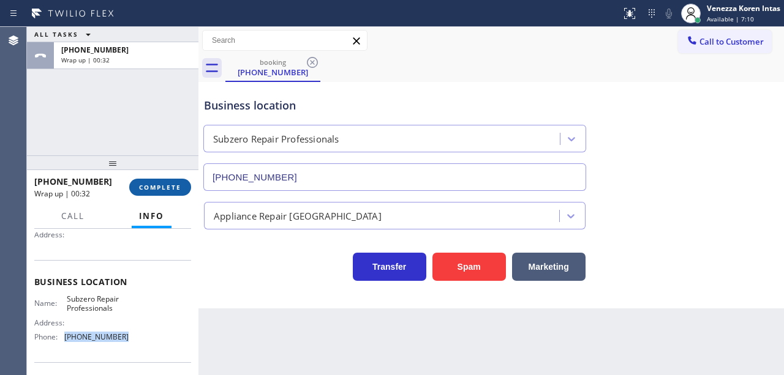
click at [174, 184] on span "COMPLETE" at bounding box center [160, 187] width 42 height 9
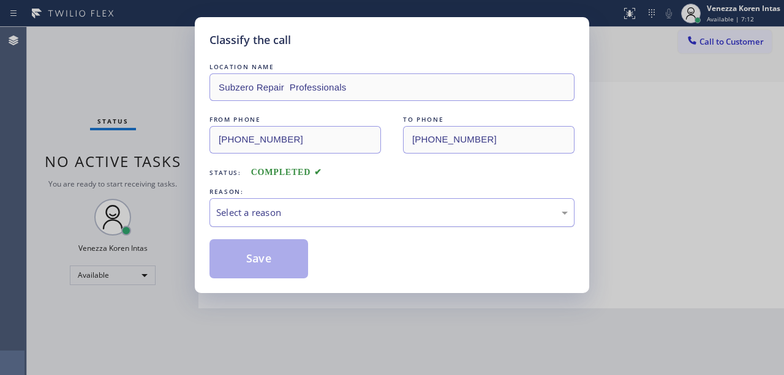
click at [278, 227] on div "Select a reason" at bounding box center [391, 212] width 365 height 29
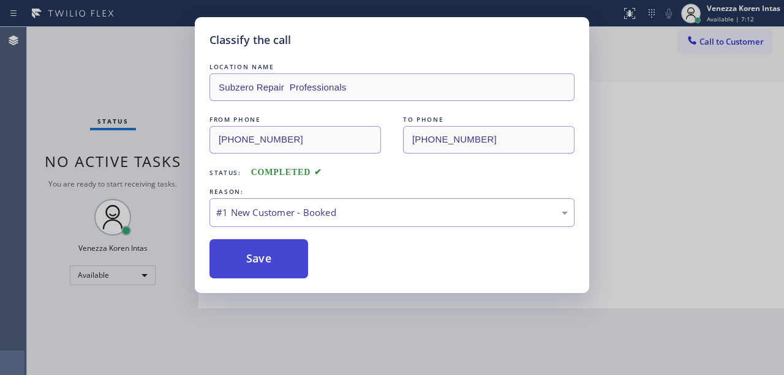
click at [274, 271] on button "Save" at bounding box center [258, 258] width 99 height 39
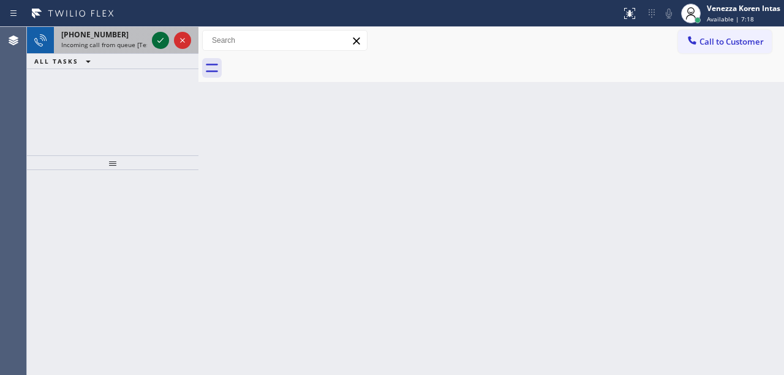
click at [159, 39] on icon at bounding box center [160, 40] width 15 height 15
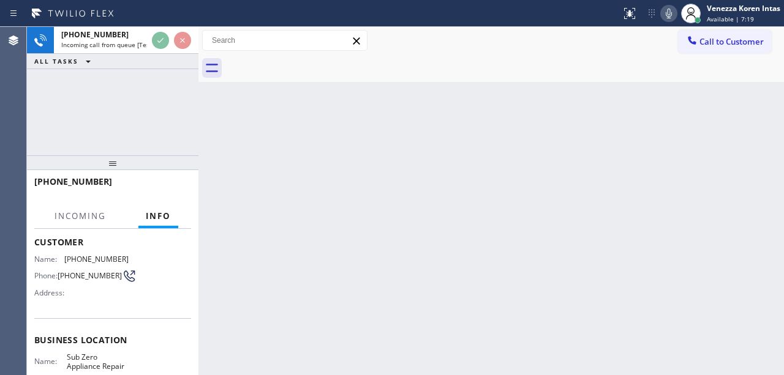
scroll to position [163, 0]
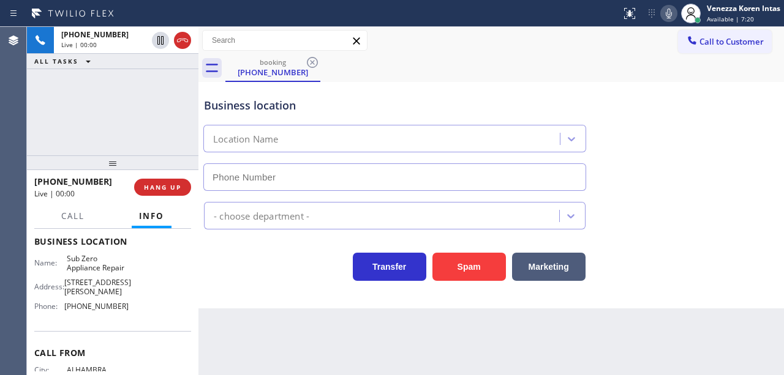
type input "[PHONE_NUMBER]"
click at [203, 280] on div "Transfer Spam Marketing" at bounding box center [394, 264] width 386 height 34
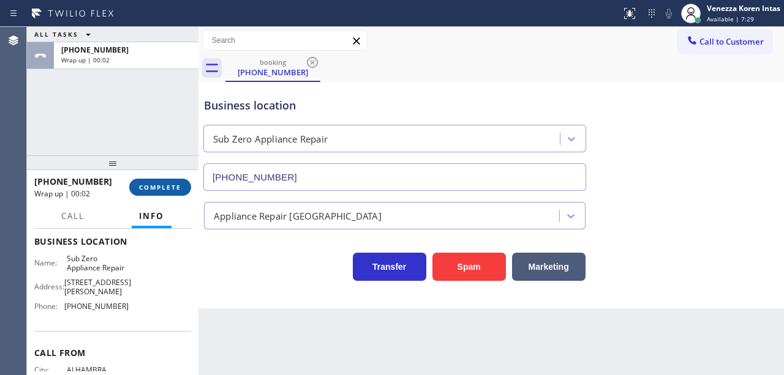
click at [174, 196] on button "COMPLETE" at bounding box center [160, 187] width 62 height 17
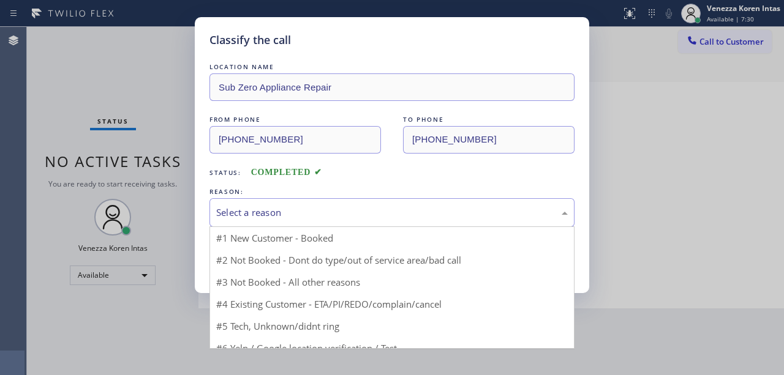
click at [380, 221] on div "Select a reason" at bounding box center [391, 212] width 365 height 29
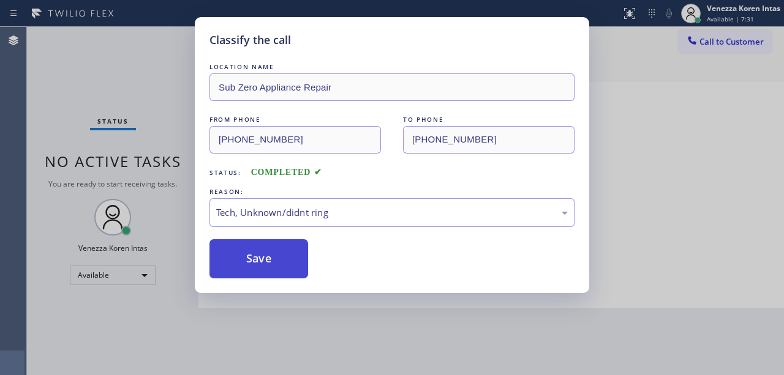
drag, startPoint x: 328, startPoint y: 304, endPoint x: 285, endPoint y: 255, distance: 64.7
click at [285, 255] on button "Save" at bounding box center [258, 258] width 99 height 39
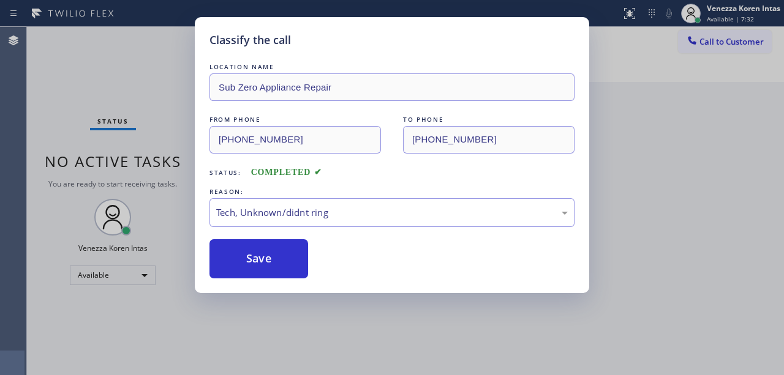
click at [165, 54] on div "Classify the call LOCATION NAME AR B2B SMS FROM PHONE [PHONE_NUMBER] TO PHONE […" at bounding box center [405, 201] width 757 height 348
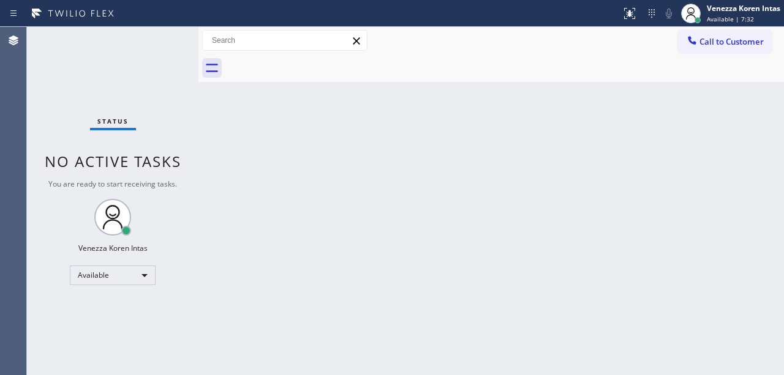
click at [165, 54] on div "Status No active tasks You are ready to start receiving tasks. Venezza Koren In…" at bounding box center [112, 201] width 171 height 348
click at [191, 43] on div "Status No active tasks You are ready to start receiving tasks. Venezza Koren In…" at bounding box center [112, 201] width 171 height 348
click at [337, 184] on div "Back to Dashboard Change Sender ID Customers Technicians Select a contact Outbo…" at bounding box center [490, 201] width 585 height 348
click at [168, 47] on div "Status No active tasks You are ready to start receiving tasks. Venezza Koren In…" at bounding box center [112, 201] width 171 height 348
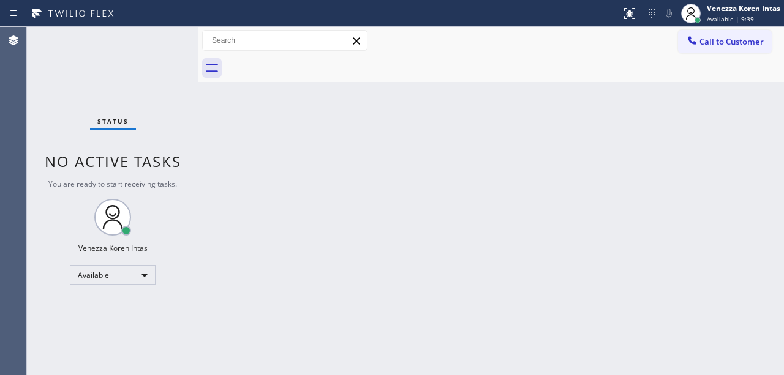
click at [162, 35] on div "Status No active tasks You are ready to start receiving tasks. Venezza Koren In…" at bounding box center [112, 201] width 171 height 348
click at [166, 54] on div "Status No active tasks You are ready to start receiving tasks. Venezza Koren In…" at bounding box center [112, 201] width 171 height 348
click at [167, 53] on div "Status No active tasks You are ready to start receiving tasks. Venezza Koren In…" at bounding box center [112, 201] width 171 height 348
click at [134, 53] on div "Status No active tasks You are ready to start receiving tasks. Venezza Koren In…" at bounding box center [112, 201] width 171 height 348
click at [135, 46] on div "Status No active tasks You are ready to start receiving tasks. Venezza Koren In…" at bounding box center [112, 201] width 171 height 348
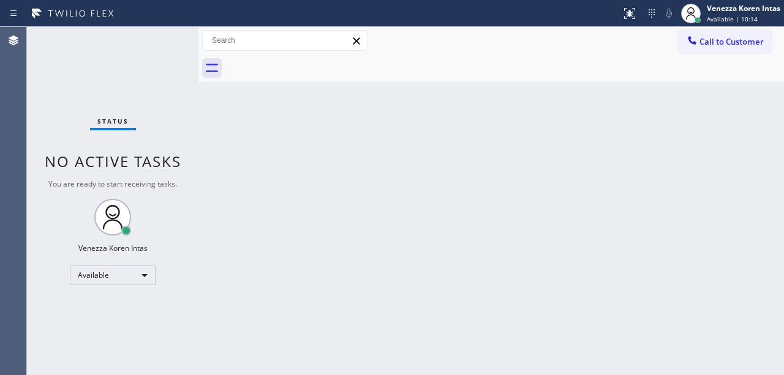
click at [162, 47] on div "Status No active tasks You are ready to start receiving tasks. Venezza Koren In…" at bounding box center [112, 201] width 171 height 348
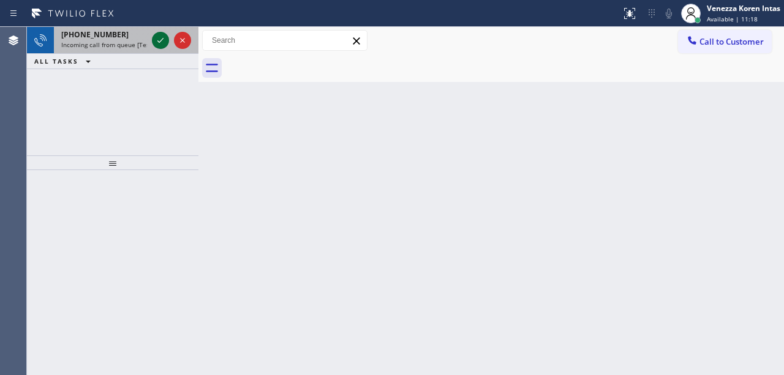
click at [161, 45] on icon at bounding box center [160, 40] width 15 height 15
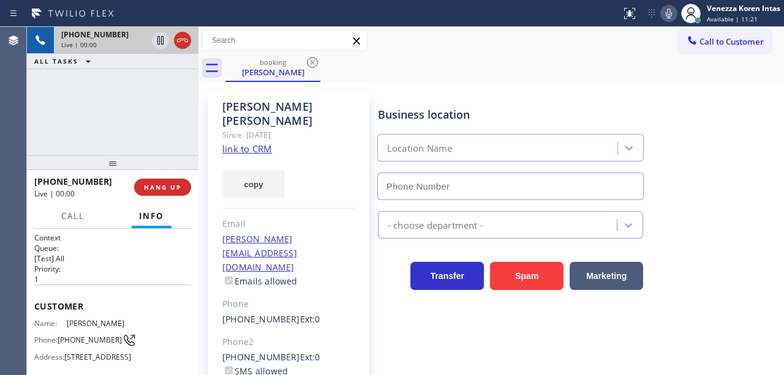
type input "[PHONE_NUMBER]"
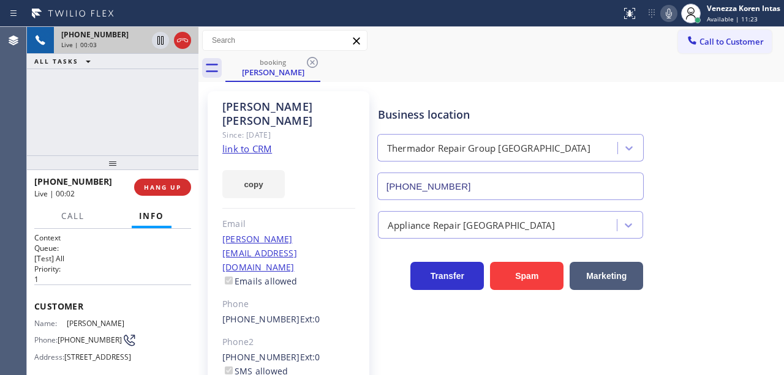
click at [257, 143] on link "link to CRM" at bounding box center [247, 149] width 50 height 12
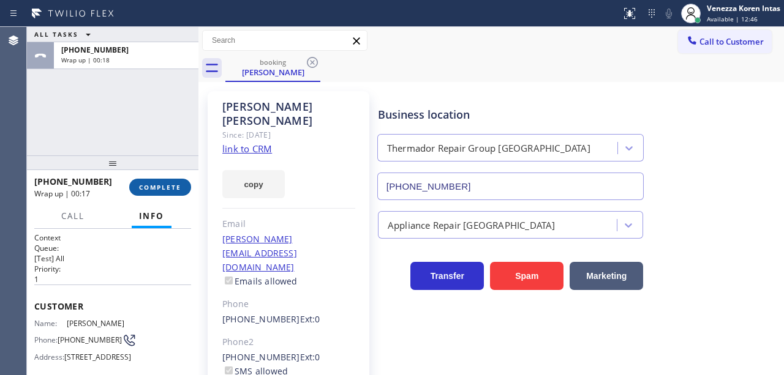
click at [175, 193] on button "COMPLETE" at bounding box center [160, 187] width 62 height 17
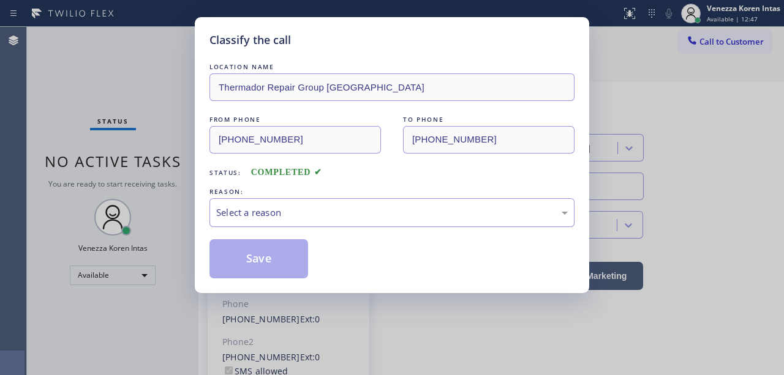
click at [301, 209] on div "Select a reason" at bounding box center [391, 213] width 351 height 14
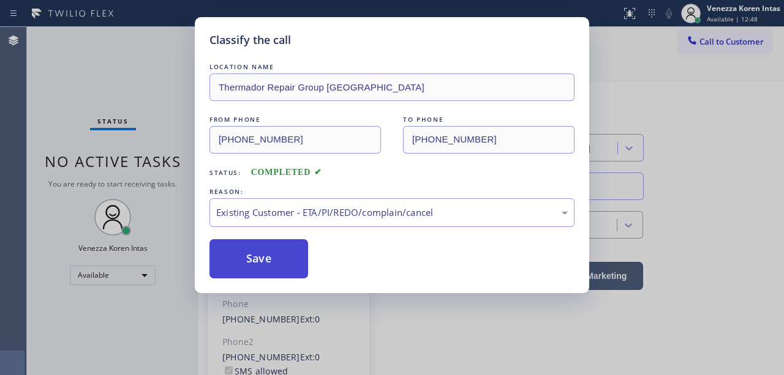
click at [279, 261] on button "Save" at bounding box center [258, 258] width 99 height 39
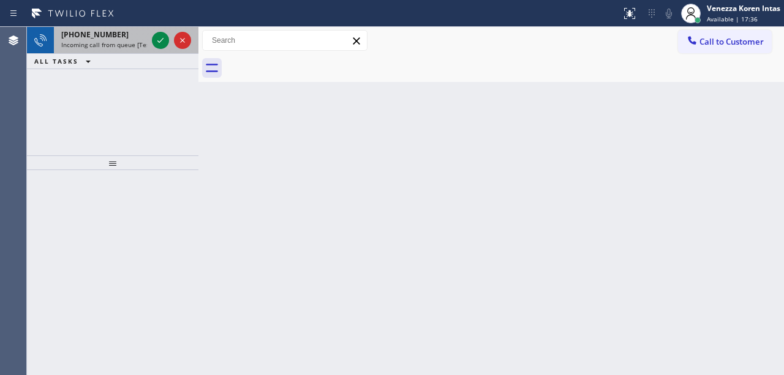
click at [131, 43] on span "Incoming call from queue [Test] All" at bounding box center [112, 44] width 102 height 9
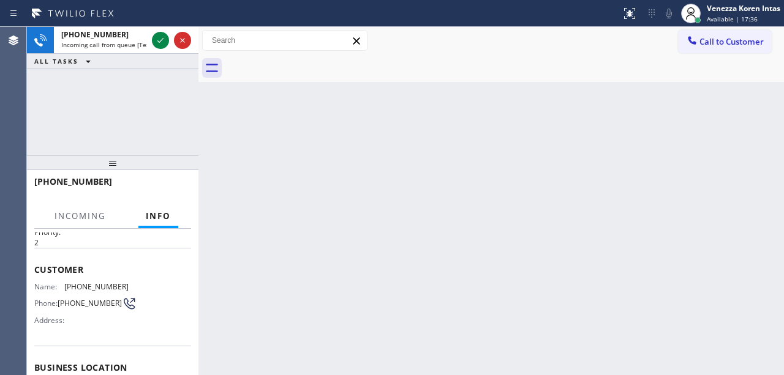
scroll to position [122, 0]
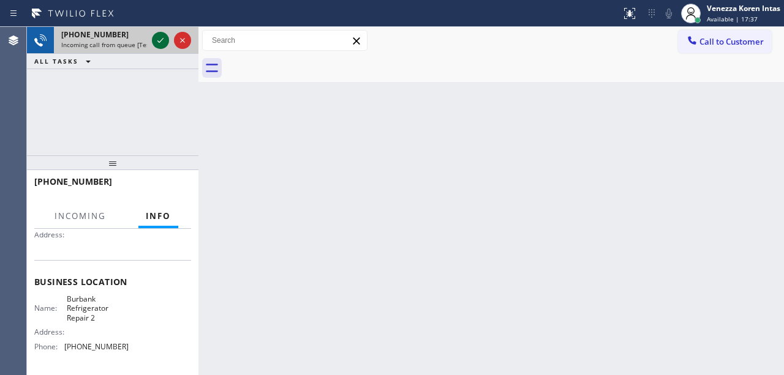
click at [164, 39] on icon at bounding box center [160, 40] width 15 height 15
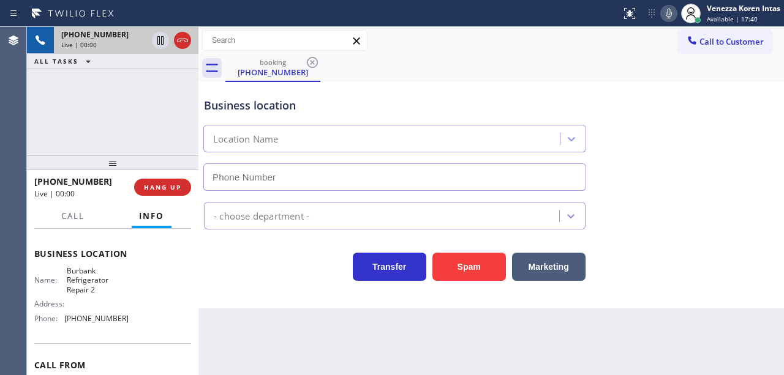
scroll to position [204, 0]
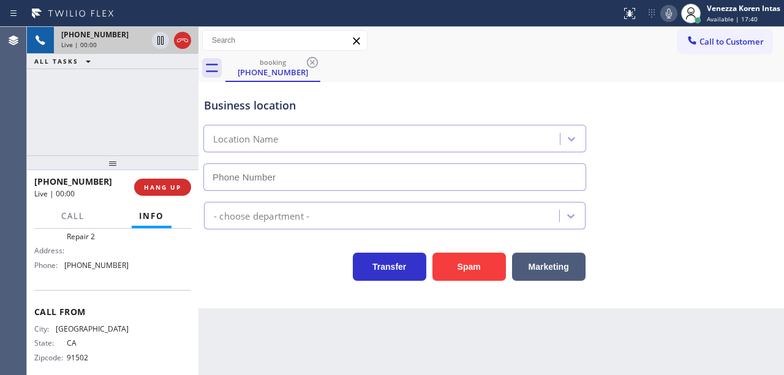
type input "[PHONE_NUMBER]"
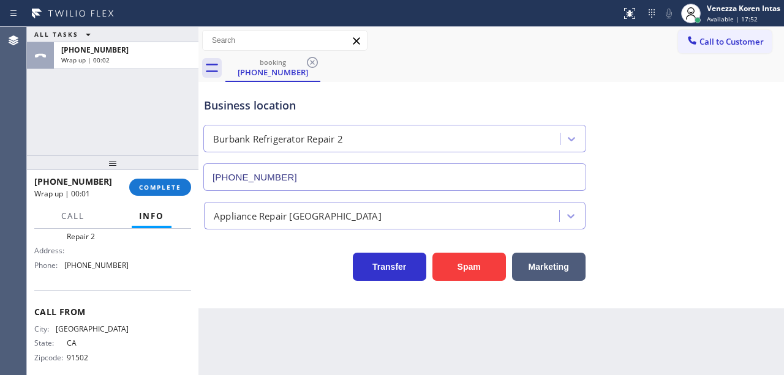
click at [171, 111] on div "ALL TASKS ALL TASKS ACTIVE TASKS TASKS IN WRAP UP [PHONE_NUMBER] Wrap up | 00:02" at bounding box center [112, 91] width 171 height 129
click at [162, 183] on span "COMPLETE" at bounding box center [160, 187] width 42 height 9
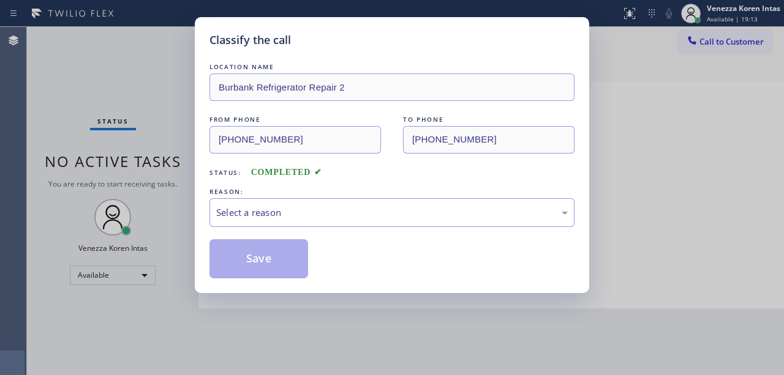
click at [260, 212] on div "Select a reason" at bounding box center [391, 213] width 351 height 14
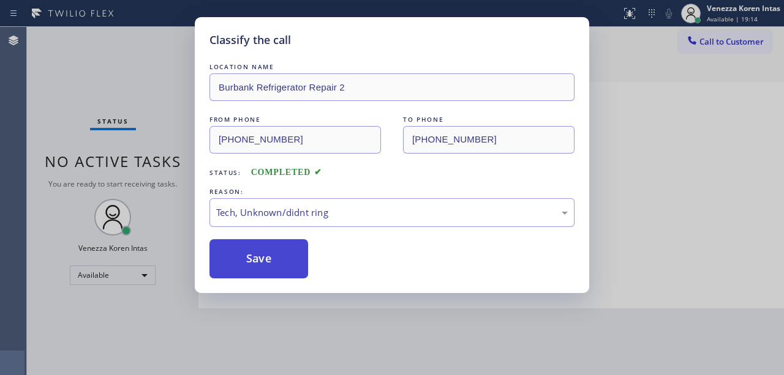
click at [260, 266] on button "Save" at bounding box center [258, 258] width 99 height 39
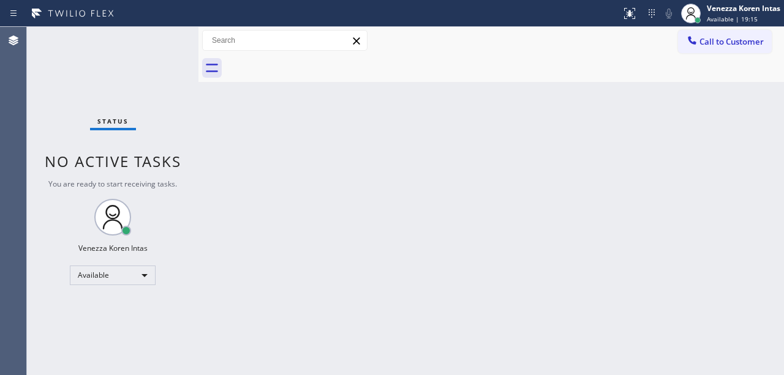
click at [136, 50] on div "Status No active tasks You are ready to start receiving tasks. Venezza Koren In…" at bounding box center [112, 201] width 171 height 348
click at [763, 17] on div "Available | 19:16" at bounding box center [743, 19] width 73 height 9
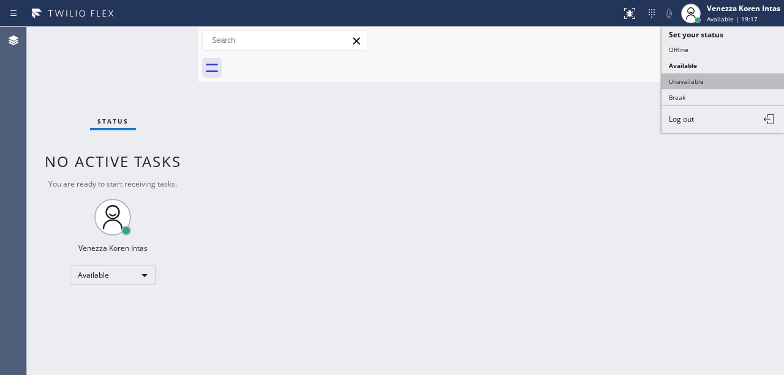
click at [711, 81] on button "Unavailable" at bounding box center [722, 81] width 122 height 16
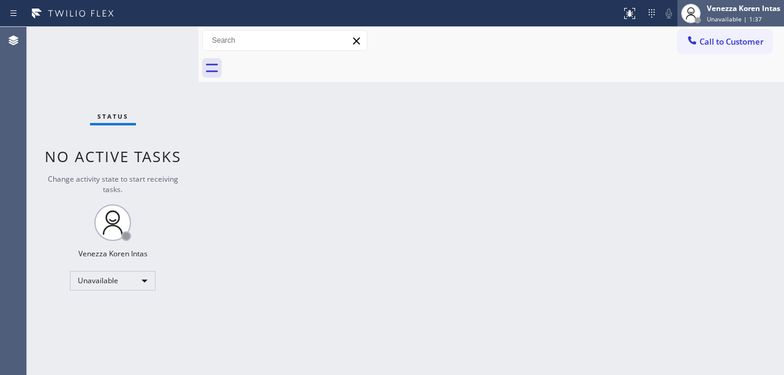
click at [754, 16] on span "Unavailable | 1:37" at bounding box center [734, 19] width 55 height 9
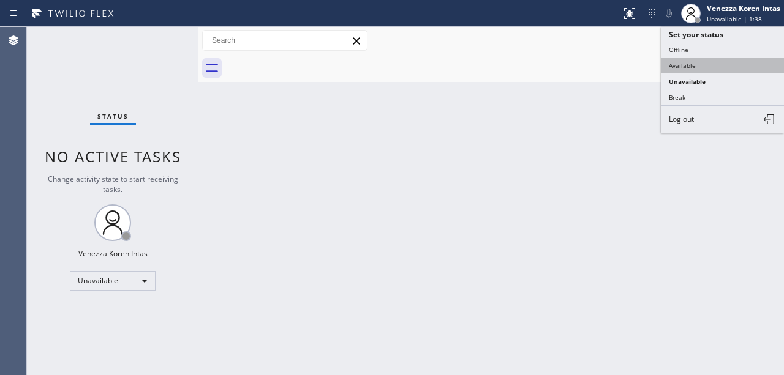
click at [700, 70] on button "Available" at bounding box center [722, 66] width 122 height 16
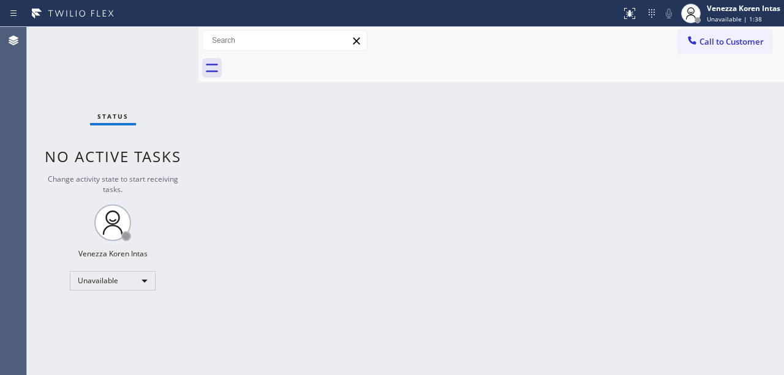
click at [162, 44] on div "Status No active tasks Change activity state to start receiving tasks. Venezza …" at bounding box center [112, 201] width 171 height 348
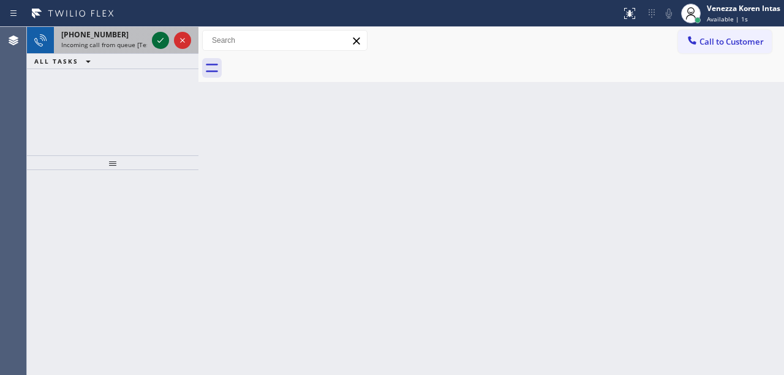
click at [154, 42] on icon at bounding box center [160, 40] width 15 height 15
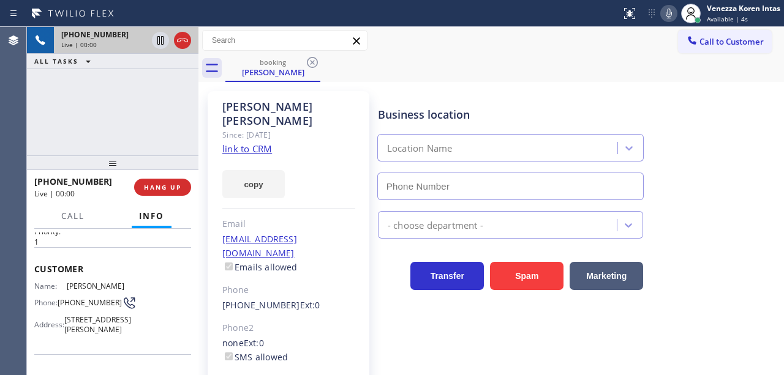
scroll to position [40, 0]
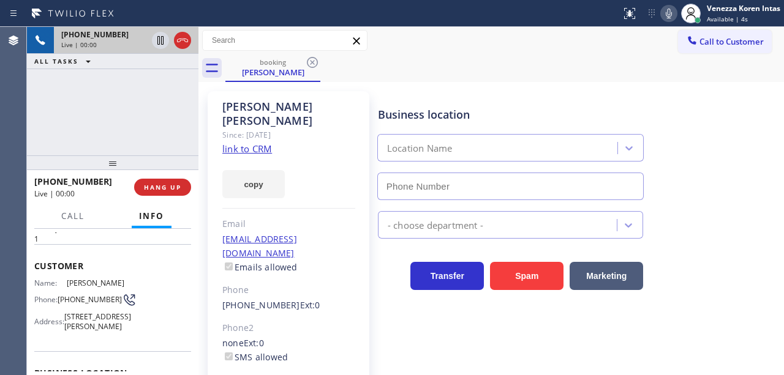
type input "[PHONE_NUMBER]"
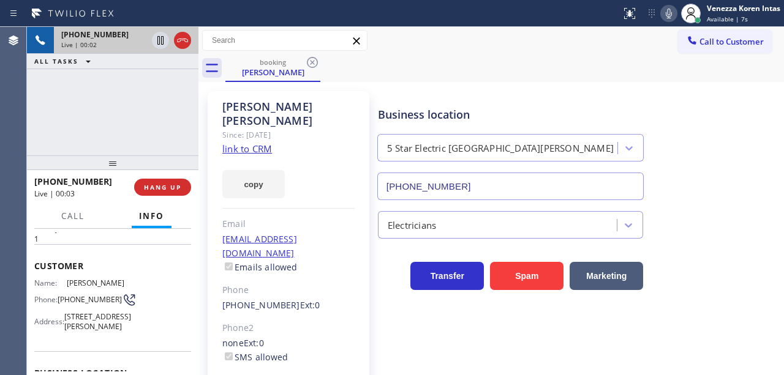
click at [241, 143] on link "link to CRM" at bounding box center [247, 149] width 50 height 12
click at [432, 75] on div "booking [PERSON_NAME]" at bounding box center [504, 68] width 558 height 28
click at [674, 18] on icon at bounding box center [668, 13] width 15 height 15
click at [673, 18] on icon at bounding box center [668, 13] width 15 height 15
click at [671, 15] on icon at bounding box center [668, 13] width 15 height 15
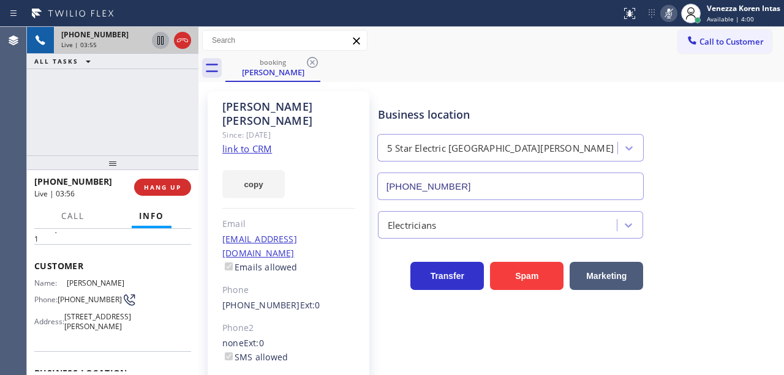
click at [159, 39] on icon at bounding box center [160, 40] width 15 height 15
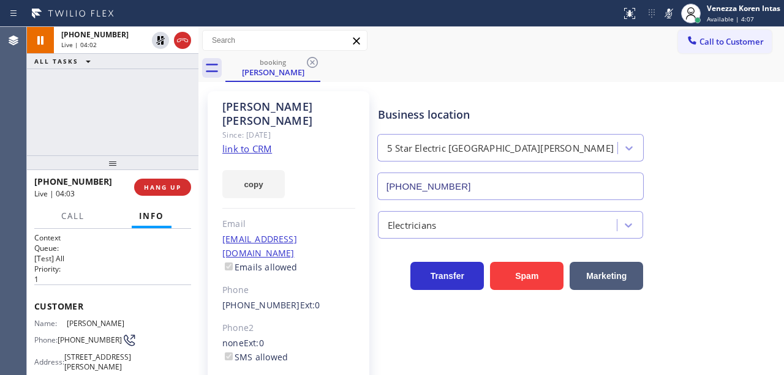
scroll to position [40, 0]
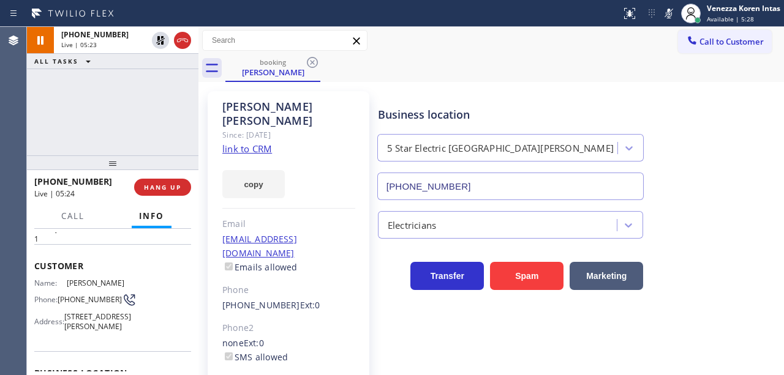
click at [342, 64] on div "booking [PERSON_NAME]" at bounding box center [504, 68] width 558 height 28
drag, startPoint x: 367, startPoint y: 130, endPoint x: 454, endPoint y: 99, distance: 92.4
click at [367, 130] on div "Andy Gschwind Since: 20 may 2020 link to CRM copy Email new_jersey_nets_fan@yah…" at bounding box center [288, 301] width 174 height 433
click at [666, 8] on icon at bounding box center [668, 13] width 15 height 15
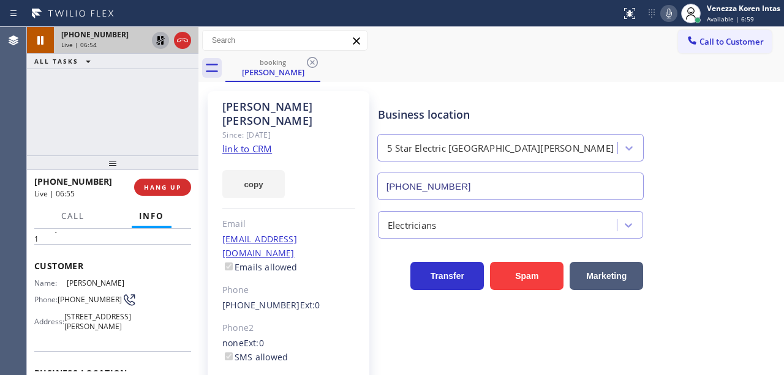
click at [157, 37] on icon at bounding box center [160, 40] width 9 height 9
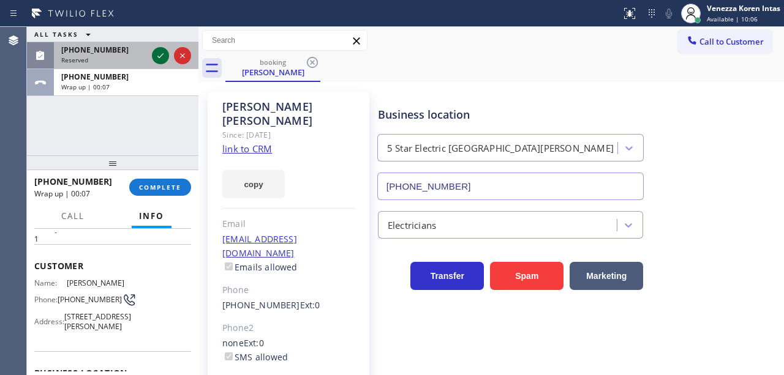
click at [164, 60] on icon at bounding box center [160, 55] width 15 height 15
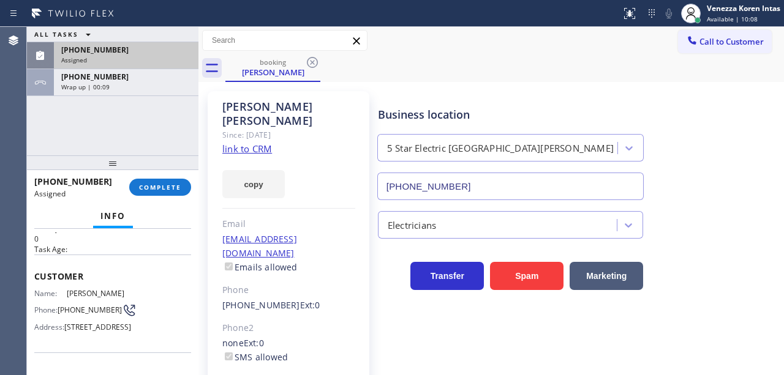
click at [161, 190] on span "COMPLETE" at bounding box center [160, 187] width 42 height 9
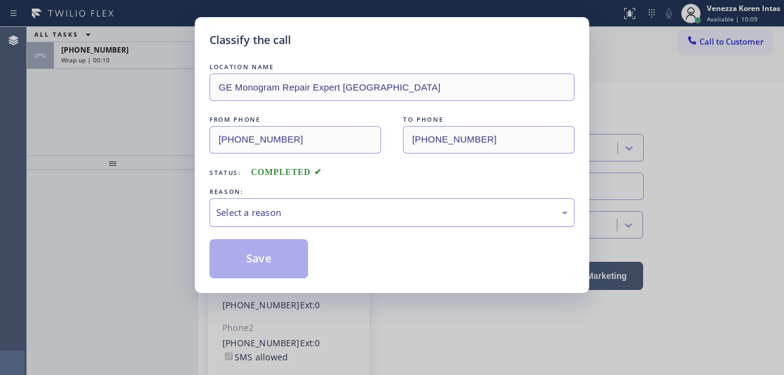
type input "[PHONE_NUMBER]"
click at [302, 214] on div "Select a reason" at bounding box center [391, 213] width 351 height 14
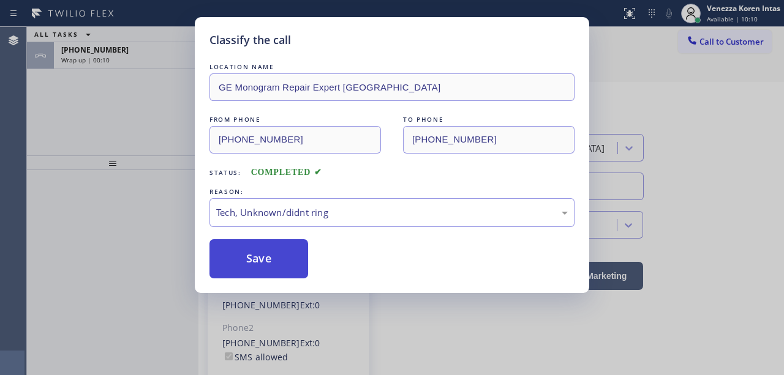
click at [274, 257] on button "Save" at bounding box center [258, 258] width 99 height 39
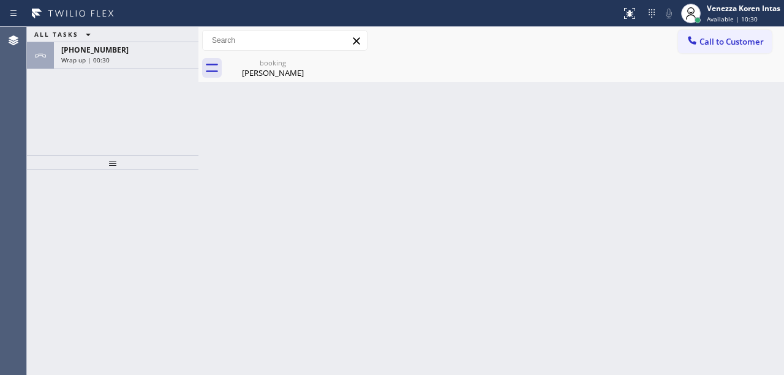
drag, startPoint x: 118, startPoint y: 60, endPoint x: 126, endPoint y: 71, distance: 13.6
click at [118, 60] on div "Wrap up | 00:30" at bounding box center [126, 60] width 130 height 9
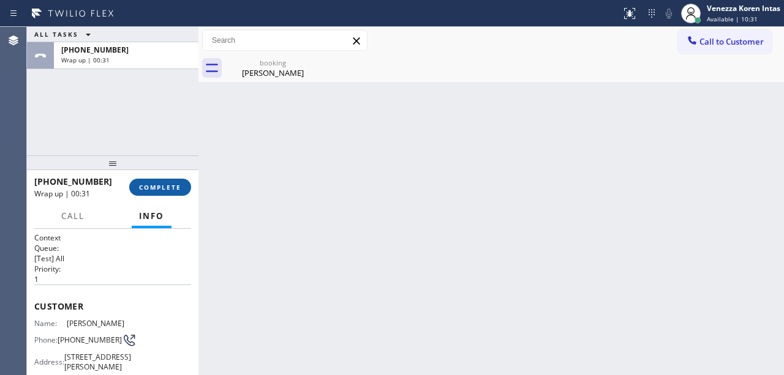
click at [158, 185] on span "COMPLETE" at bounding box center [160, 187] width 42 height 9
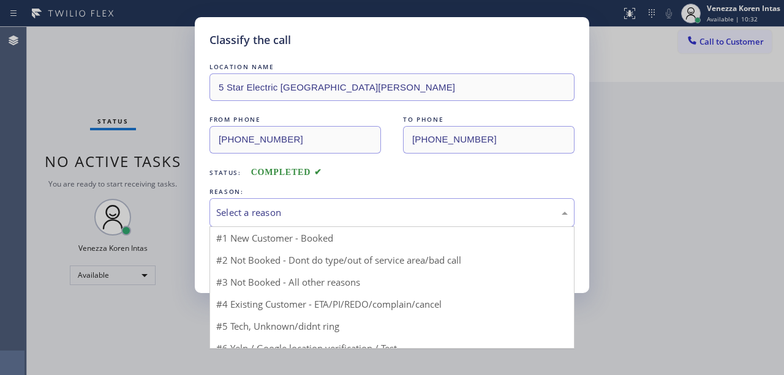
click at [308, 207] on div "Select a reason" at bounding box center [391, 213] width 351 height 14
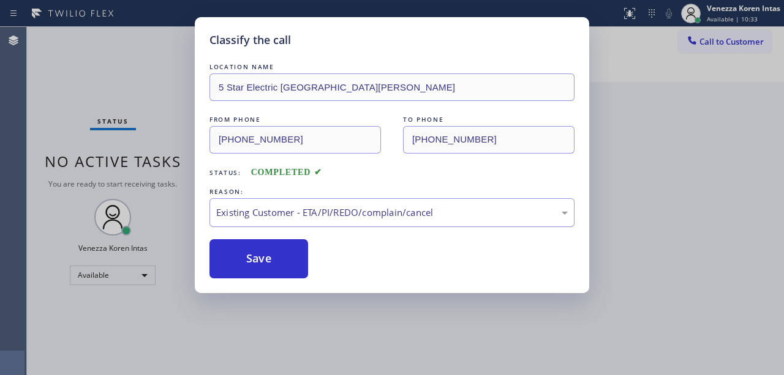
click at [296, 222] on div "Existing Customer - ETA/PI/REDO/complain/cancel" at bounding box center [391, 212] width 365 height 29
click at [292, 278] on button "Save" at bounding box center [258, 258] width 99 height 39
click at [295, 273] on button "Save" at bounding box center [258, 258] width 99 height 39
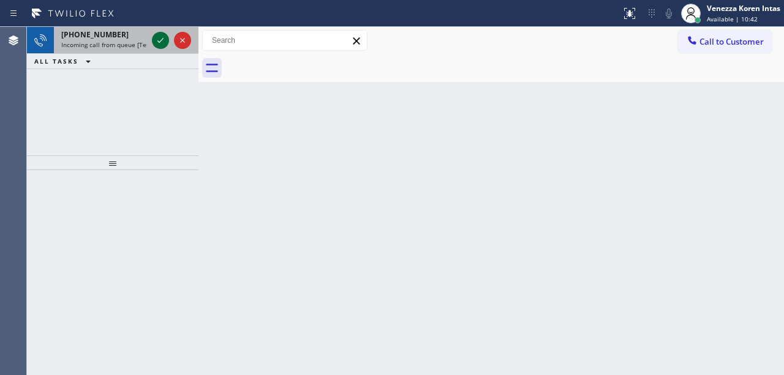
click at [160, 37] on icon at bounding box center [160, 40] width 15 height 15
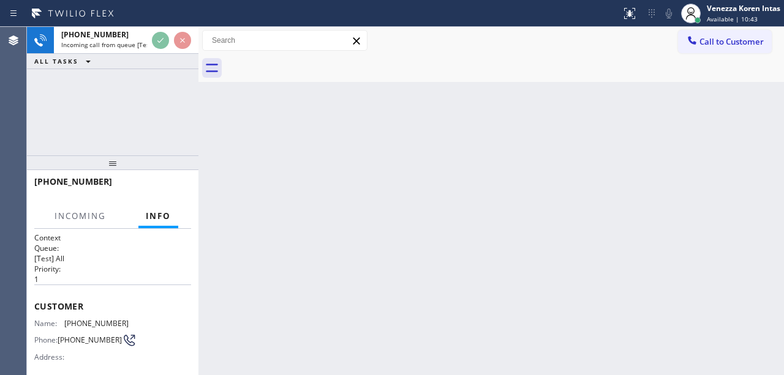
scroll to position [122, 0]
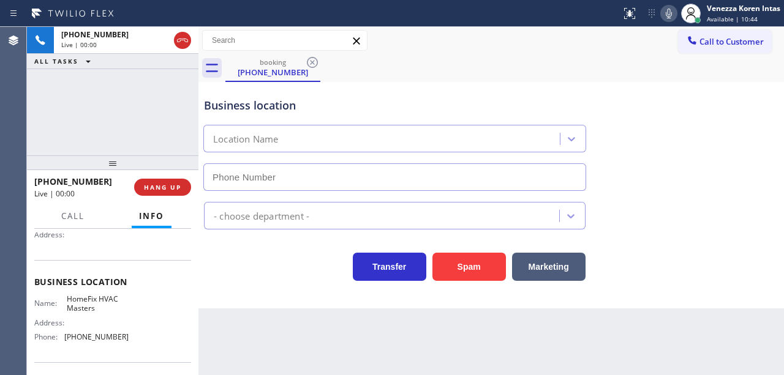
type input "(623) 401-0506"
click at [415, 48] on div "Call to Customer Outbound call Location EcoMend Experts Your caller id phone nu…" at bounding box center [490, 40] width 585 height 21
click at [343, 325] on div "Back to Dashboard Change Sender ID Customers Technicians Select a contact Outbo…" at bounding box center [490, 201] width 585 height 348
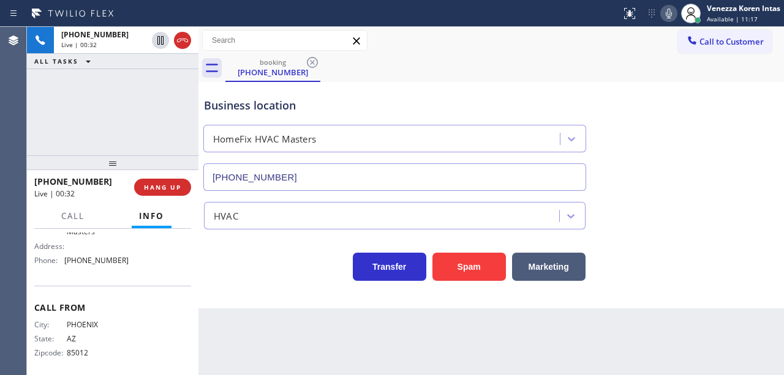
scroll to position [206, 0]
click at [660, 18] on div at bounding box center [668, 13] width 17 height 15
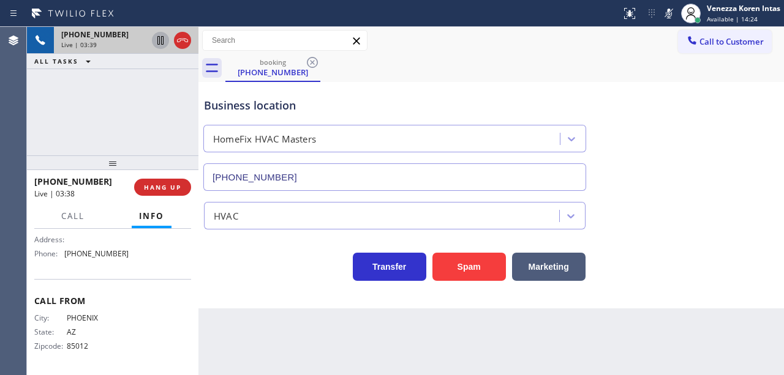
click at [163, 42] on icon at bounding box center [160, 40] width 6 height 9
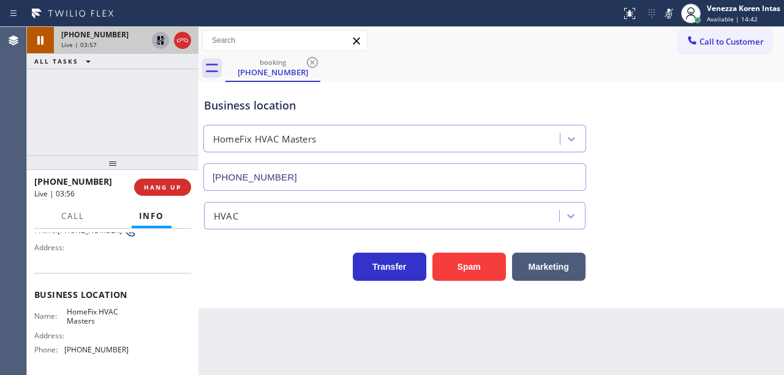
scroll to position [124, 0]
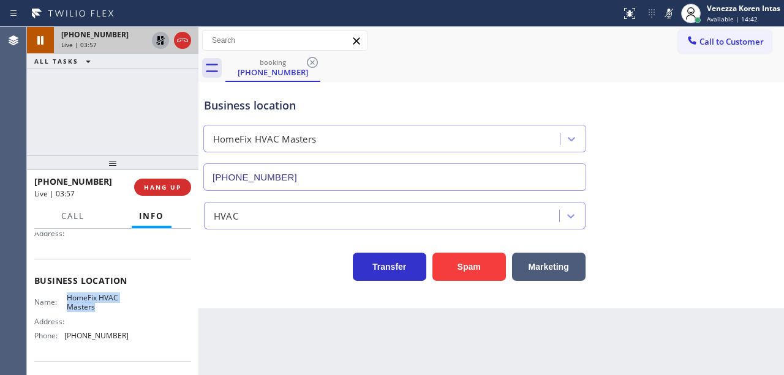
drag, startPoint x: 63, startPoint y: 294, endPoint x: 97, endPoint y: 306, distance: 35.8
click at [97, 306] on div "Name: HomeFix HVAC Masters" at bounding box center [81, 302] width 94 height 19
copy span "HomeFix HVAC Masters"
click at [231, 236] on div "Transfer Spam Marketing" at bounding box center [490, 255] width 579 height 51
click at [343, 117] on div "Business location HomeFix HVAC Masters (623) 401-0506" at bounding box center [394, 138] width 386 height 106
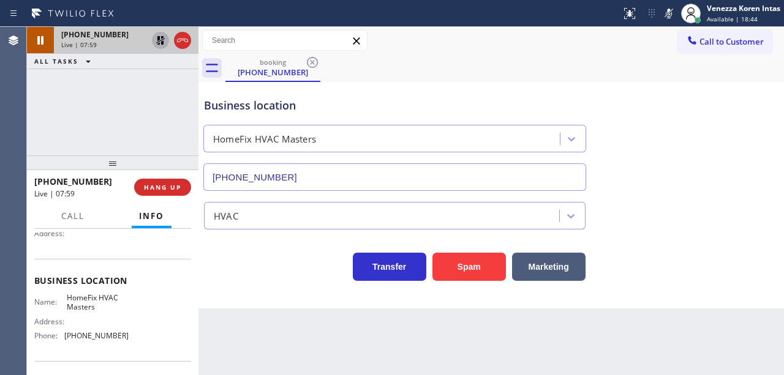
drag, startPoint x: 380, startPoint y: 70, endPoint x: 393, endPoint y: 71, distance: 13.5
click at [380, 70] on div "booking (480) 438-5024" at bounding box center [504, 68] width 558 height 28
click at [667, 10] on icon at bounding box center [669, 14] width 6 height 10
click at [163, 37] on icon at bounding box center [160, 40] width 9 height 9
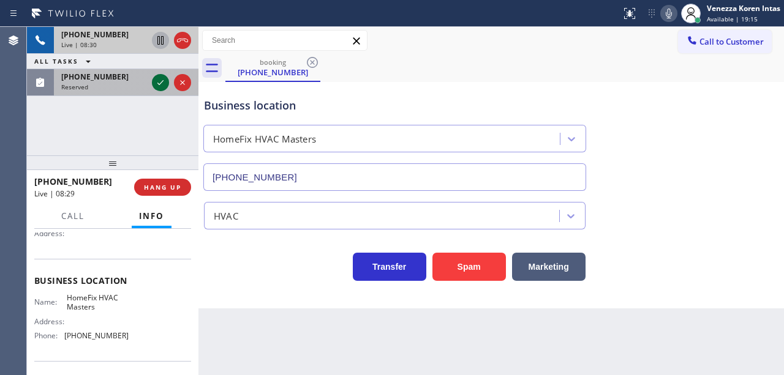
click at [167, 83] on icon at bounding box center [160, 82] width 15 height 15
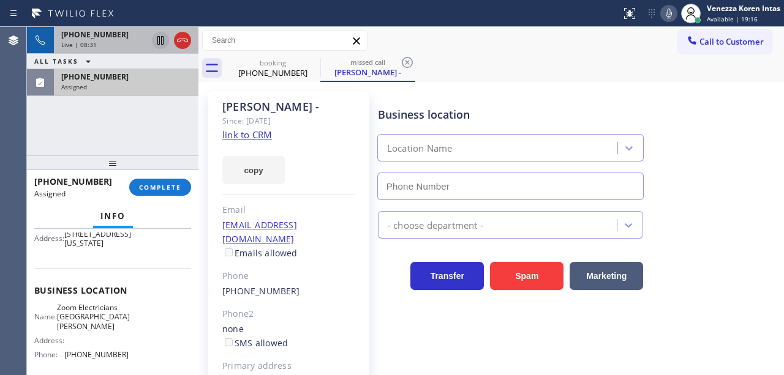
scroll to position [184, 0]
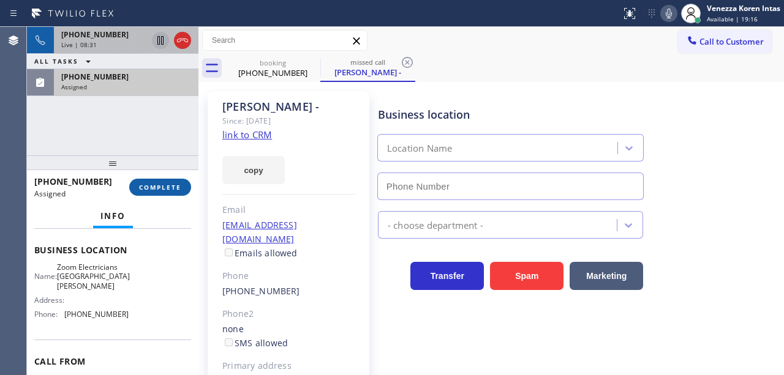
type input "[PHONE_NUMBER]"
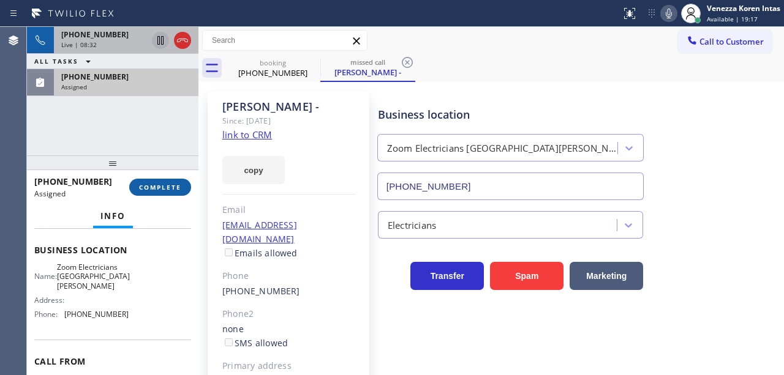
click at [167, 195] on button "COMPLETE" at bounding box center [160, 187] width 62 height 17
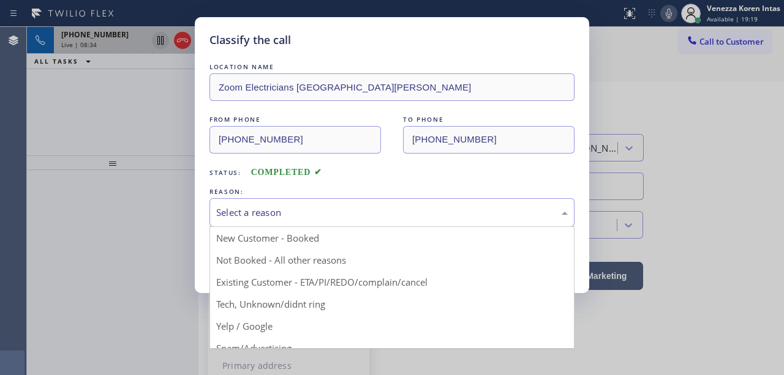
click at [308, 225] on div "Select a reason" at bounding box center [391, 212] width 365 height 29
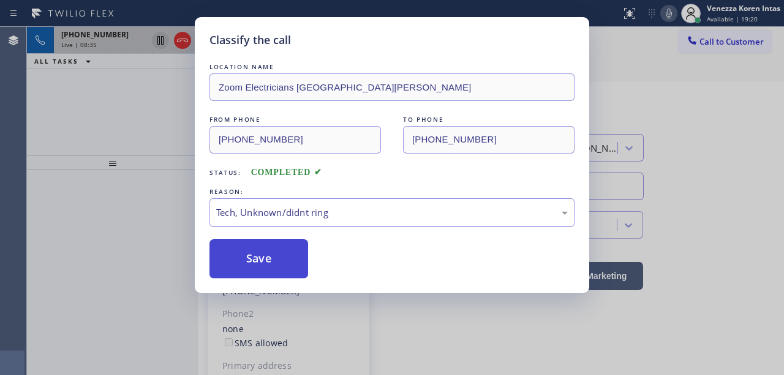
click at [276, 260] on button "Save" at bounding box center [258, 258] width 99 height 39
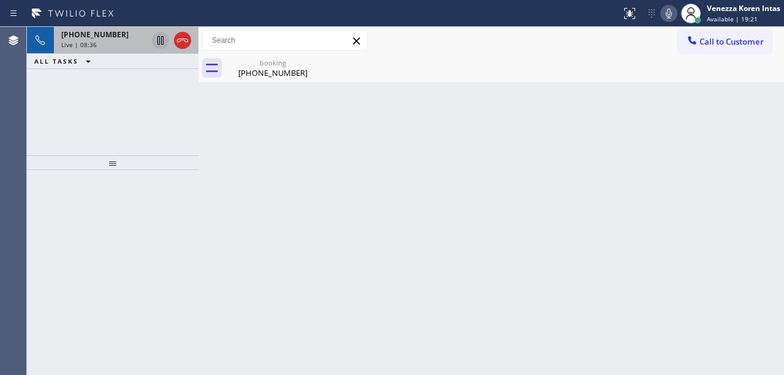
click at [115, 42] on div "Live | 08:36" at bounding box center [104, 44] width 86 height 9
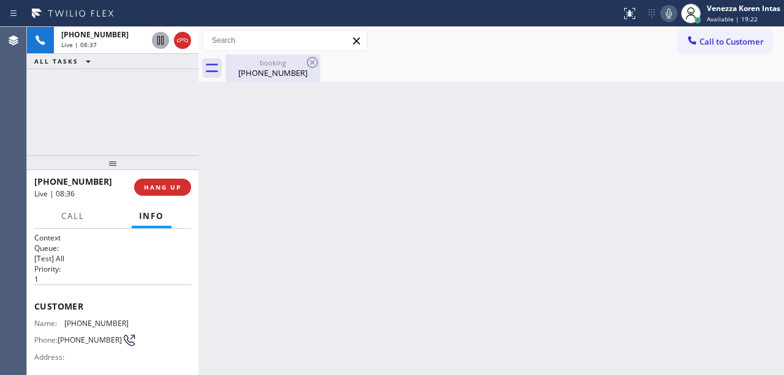
click at [252, 64] on div "booking" at bounding box center [273, 62] width 92 height 9
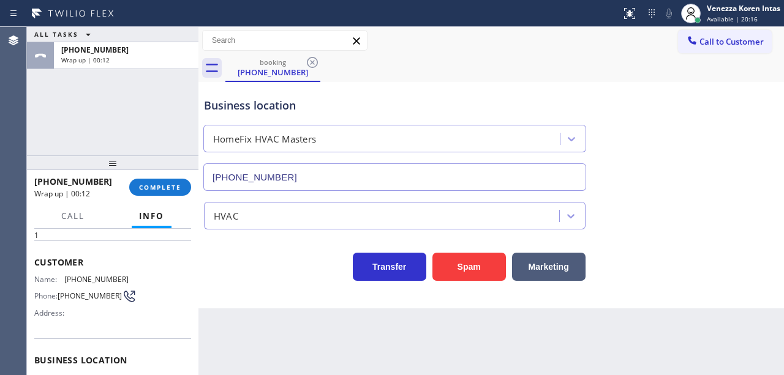
scroll to position [40, 0]
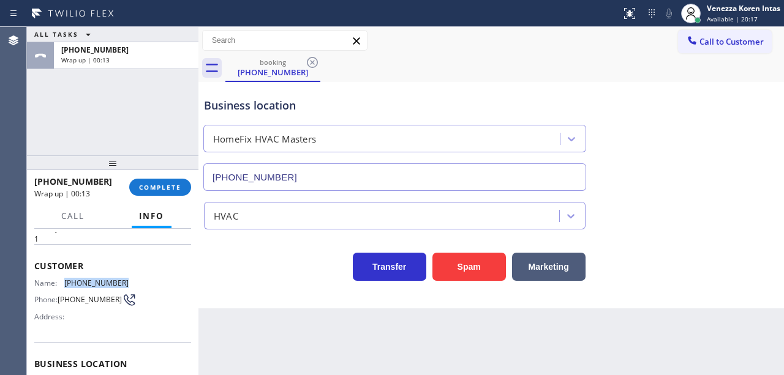
drag, startPoint x: 133, startPoint y: 277, endPoint x: 65, endPoint y: 276, distance: 68.6
click at [65, 279] on div "Name: (480) 438-5024 Phone: (480) 438-5024 Address:" at bounding box center [112, 303] width 157 height 48
copy div "(480) 438-5024"
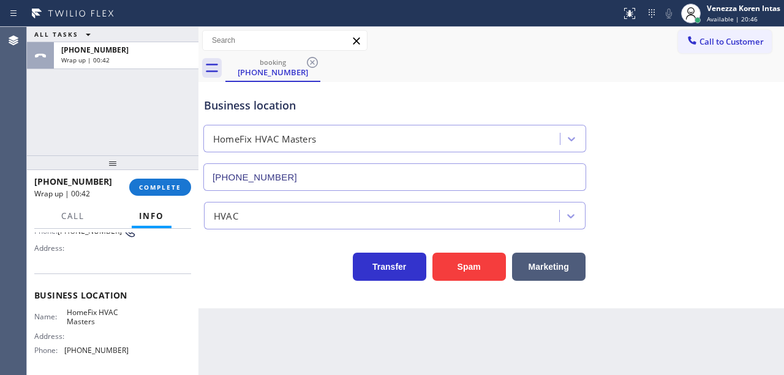
scroll to position [122, 0]
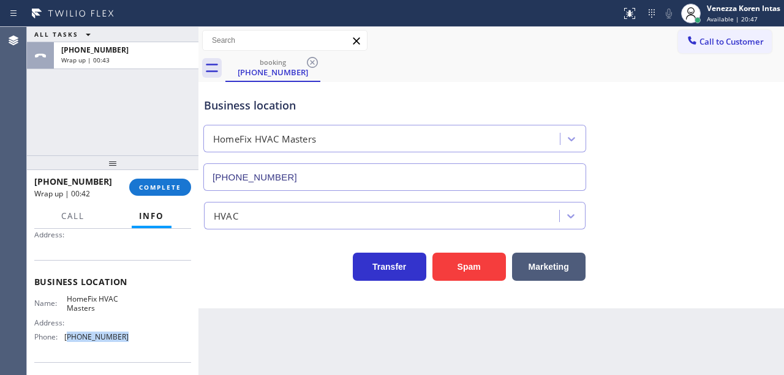
drag, startPoint x: 126, startPoint y: 336, endPoint x: 67, endPoint y: 333, distance: 58.9
click at [67, 333] on div "Name: HomeFix HVAC Masters Address: Phone: (623) 401-0506" at bounding box center [112, 321] width 157 height 53
copy span "623) 401-0506"
click at [160, 192] on button "COMPLETE" at bounding box center [160, 187] width 62 height 17
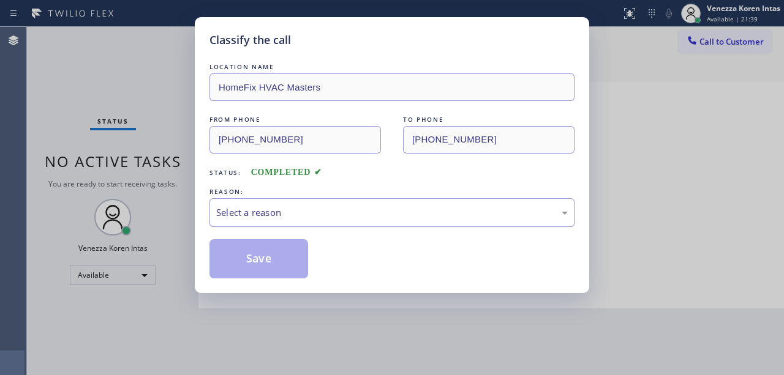
click at [283, 208] on div "Select a reason" at bounding box center [391, 213] width 351 height 14
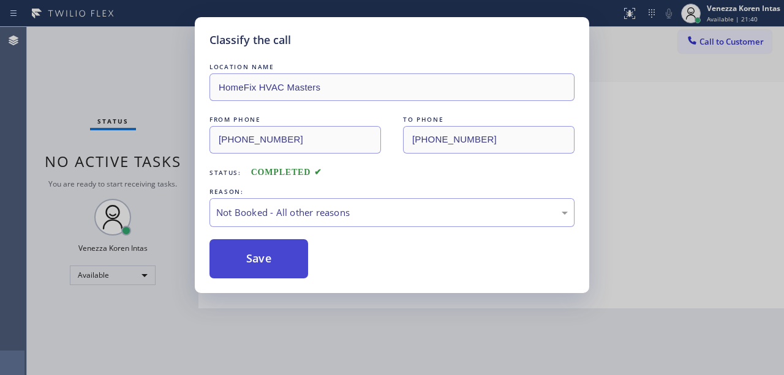
click at [274, 255] on button "Save" at bounding box center [258, 258] width 99 height 39
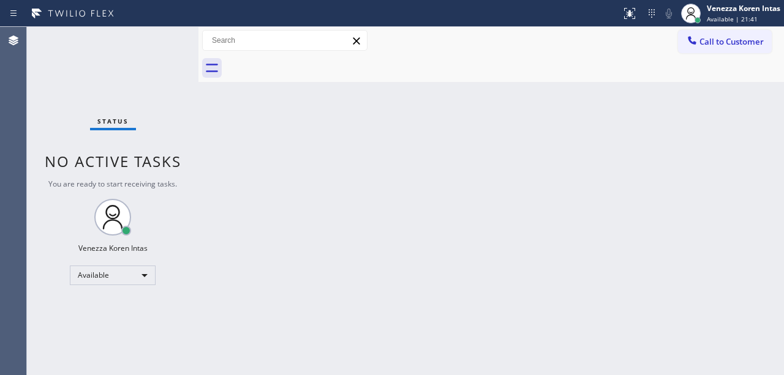
click at [702, 23] on div at bounding box center [690, 13] width 27 height 27
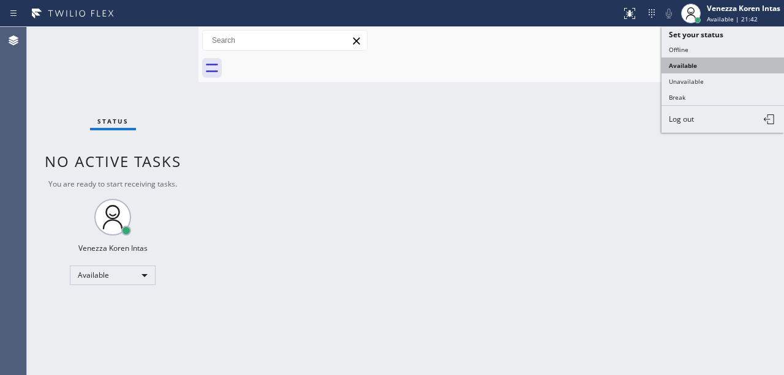
click at [691, 58] on button "Available" at bounding box center [722, 66] width 122 height 16
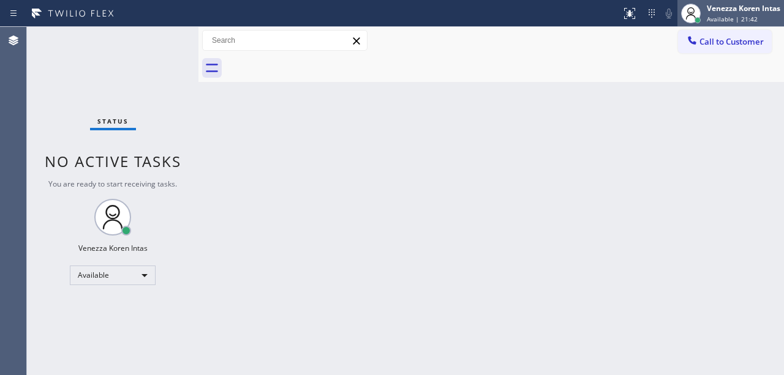
click at [702, 13] on div at bounding box center [690, 13] width 27 height 27
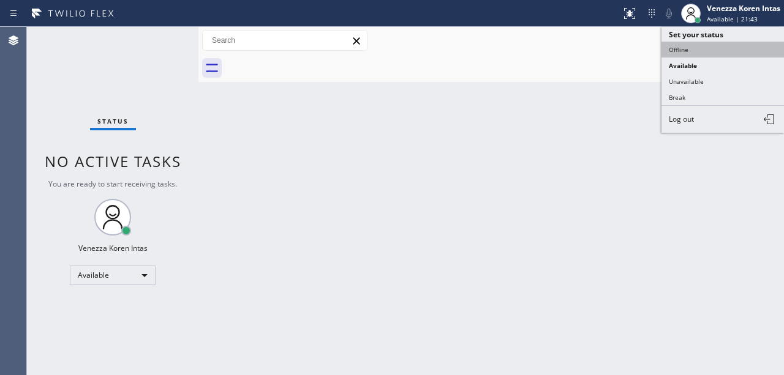
click at [685, 50] on button "Offline" at bounding box center [722, 50] width 122 height 16
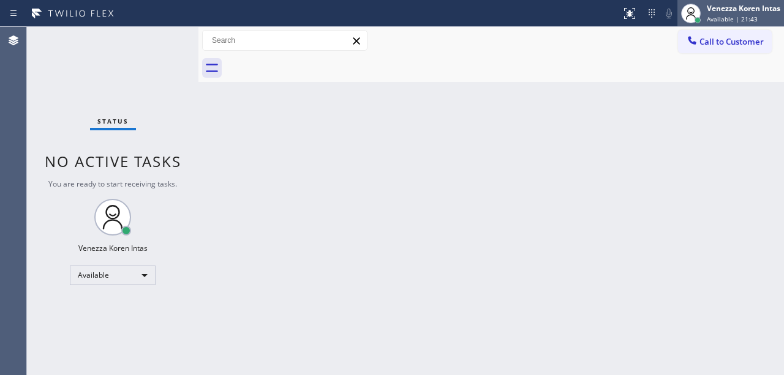
click at [729, 6] on div "Venezza Koren Intas" at bounding box center [743, 8] width 73 height 10
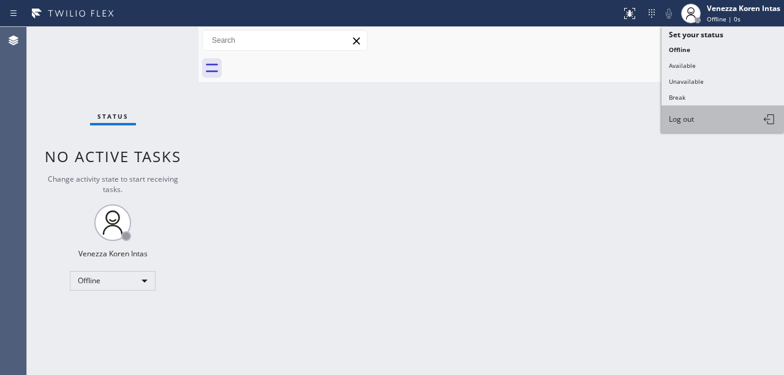
click at [709, 124] on button "Log out" at bounding box center [722, 119] width 122 height 27
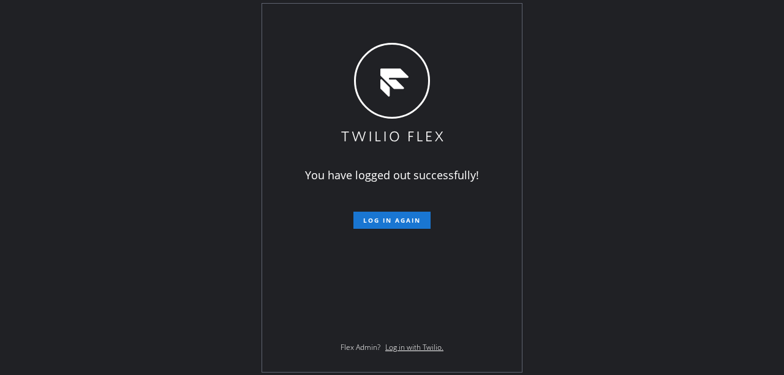
click at [343, 256] on div "You have logged out successfully! Log in again Flex Admin? Log in with Twilio." at bounding box center [392, 188] width 260 height 369
